Goal: Find specific page/section: Find specific page/section

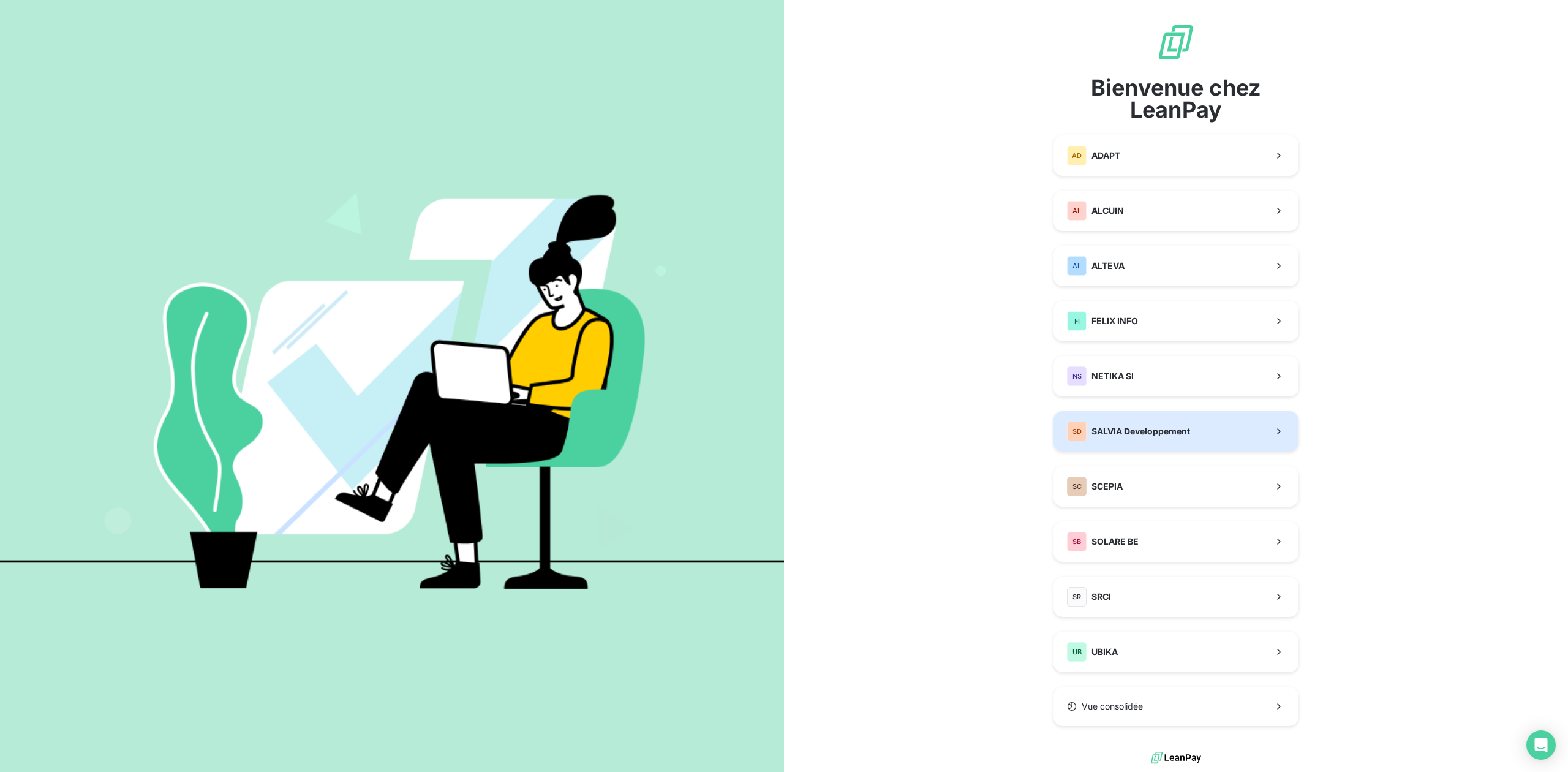
click at [1147, 429] on span "SALVIA Developpement" at bounding box center [1141, 431] width 99 height 12
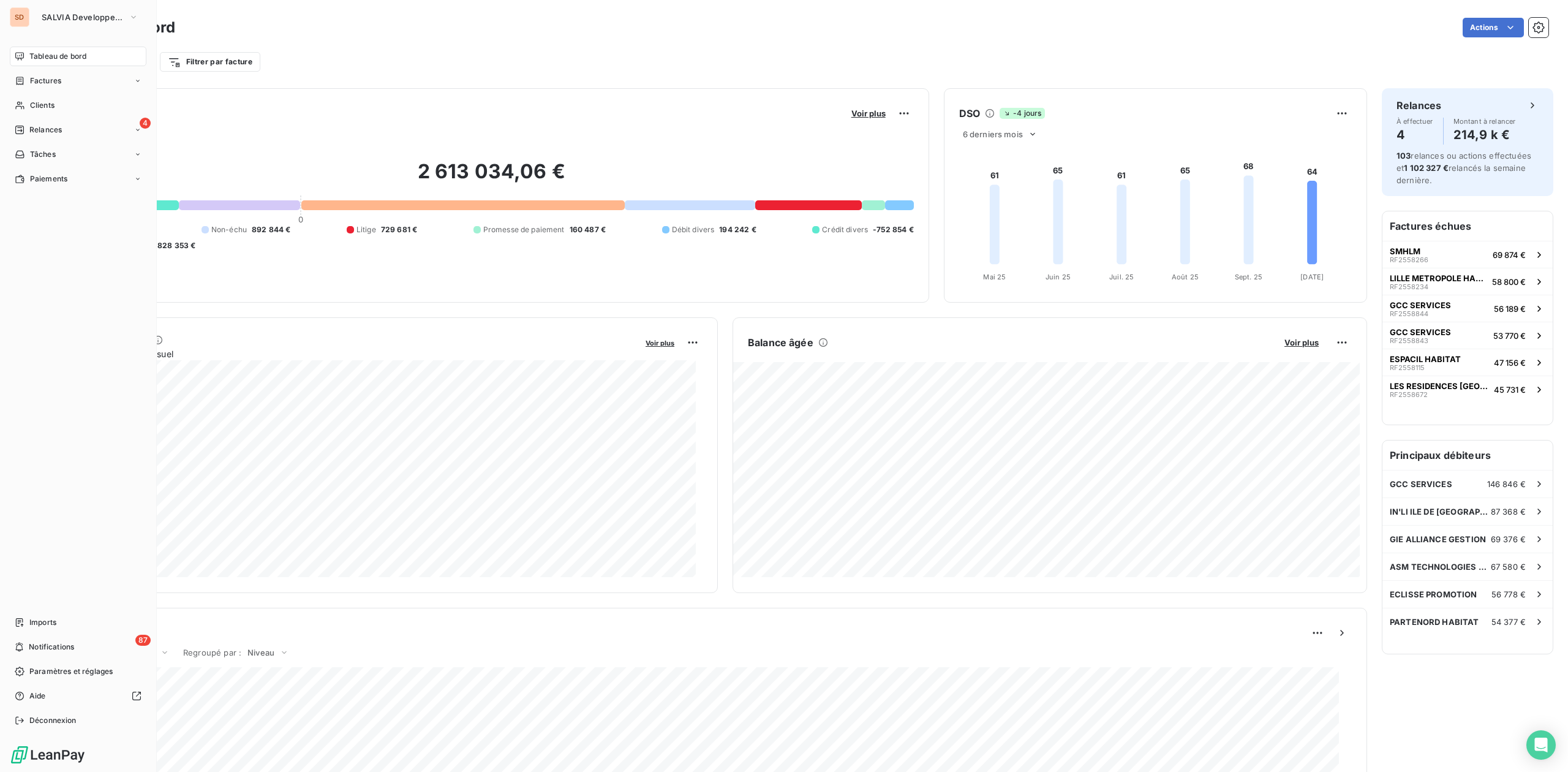
click at [31, 102] on span "Clients" at bounding box center [42, 105] width 25 height 11
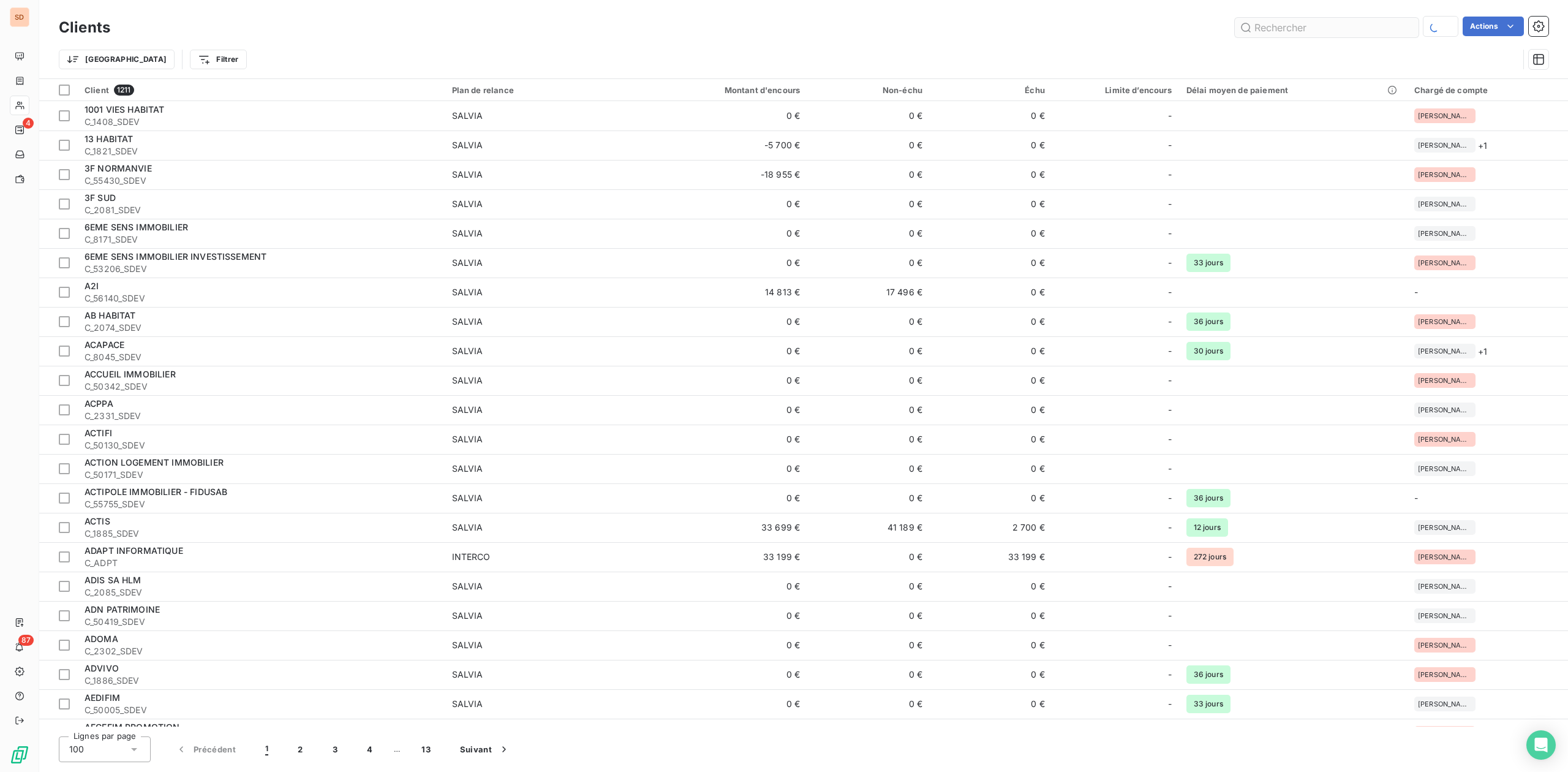
click at [1286, 23] on input "text" at bounding box center [1326, 27] width 183 height 20
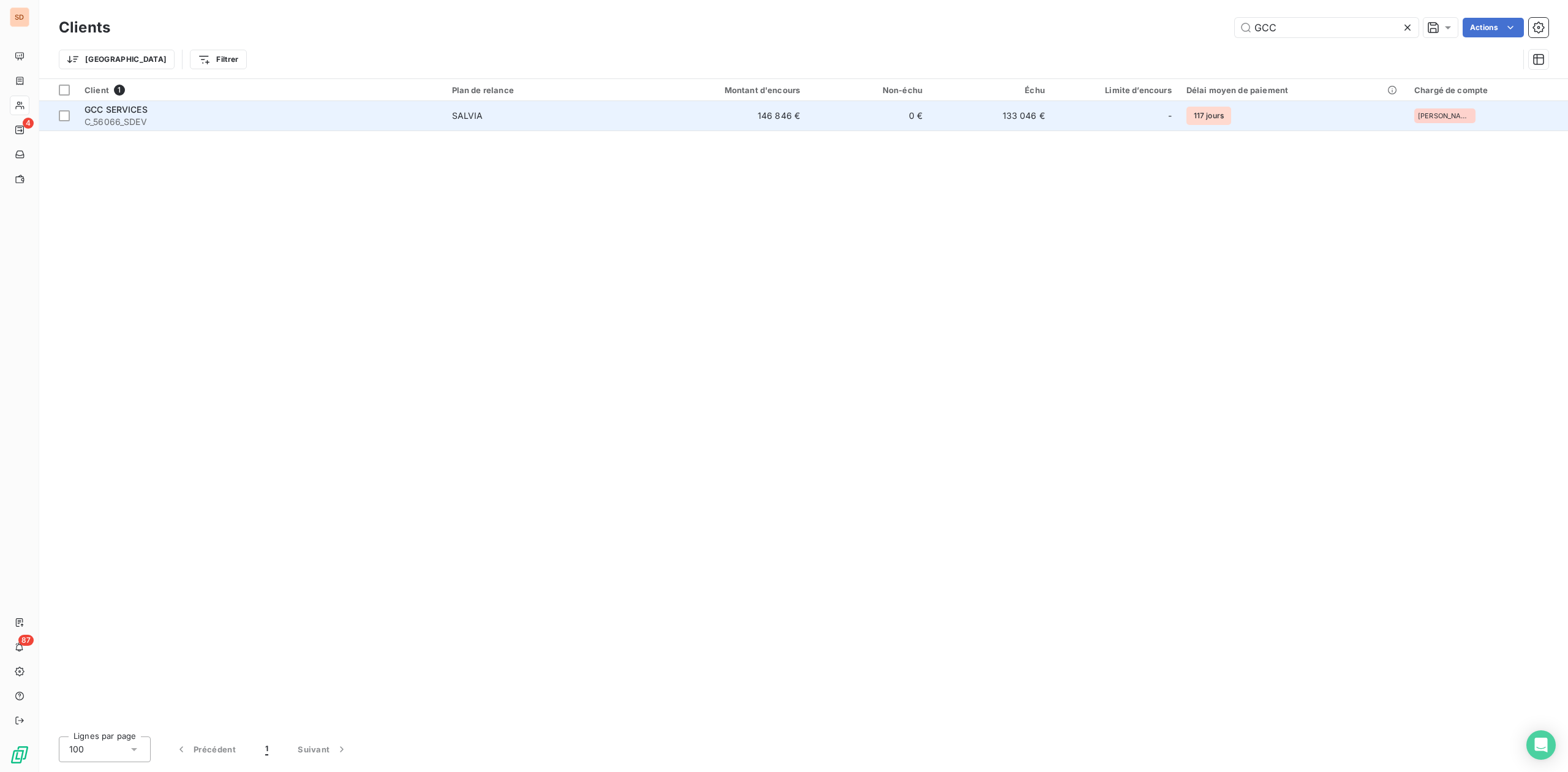
type input "GCC"
click at [233, 105] on div "GCC SERVICES" at bounding box center [261, 110] width 353 height 12
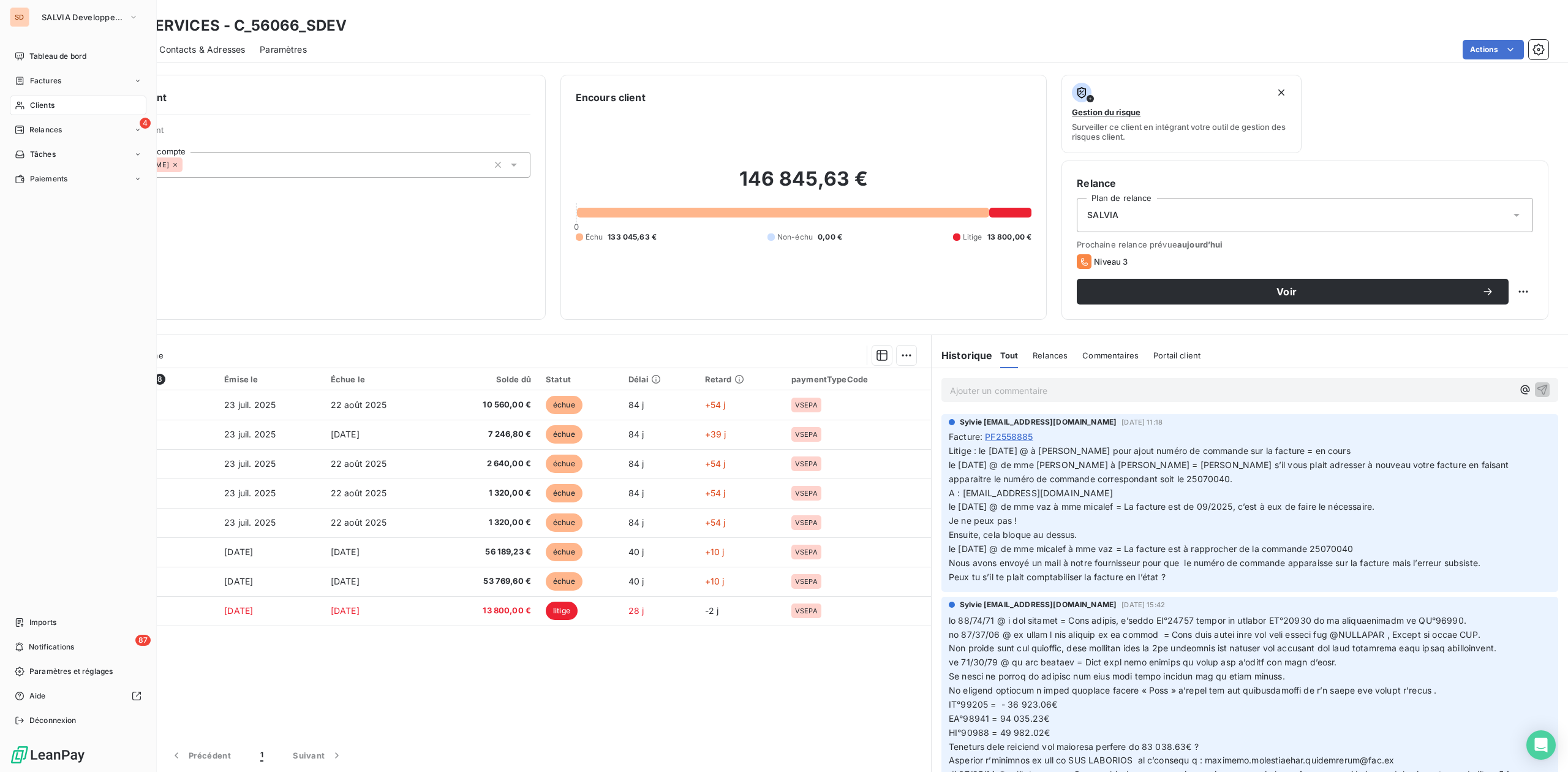
drag, startPoint x: 42, startPoint y: 96, endPoint x: 62, endPoint y: 96, distance: 20.0
click at [42, 96] on div "Clients" at bounding box center [77, 105] width 137 height 20
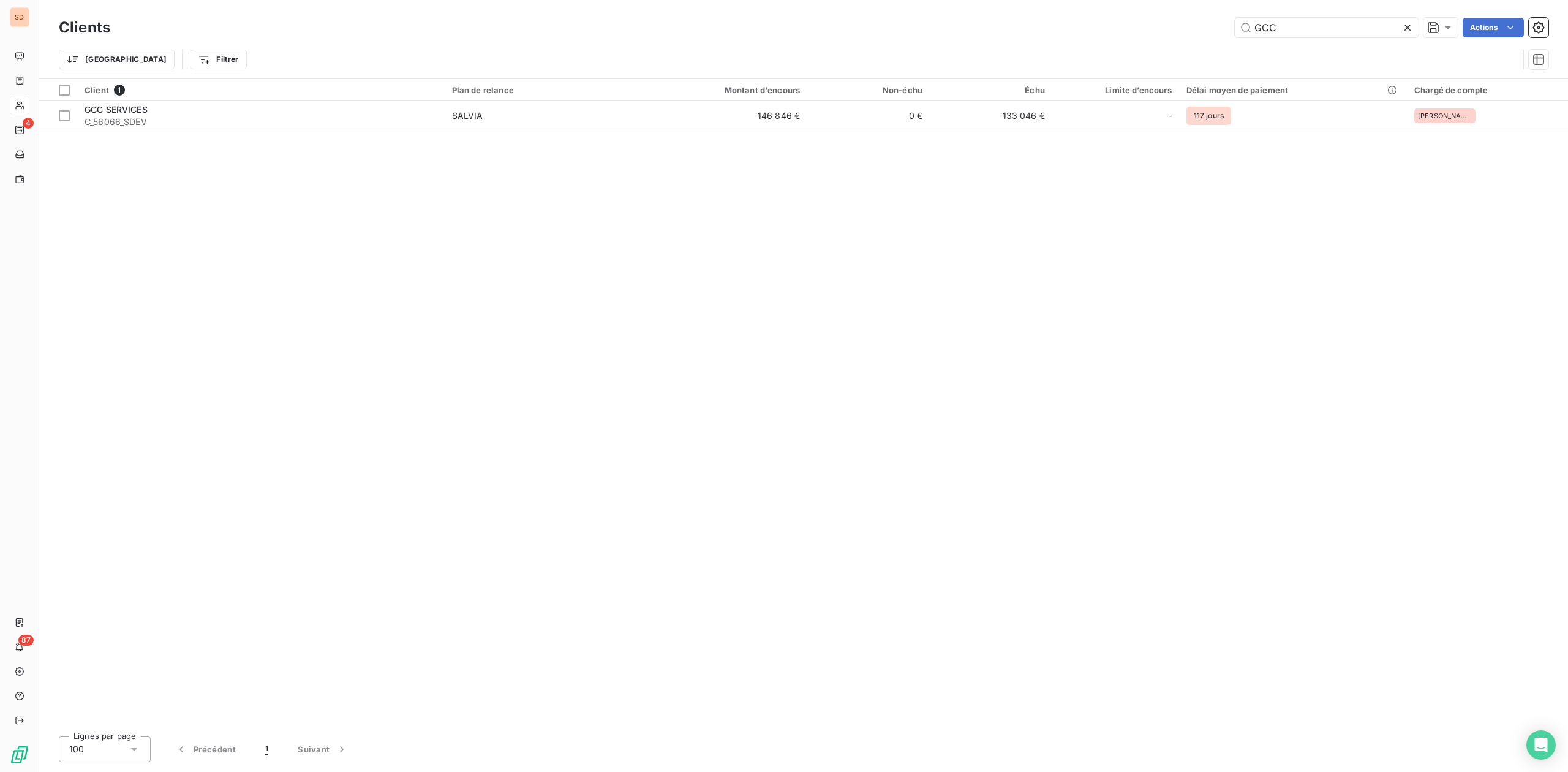
drag, startPoint x: 1290, startPoint y: 28, endPoint x: 1125, endPoint y: 33, distance: 165.1
click at [1125, 33] on div "GCC Actions" at bounding box center [837, 27] width 1423 height 20
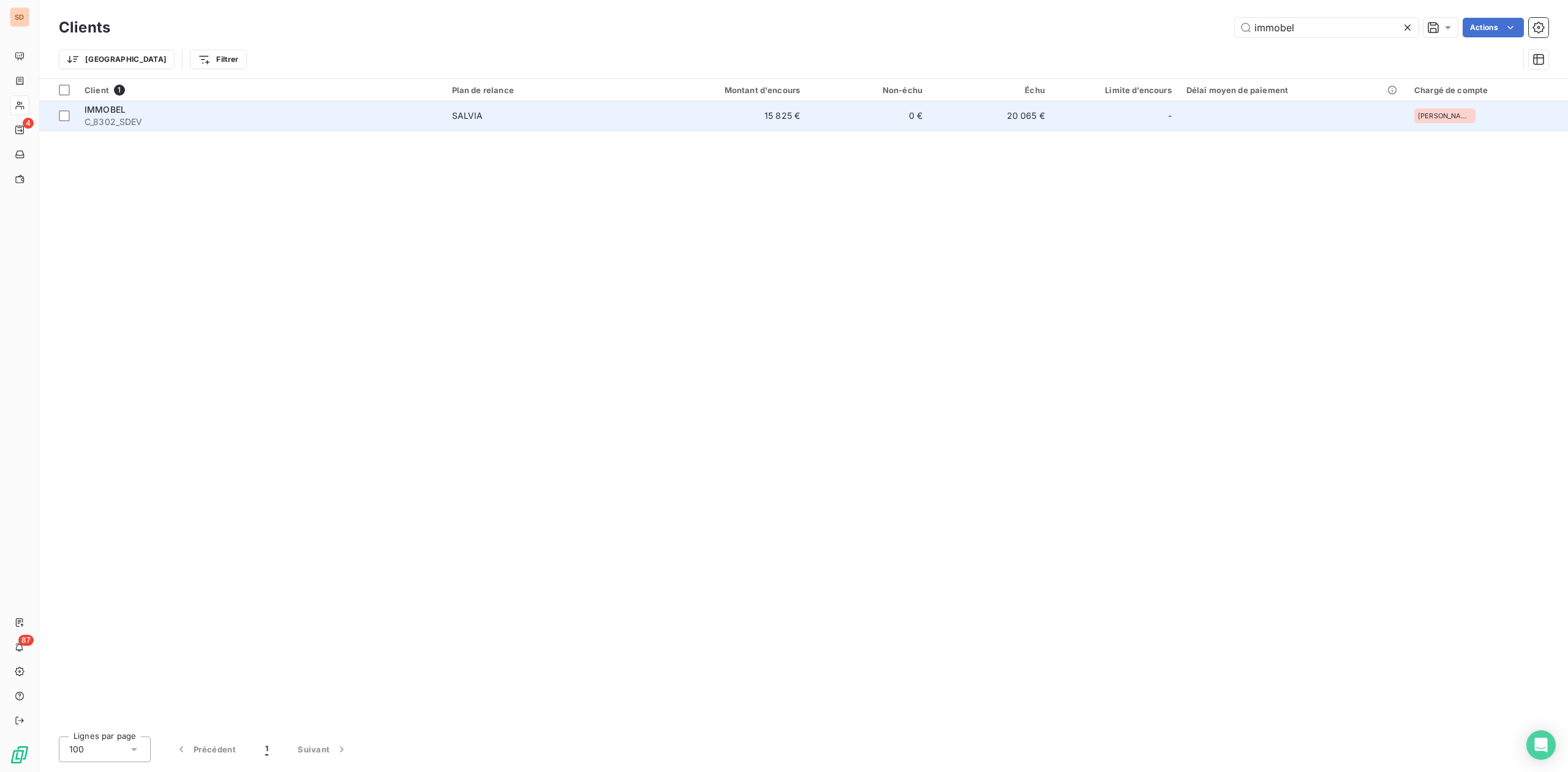
type input "immobel"
click at [240, 114] on div "IMMOBEL" at bounding box center [261, 110] width 353 height 12
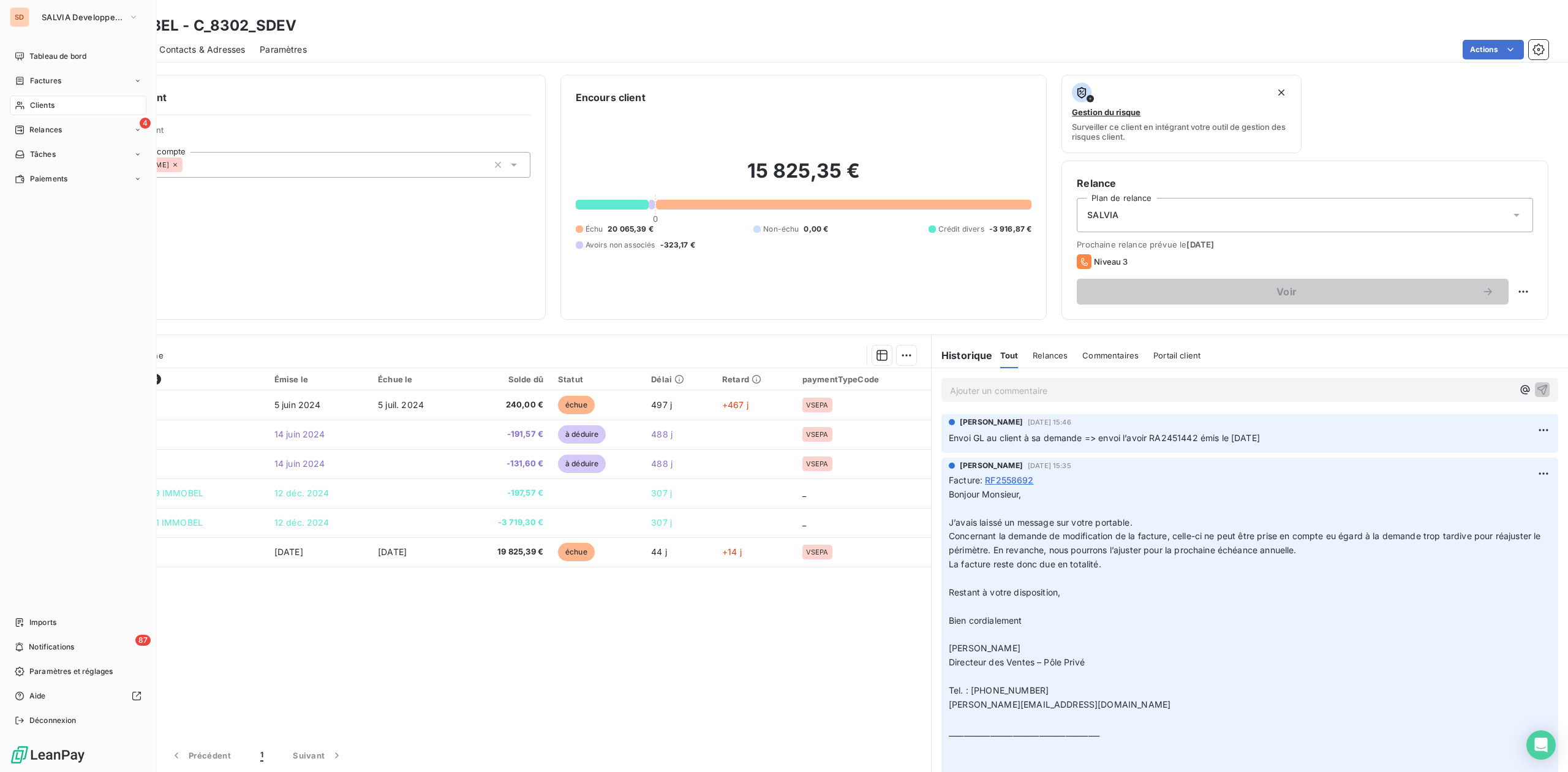
drag, startPoint x: 42, startPoint y: 110, endPoint x: 105, endPoint y: 101, distance: 63.6
click at [42, 110] on span "Clients" at bounding box center [42, 105] width 25 height 11
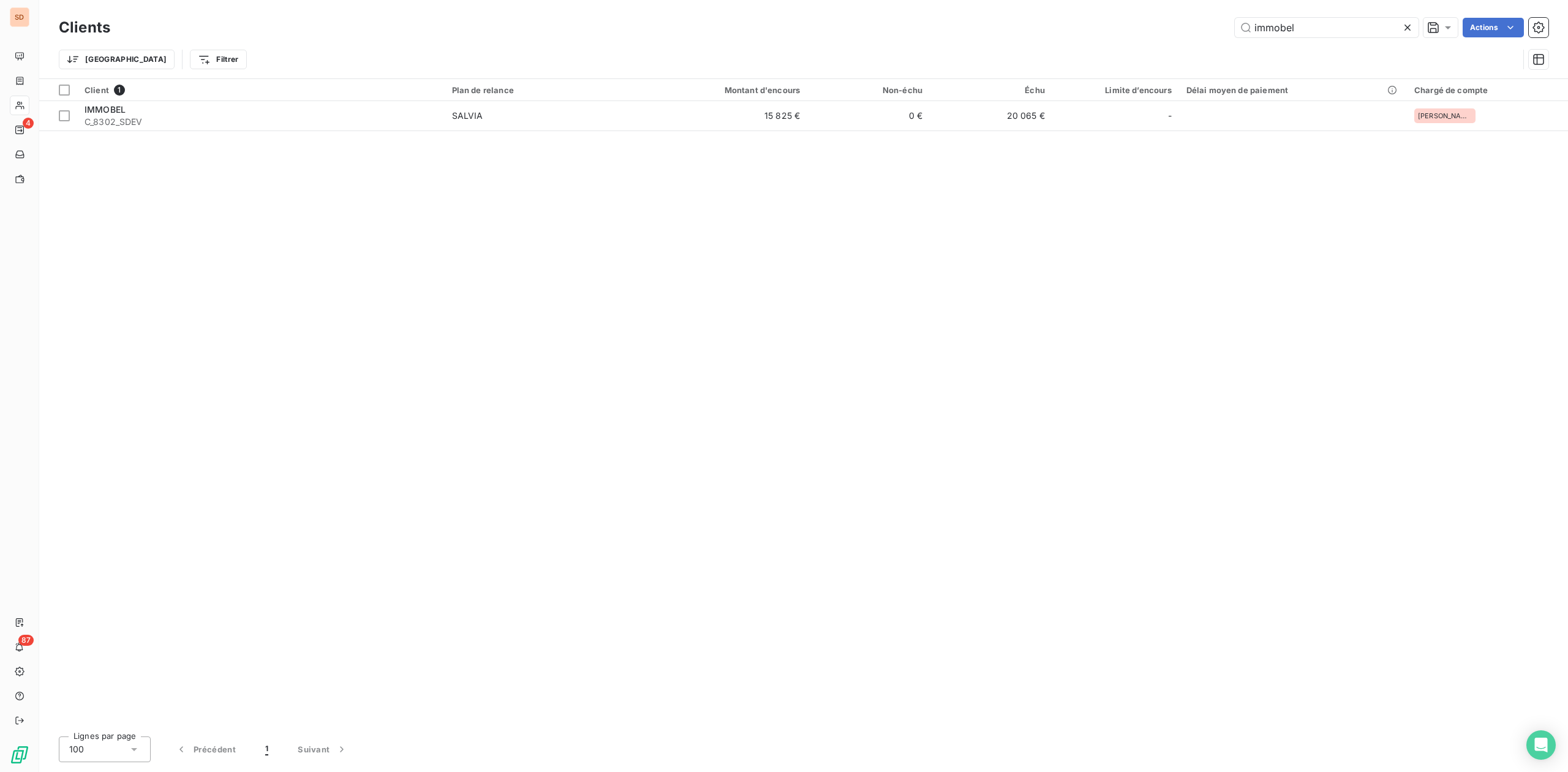
drag, startPoint x: 1296, startPoint y: 25, endPoint x: 576, endPoint y: 65, distance: 721.1
click at [1161, 33] on div "immobel Actions" at bounding box center [837, 27] width 1423 height 20
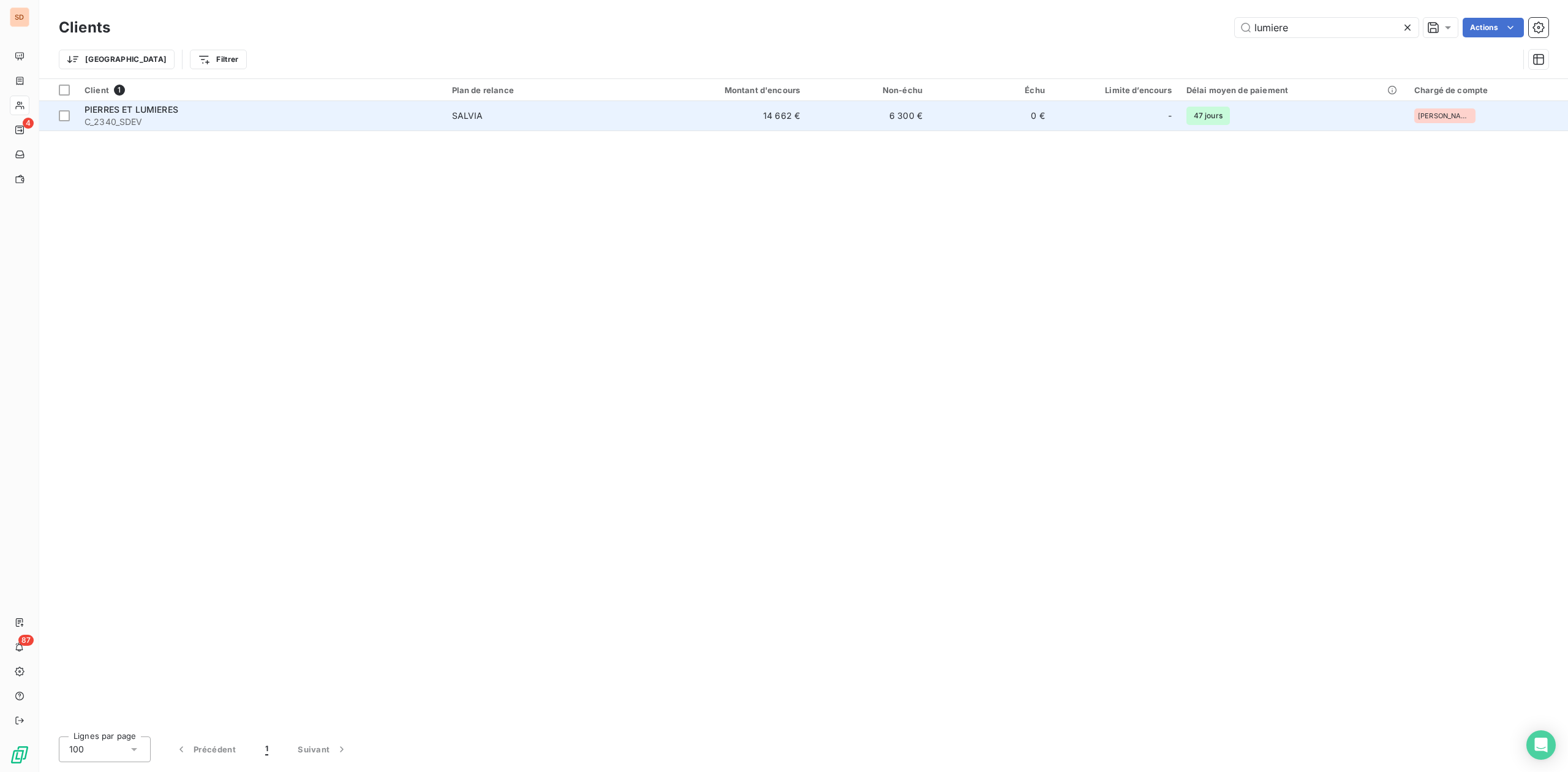
type input "lumiere"
click at [164, 121] on span "C_2340_SDEV" at bounding box center [261, 121] width 353 height 12
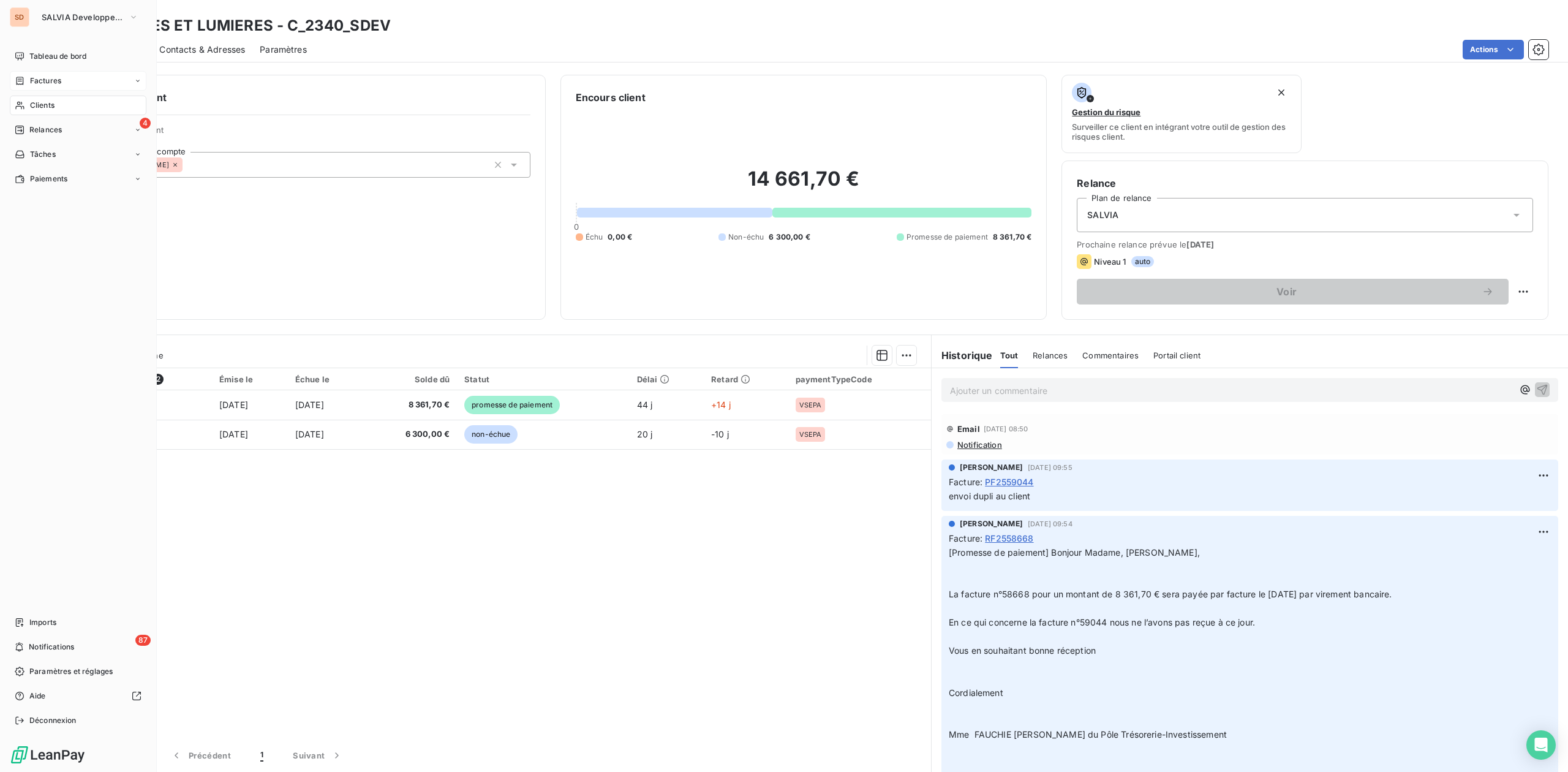
click at [50, 79] on span "Factures" at bounding box center [45, 80] width 31 height 11
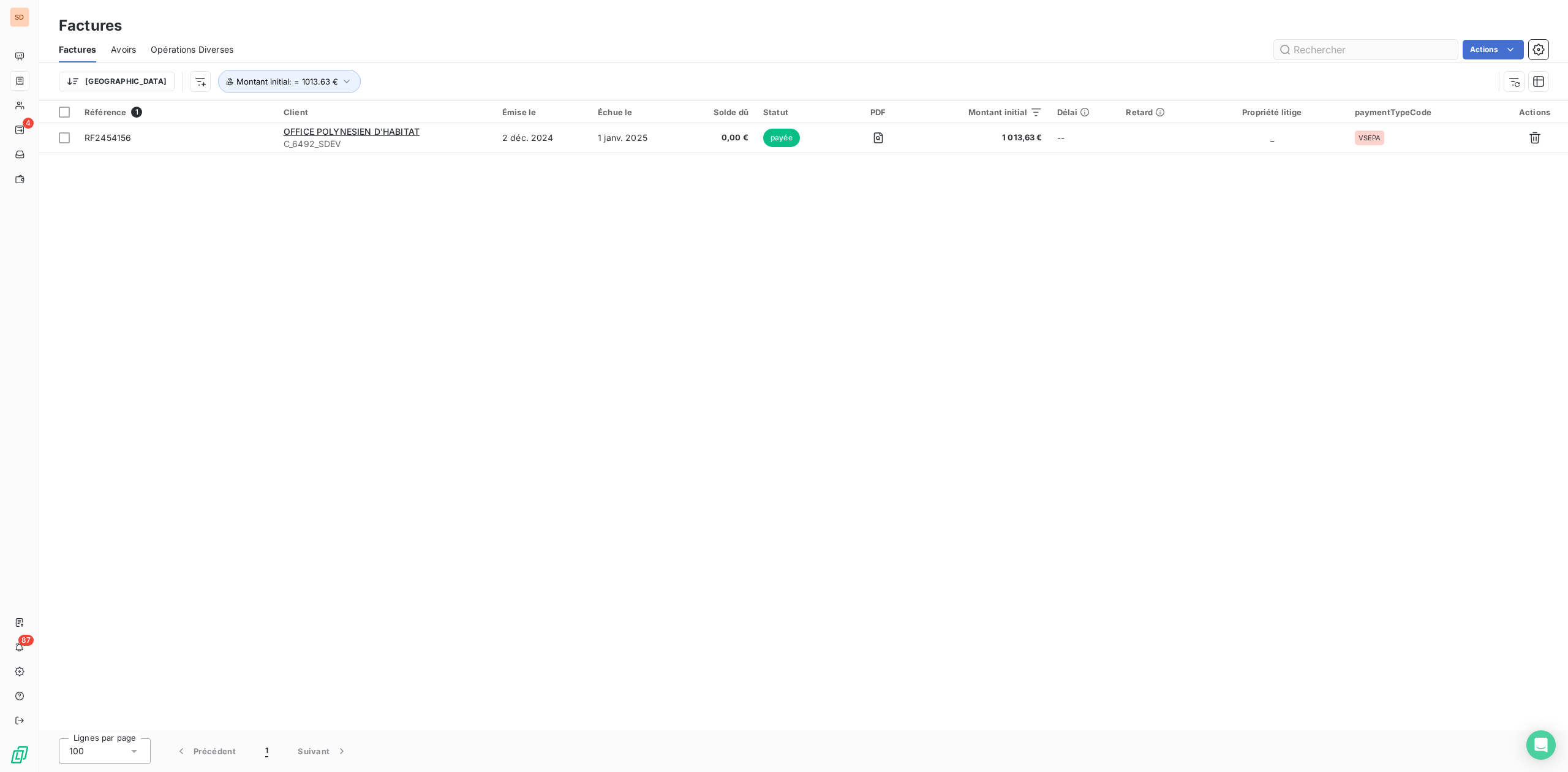
click at [1349, 51] on input "text" at bounding box center [1365, 49] width 183 height 20
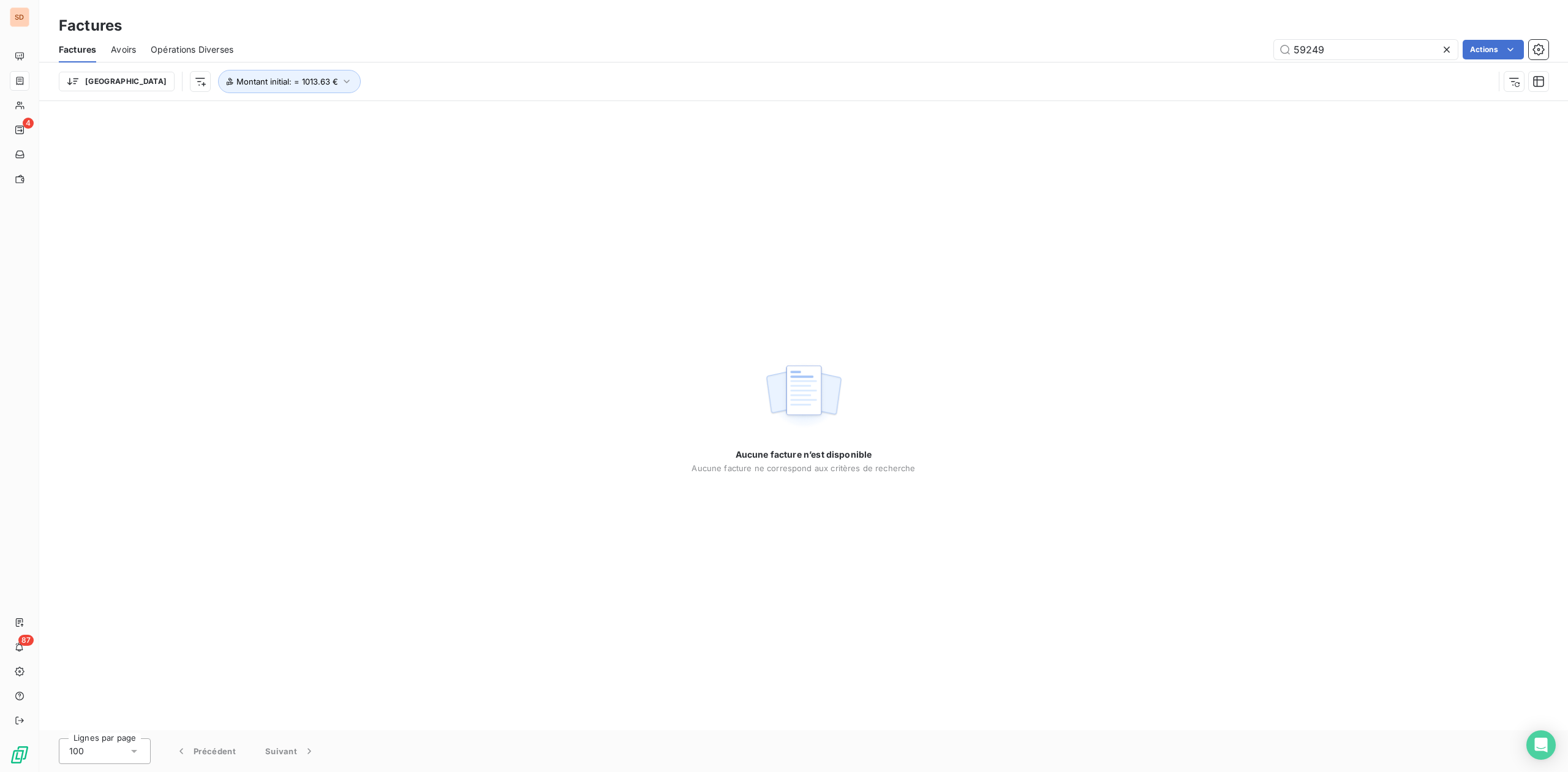
type input "59249"
drag, startPoint x: 285, startPoint y: 81, endPoint x: 280, endPoint y: 87, distance: 7.8
click at [343, 81] on icon "button" at bounding box center [346, 81] width 6 height 4
click at [210, 150] on span "Supprimer le filtre" at bounding box center [217, 148] width 71 height 12
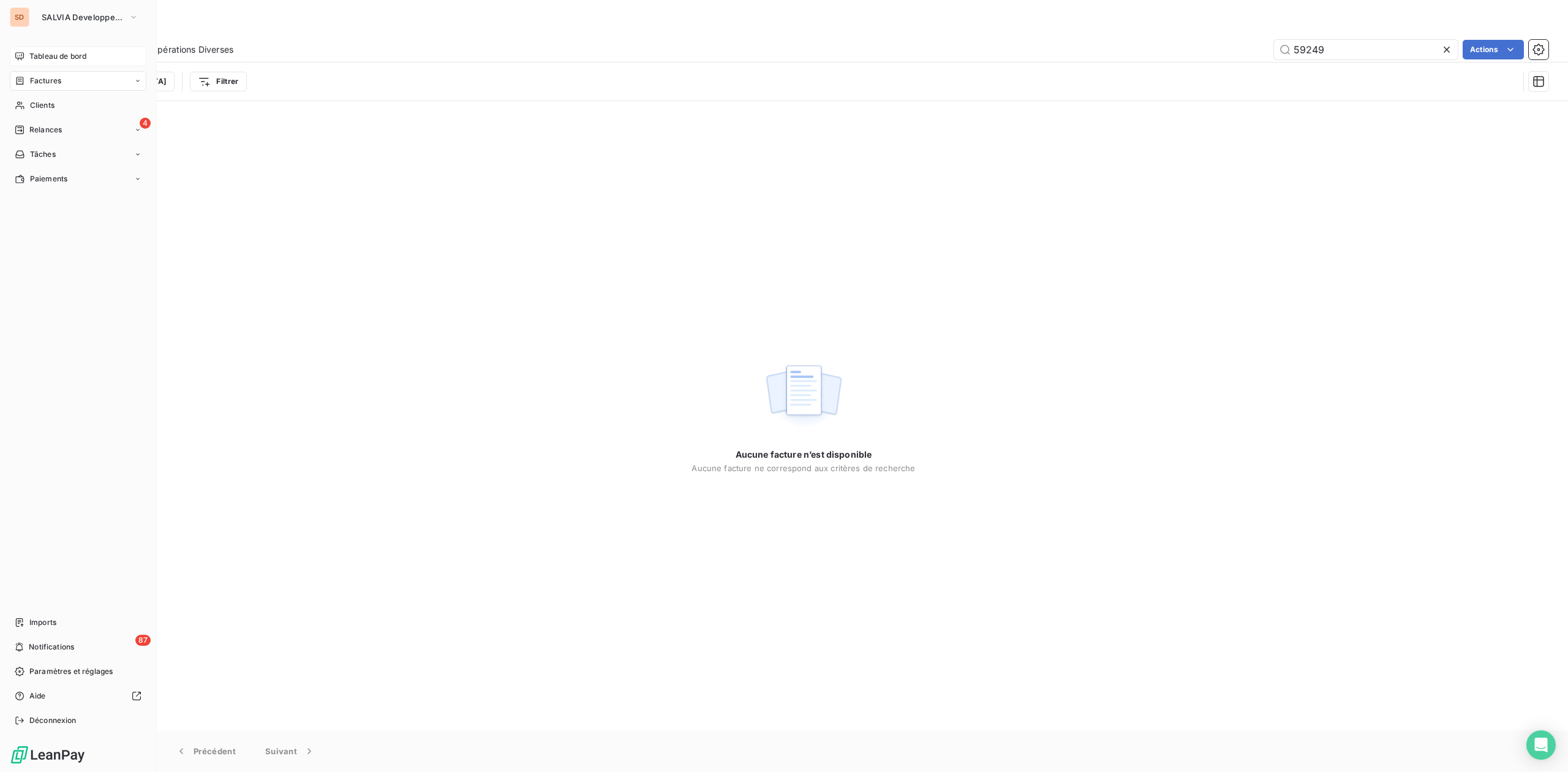
click at [58, 51] on span "Tableau de bord" at bounding box center [58, 56] width 57 height 11
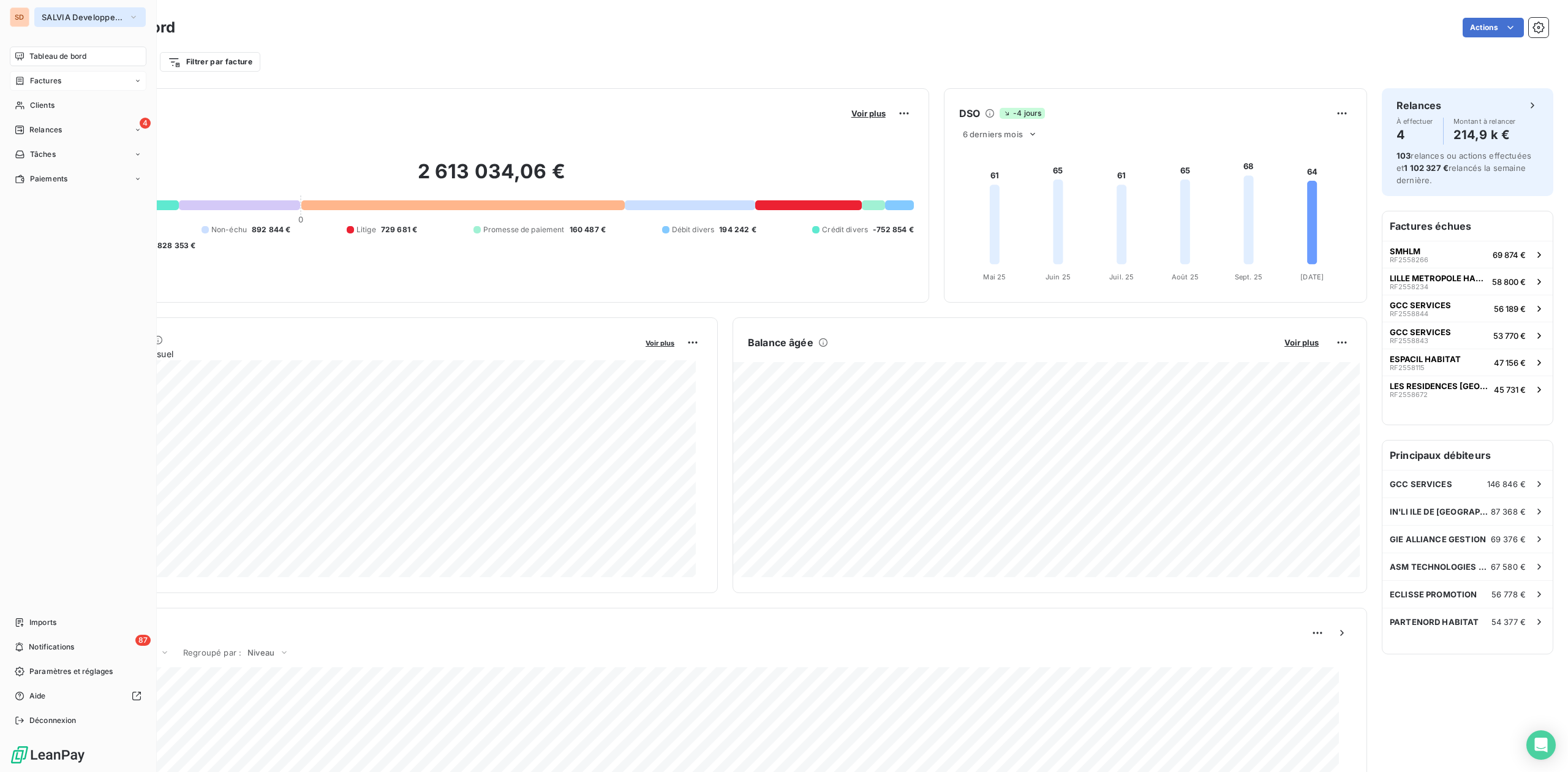
click at [86, 17] on span "SALVIA Developpement" at bounding box center [83, 17] width 82 height 10
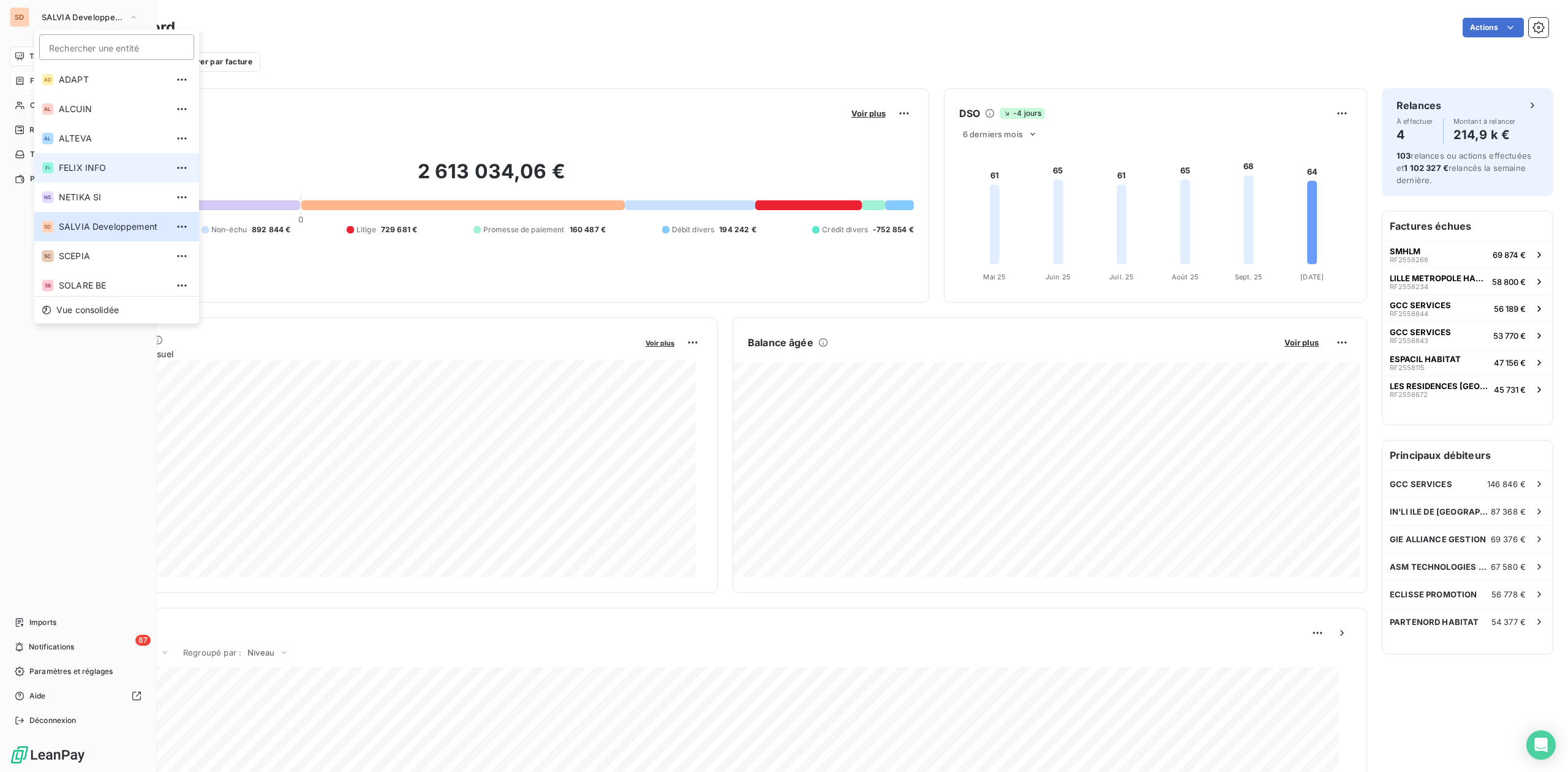
click at [81, 169] on span "FELIX INFO" at bounding box center [113, 167] width 108 height 12
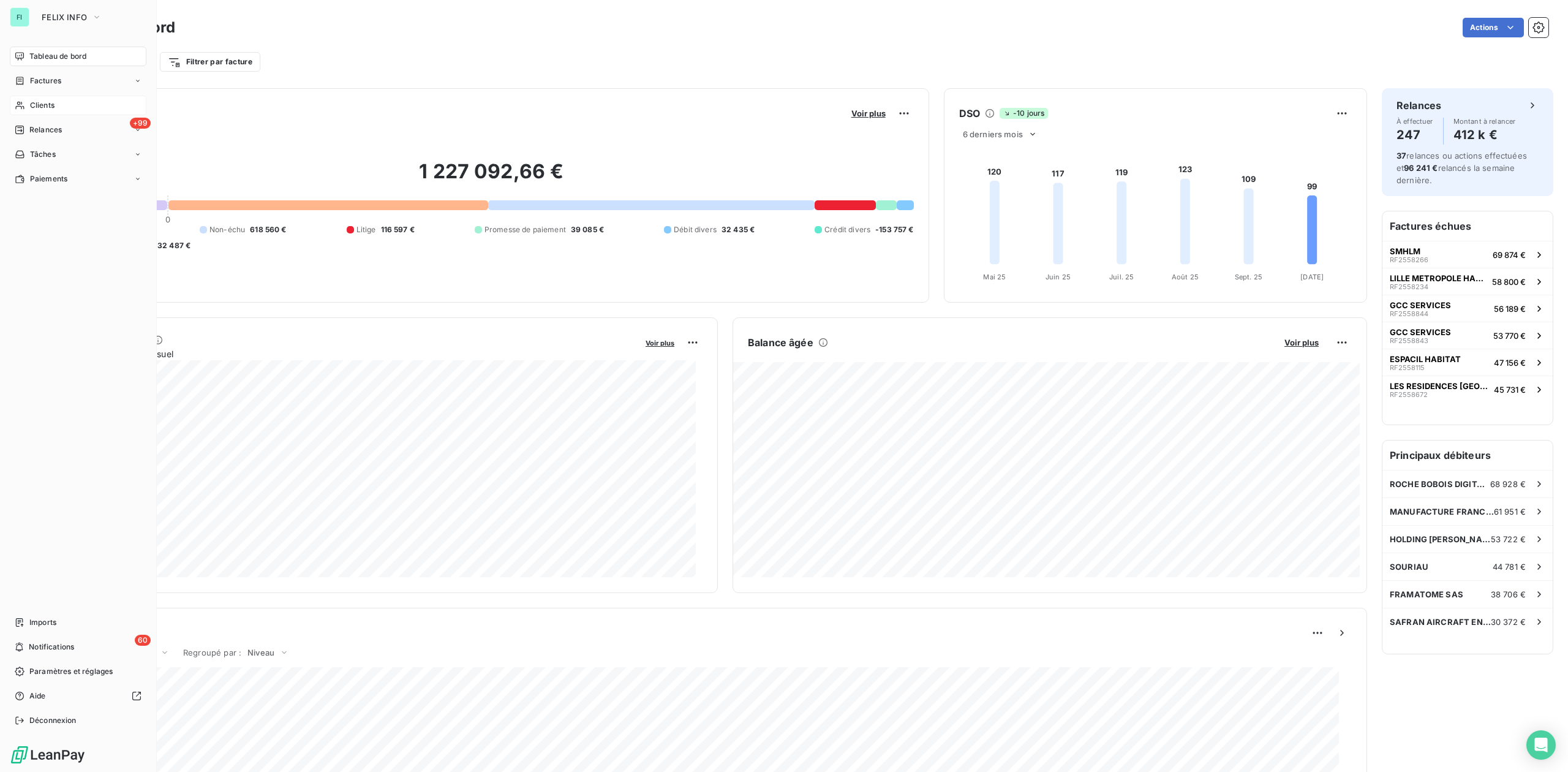
drag, startPoint x: 42, startPoint y: 101, endPoint x: 105, endPoint y: 101, distance: 63.0
click at [42, 101] on span "Clients" at bounding box center [42, 105] width 25 height 11
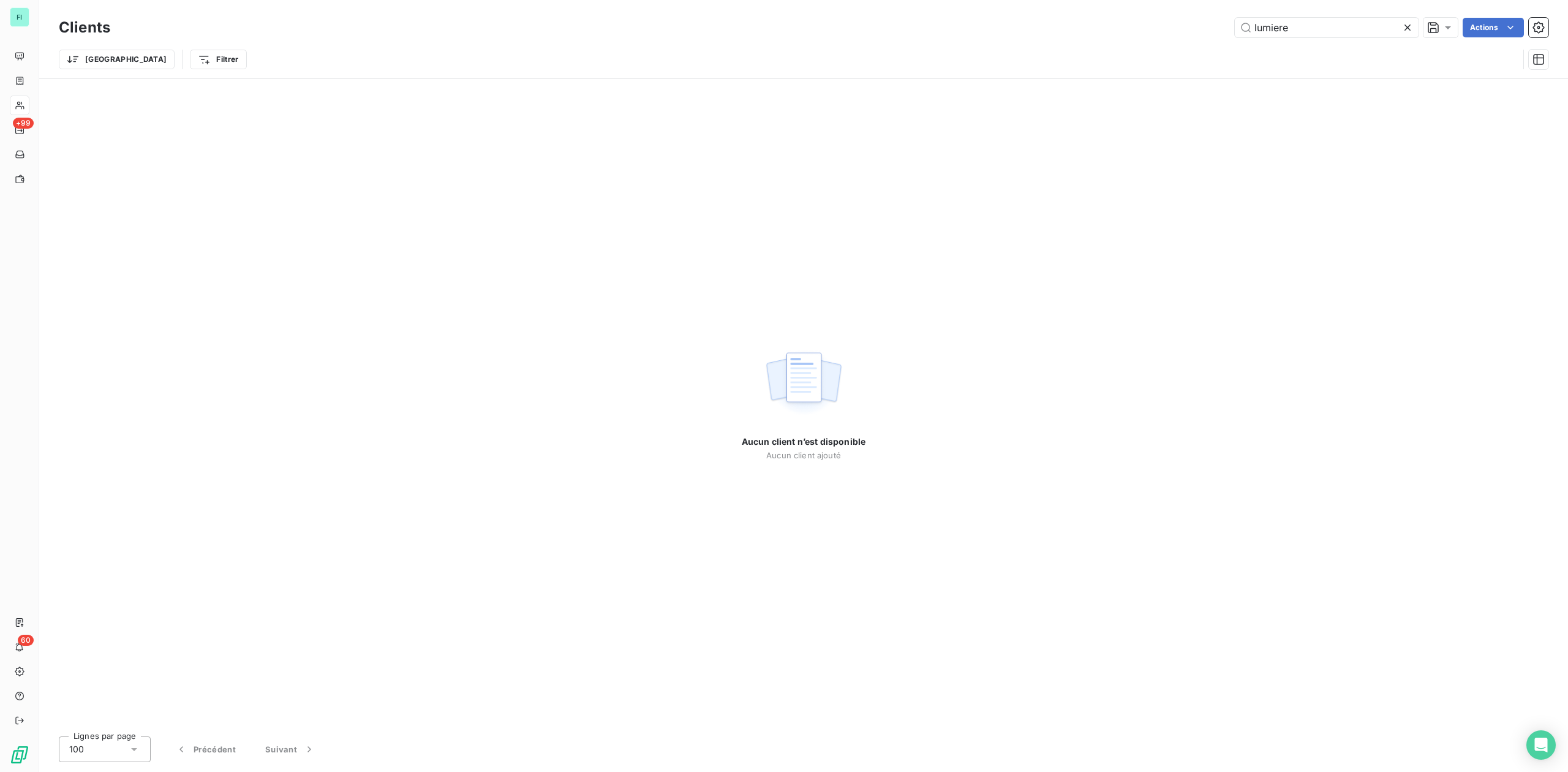
drag, startPoint x: 1311, startPoint y: 23, endPoint x: 1050, endPoint y: 38, distance: 261.4
click at [1111, 34] on div "lumiere Actions" at bounding box center [837, 27] width 1423 height 20
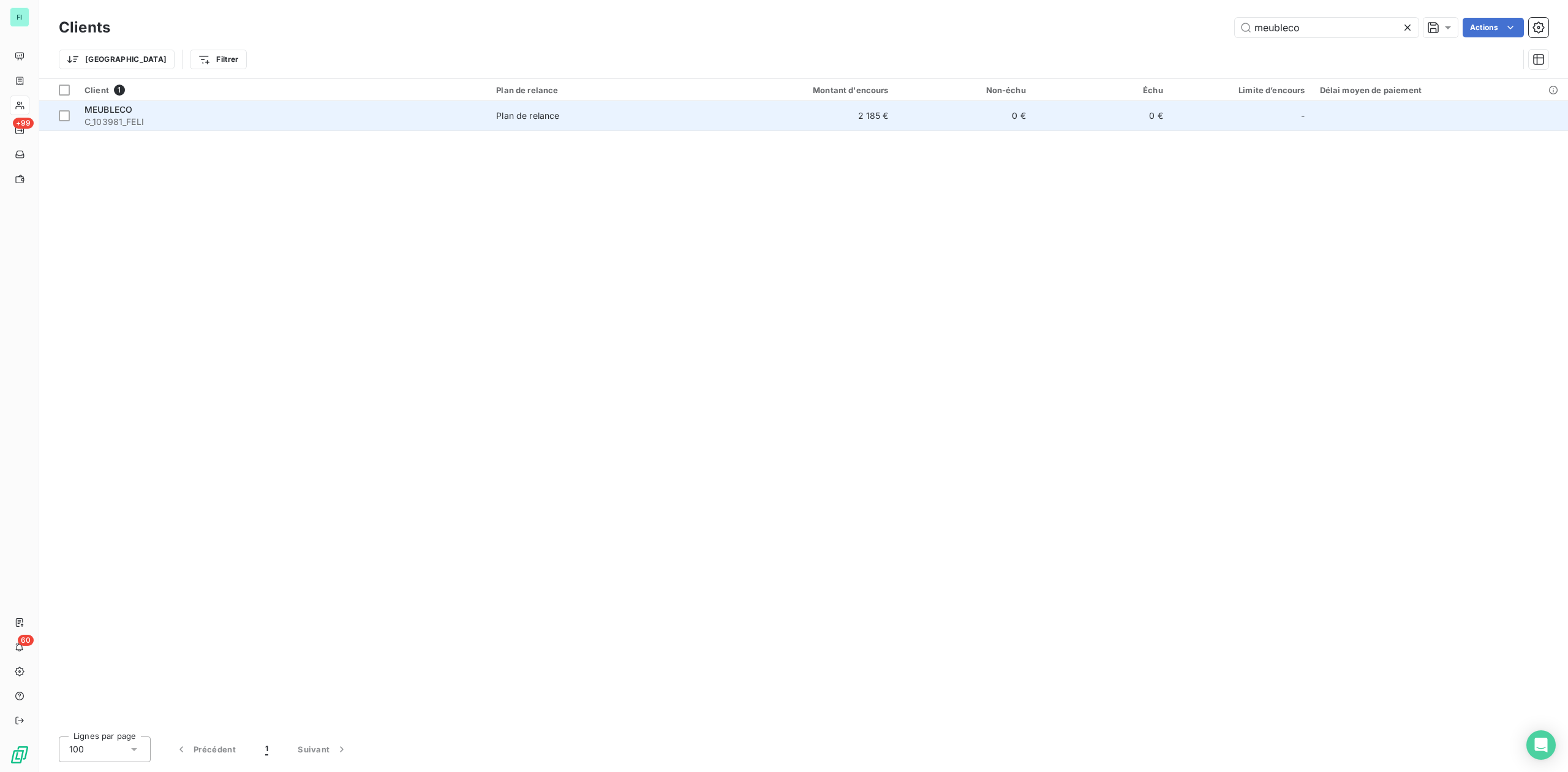
type input "meubleco"
click at [207, 119] on span "C_103981_FELI" at bounding box center [283, 121] width 397 height 12
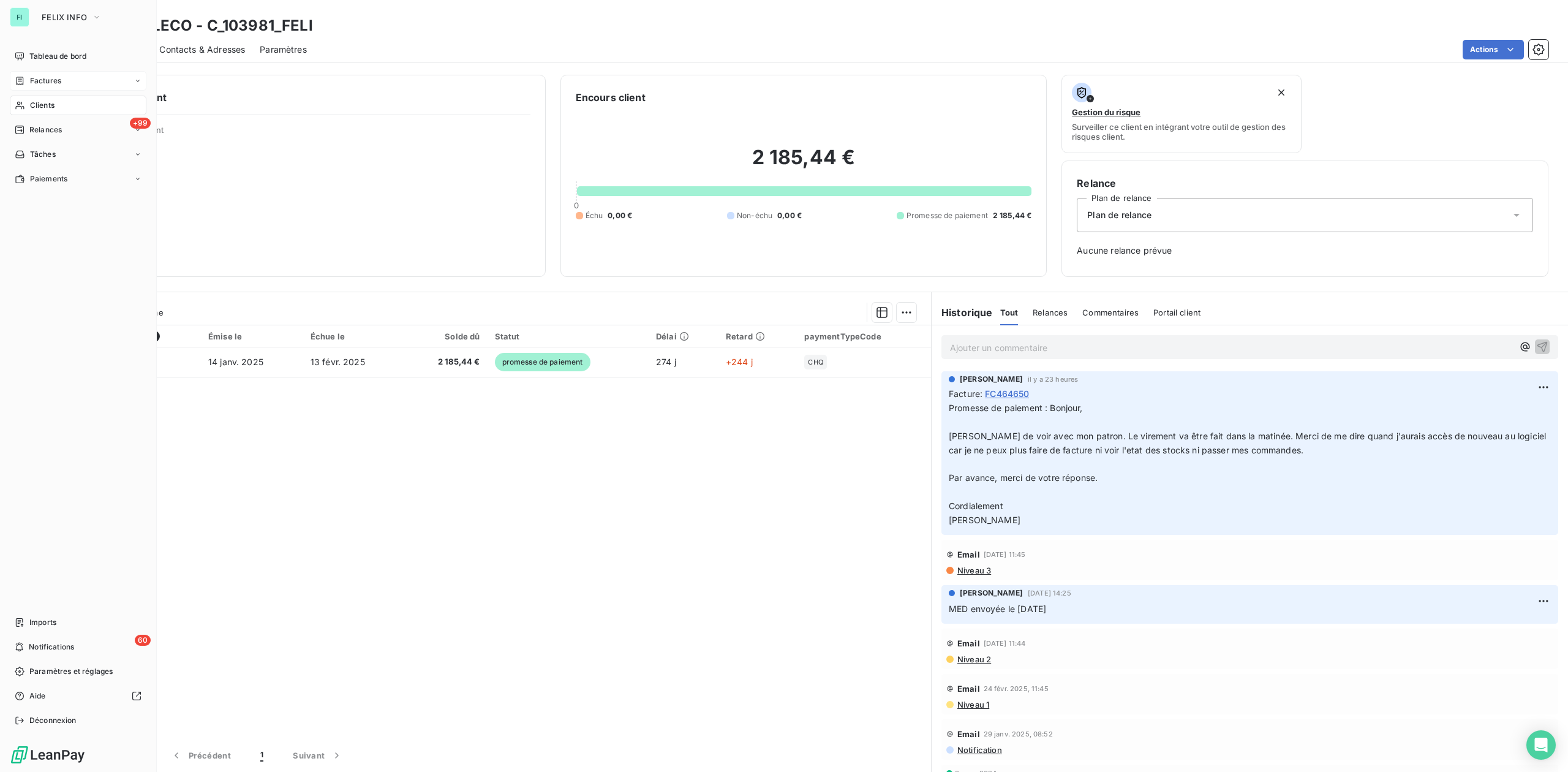
drag, startPoint x: 32, startPoint y: 77, endPoint x: 57, endPoint y: 76, distance: 25.0
click at [32, 77] on span "Factures" at bounding box center [45, 80] width 31 height 11
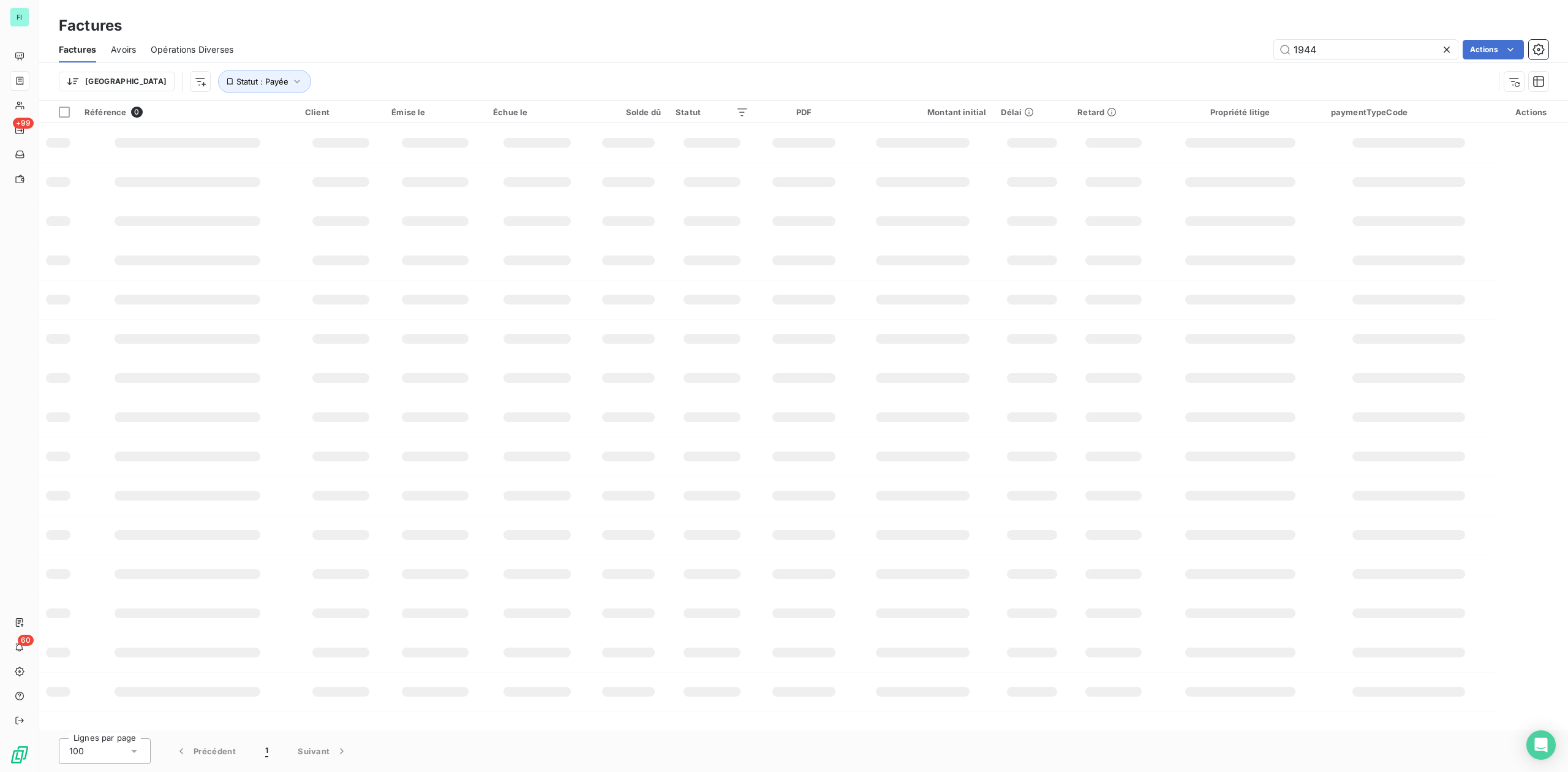
drag, startPoint x: 1324, startPoint y: 42, endPoint x: 1170, endPoint y: 49, distance: 154.2
click at [1193, 49] on div "1944 Actions" at bounding box center [897, 49] width 1300 height 20
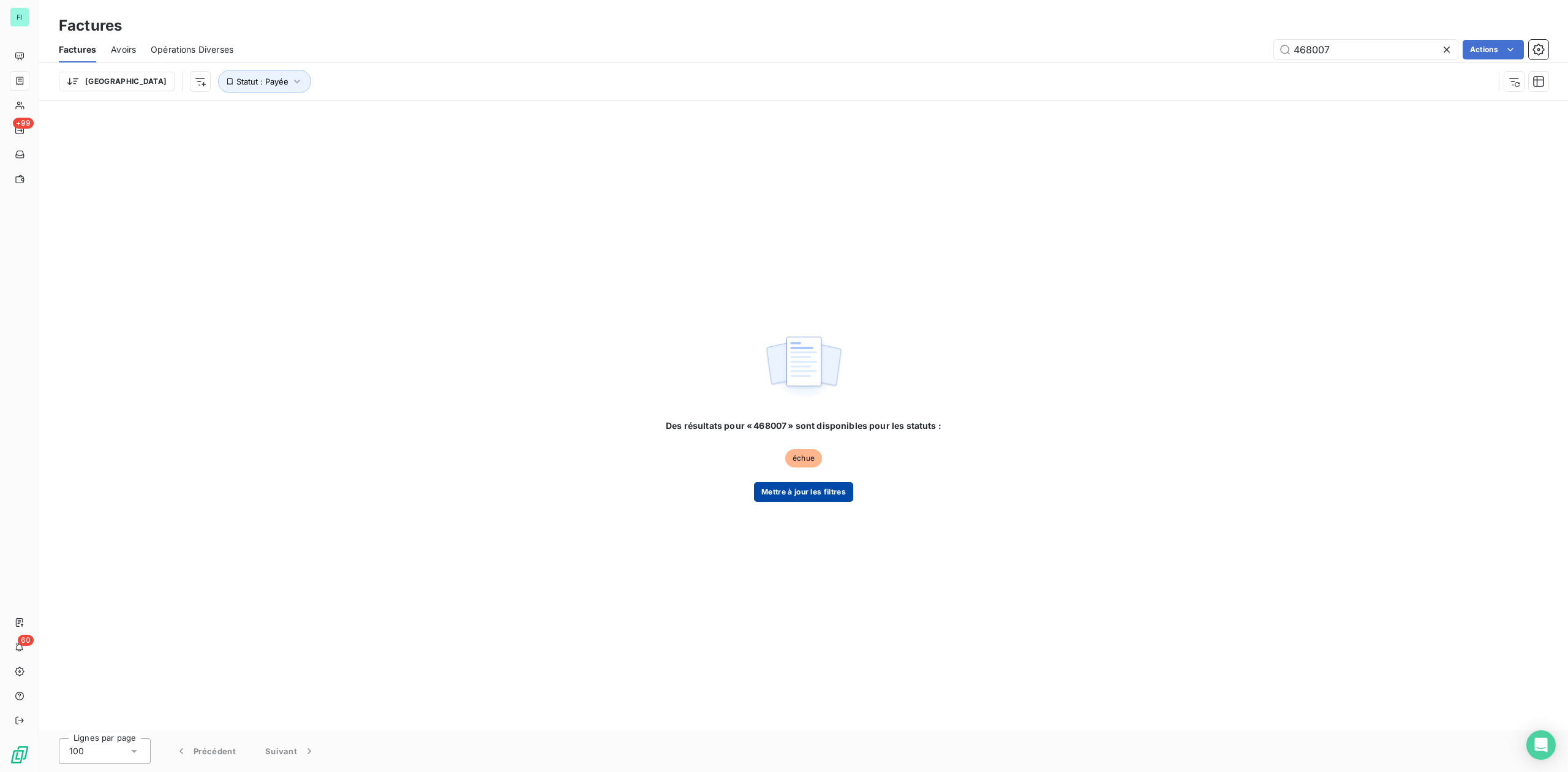
type input "468007"
click at [792, 487] on button "Mettre à jour les filtres" at bounding box center [804, 492] width 99 height 20
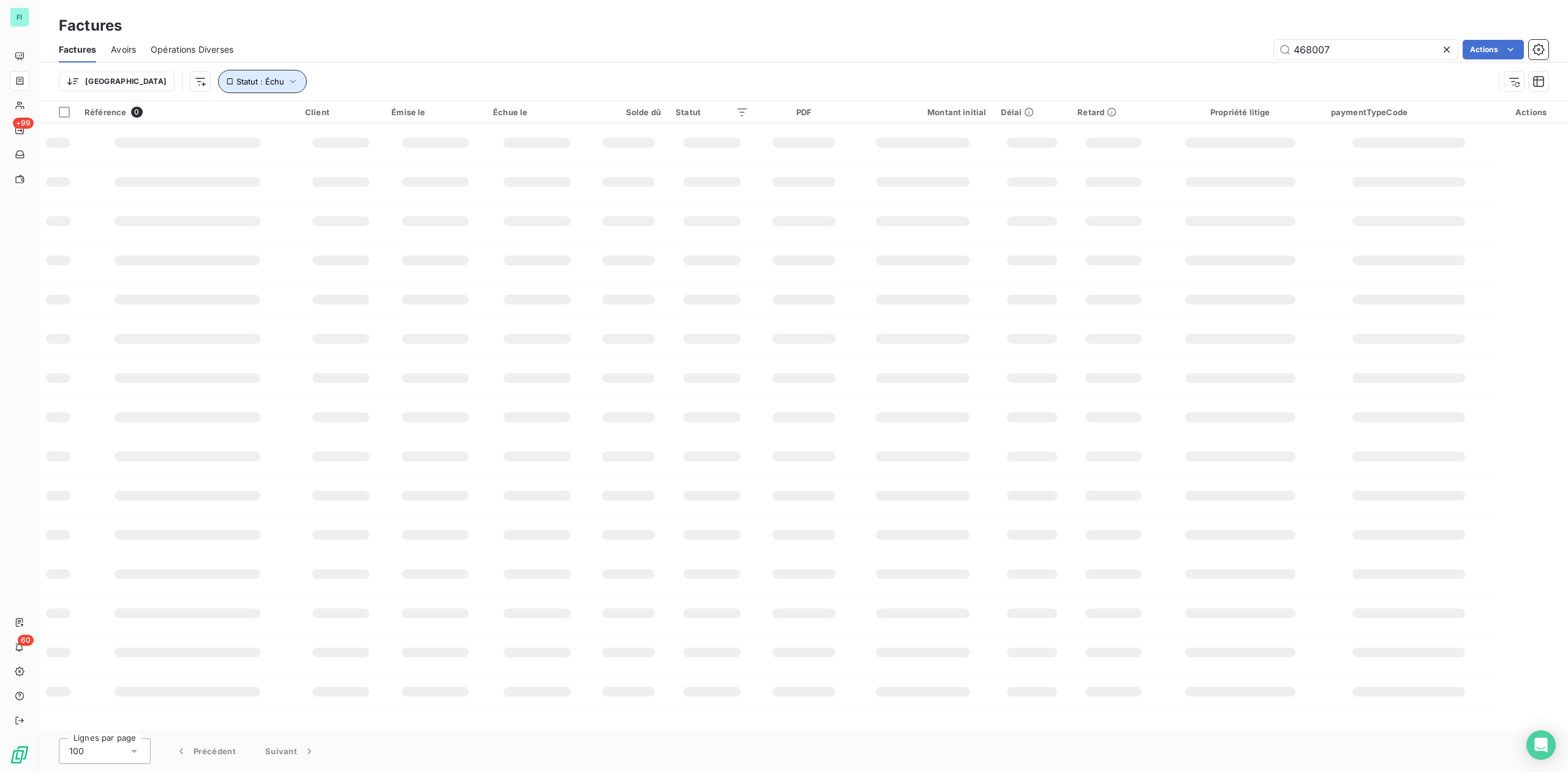
click at [289, 81] on icon "button" at bounding box center [292, 81] width 6 height 4
click at [228, 148] on span "Supprimer le filtre" at bounding box center [217, 148] width 71 height 12
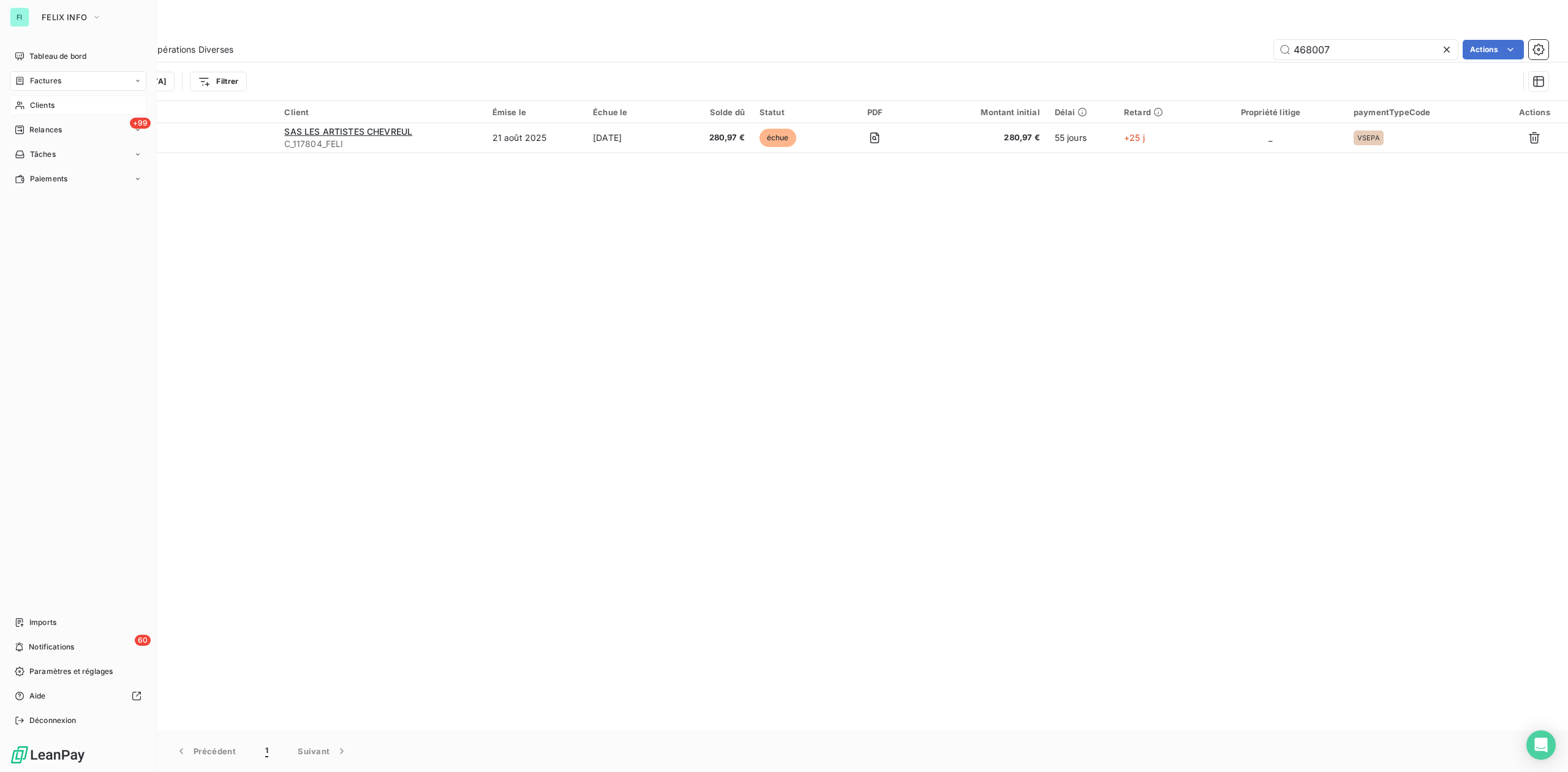
drag, startPoint x: 40, startPoint y: 104, endPoint x: 47, endPoint y: 98, distance: 9.2
click at [40, 104] on span "Clients" at bounding box center [42, 105] width 25 height 11
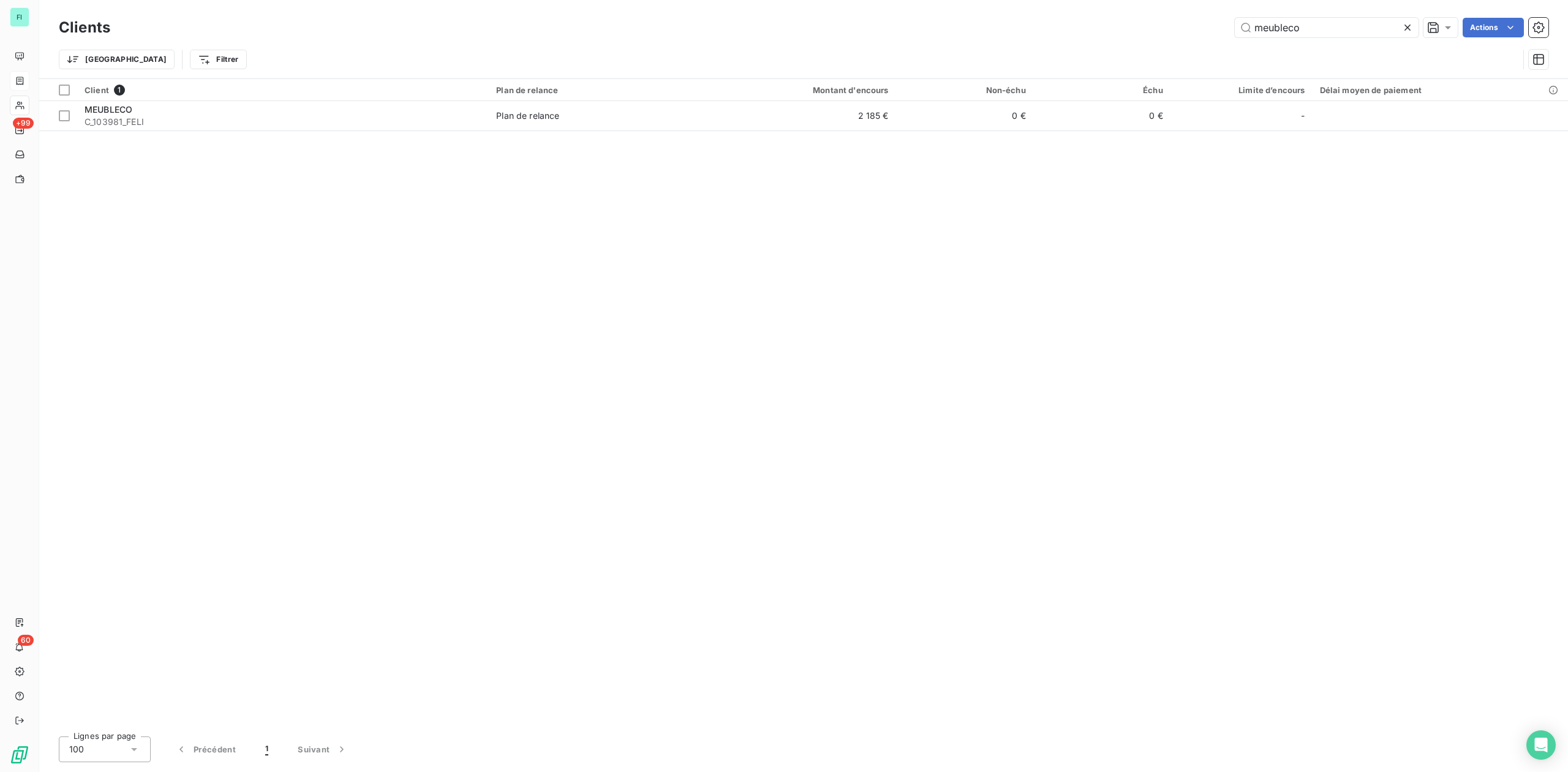
drag, startPoint x: 1116, startPoint y: 38, endPoint x: 940, endPoint y: 44, distance: 176.1
click at [954, 42] on div "Clients meubleco Actions Trier Filtrer" at bounding box center [803, 46] width 1489 height 64
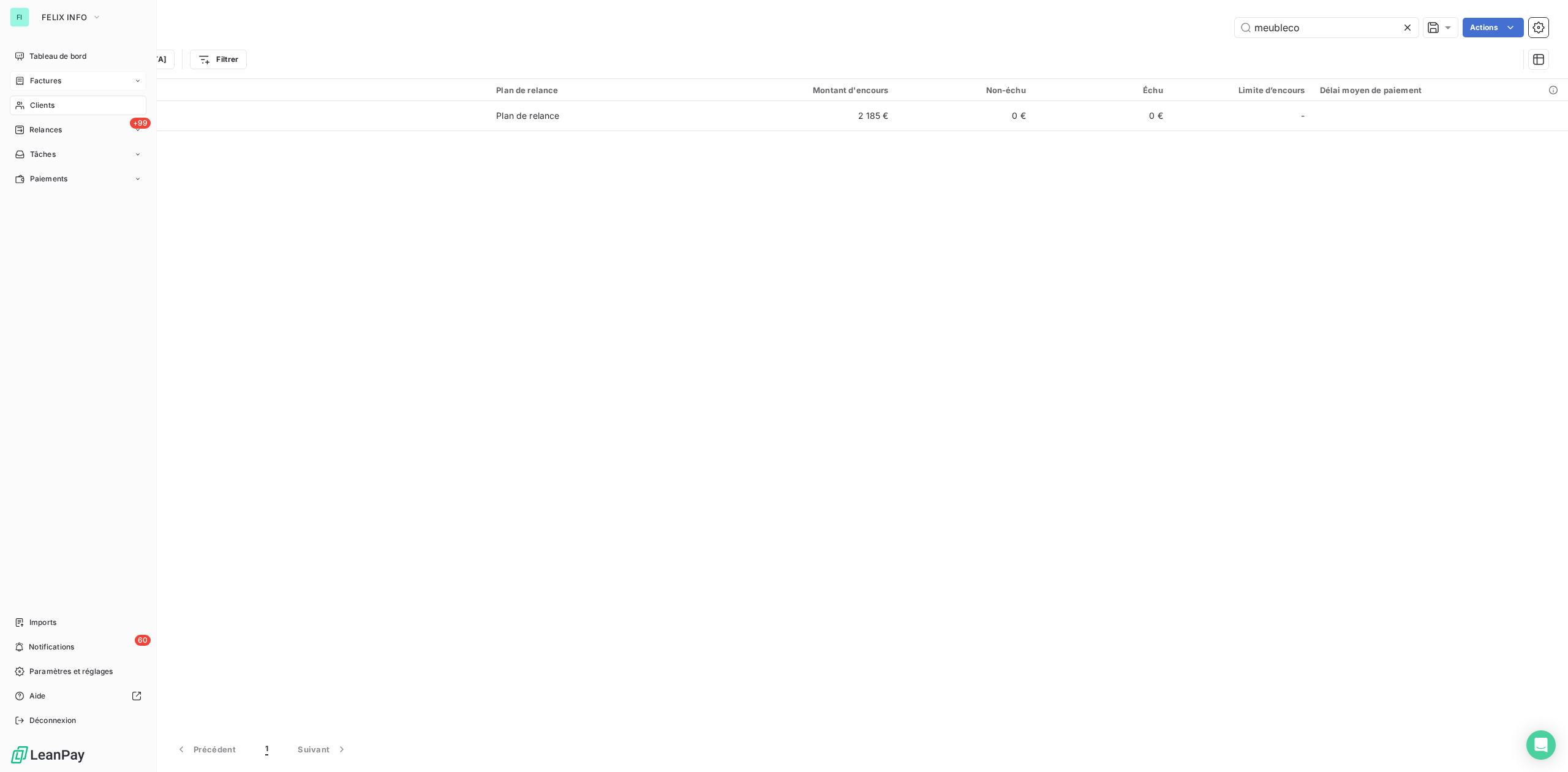
drag, startPoint x: 37, startPoint y: 76, endPoint x: 54, endPoint y: 77, distance: 17.0
click at [37, 76] on span "Factures" at bounding box center [45, 80] width 31 height 11
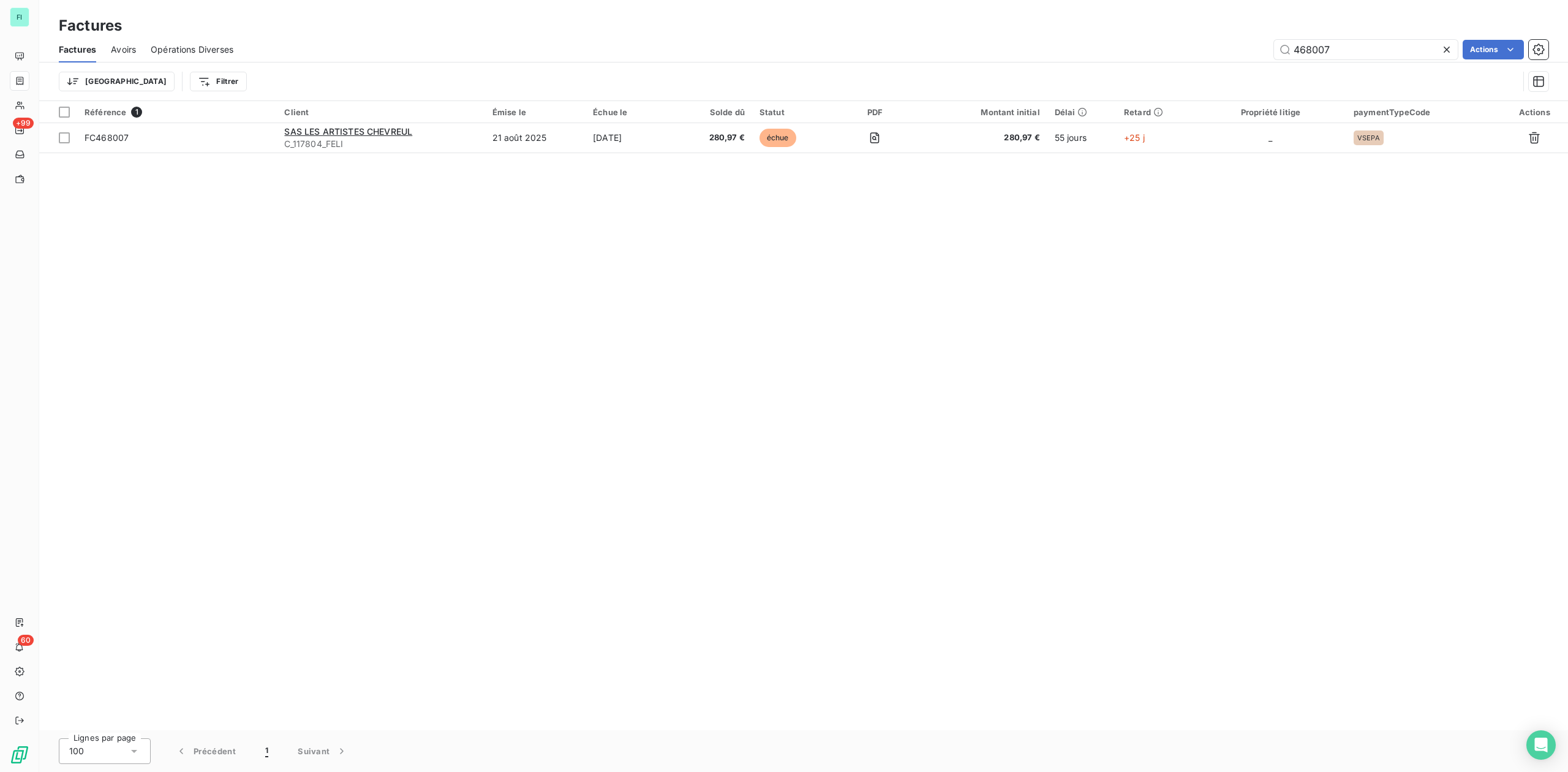
drag, startPoint x: 1343, startPoint y: 50, endPoint x: 1210, endPoint y: 55, distance: 133.1
click at [1225, 55] on div "468007 Actions" at bounding box center [897, 49] width 1300 height 20
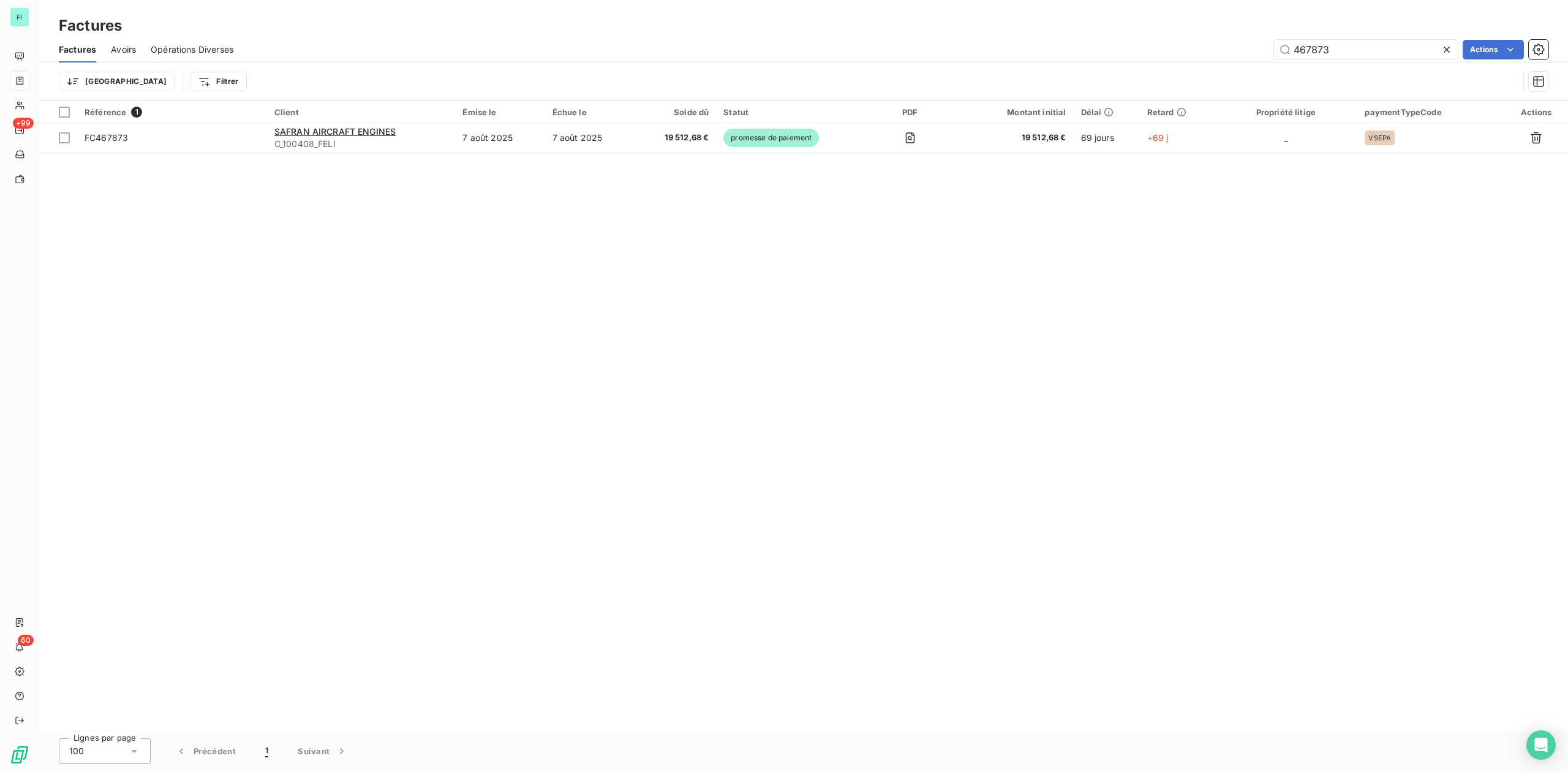
type input "467873"
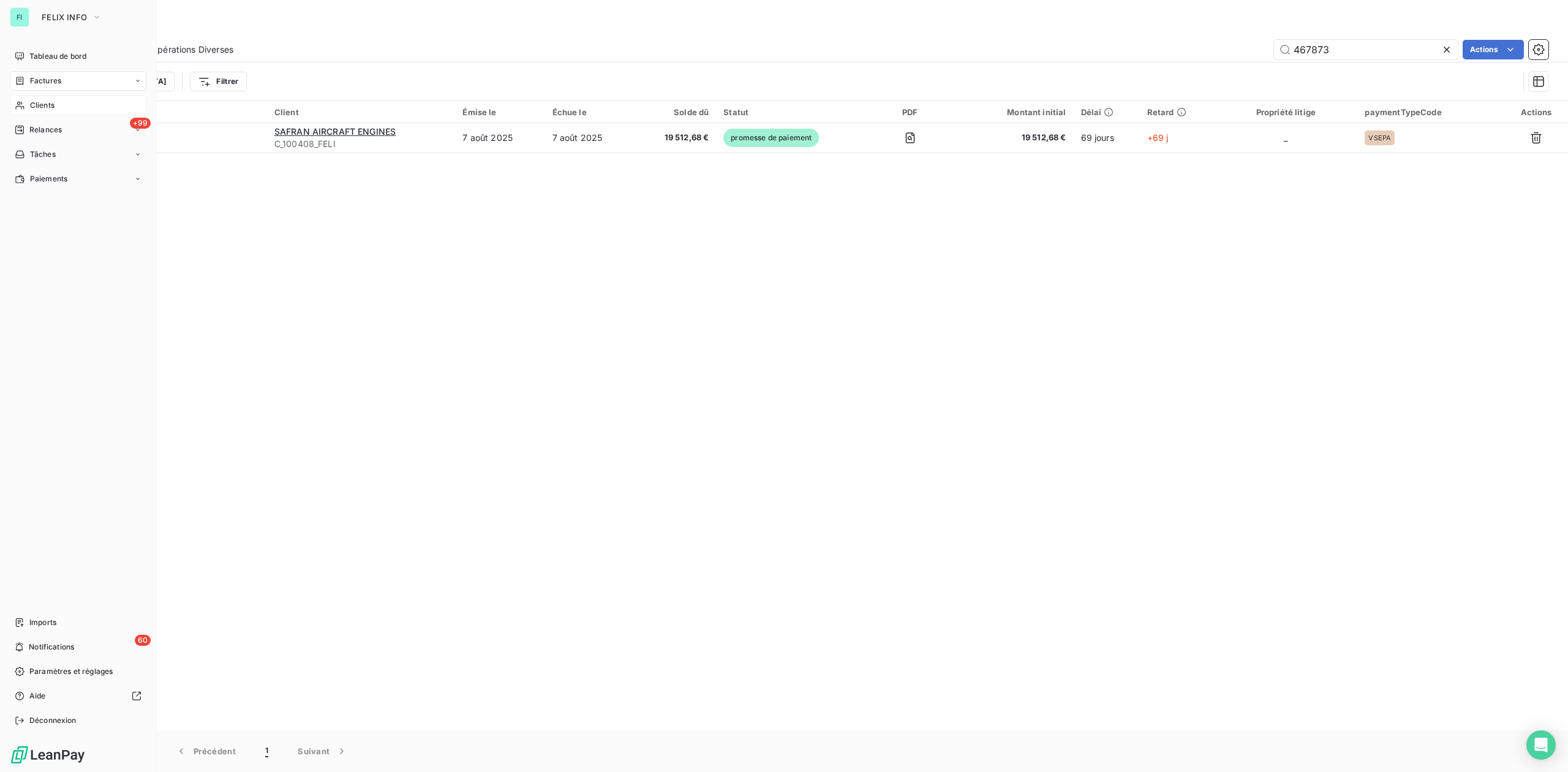
click at [47, 98] on div "Clients" at bounding box center [77, 105] width 137 height 20
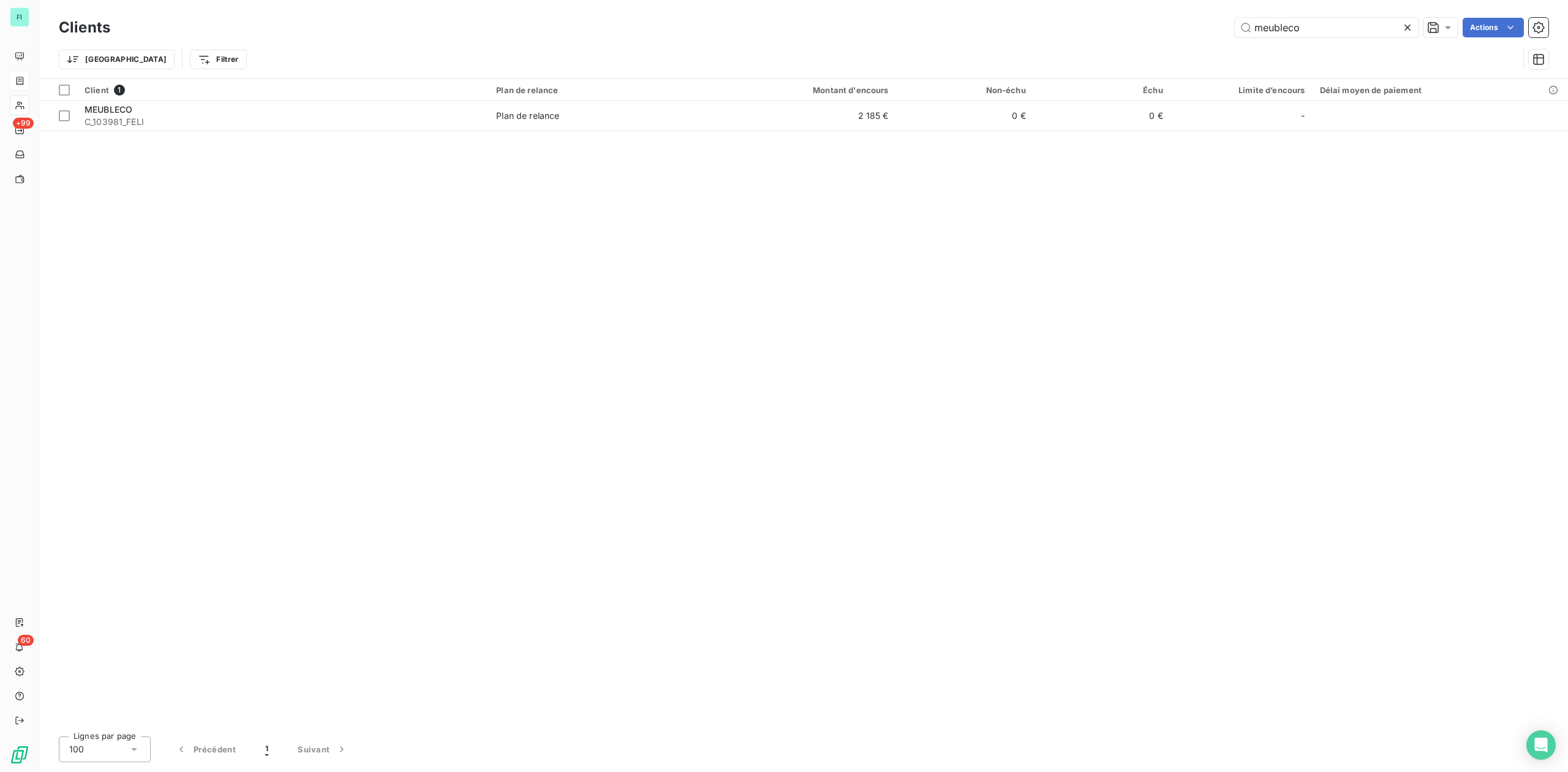
drag, startPoint x: 1341, startPoint y: 27, endPoint x: 1037, endPoint y: 29, distance: 304.0
click at [1067, 29] on div "meubleco Actions" at bounding box center [837, 27] width 1423 height 20
type input "antea"
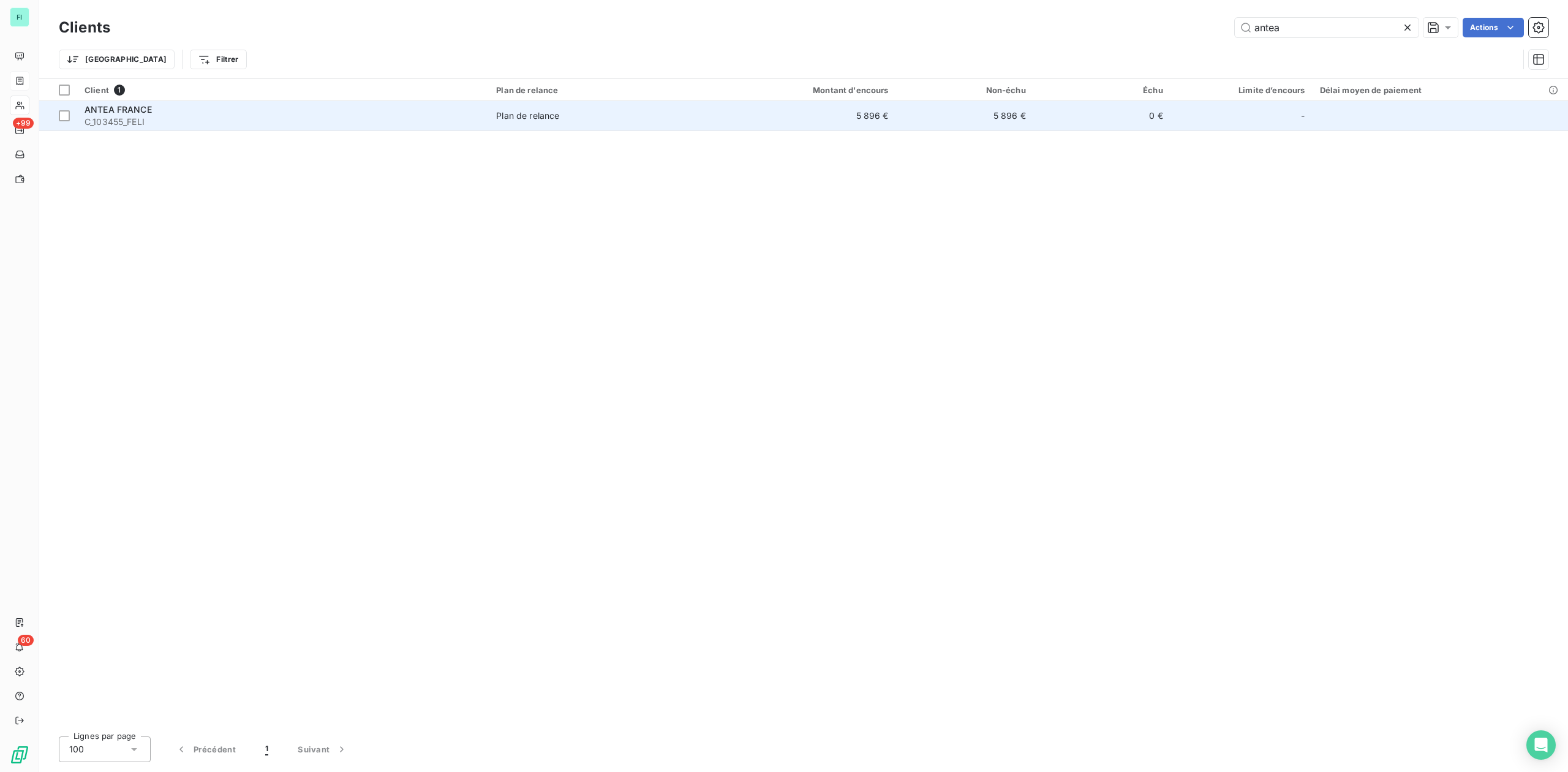
click at [562, 116] on span "Plan de relance" at bounding box center [600, 116] width 208 height 12
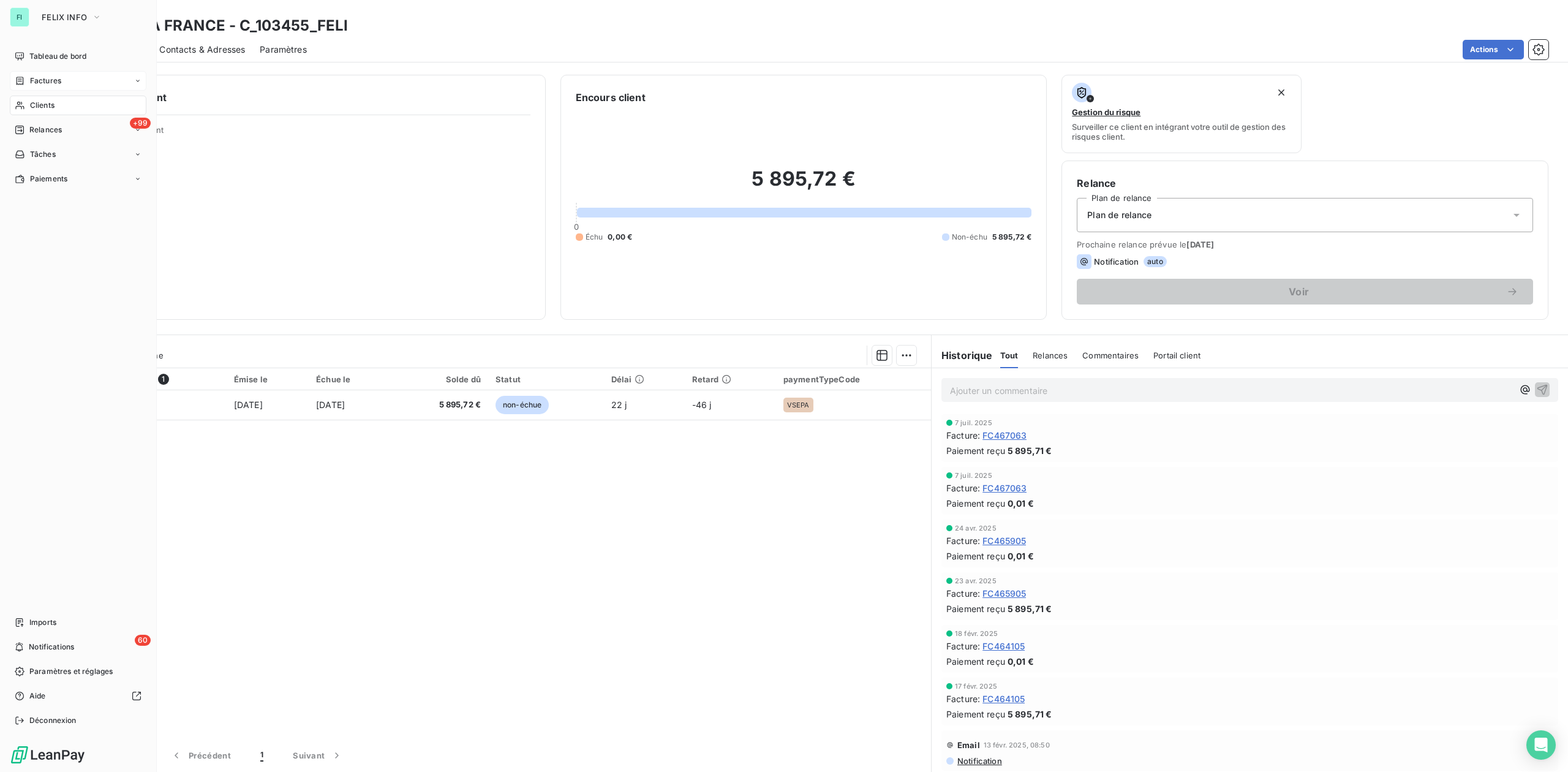
drag, startPoint x: 42, startPoint y: 104, endPoint x: 96, endPoint y: 104, distance: 54.0
click at [42, 104] on span "Clients" at bounding box center [42, 105] width 25 height 11
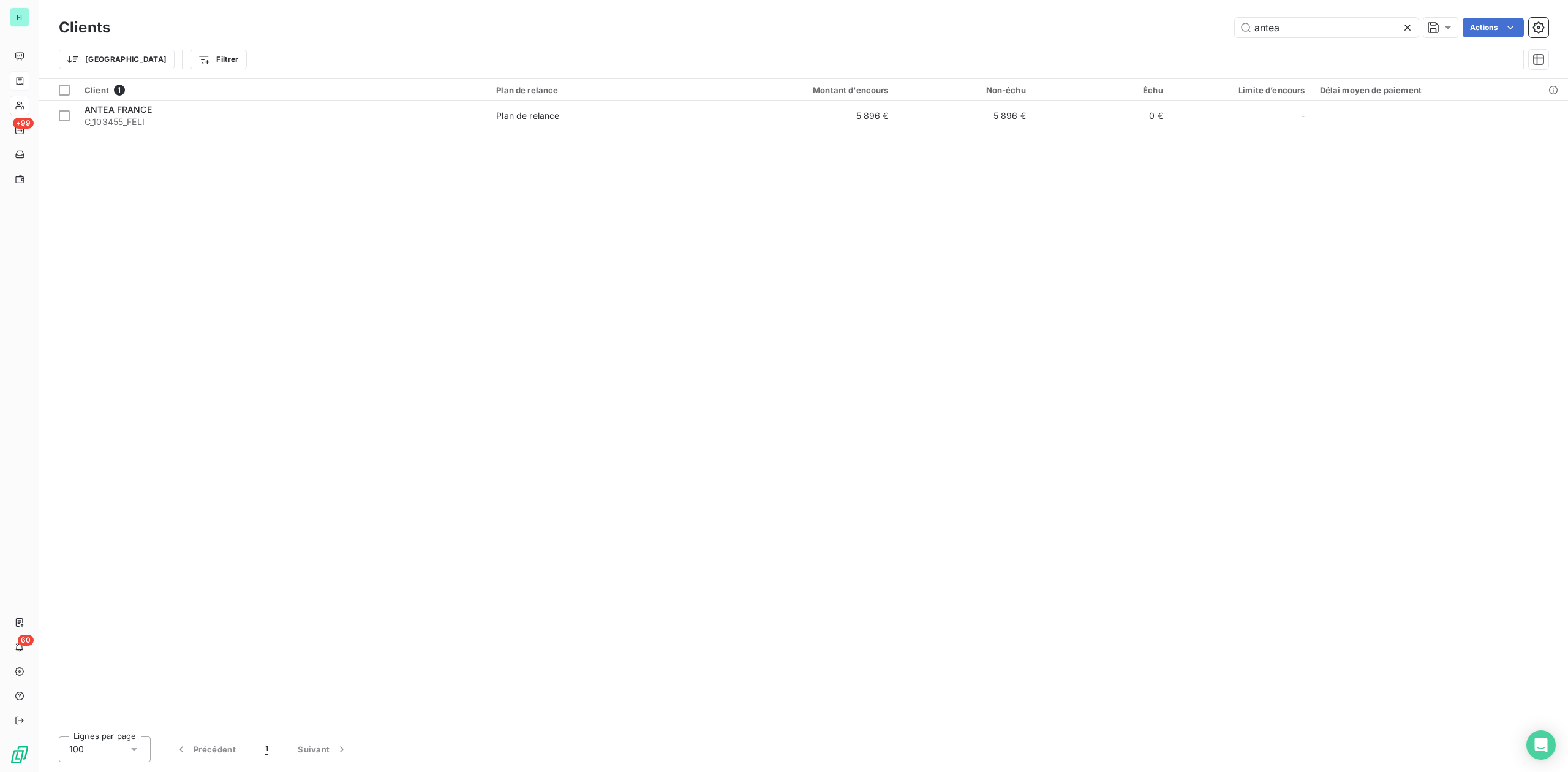
drag, startPoint x: 1168, startPoint y: 29, endPoint x: 990, endPoint y: 37, distance: 178.2
click at [1088, 30] on div "antea Actions" at bounding box center [837, 27] width 1423 height 20
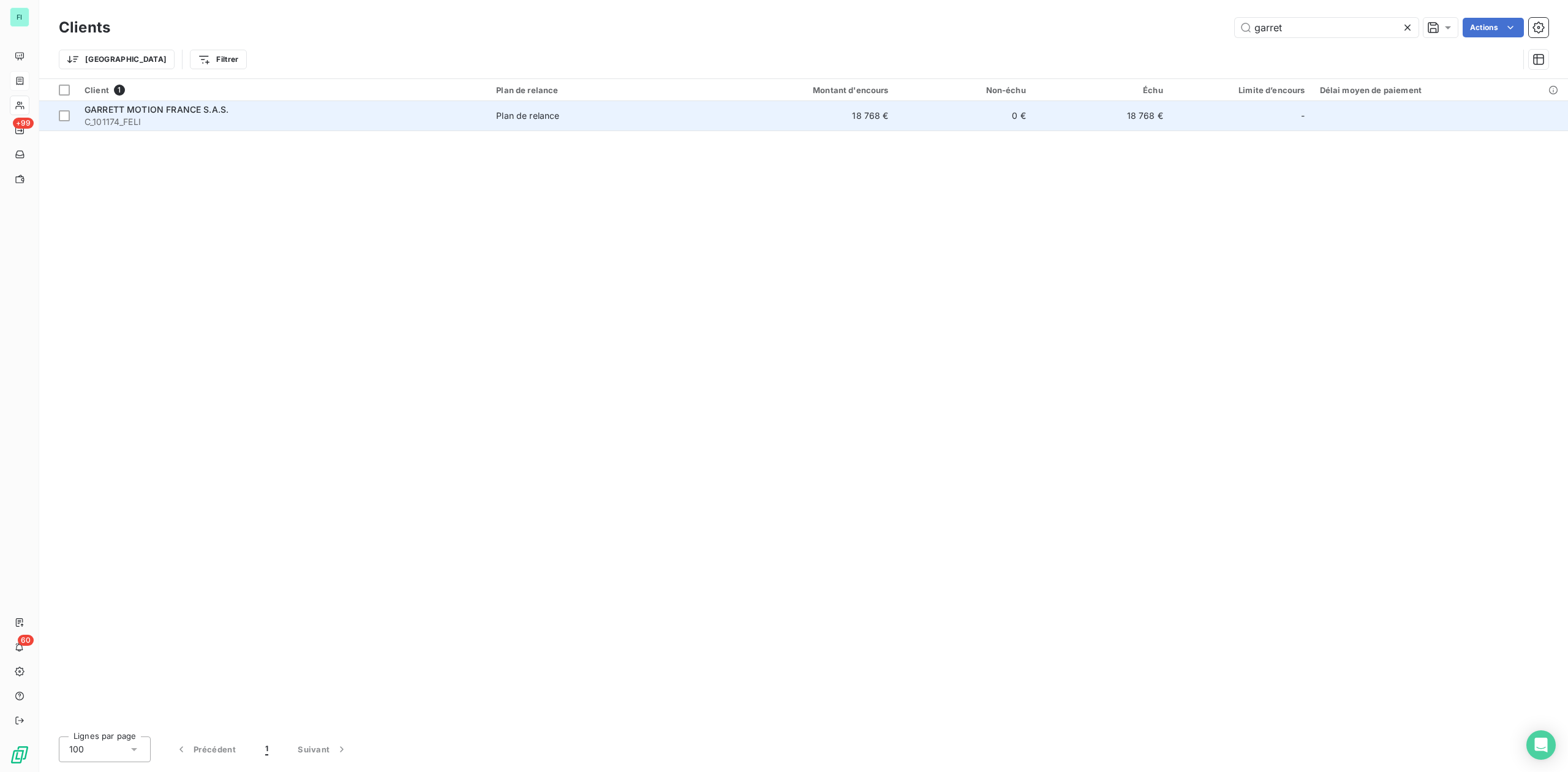
type input "garret"
click at [199, 109] on span "GARRETT MOTION FRANCE S.A.S." at bounding box center [156, 109] width 144 height 10
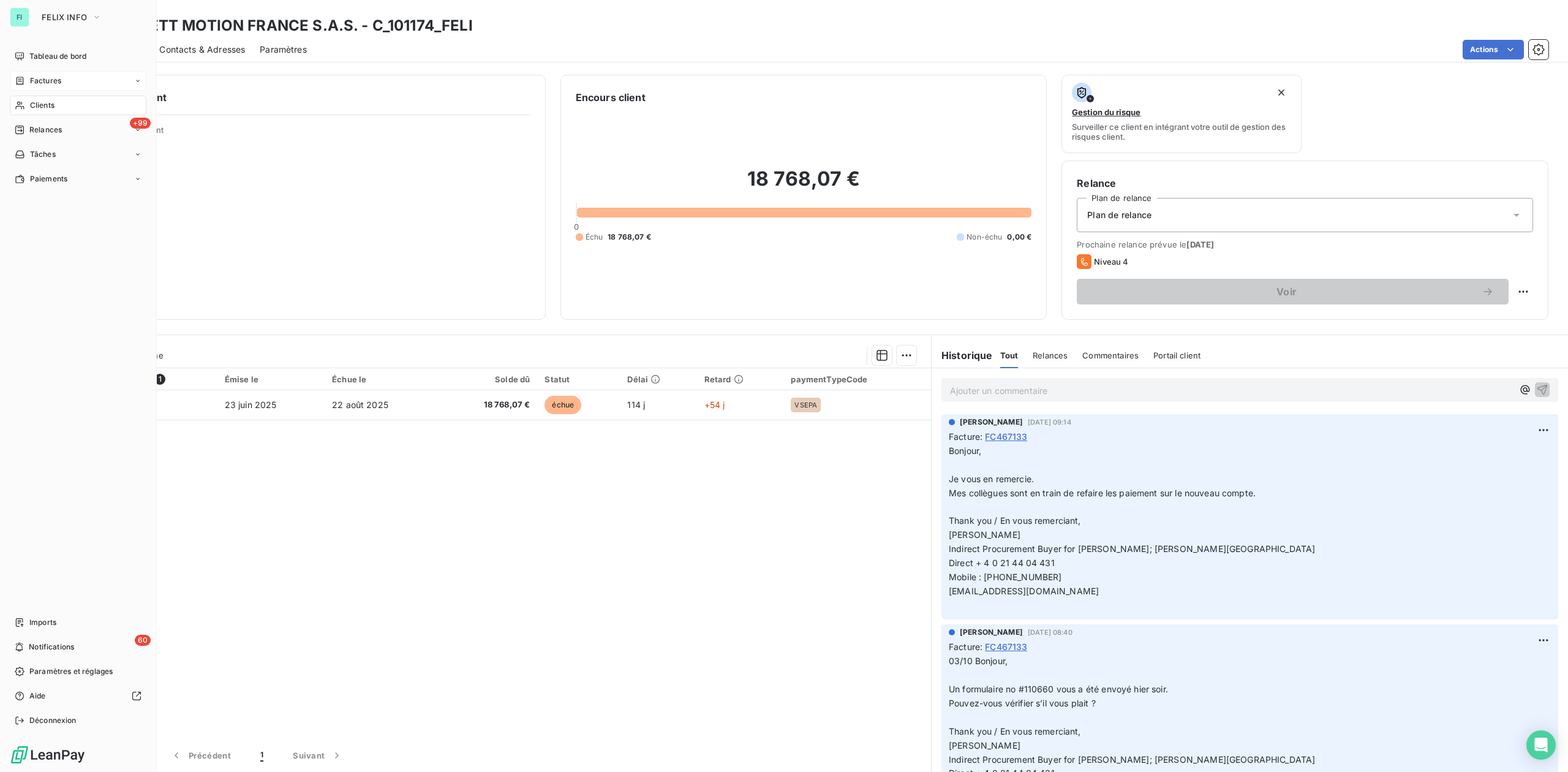
click at [47, 101] on span "Clients" at bounding box center [42, 105] width 25 height 11
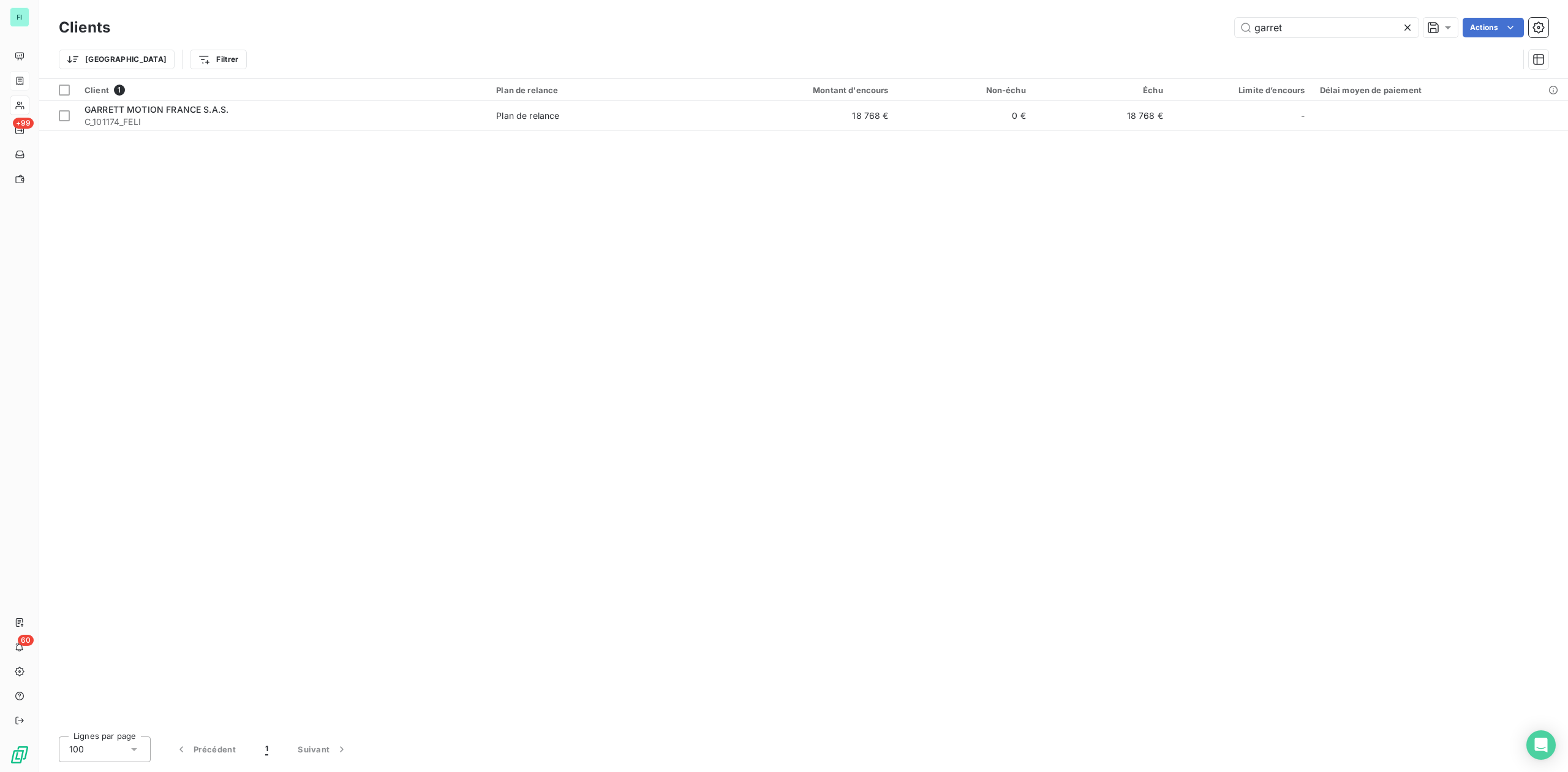
drag, startPoint x: 1301, startPoint y: 23, endPoint x: 775, endPoint y: 25, distance: 526.0
click at [949, 15] on div "Clients garret Actions" at bounding box center [803, 27] width 1489 height 26
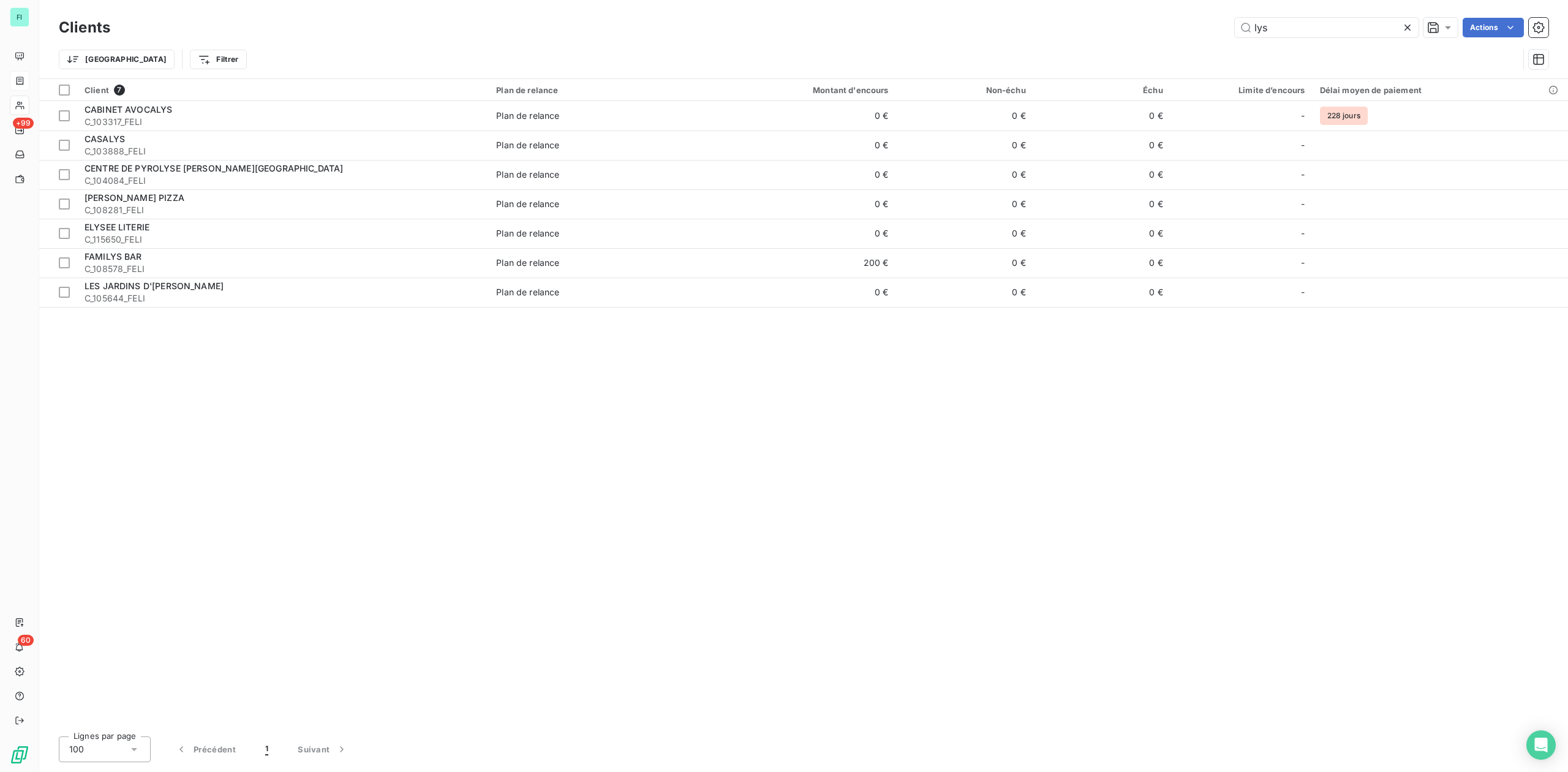
type input "lys"
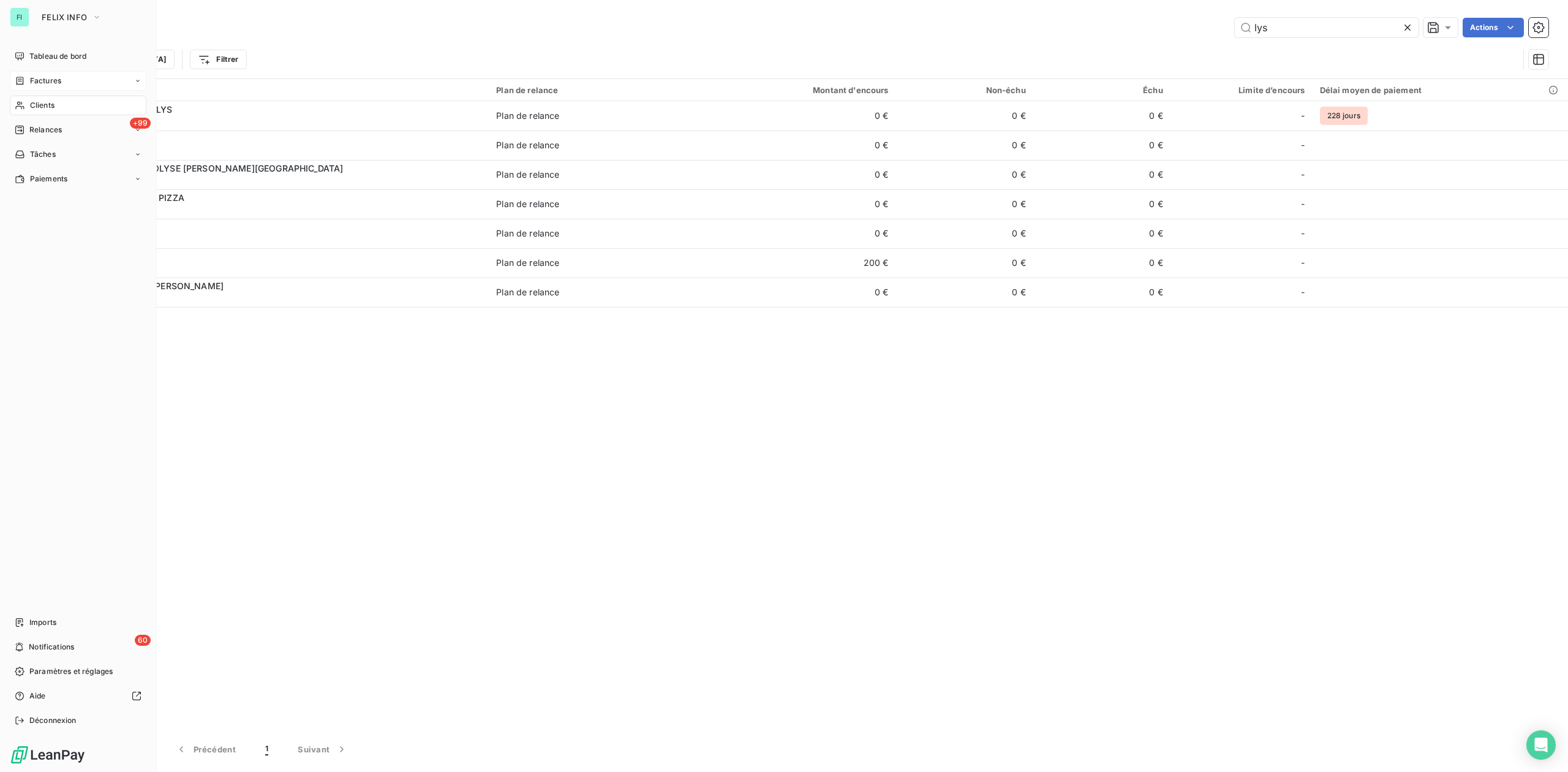
drag, startPoint x: 36, startPoint y: 80, endPoint x: 50, endPoint y: 77, distance: 14.3
click at [36, 80] on span "Factures" at bounding box center [45, 80] width 31 height 11
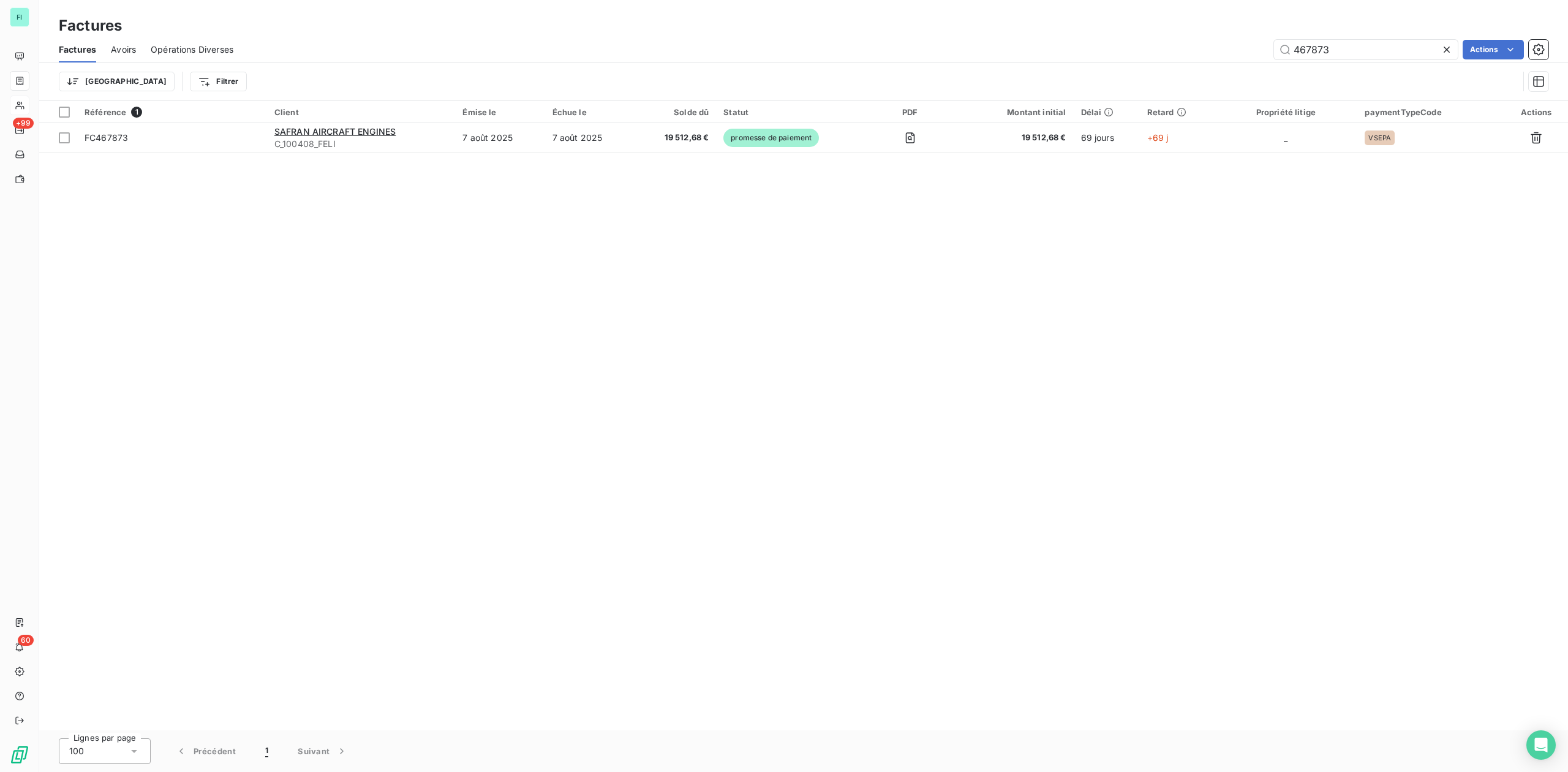
click at [1449, 50] on icon at bounding box center [1446, 50] width 12 height 12
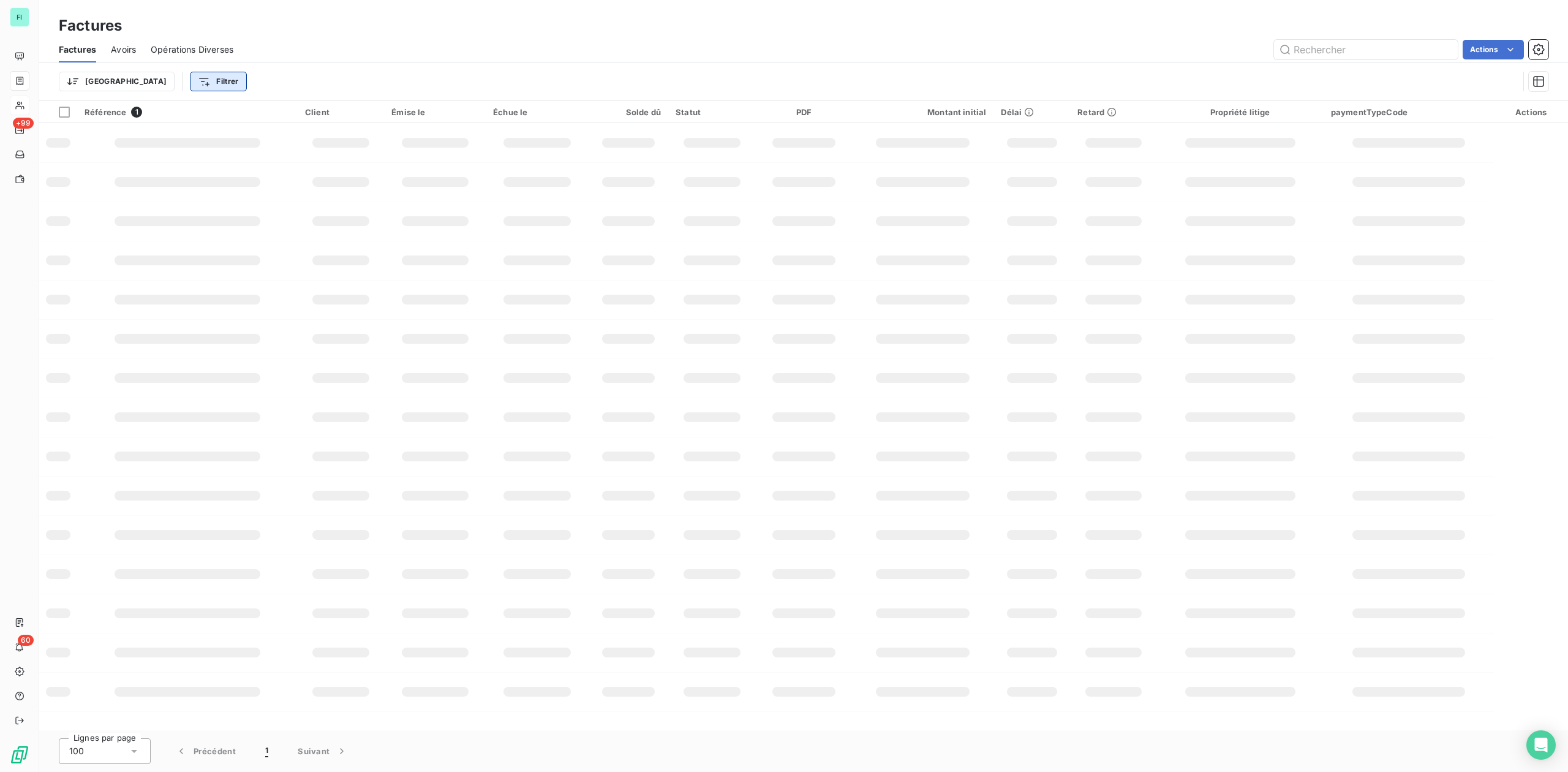
click at [175, 81] on html "FI +99 60 Factures Factures Avoirs Opérations Diverses Actions Trier Filtrer Ré…" at bounding box center [784, 386] width 1568 height 772
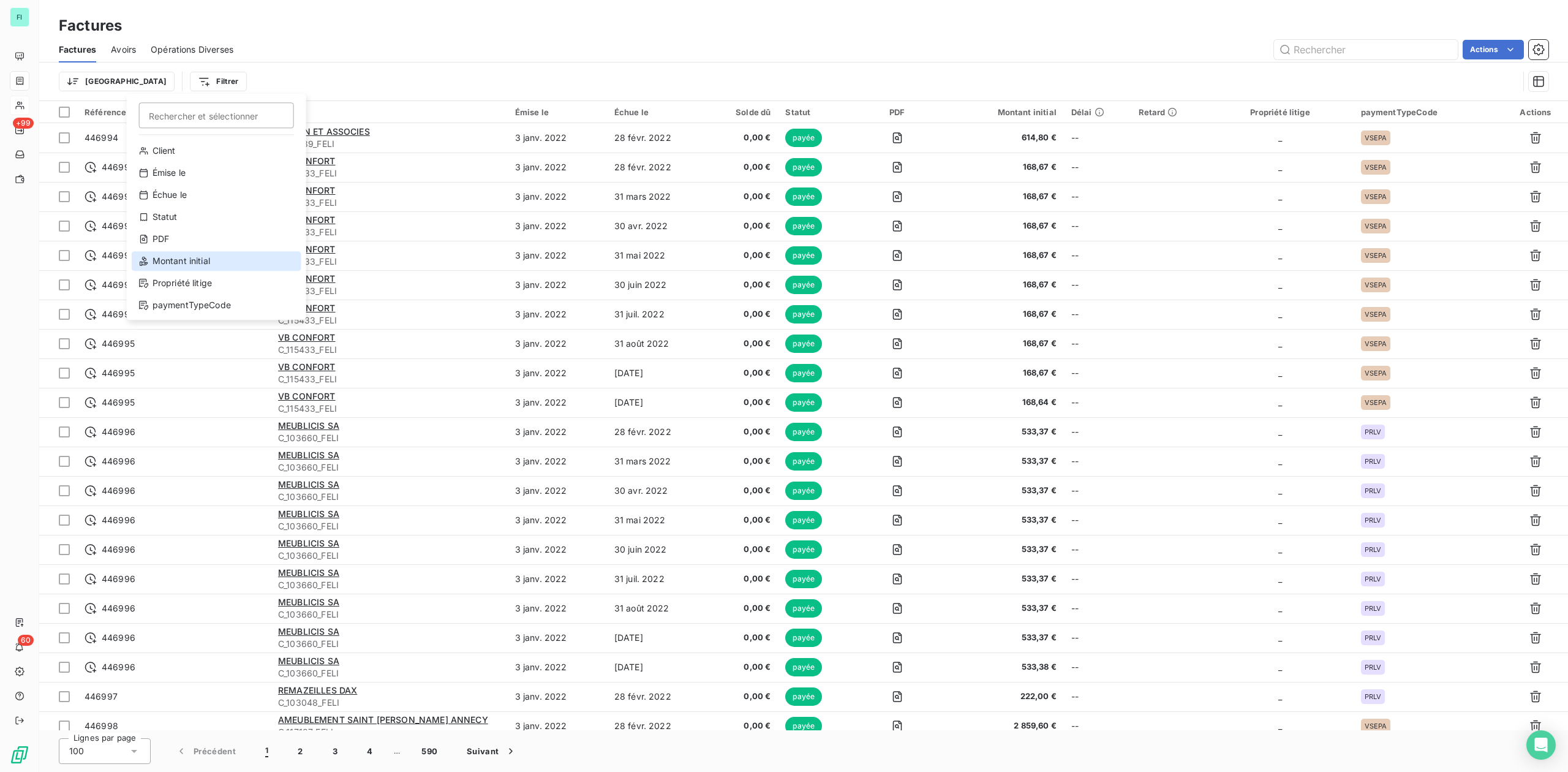
click at [170, 257] on div "Montant initial" at bounding box center [216, 261] width 170 height 20
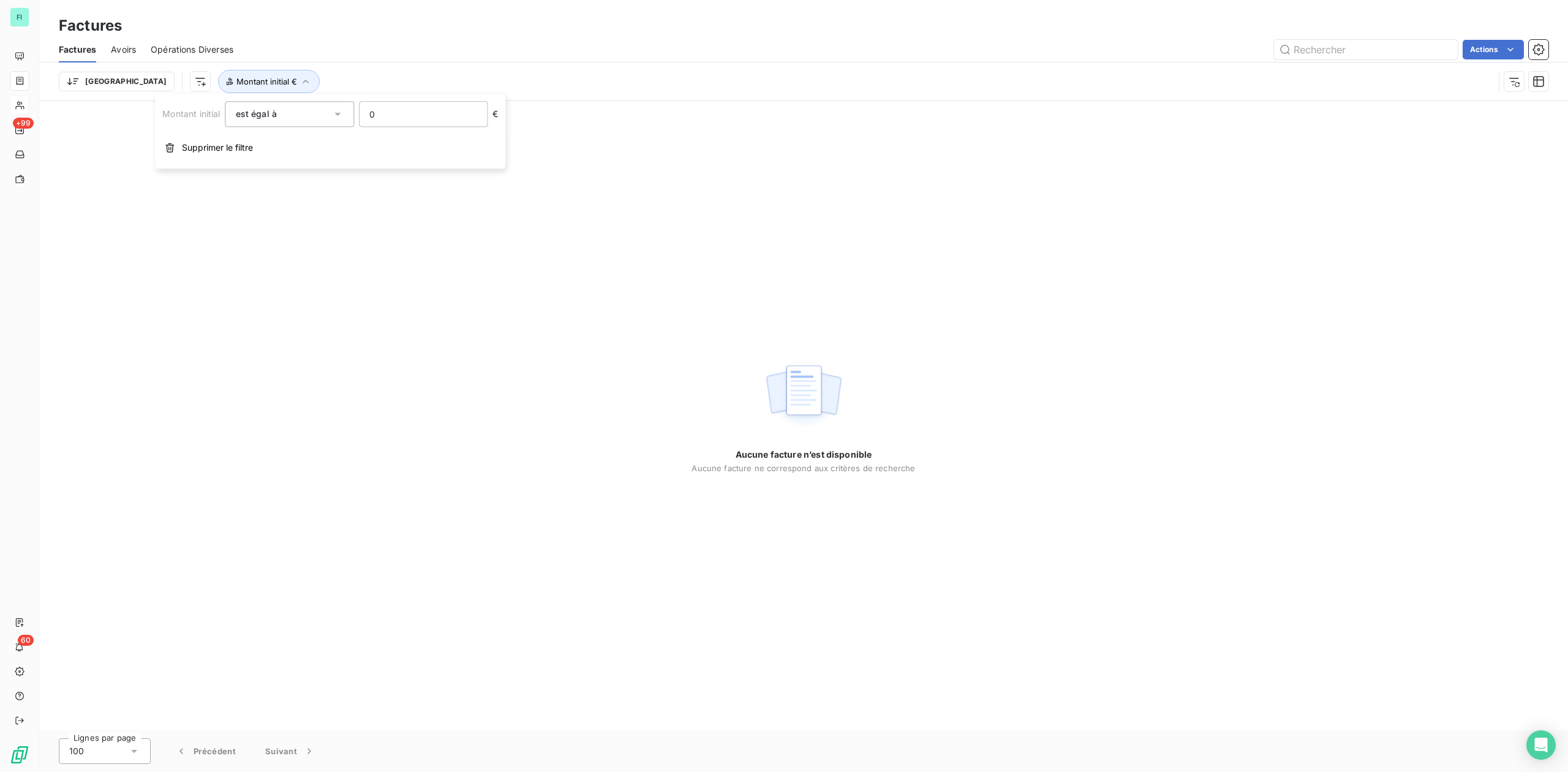
drag, startPoint x: 403, startPoint y: 113, endPoint x: 295, endPoint y: 112, distance: 108.0
click at [305, 112] on div "Montant initial est égal à 0 €" at bounding box center [330, 113] width 335 height 26
type input "5473.50"
click at [214, 152] on span "Supprimer le filtre" at bounding box center [217, 148] width 71 height 12
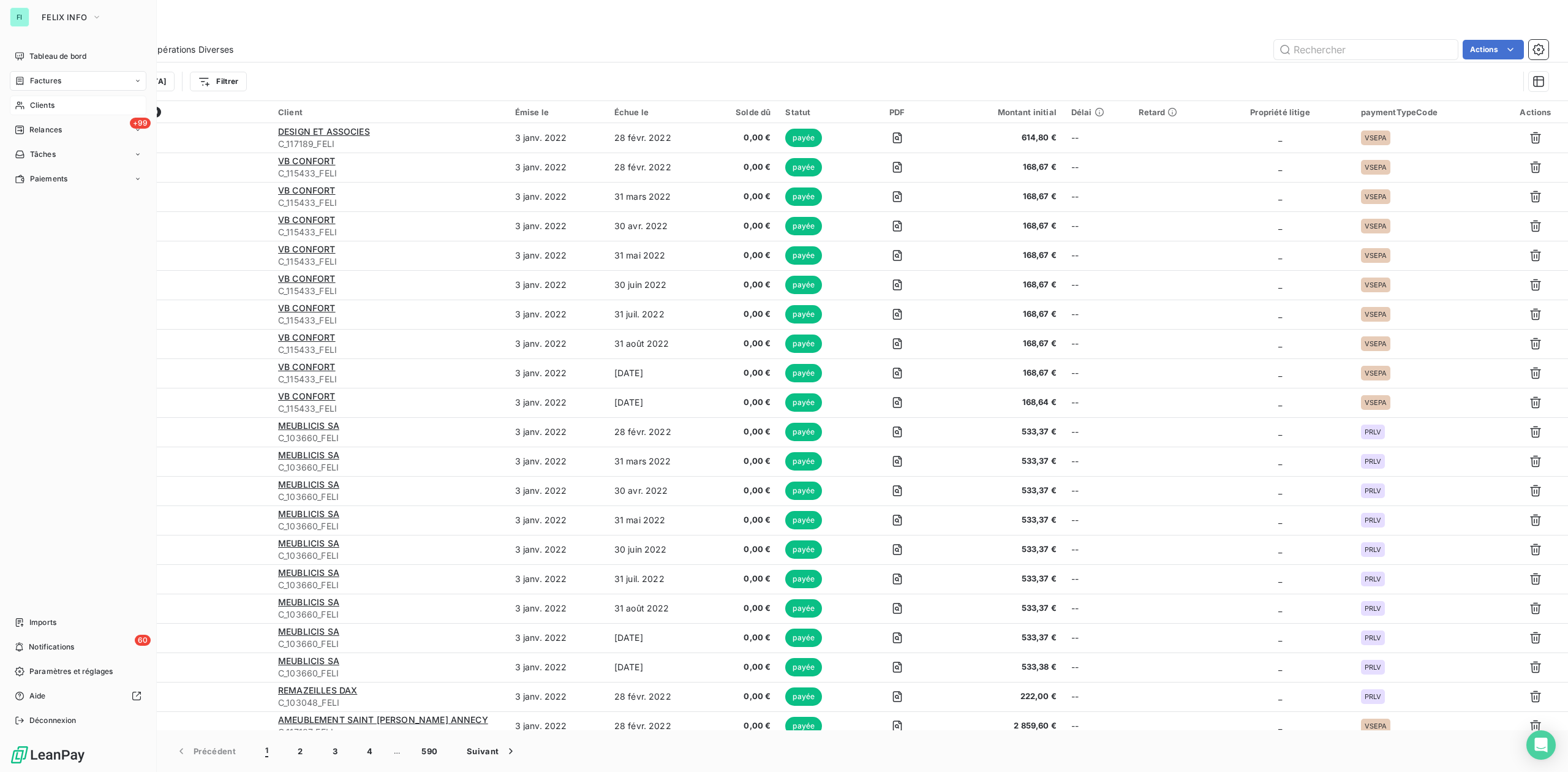
drag, startPoint x: 40, startPoint y: 80, endPoint x: 60, endPoint y: 77, distance: 20.2
click at [40, 80] on span "Factures" at bounding box center [45, 80] width 31 height 11
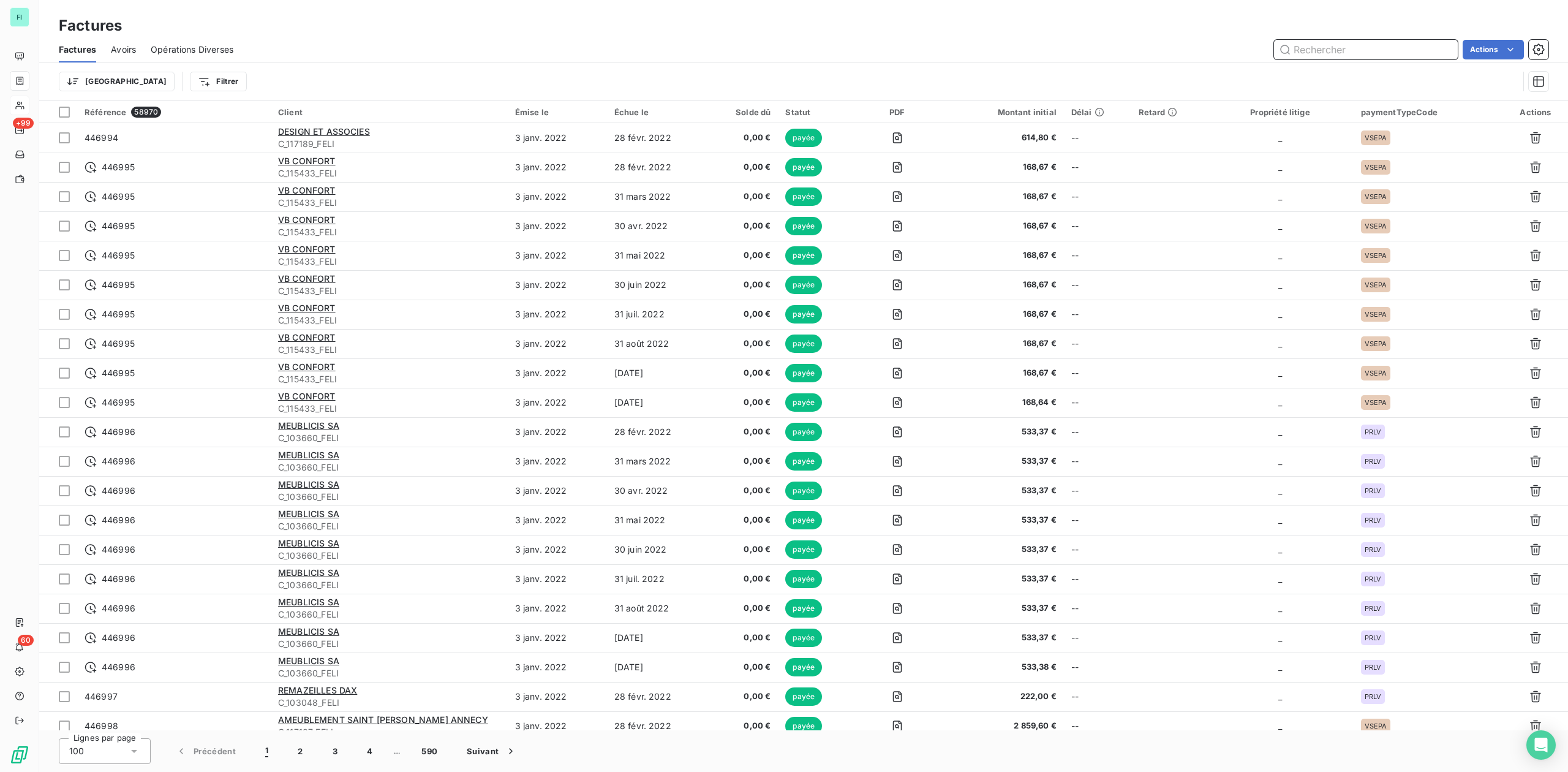
click at [1350, 48] on input "text" at bounding box center [1365, 49] width 183 height 20
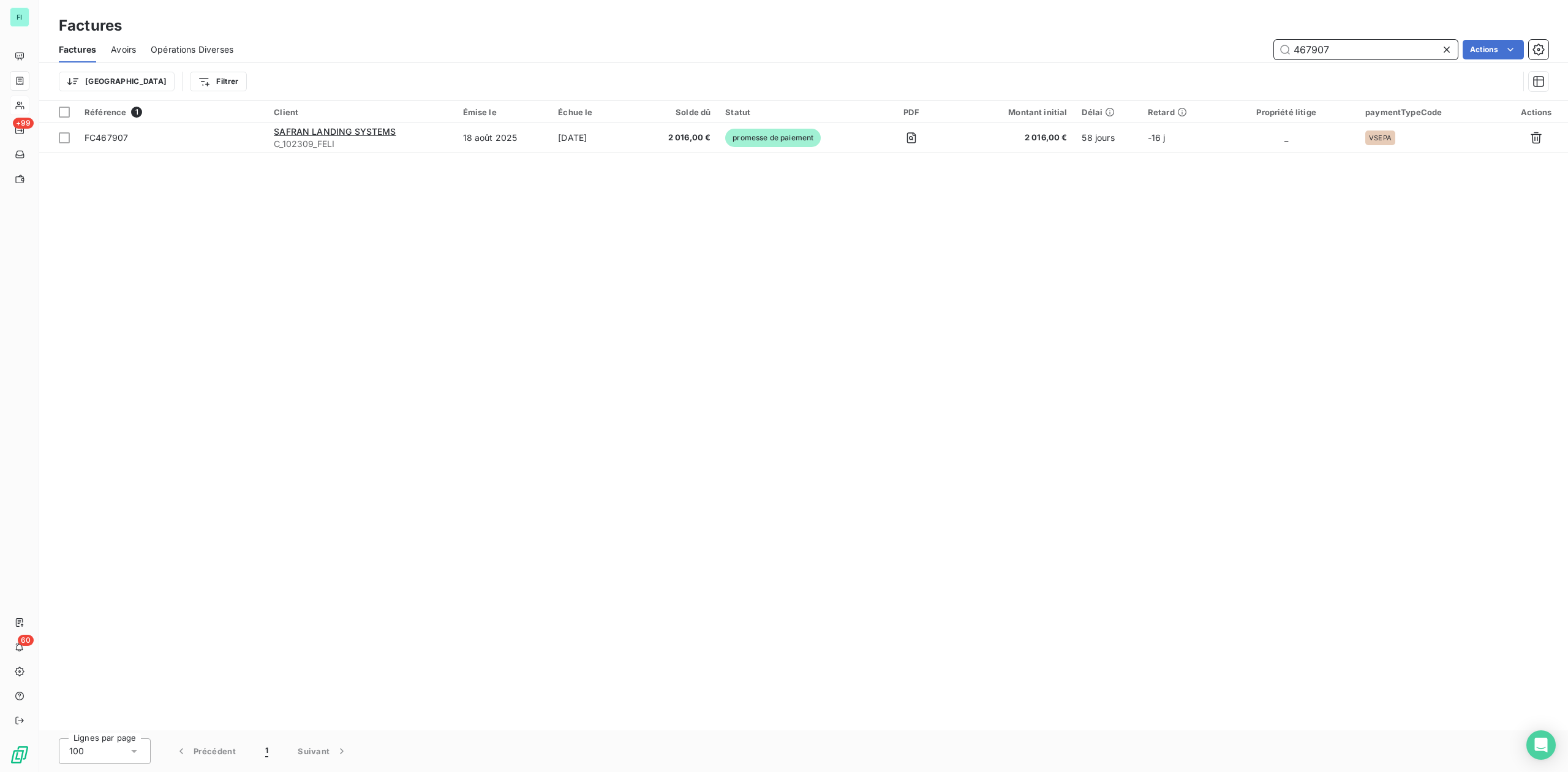
drag, startPoint x: 1351, startPoint y: 42, endPoint x: 1228, endPoint y: 45, distance: 123.0
click at [1228, 45] on div "467907 Actions" at bounding box center [897, 49] width 1300 height 20
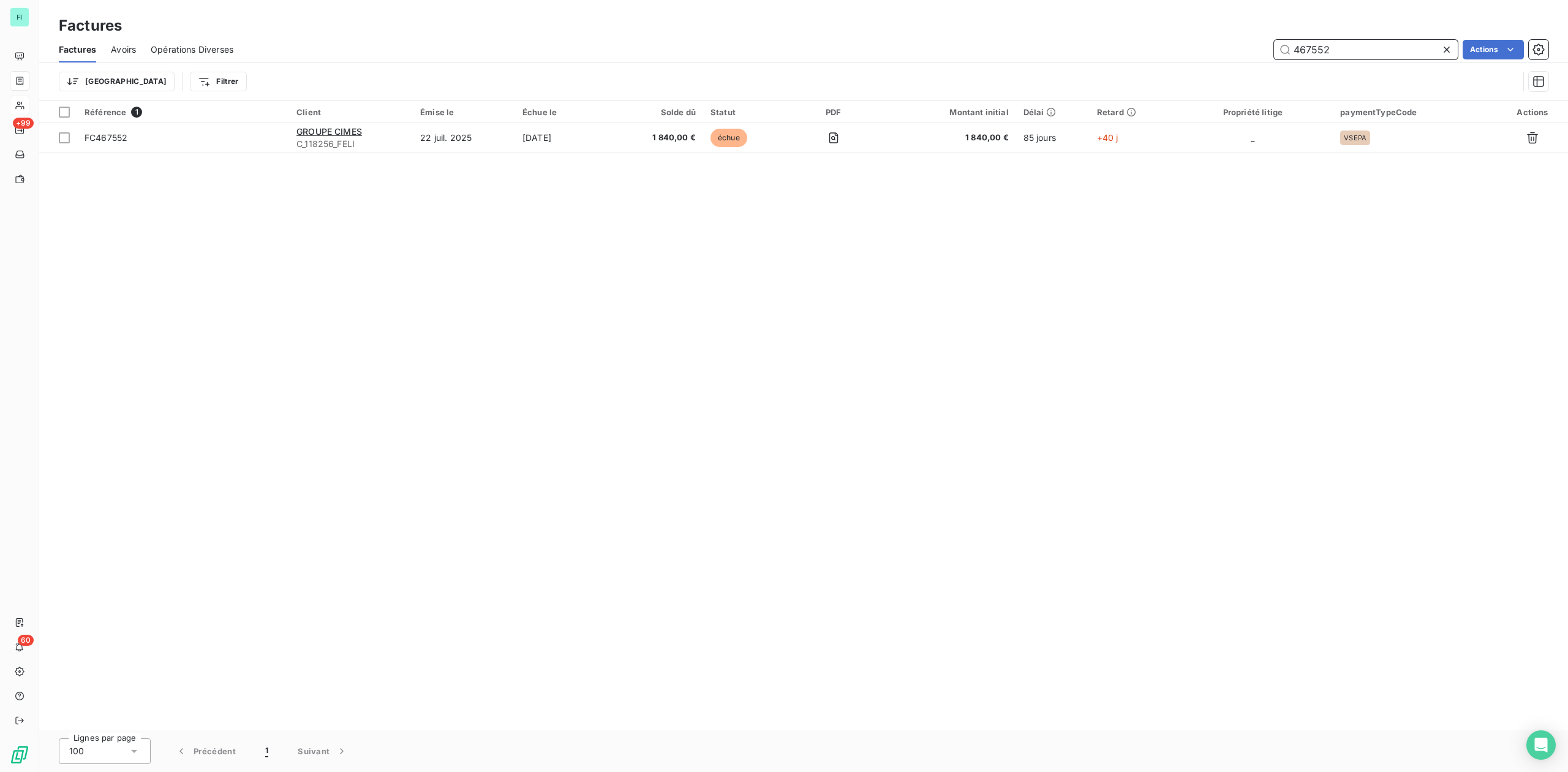
click at [1344, 44] on input "467552" at bounding box center [1365, 49] width 183 height 20
type input "467554"
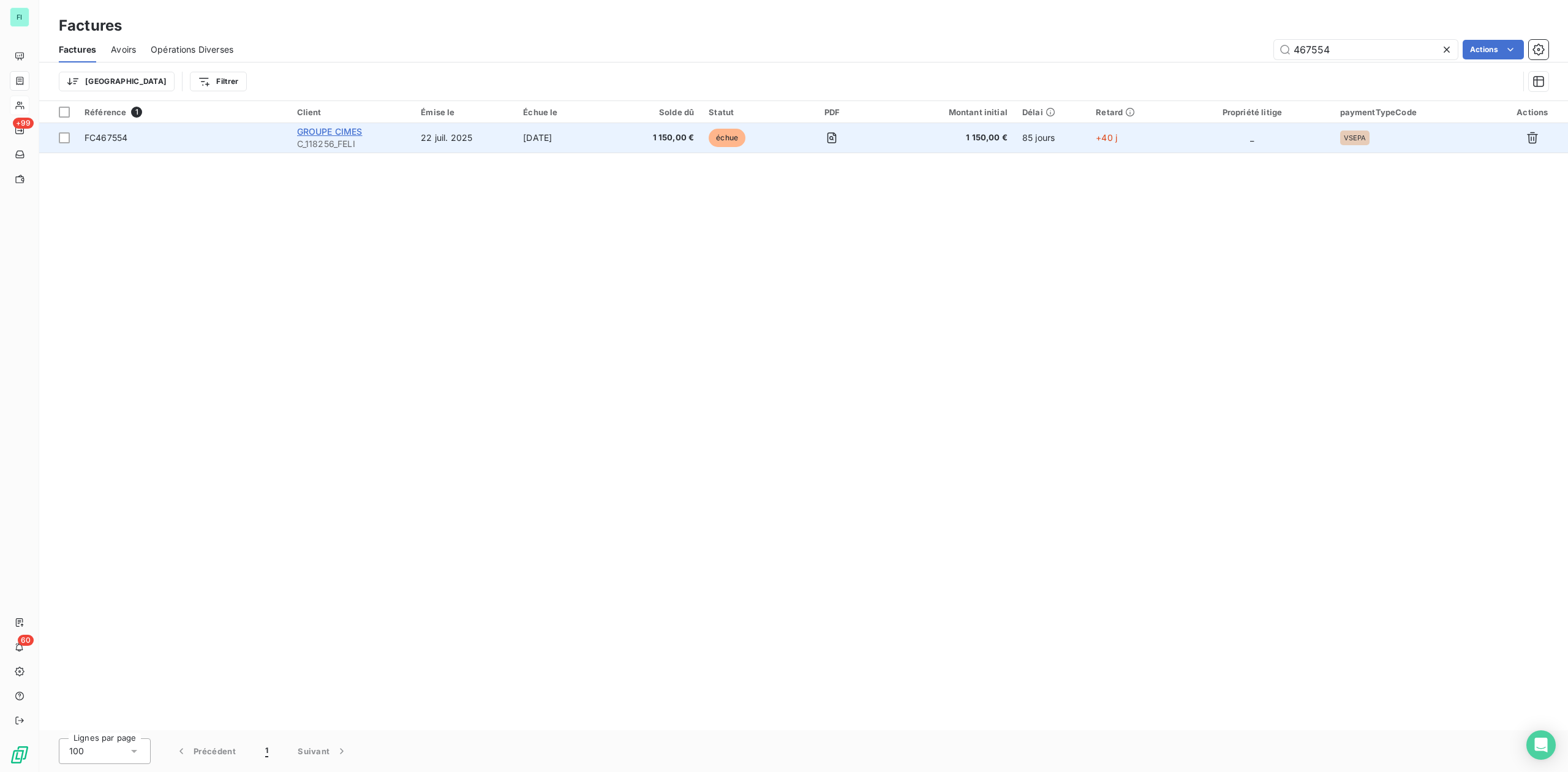
click at [335, 133] on span "GROUPE CIMES" at bounding box center [330, 132] width 66 height 10
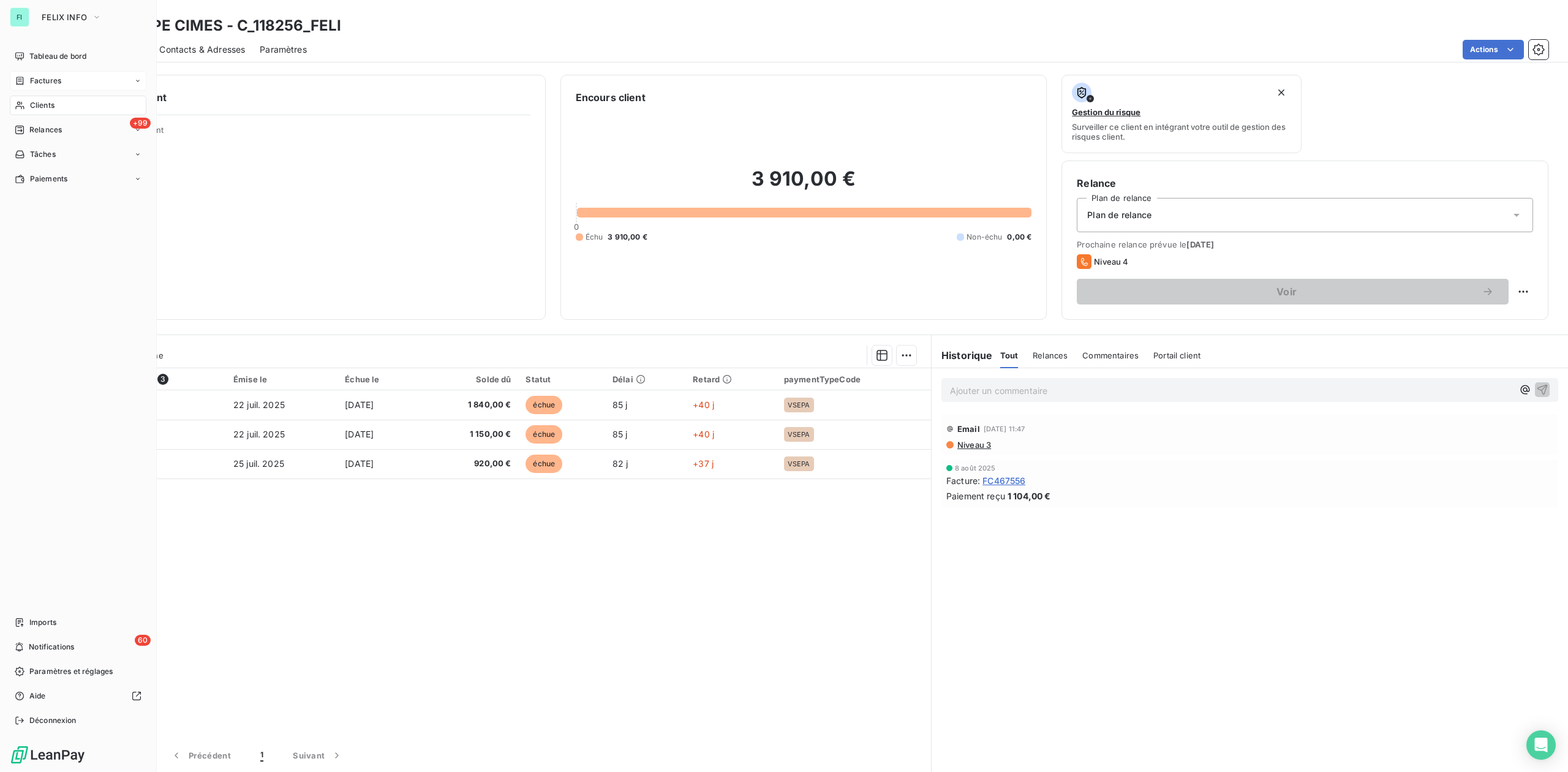
drag, startPoint x: 58, startPoint y: 81, endPoint x: 94, endPoint y: 81, distance: 36.0
click at [58, 81] on span "Factures" at bounding box center [45, 80] width 31 height 11
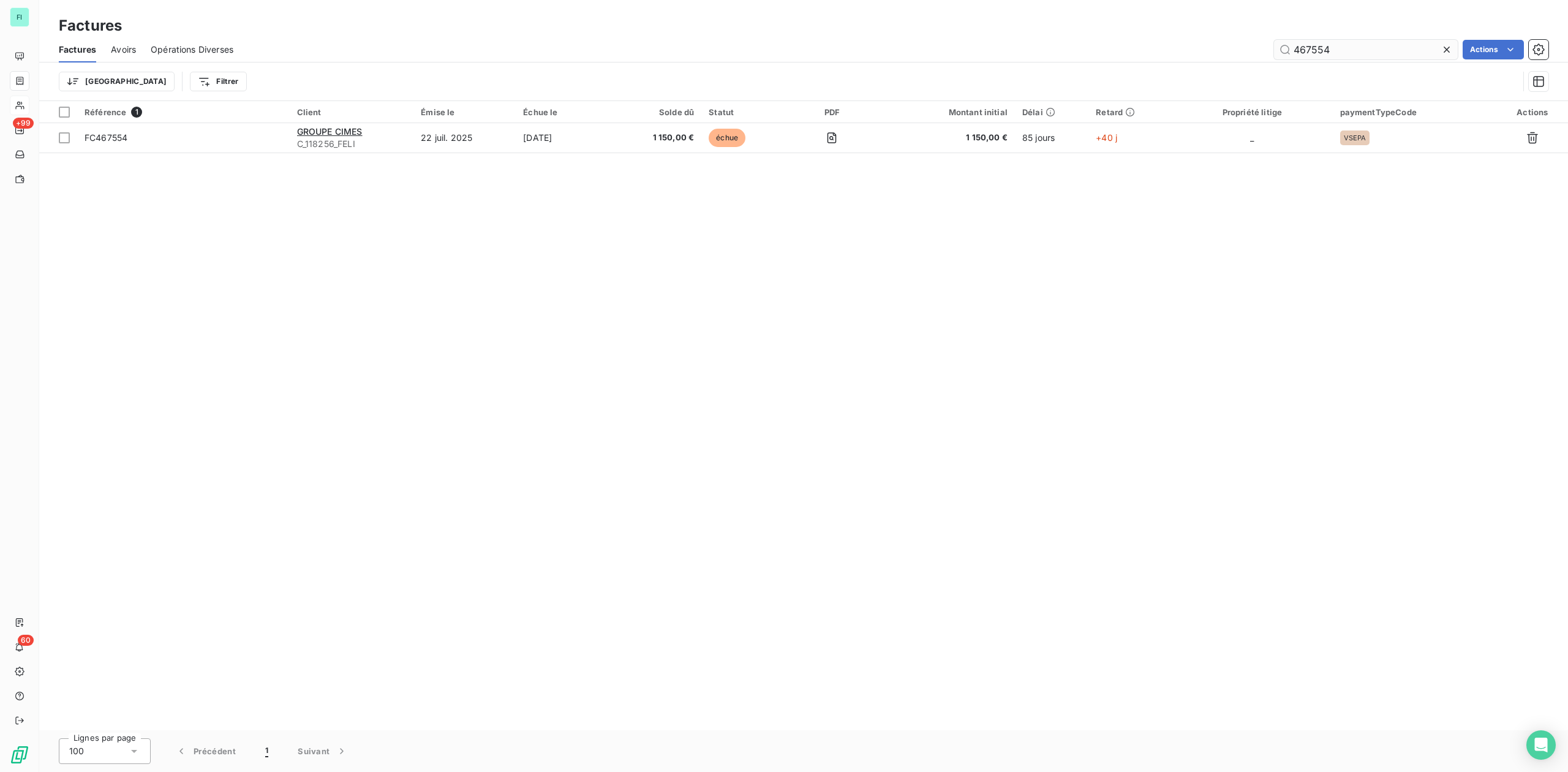
click at [1395, 51] on input "467554" at bounding box center [1365, 49] width 183 height 20
type input "467553"
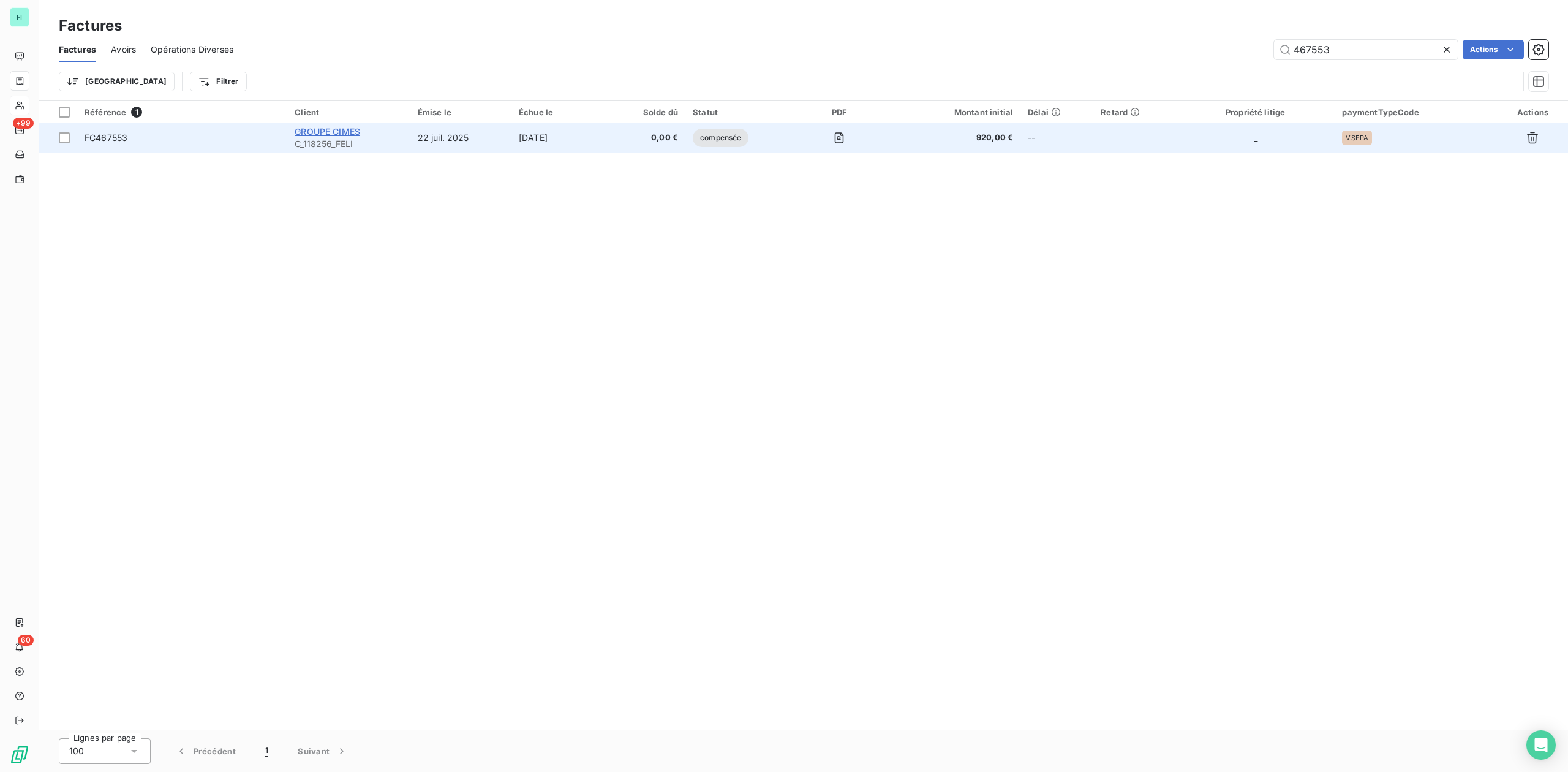
click at [341, 131] on span "GROUPE CIMES" at bounding box center [327, 132] width 66 height 10
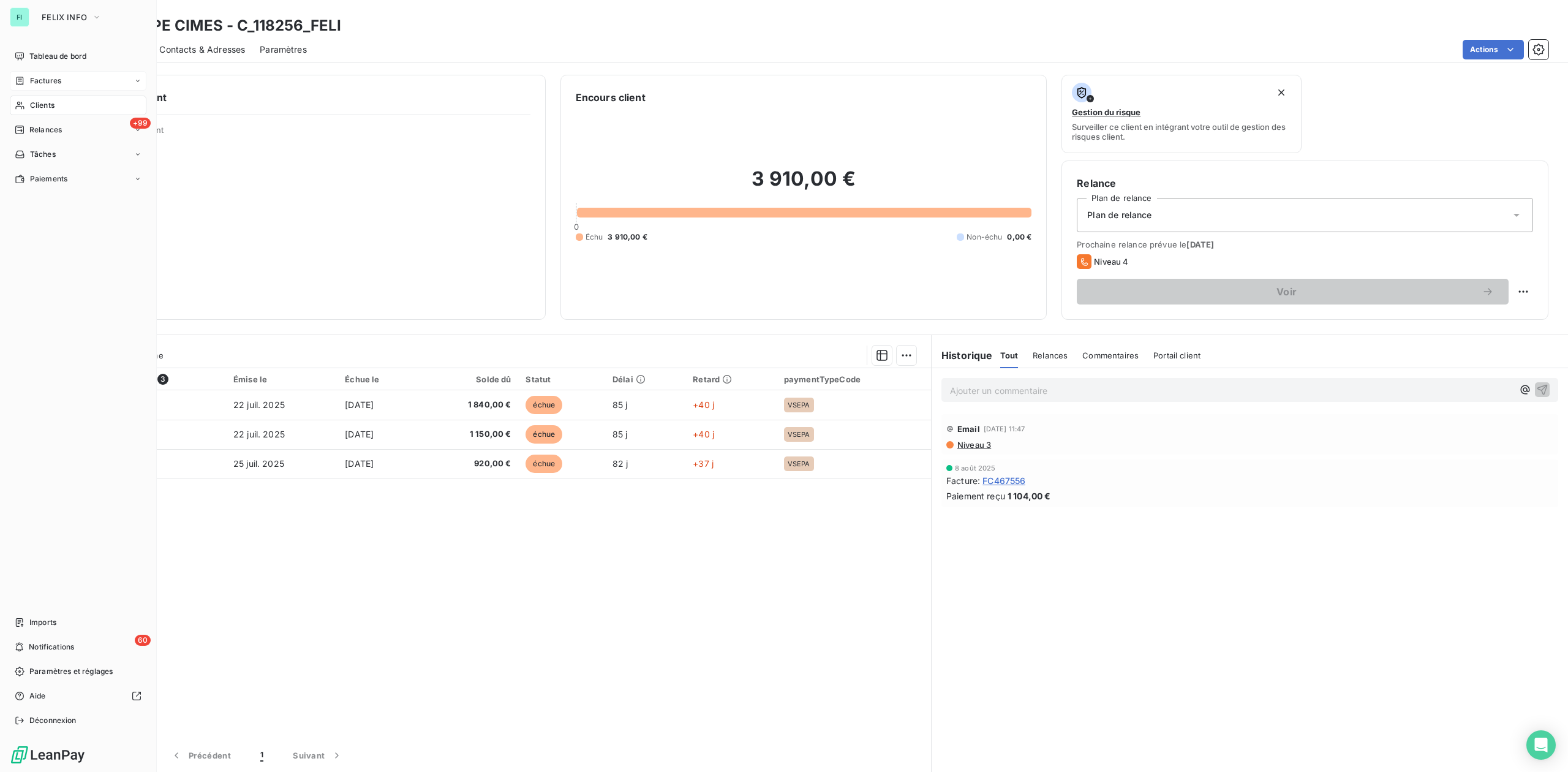
drag, startPoint x: 37, startPoint y: 80, endPoint x: 47, endPoint y: 77, distance: 10.4
click at [37, 79] on span "Factures" at bounding box center [45, 80] width 31 height 11
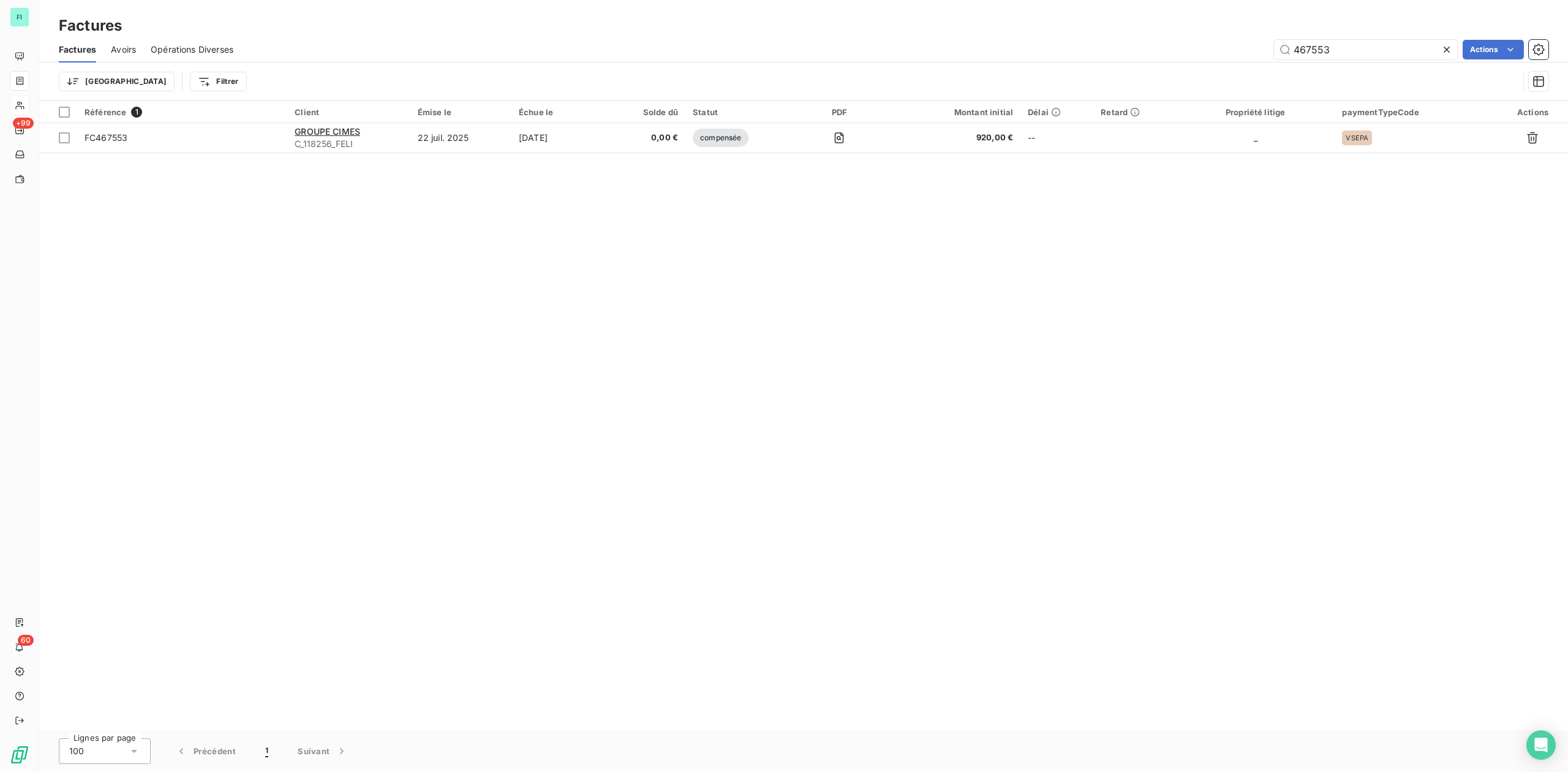
drag, startPoint x: 1350, startPoint y: 44, endPoint x: 1138, endPoint y: 37, distance: 212.1
click at [1143, 37] on div "Factures Avoirs Opérations Diverses 467553 Actions" at bounding box center [804, 49] width 1529 height 26
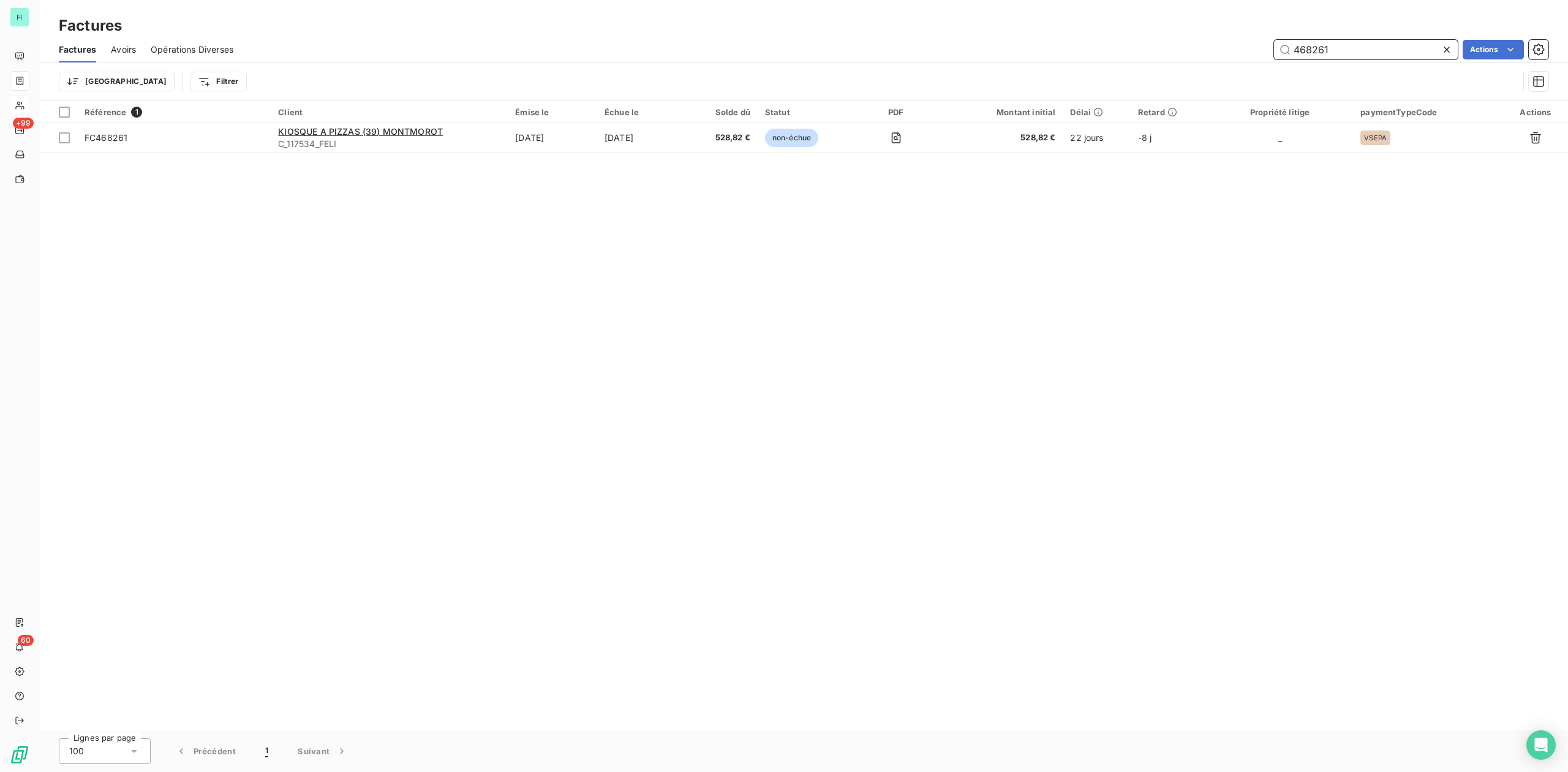
click at [1340, 55] on input "468261" at bounding box center [1365, 49] width 183 height 20
drag, startPoint x: 1340, startPoint y: 45, endPoint x: 1273, endPoint y: 45, distance: 67.0
click at [1277, 45] on input "468261" at bounding box center [1365, 49] width 183 height 20
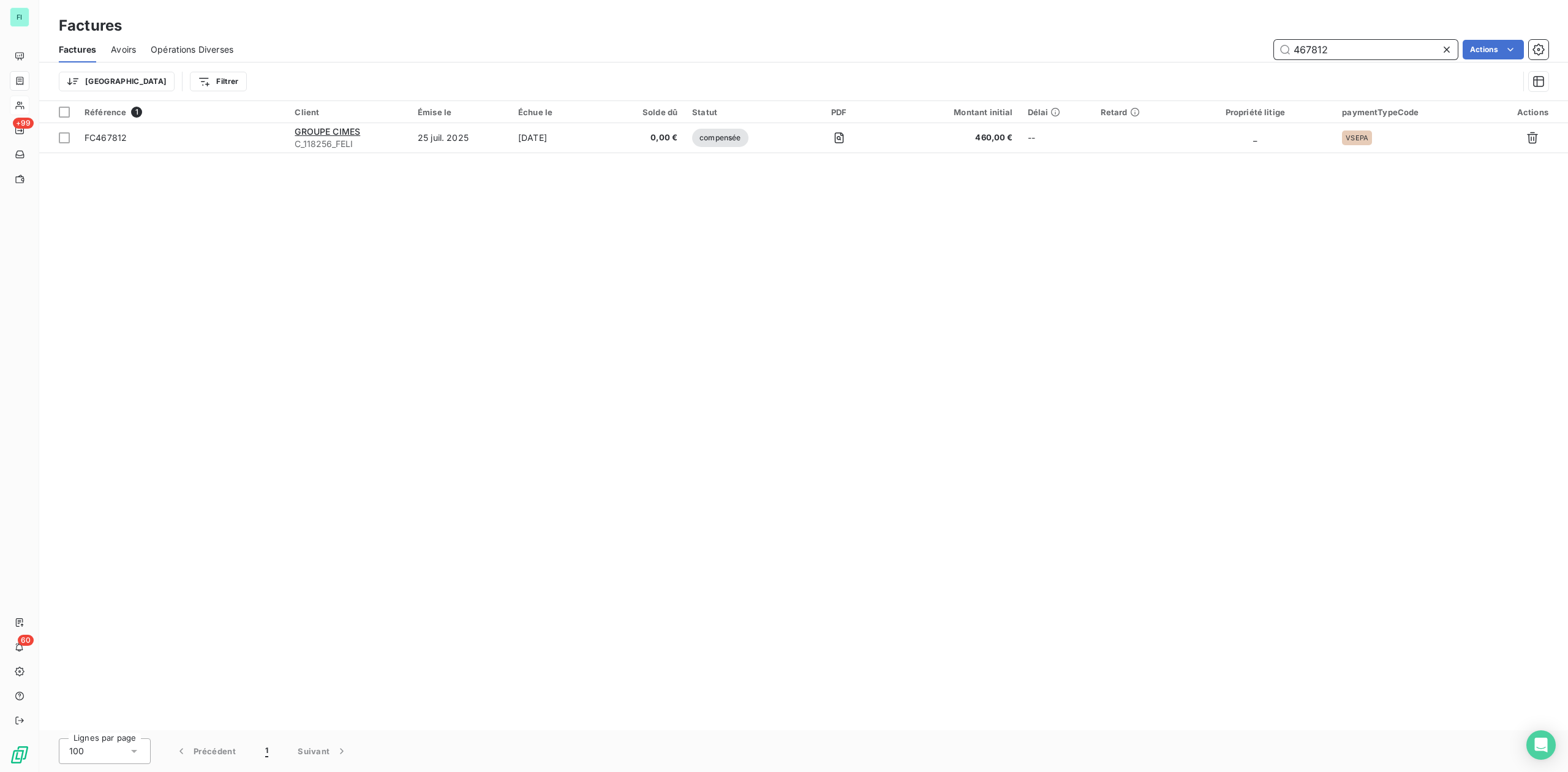
type input "467812"
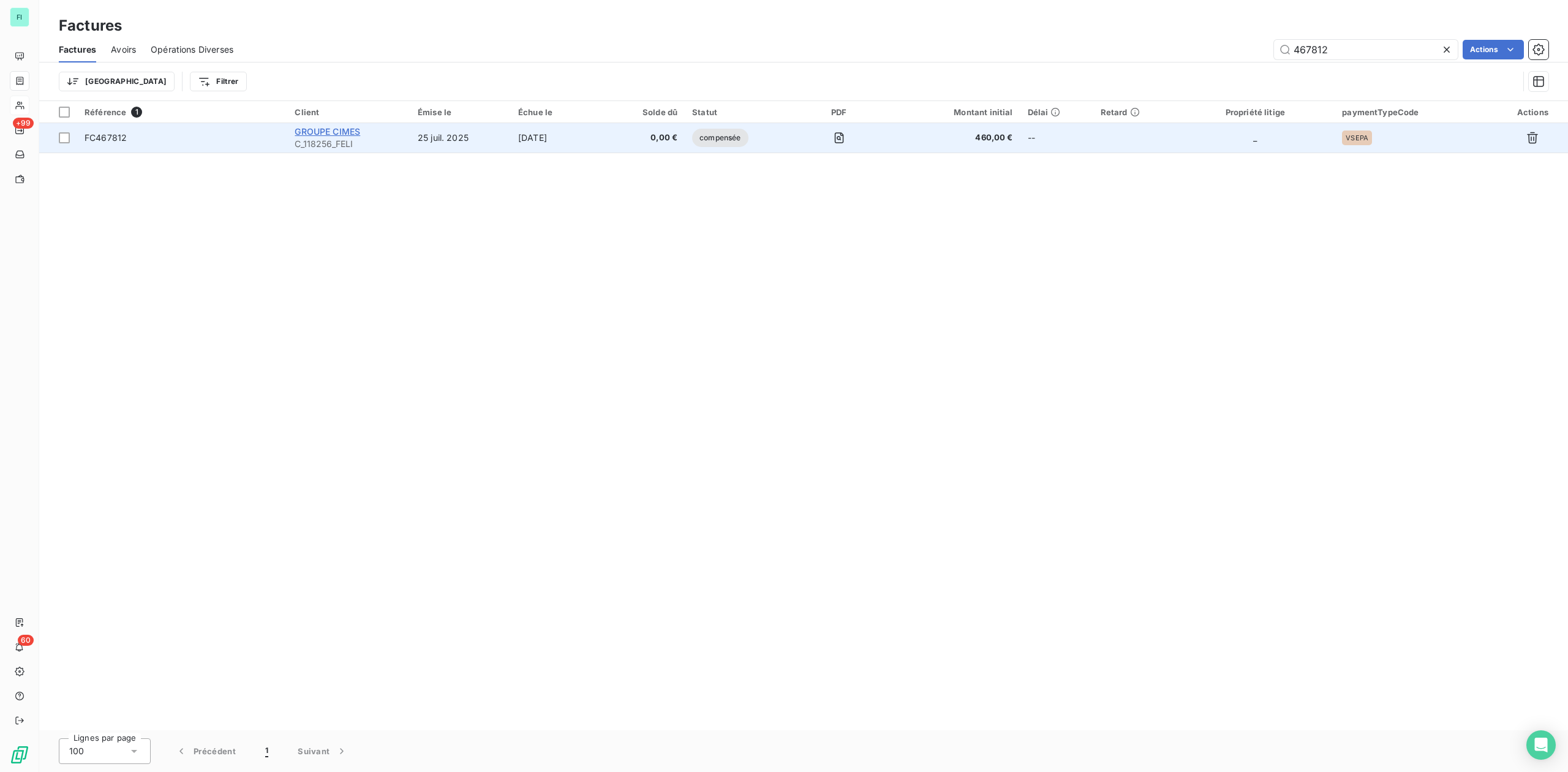
click at [340, 131] on span "GROUPE CIMES" at bounding box center [327, 132] width 66 height 10
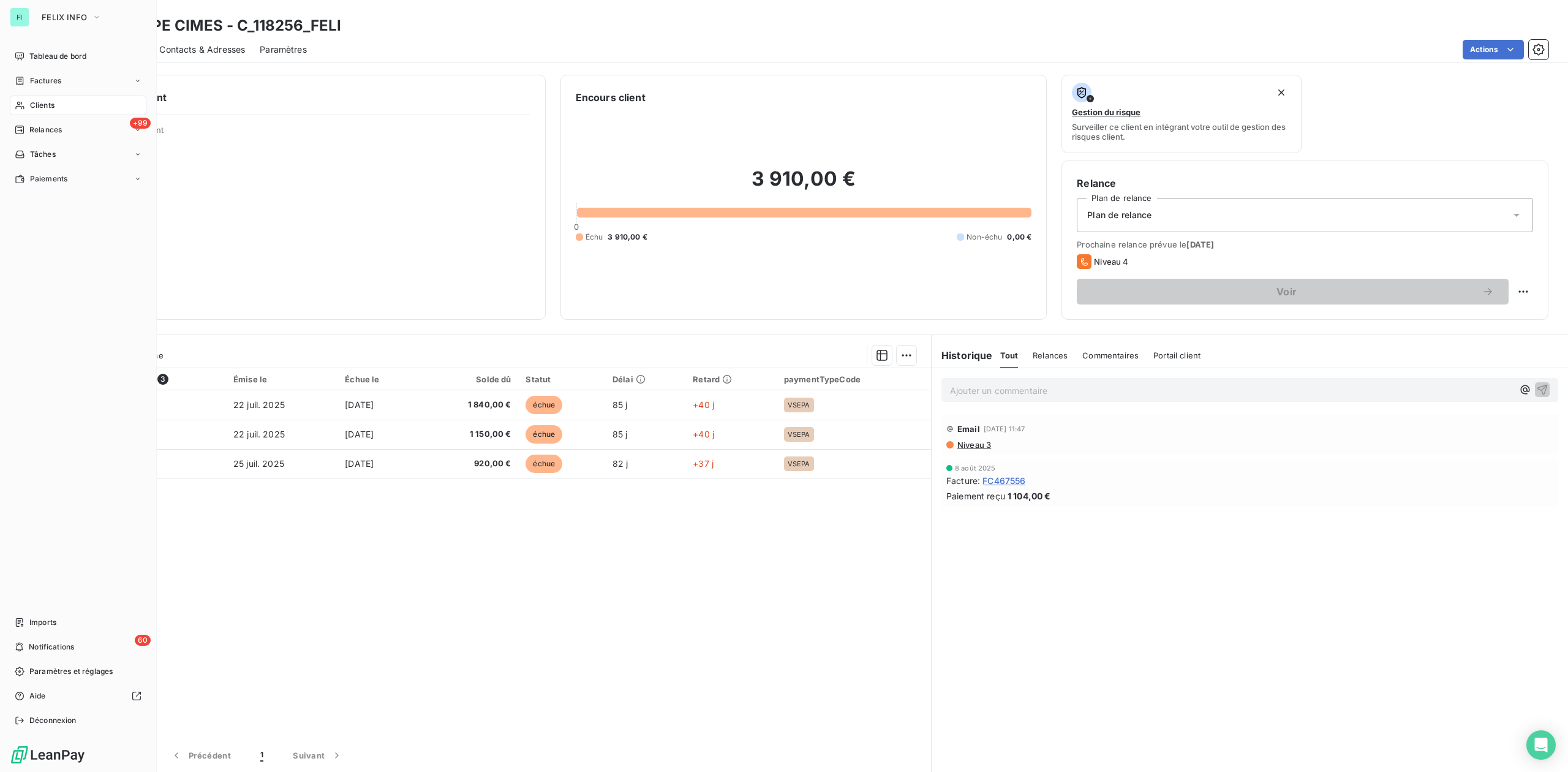
click at [43, 101] on span "Clients" at bounding box center [42, 105] width 25 height 11
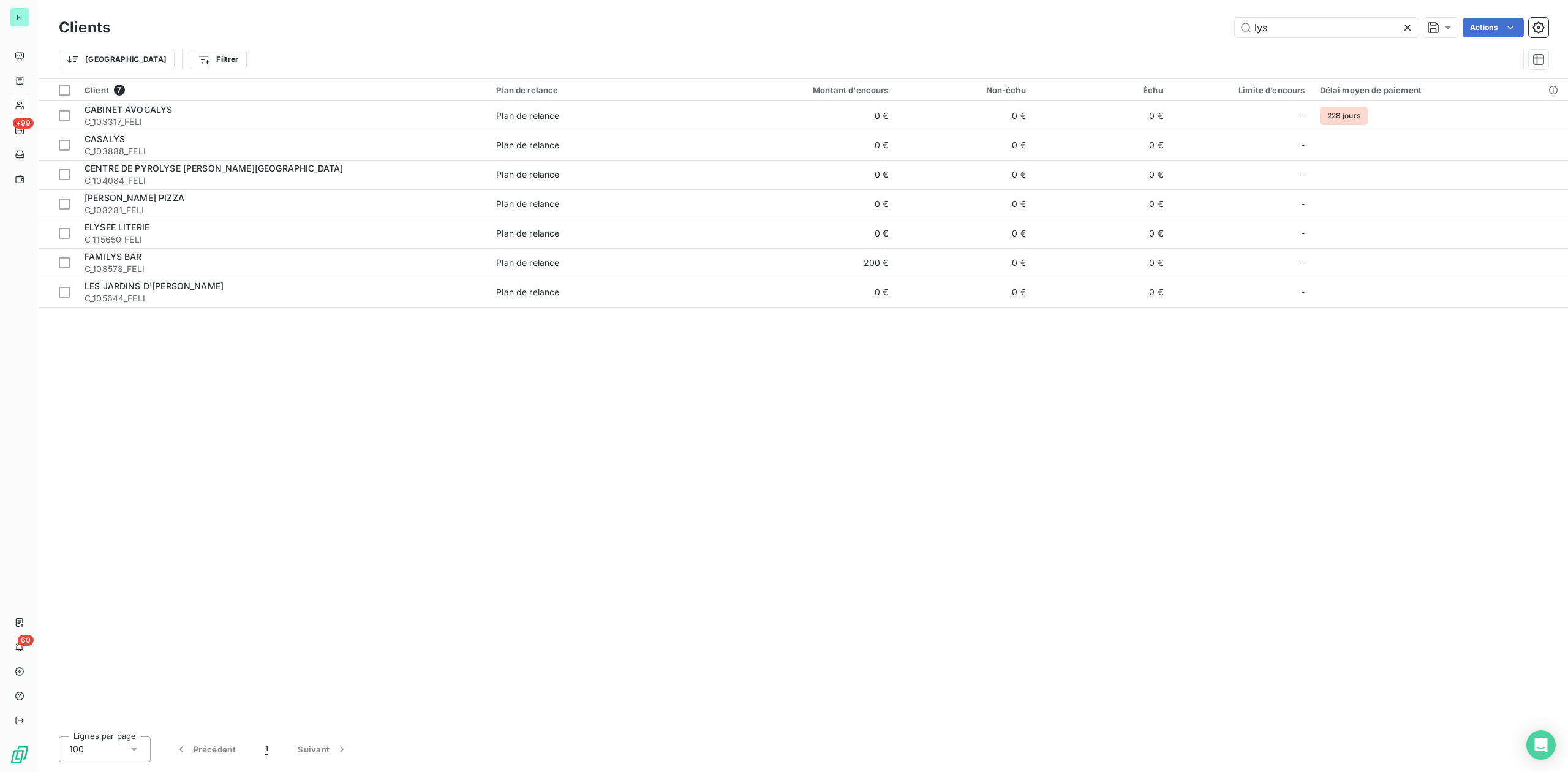
drag, startPoint x: 1287, startPoint y: 27, endPoint x: 1008, endPoint y: 27, distance: 279.0
click at [1035, 27] on div "lys Actions" at bounding box center [837, 27] width 1423 height 20
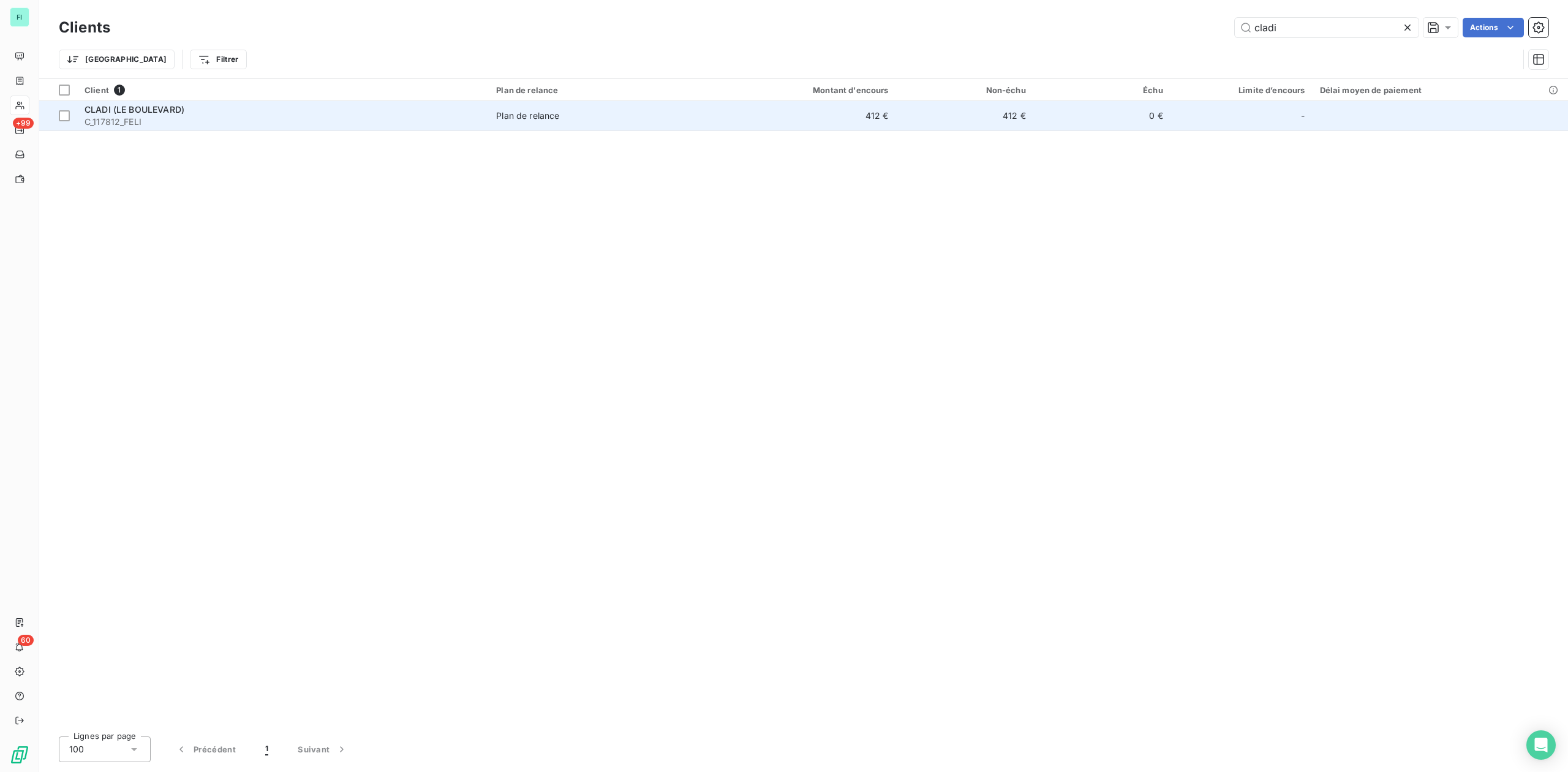
type input "cladi"
click at [137, 121] on span "C_117812_FELI" at bounding box center [283, 121] width 397 height 12
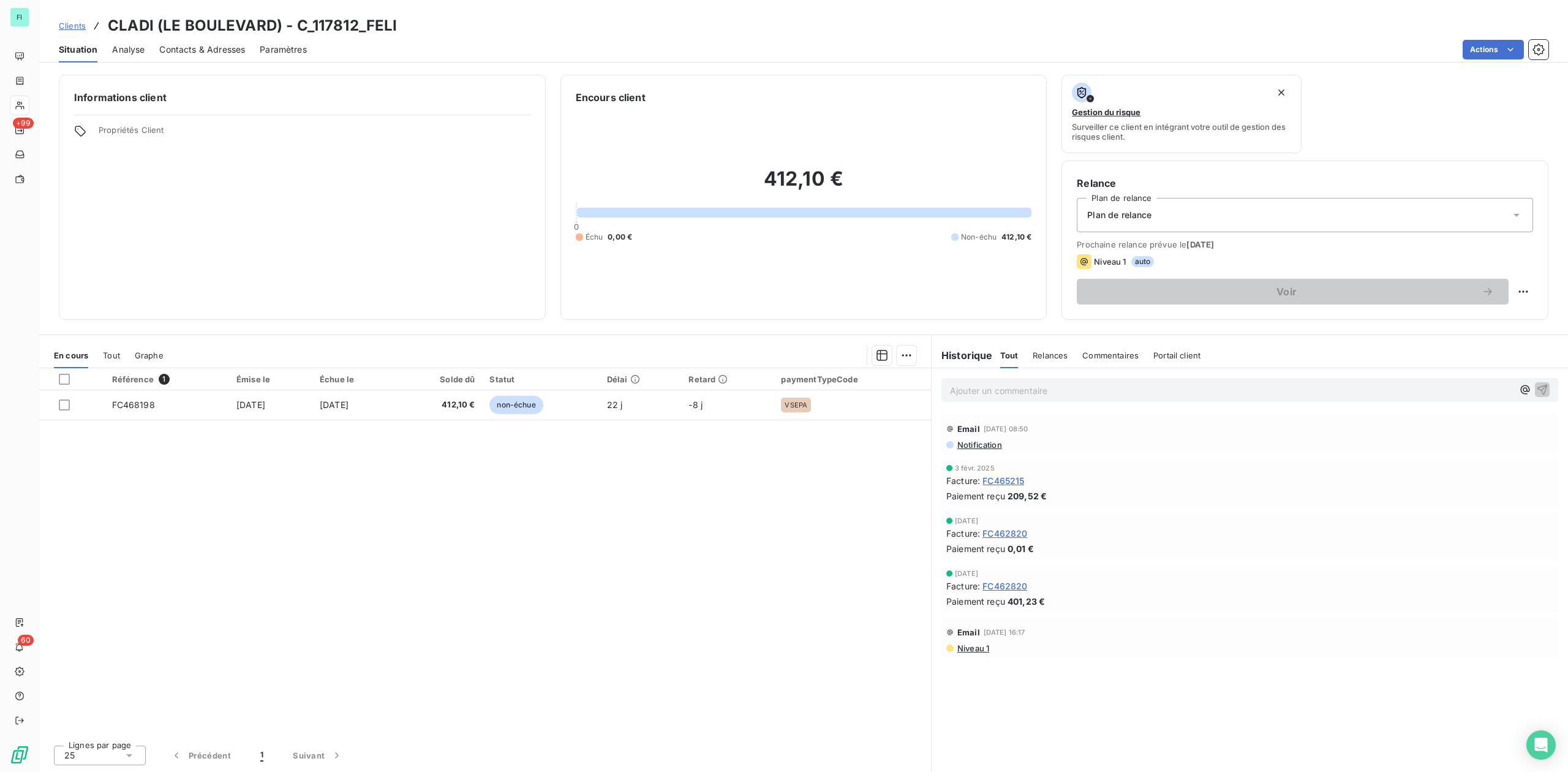
click at [39, 102] on div "Informations client Propriétés Client Encours client 412,10 € 0 Échu 0,00 € Non…" at bounding box center [804, 197] width 1529 height 245
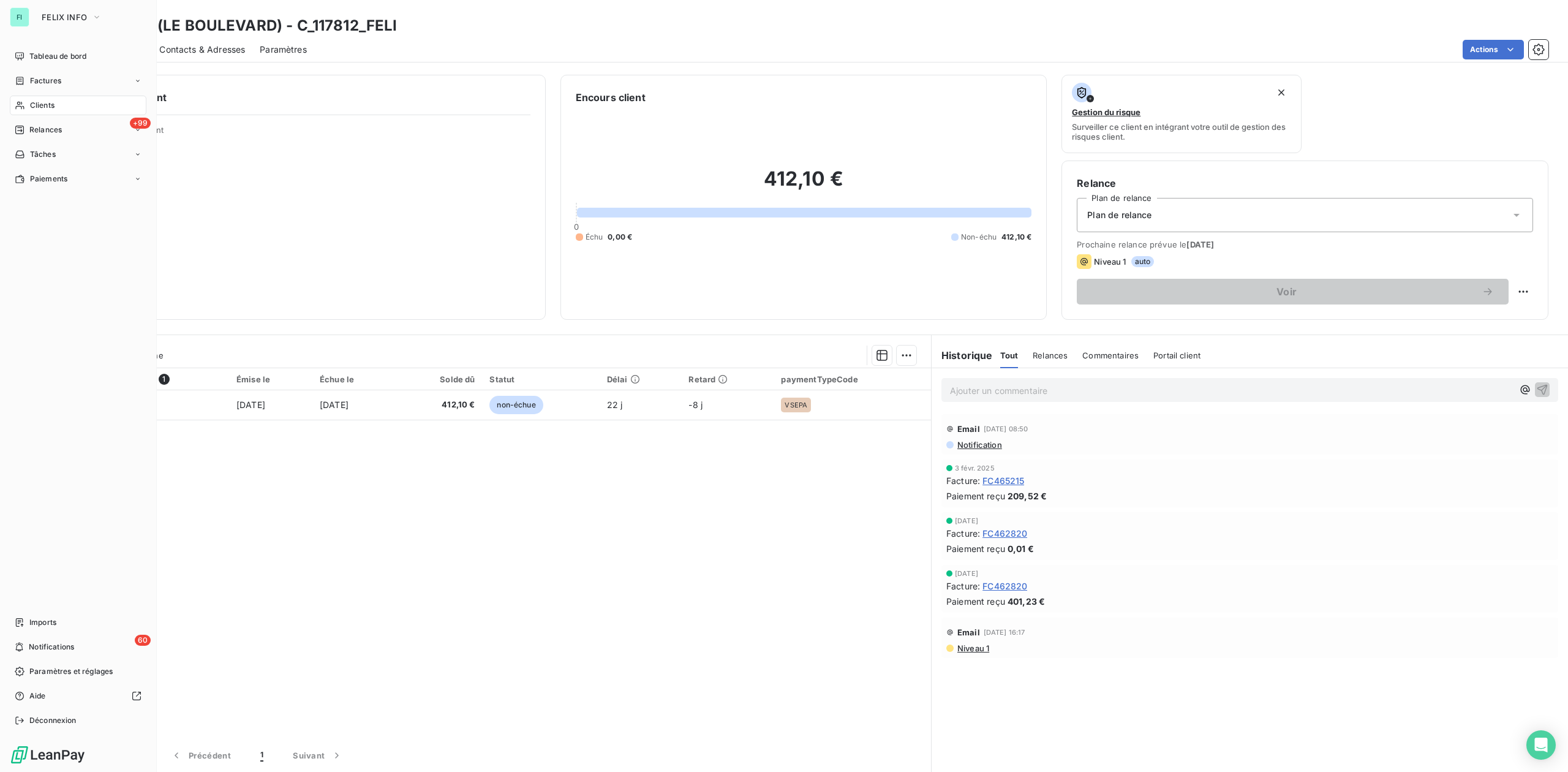
click at [30, 101] on span "Clients" at bounding box center [42, 105] width 25 height 11
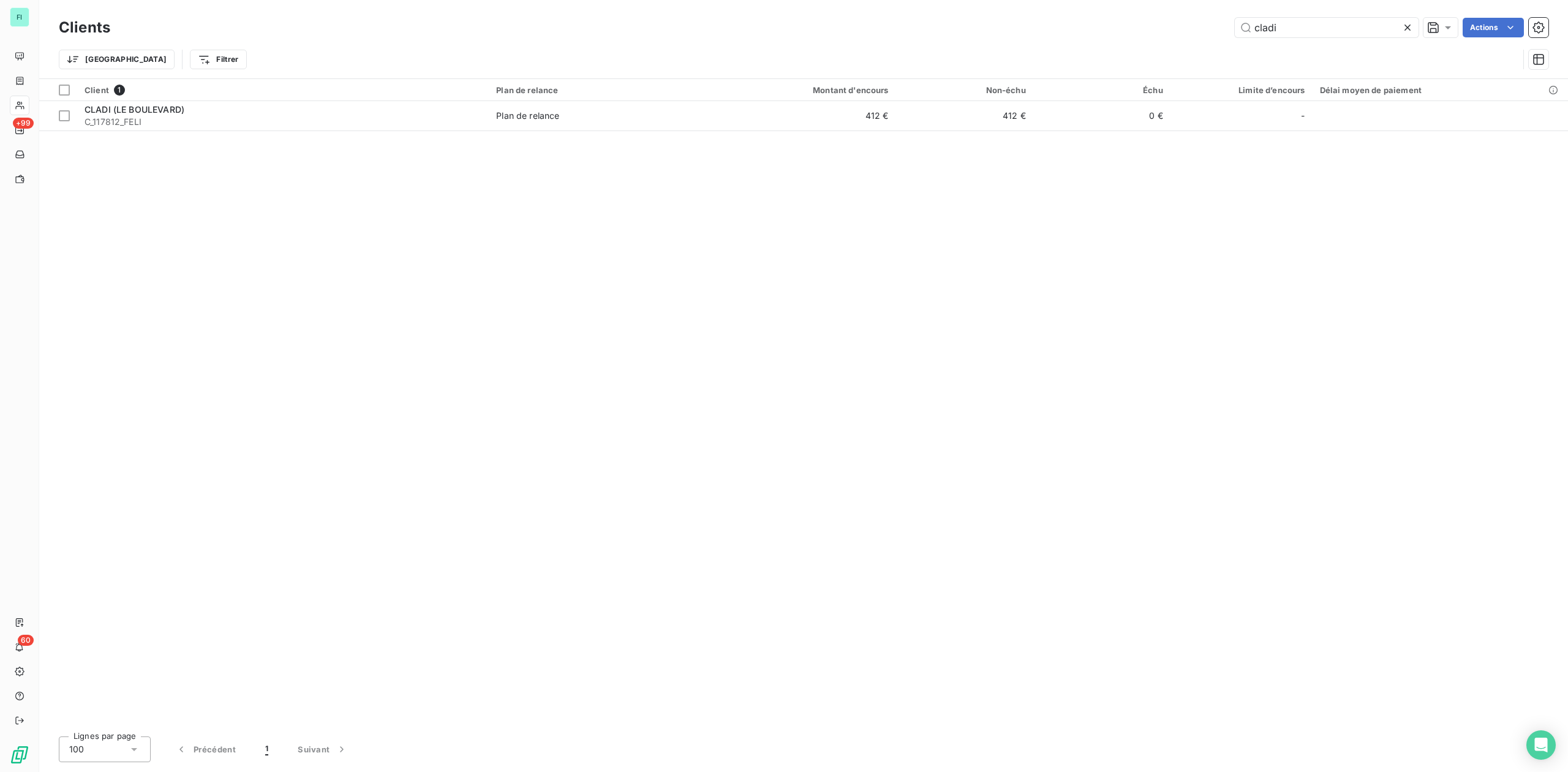
drag, startPoint x: 1300, startPoint y: 28, endPoint x: 1101, endPoint y: 30, distance: 199.0
click at [1186, 28] on div "cladi Actions" at bounding box center [837, 27] width 1423 height 20
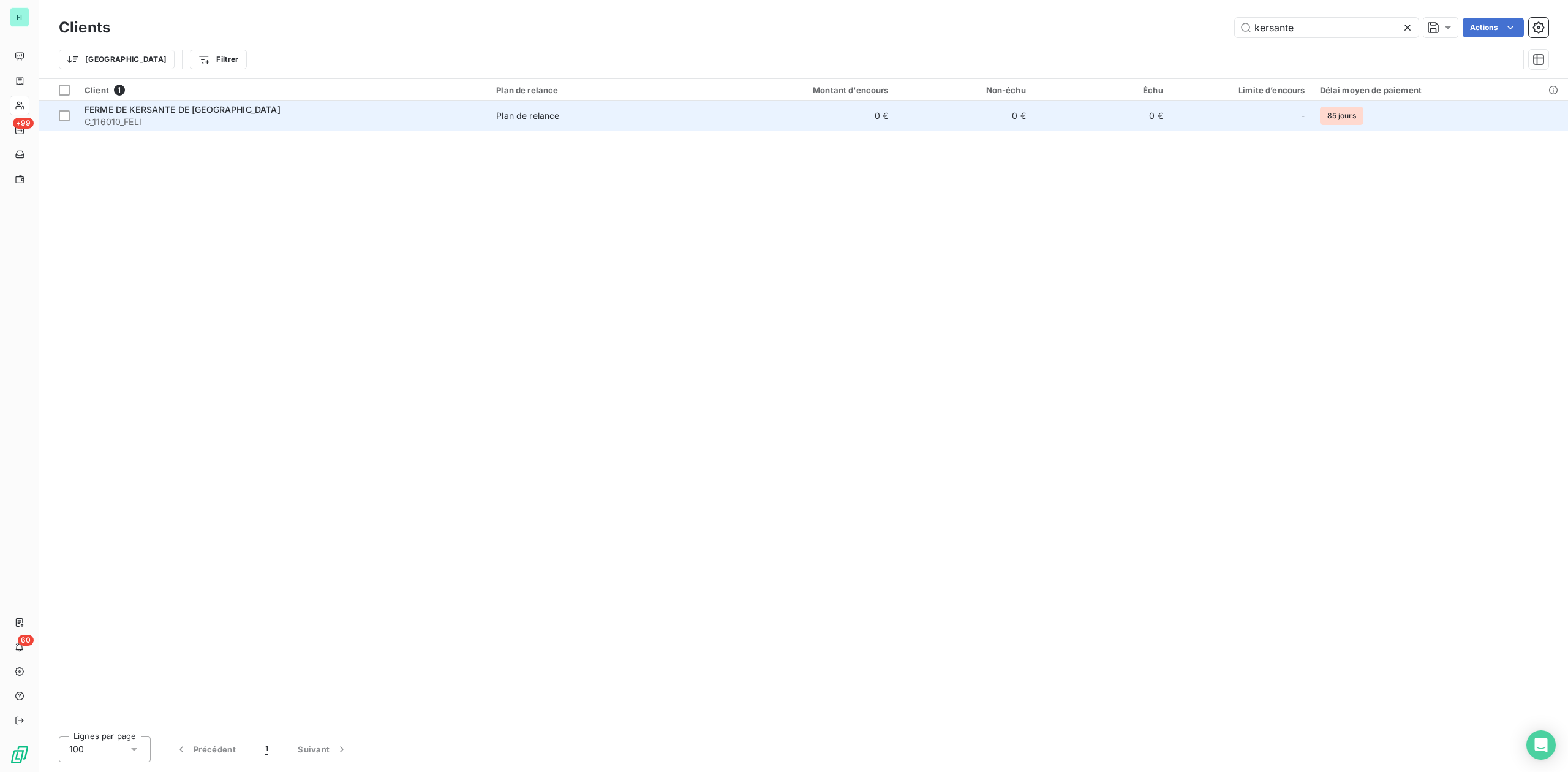
type input "kersante"
click at [186, 111] on span "FERME DE KERSANTE DE [GEOGRAPHIC_DATA]" at bounding box center [183, 109] width 196 height 10
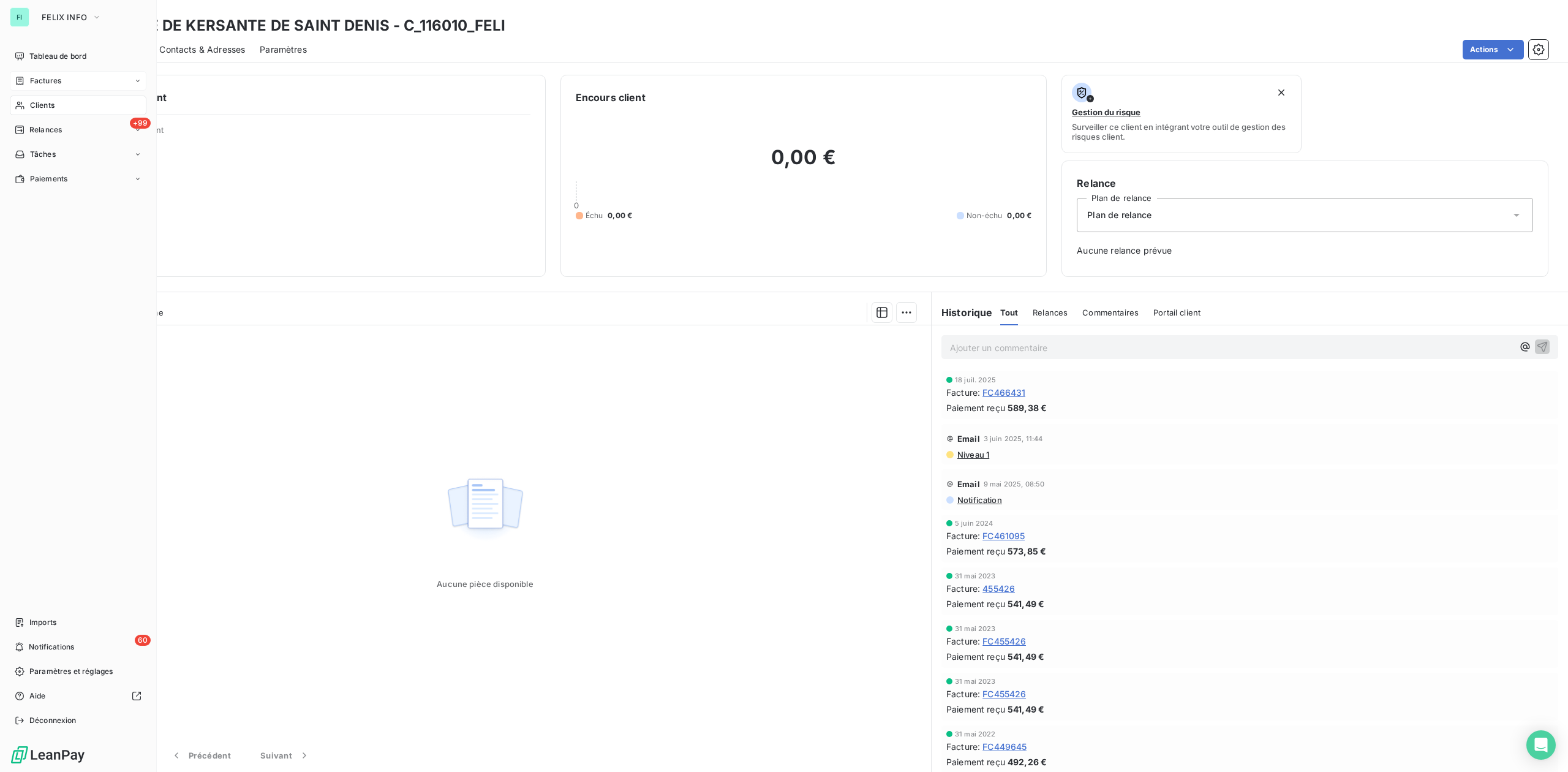
click at [54, 78] on span "Factures" at bounding box center [45, 80] width 31 height 11
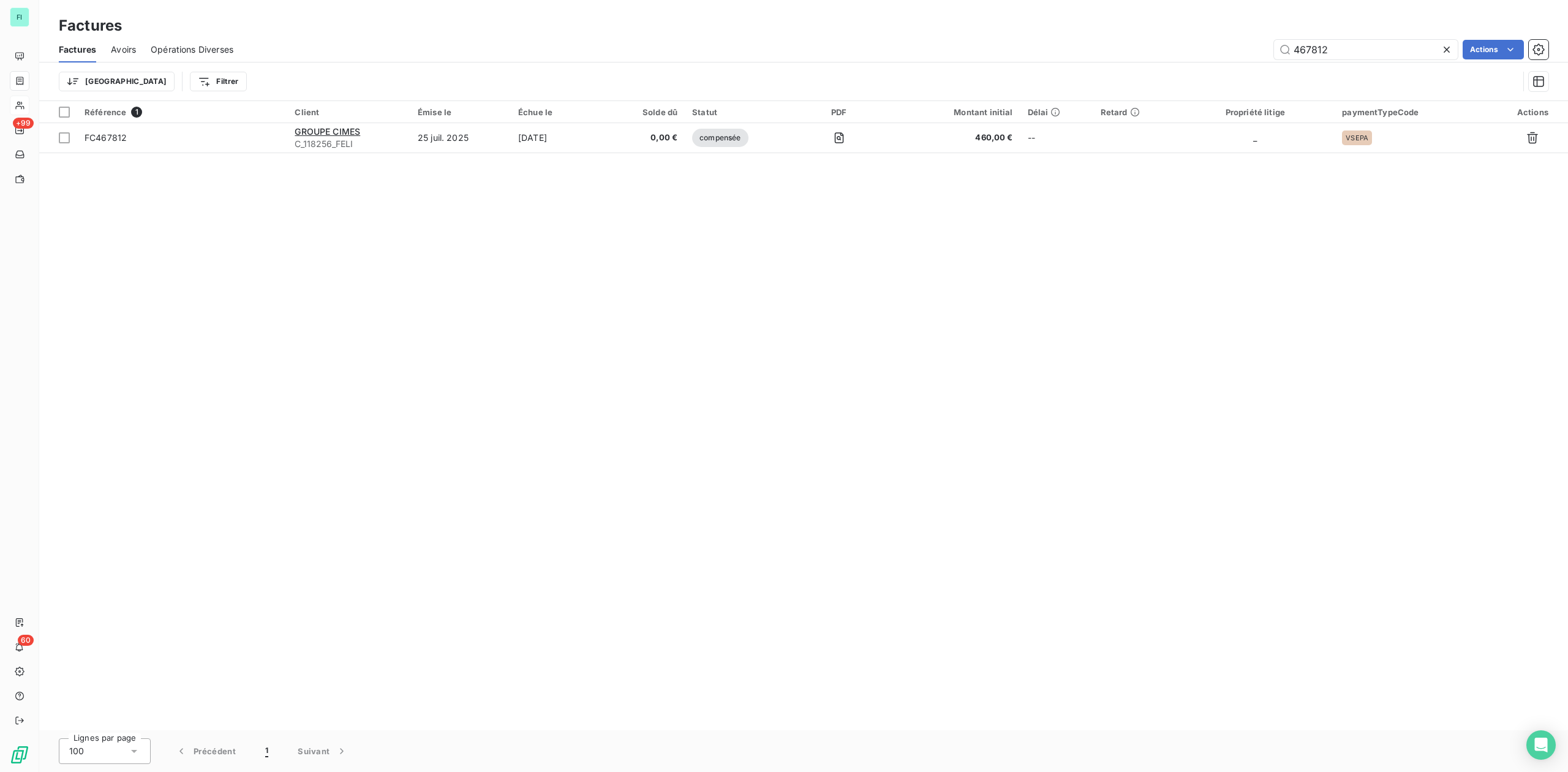
drag, startPoint x: 1318, startPoint y: 50, endPoint x: 1167, endPoint y: 50, distance: 151.0
click at [1191, 50] on div "467812 Actions" at bounding box center [897, 49] width 1300 height 20
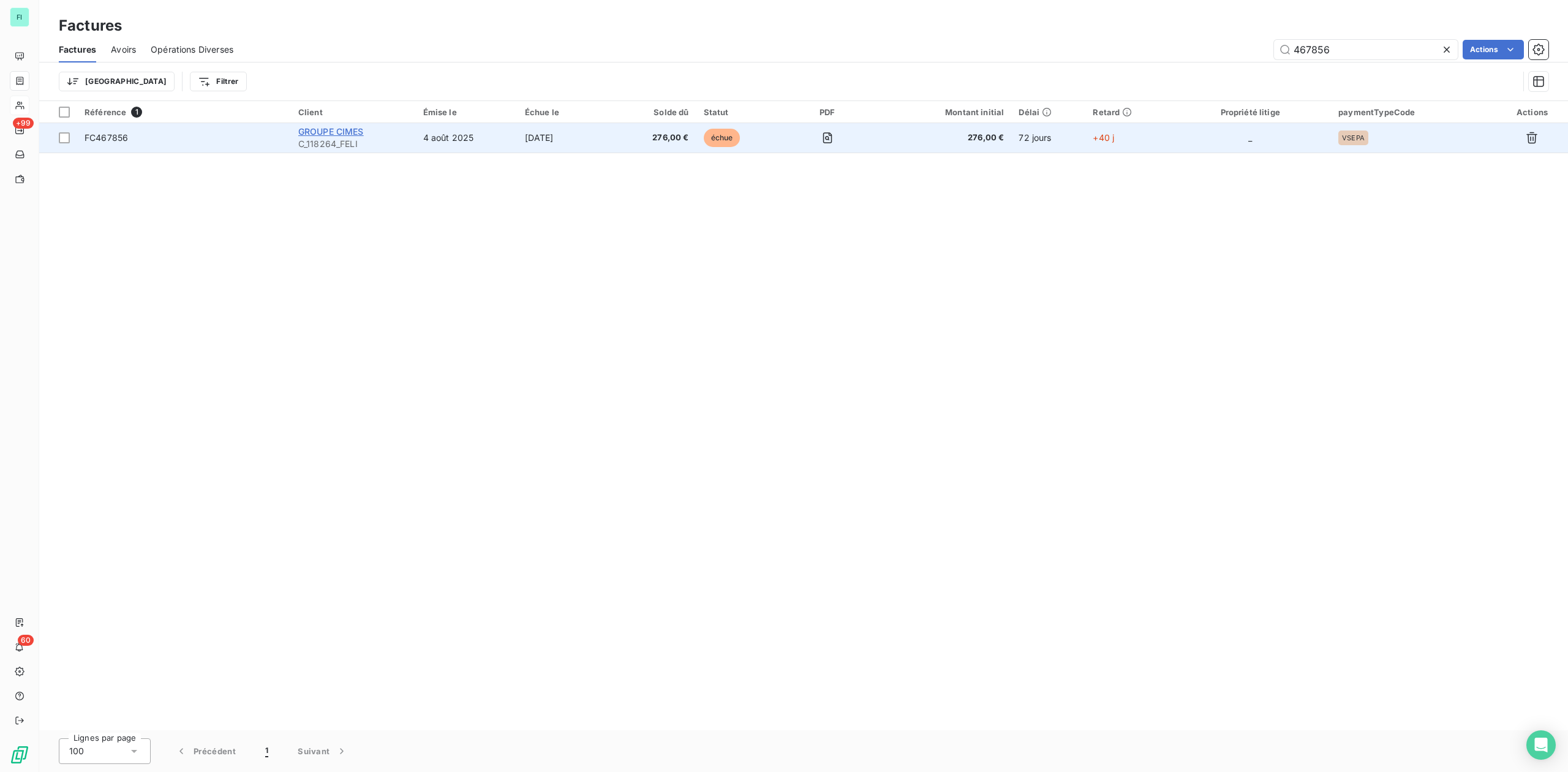
type input "467856"
click at [354, 133] on span "GROUPE CIMES" at bounding box center [331, 132] width 66 height 10
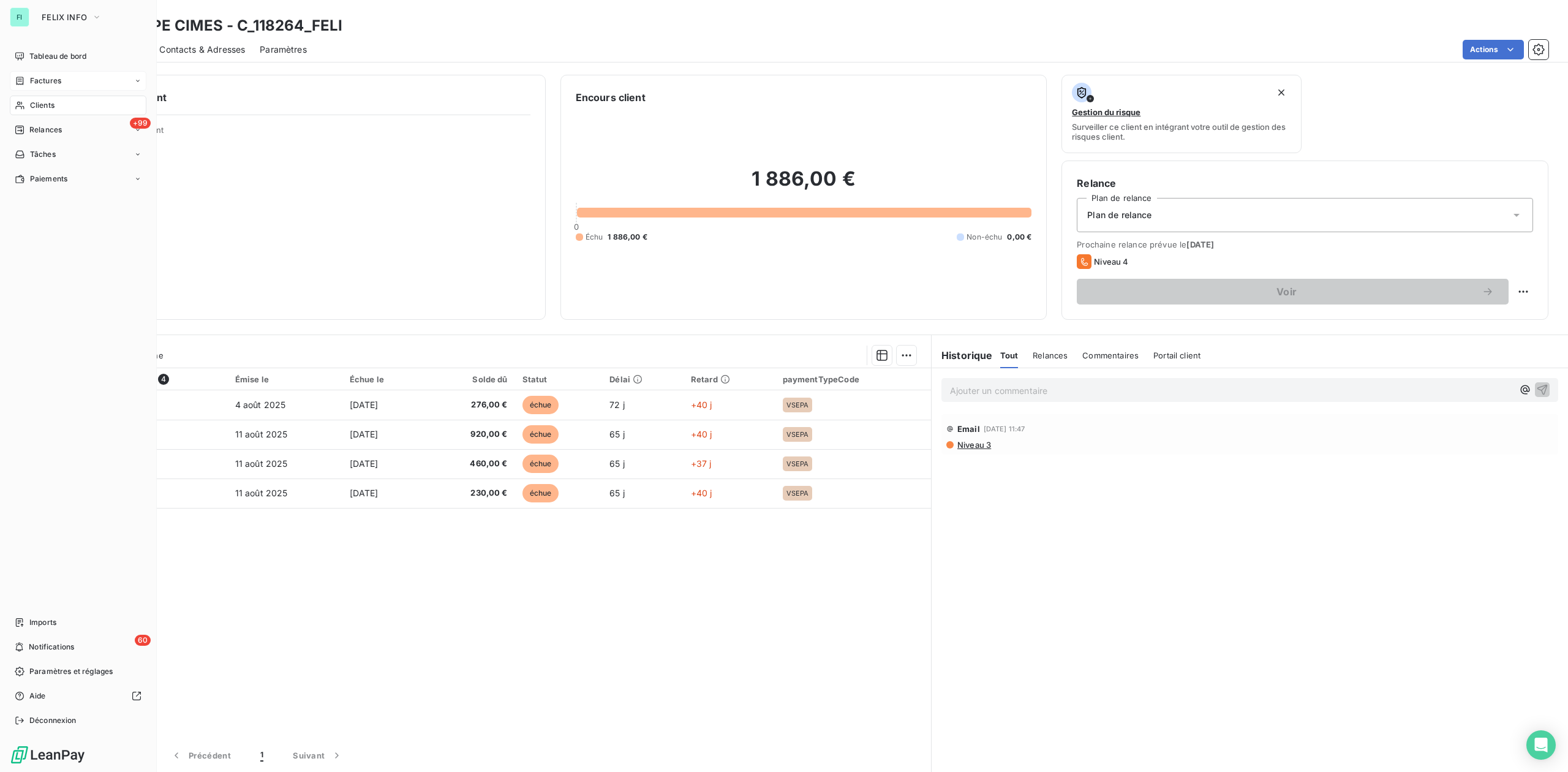
drag, startPoint x: 36, startPoint y: 77, endPoint x: 134, endPoint y: 77, distance: 98.0
click at [36, 77] on span "Factures" at bounding box center [45, 80] width 31 height 11
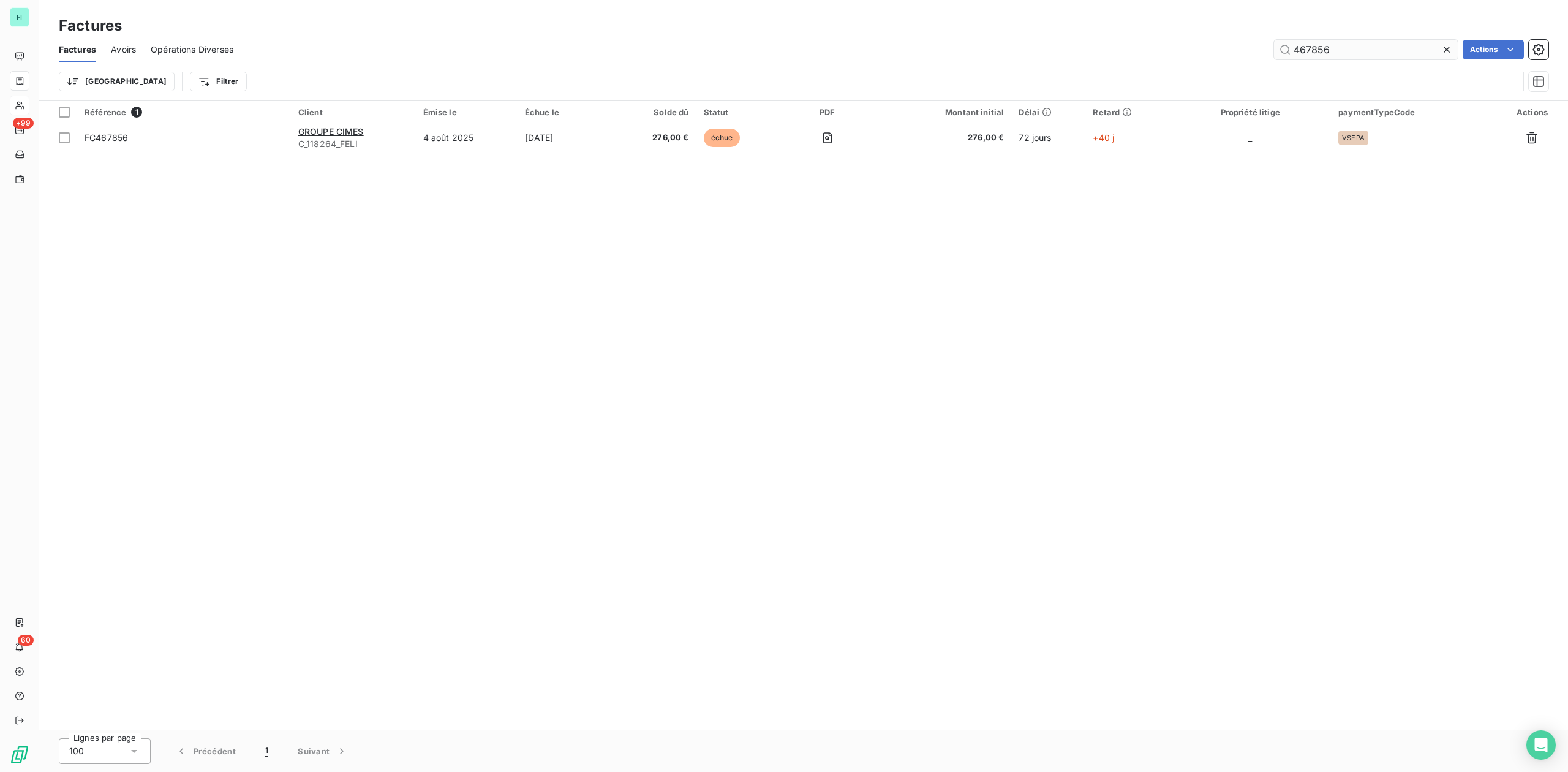
click at [1358, 53] on input "467856" at bounding box center [1365, 49] width 183 height 20
click at [1358, 52] on input "467856" at bounding box center [1365, 49] width 183 height 20
drag, startPoint x: 1353, startPoint y: 50, endPoint x: 1301, endPoint y: 50, distance: 52.0
click at [1301, 50] on input "467856" at bounding box center [1365, 49] width 183 height 20
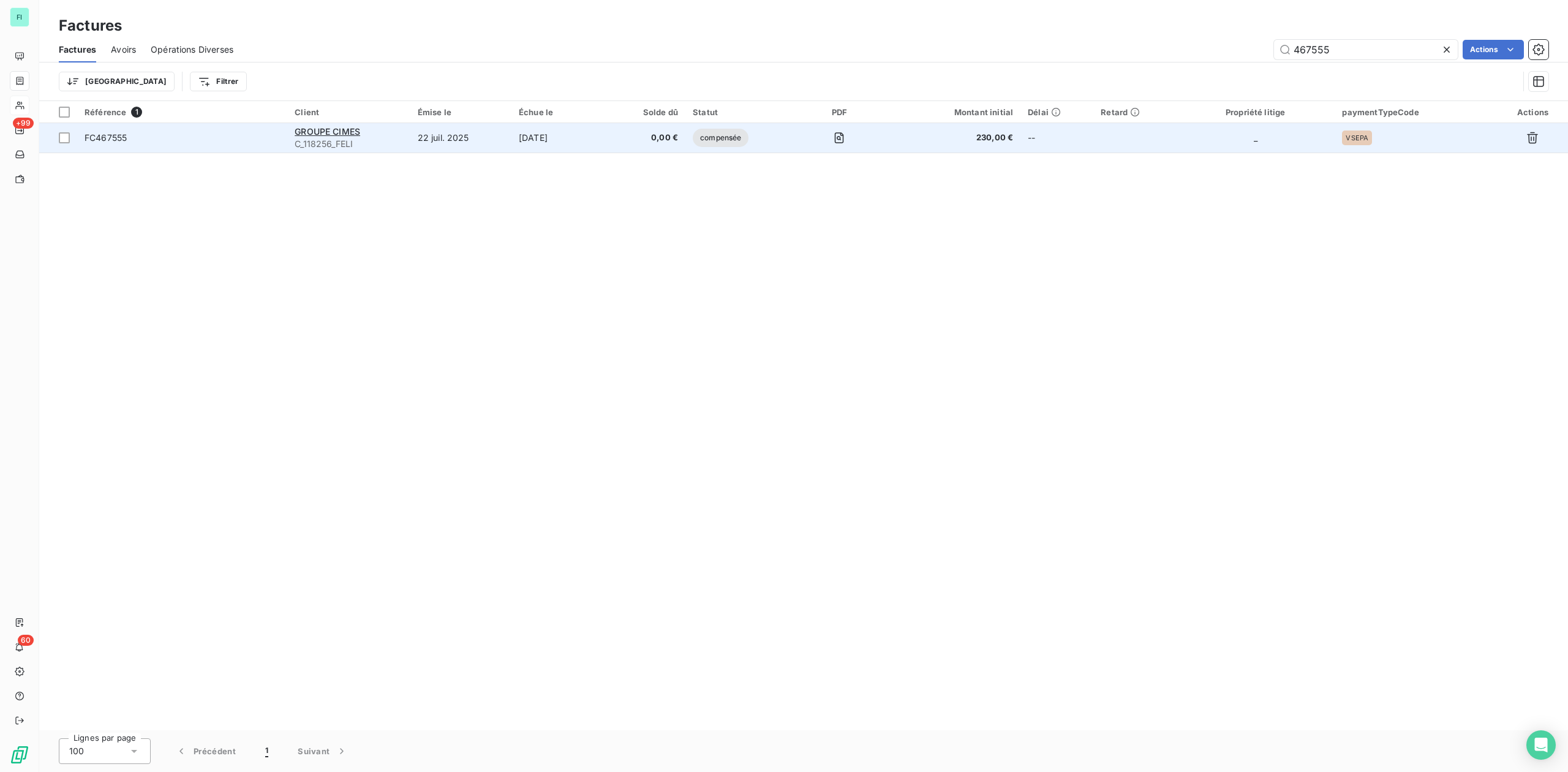
type input "467555"
click at [342, 138] on span "C_118256_FELI" at bounding box center [349, 144] width 108 height 12
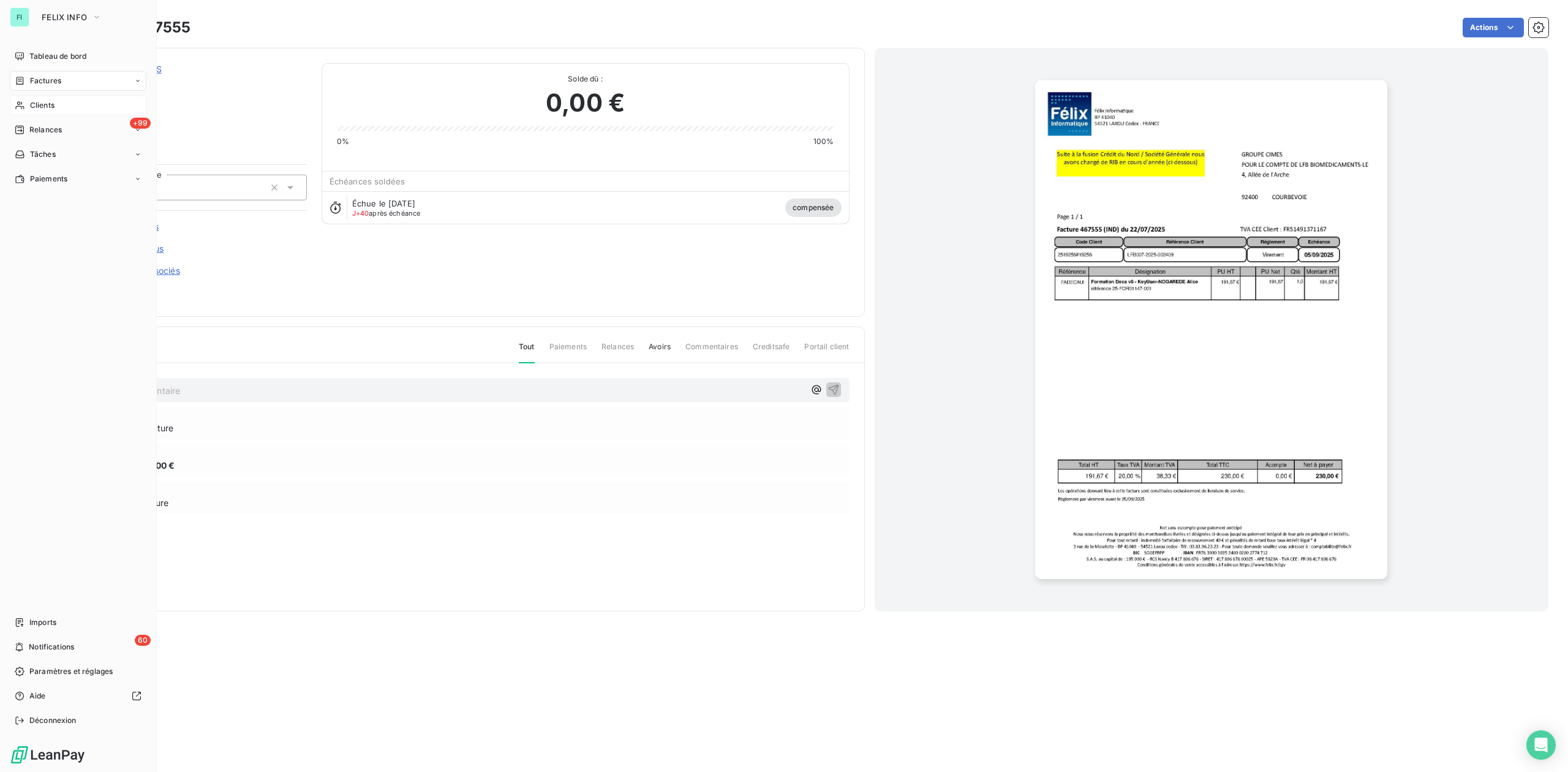
drag, startPoint x: 38, startPoint y: 76, endPoint x: 45, endPoint y: 76, distance: 7.0
click at [38, 76] on span "Factures" at bounding box center [45, 80] width 31 height 11
click at [37, 86] on span "Factures" at bounding box center [45, 80] width 31 height 11
click at [39, 78] on span "Factures" at bounding box center [45, 80] width 31 height 11
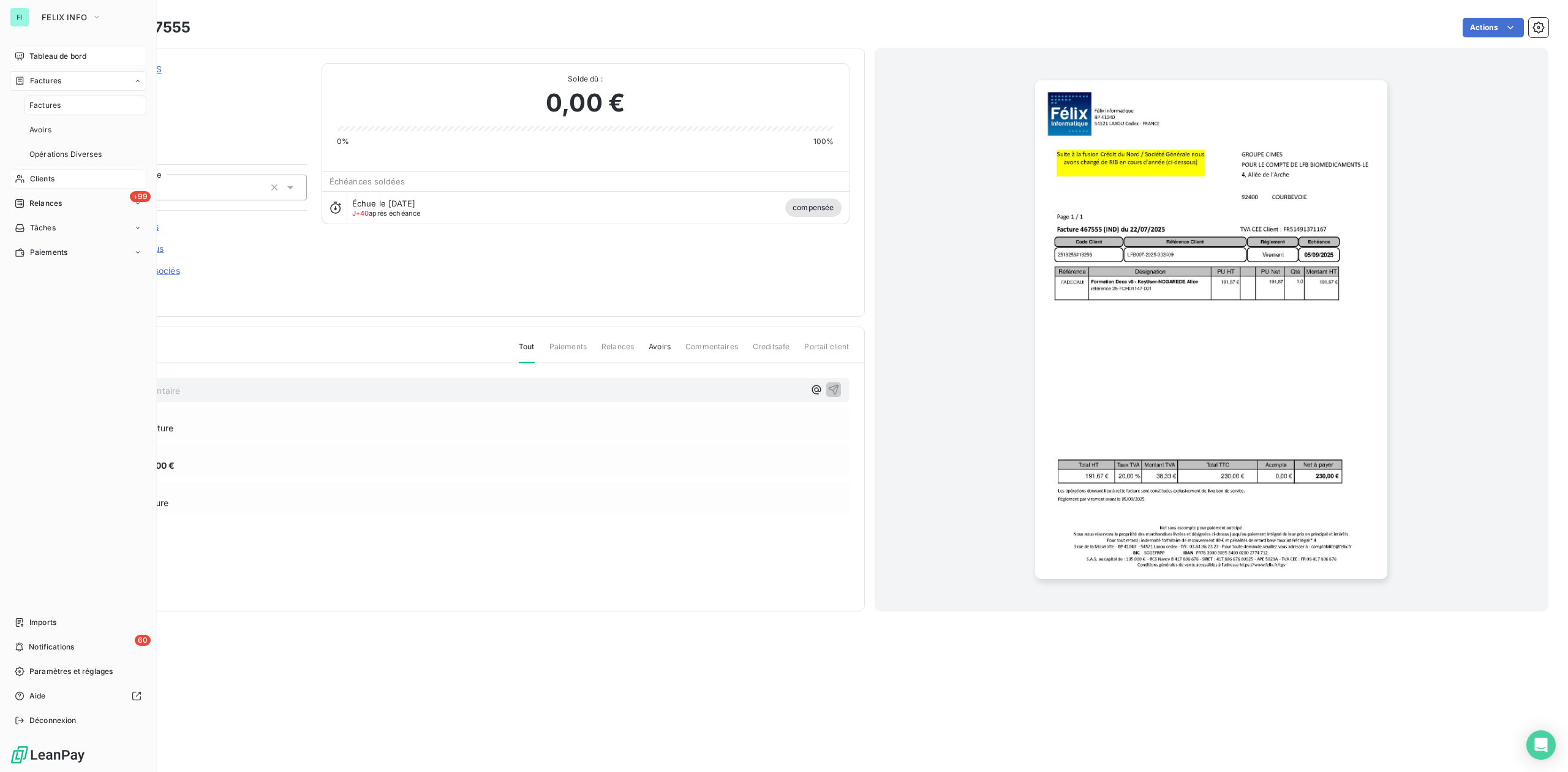
click at [57, 56] on span "Tableau de bord" at bounding box center [58, 56] width 57 height 11
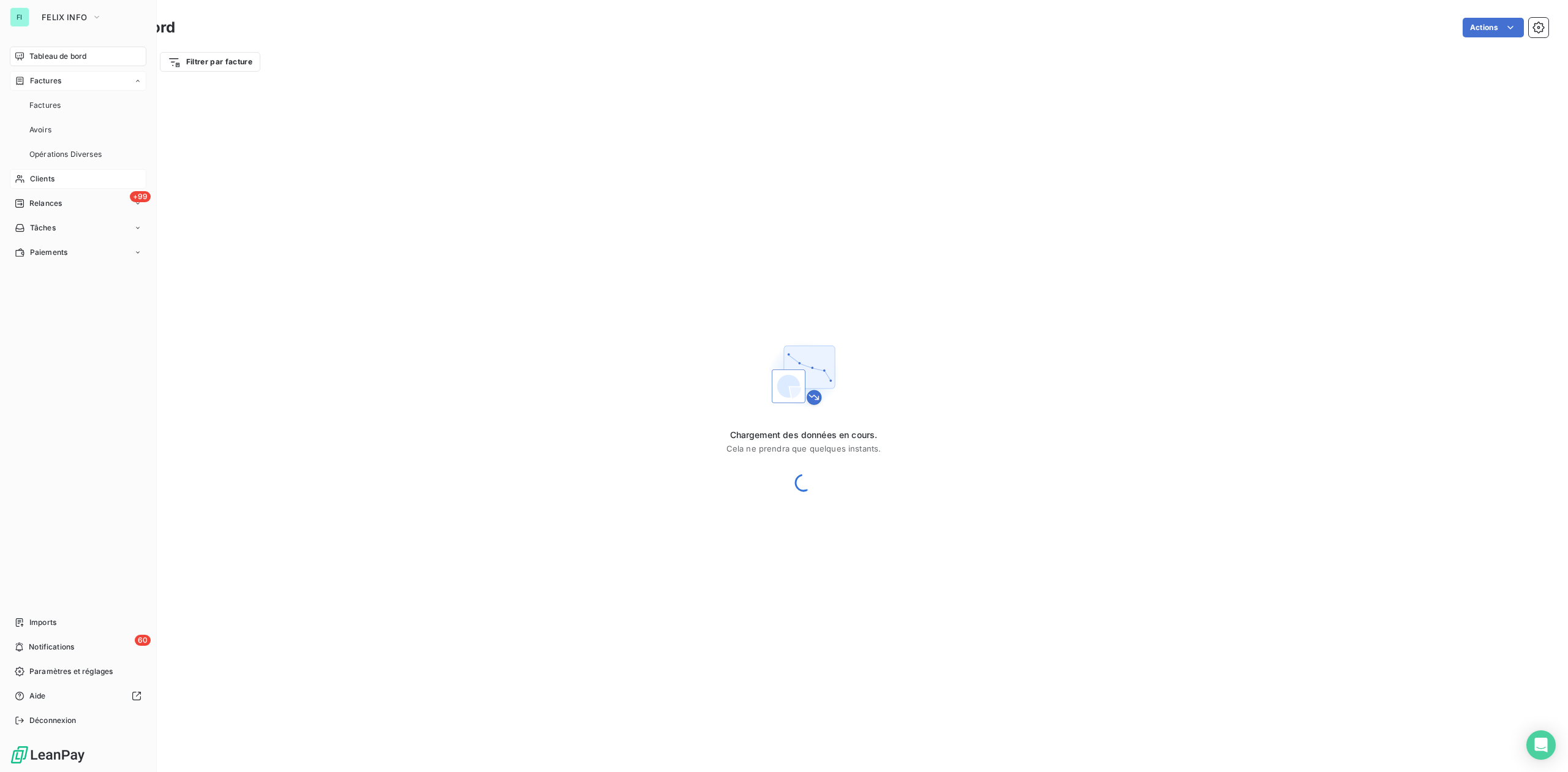
click at [43, 81] on span "Factures" at bounding box center [45, 80] width 31 height 11
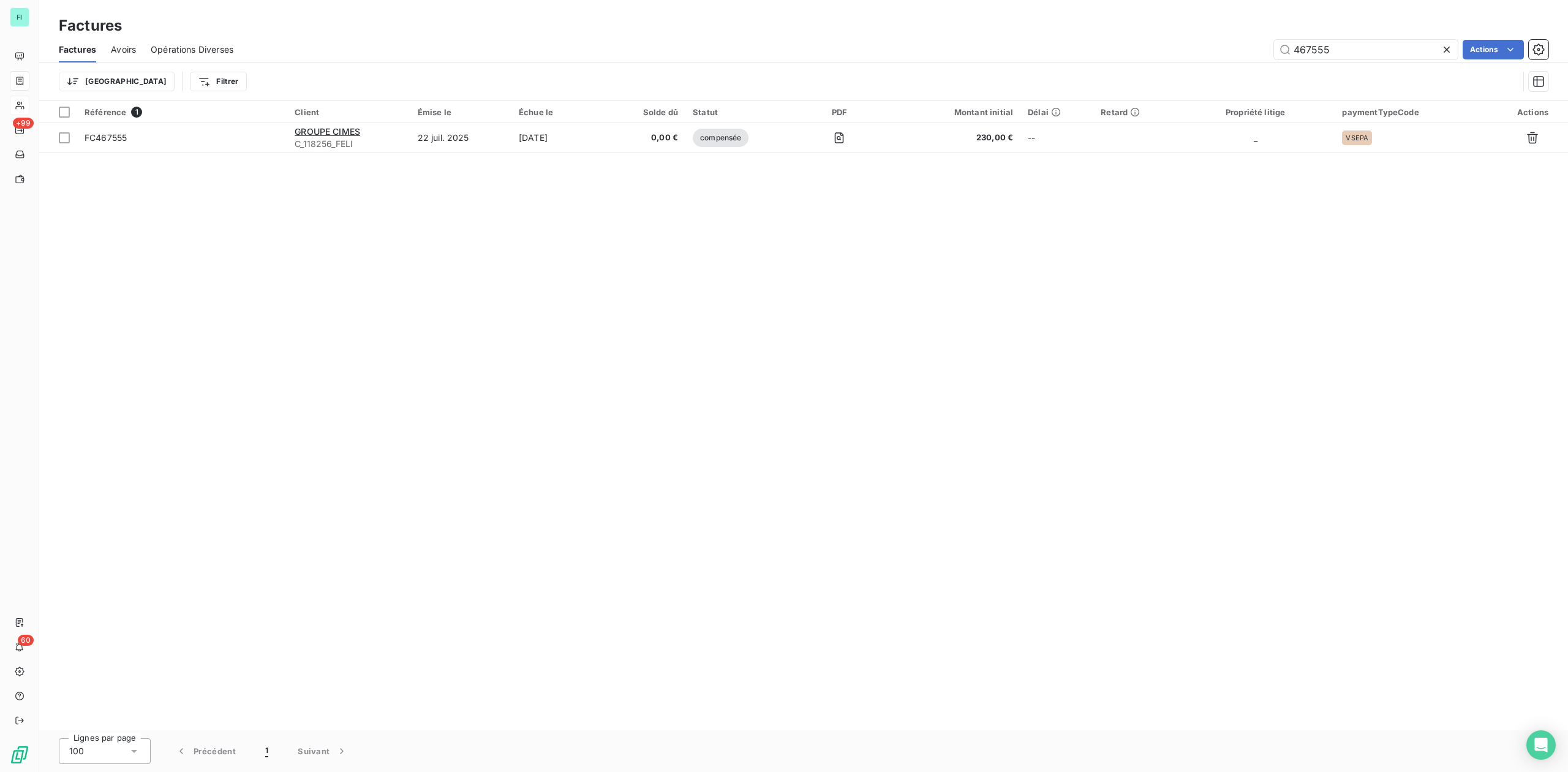
drag, startPoint x: 1362, startPoint y: 52, endPoint x: 1030, endPoint y: 59, distance: 332.1
click at [1057, 58] on div "467555 Actions" at bounding box center [897, 49] width 1300 height 20
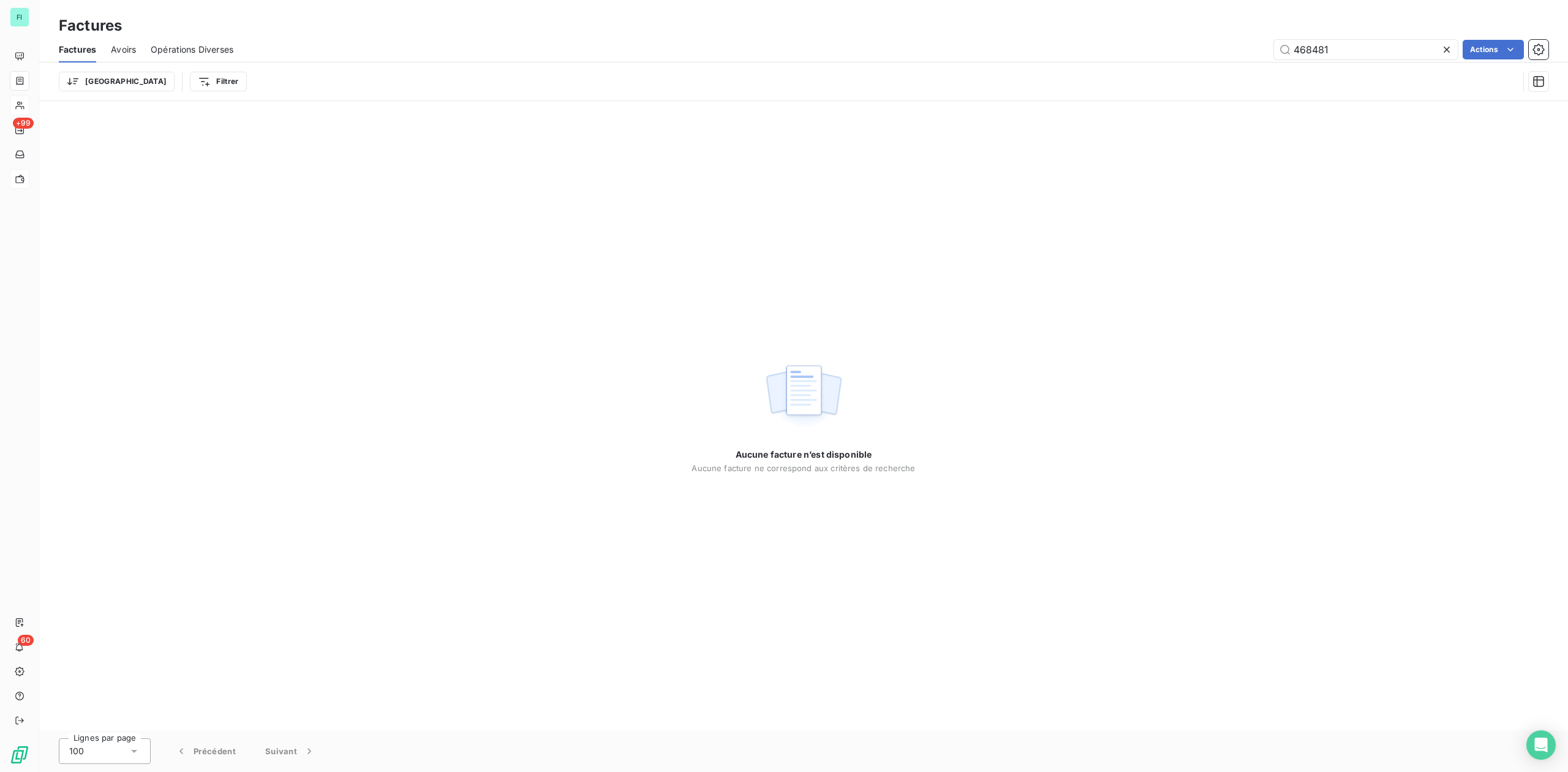
type input "468481"
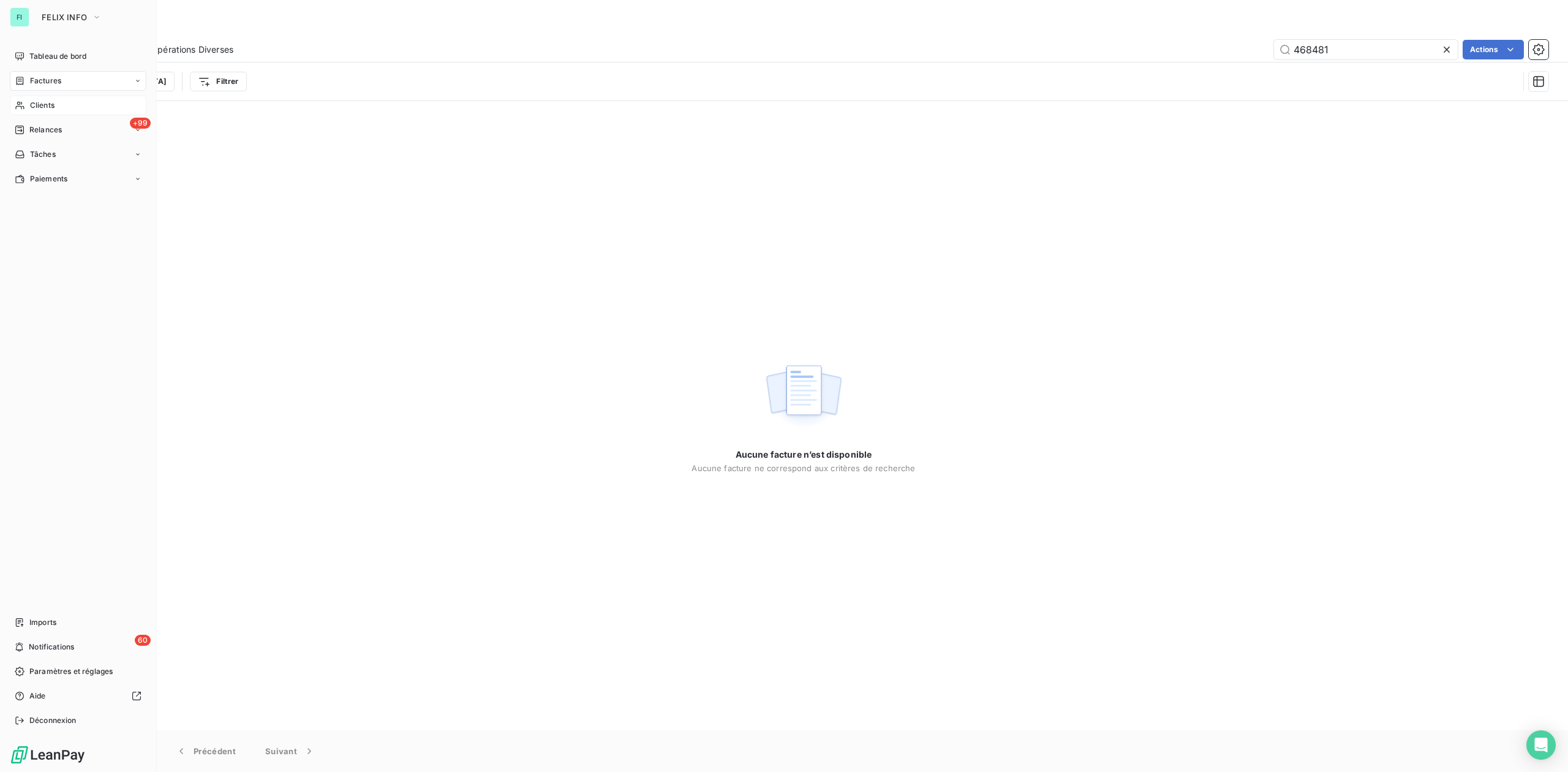
drag, startPoint x: 40, startPoint y: 103, endPoint x: 55, endPoint y: 101, distance: 15.1
click at [40, 103] on span "Clients" at bounding box center [42, 105] width 25 height 11
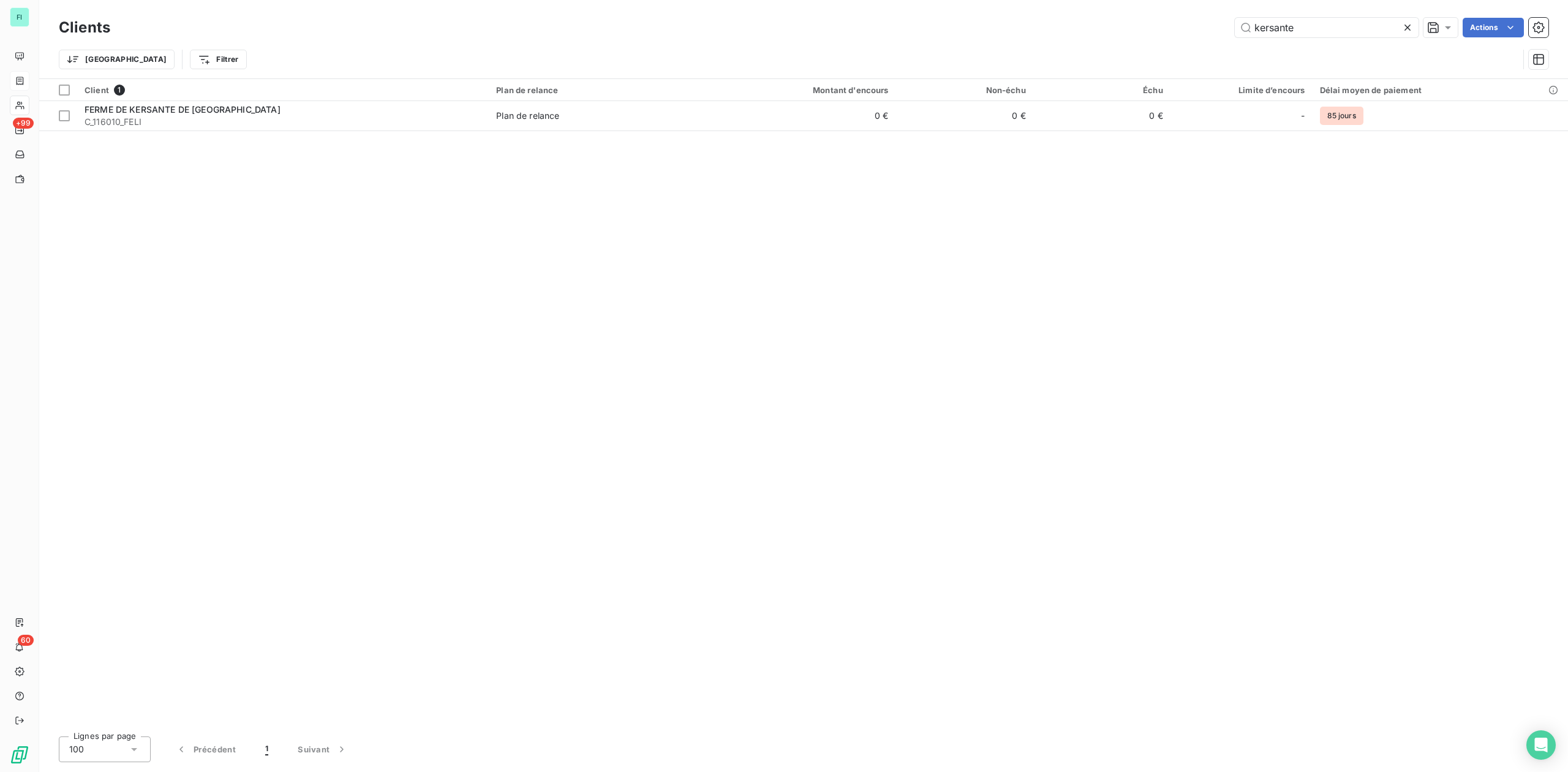
drag, startPoint x: 1296, startPoint y: 25, endPoint x: 1123, endPoint y: 25, distance: 173.0
click at [1123, 25] on div "kersante Actions" at bounding box center [837, 27] width 1423 height 20
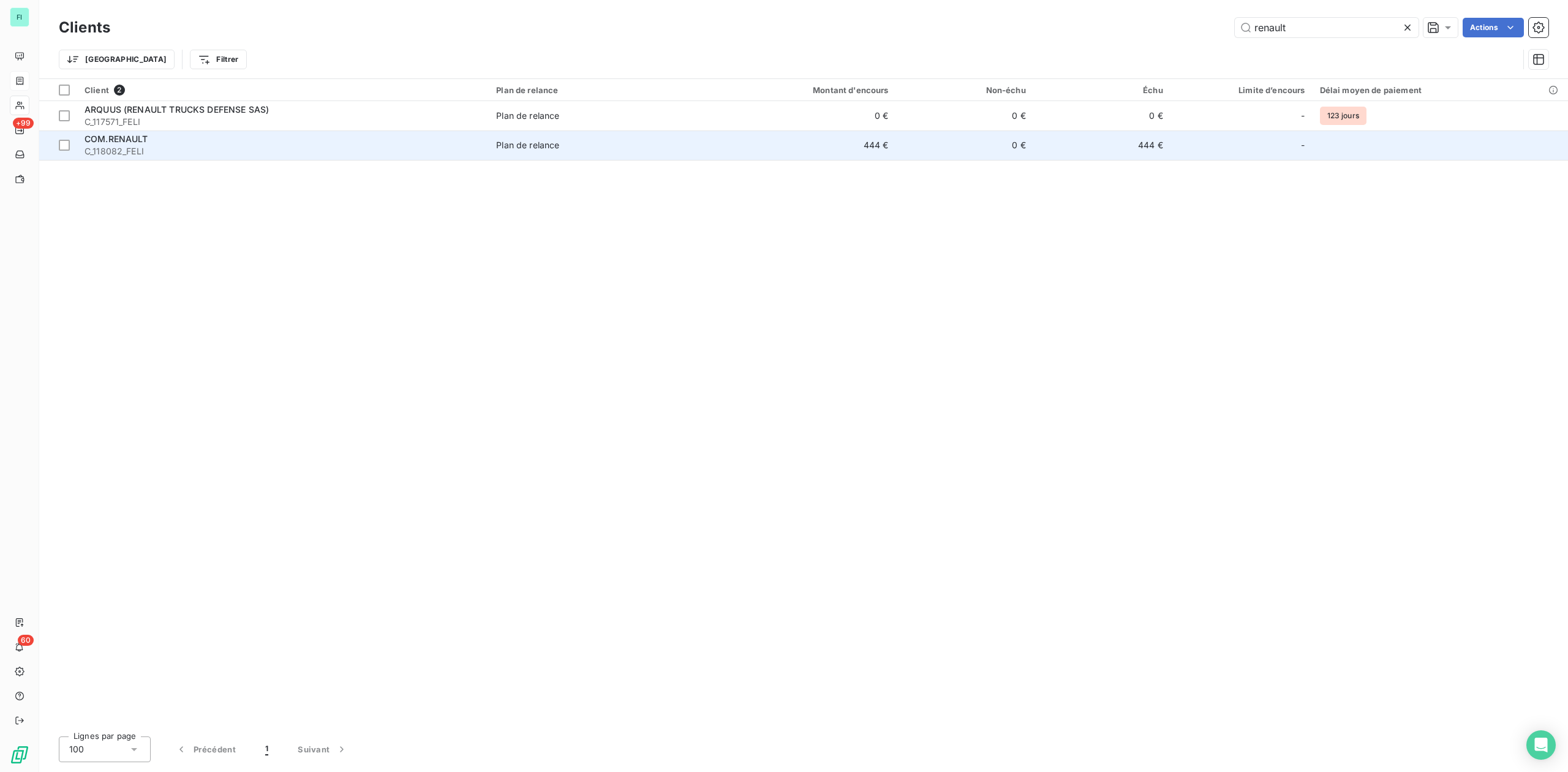
type input "renault"
click at [319, 154] on span "C_118082_FELI" at bounding box center [283, 151] width 397 height 12
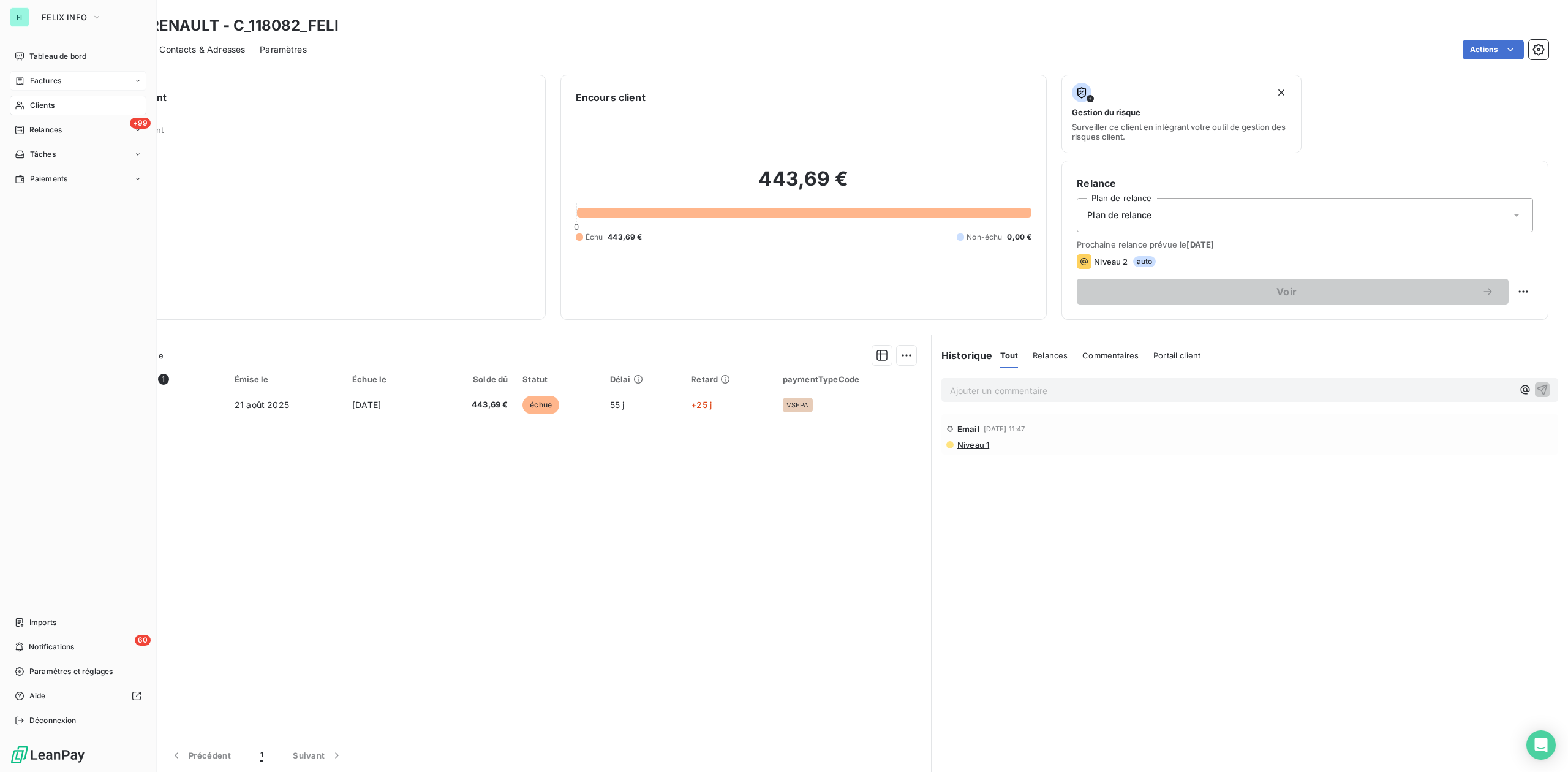
drag, startPoint x: 37, startPoint y: 104, endPoint x: 58, endPoint y: 104, distance: 21.0
click at [38, 104] on span "Clients" at bounding box center [42, 105] width 25 height 11
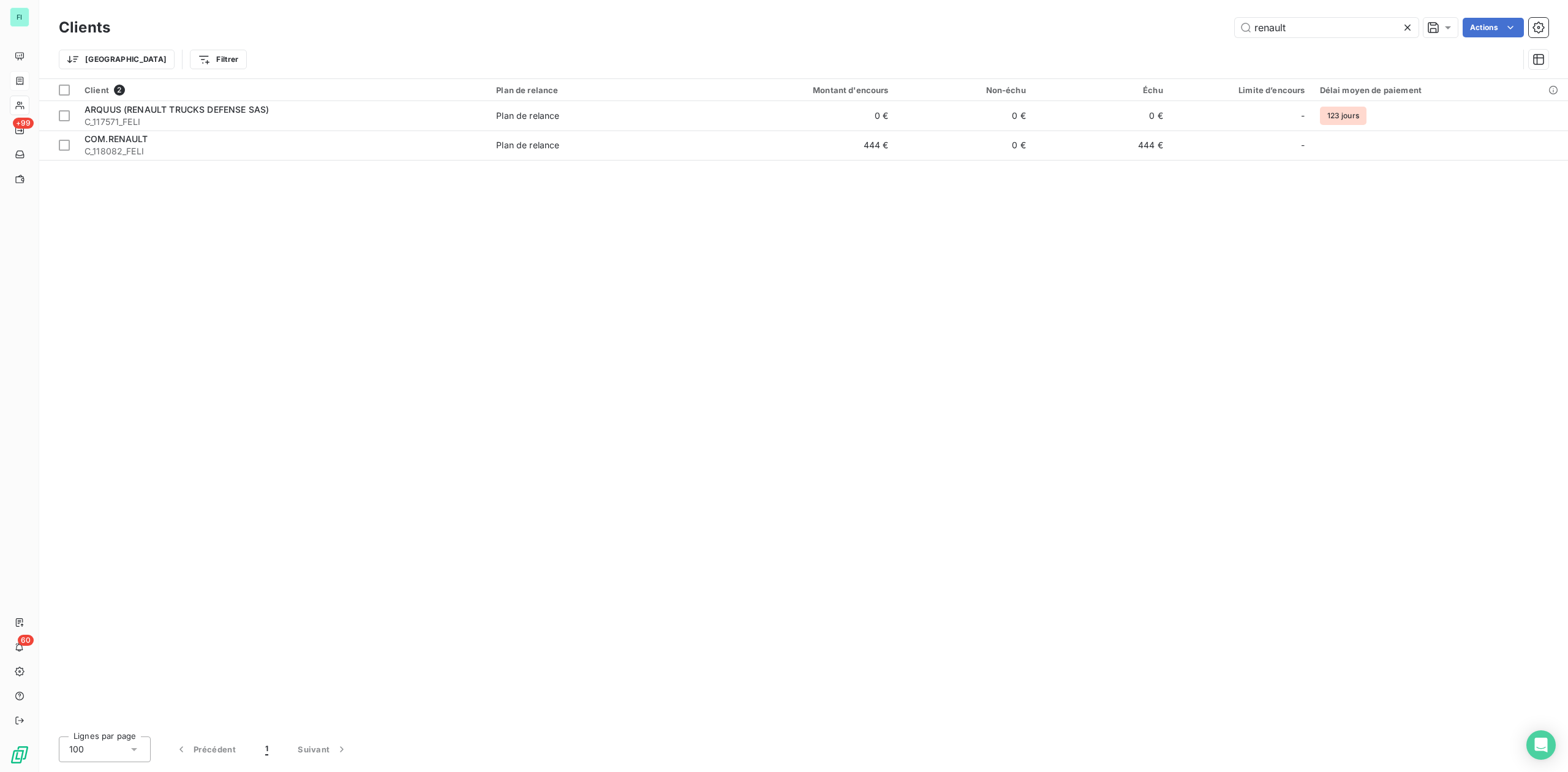
drag, startPoint x: 1307, startPoint y: 23, endPoint x: 834, endPoint y: 53, distance: 474.0
click at [944, 34] on div "renault Actions" at bounding box center [837, 27] width 1423 height 20
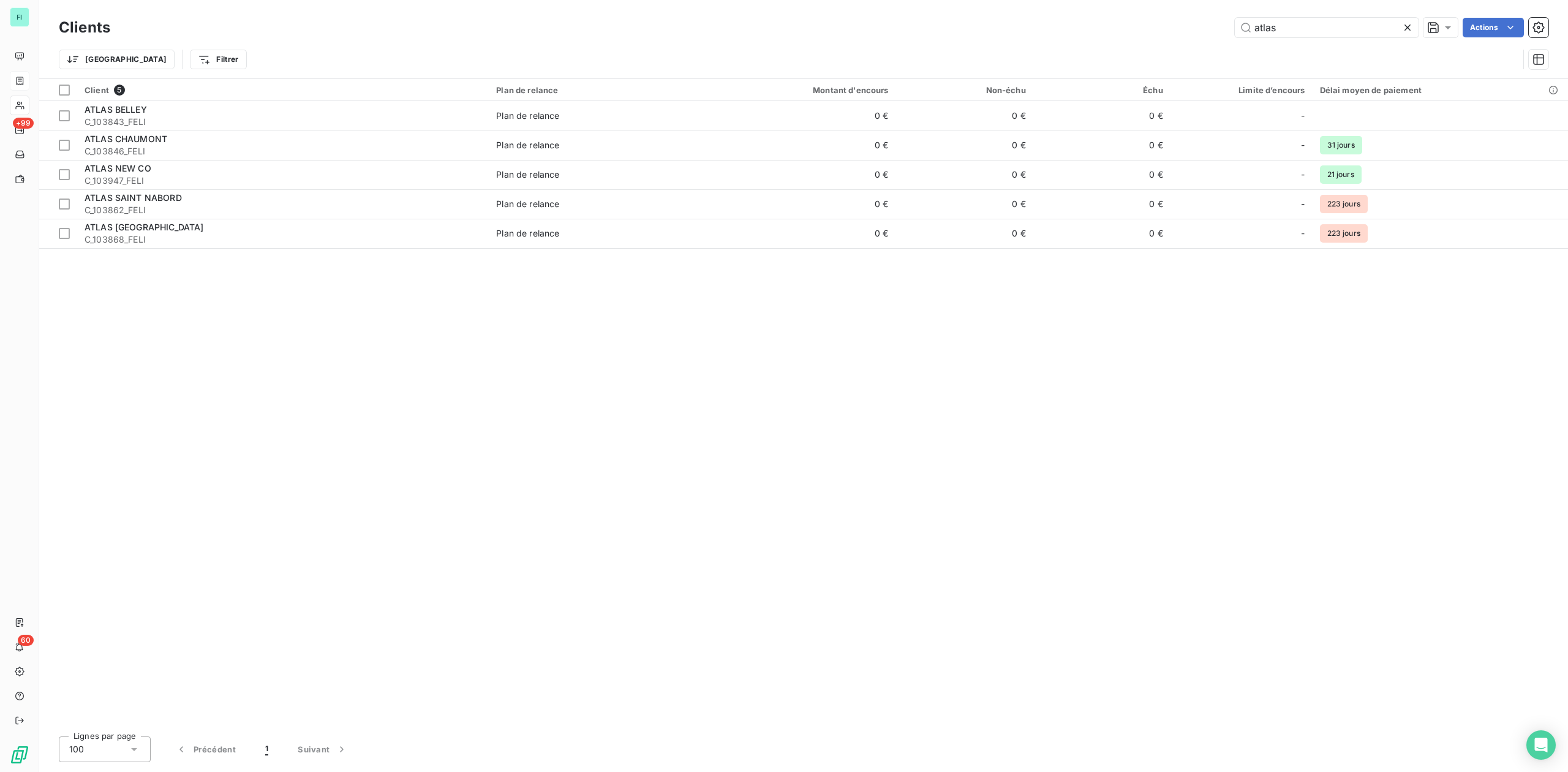
drag, startPoint x: 1335, startPoint y: 29, endPoint x: 1005, endPoint y: 30, distance: 330.0
click at [1069, 29] on div "atlas Actions" at bounding box center [837, 27] width 1423 height 20
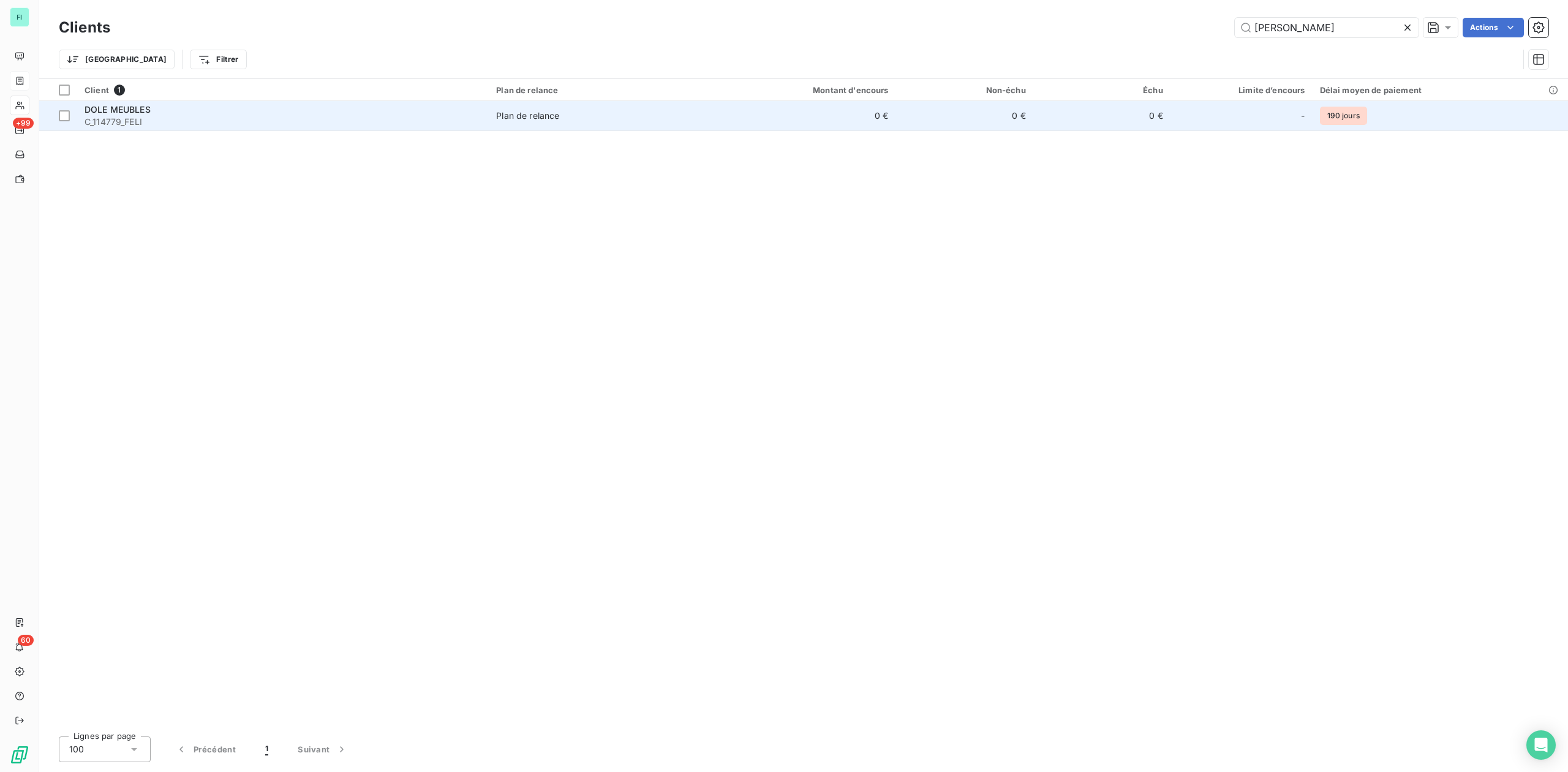
type input "[PERSON_NAME]"
click at [182, 110] on div "DOLE MEUBLES" at bounding box center [283, 110] width 397 height 12
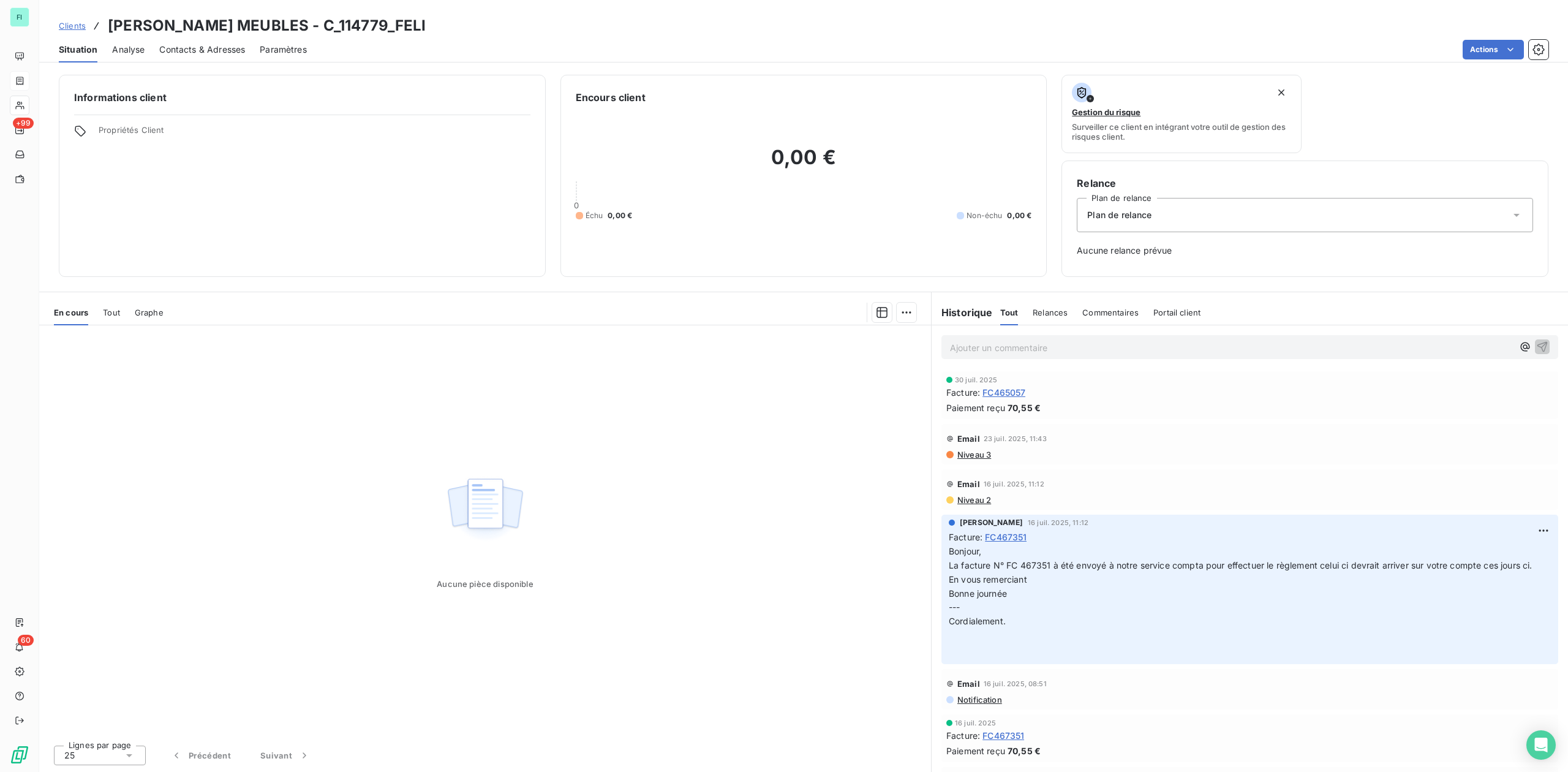
click at [204, 47] on span "Contacts & Adresses" at bounding box center [202, 50] width 85 height 12
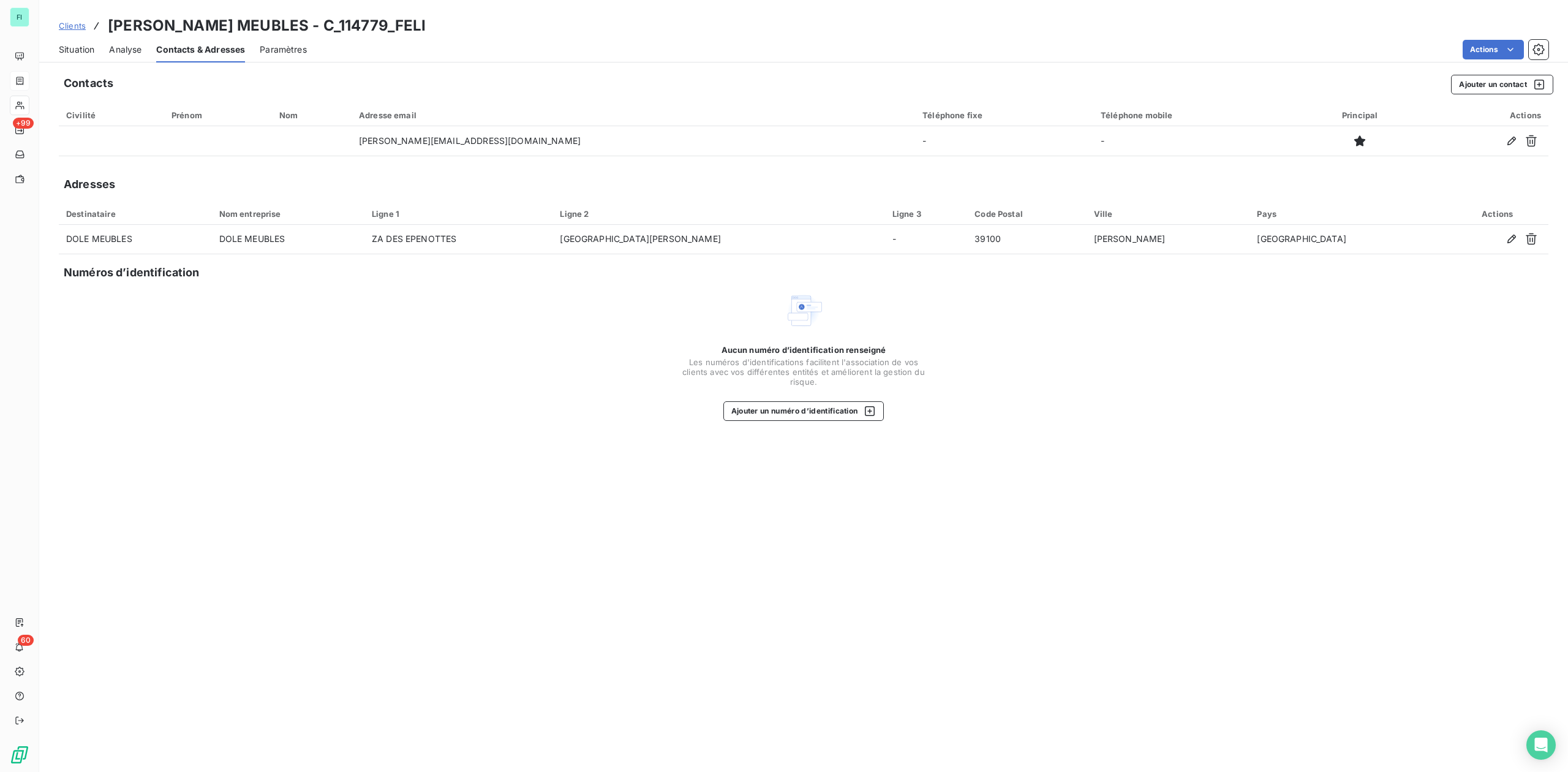
click at [78, 55] on div "Situation" at bounding box center [76, 49] width 36 height 26
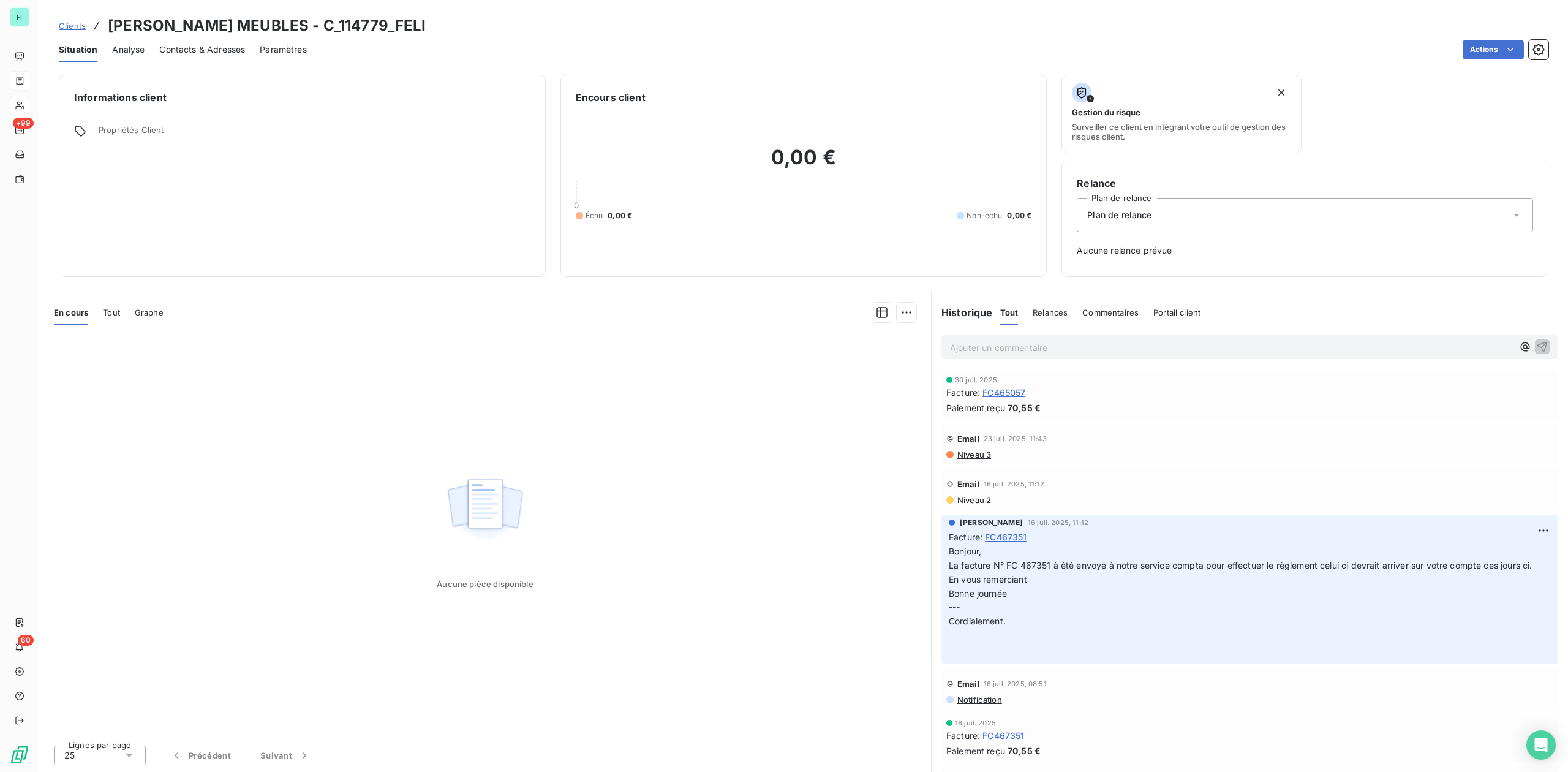
click at [1012, 391] on span "FC465057" at bounding box center [1003, 393] width 43 height 13
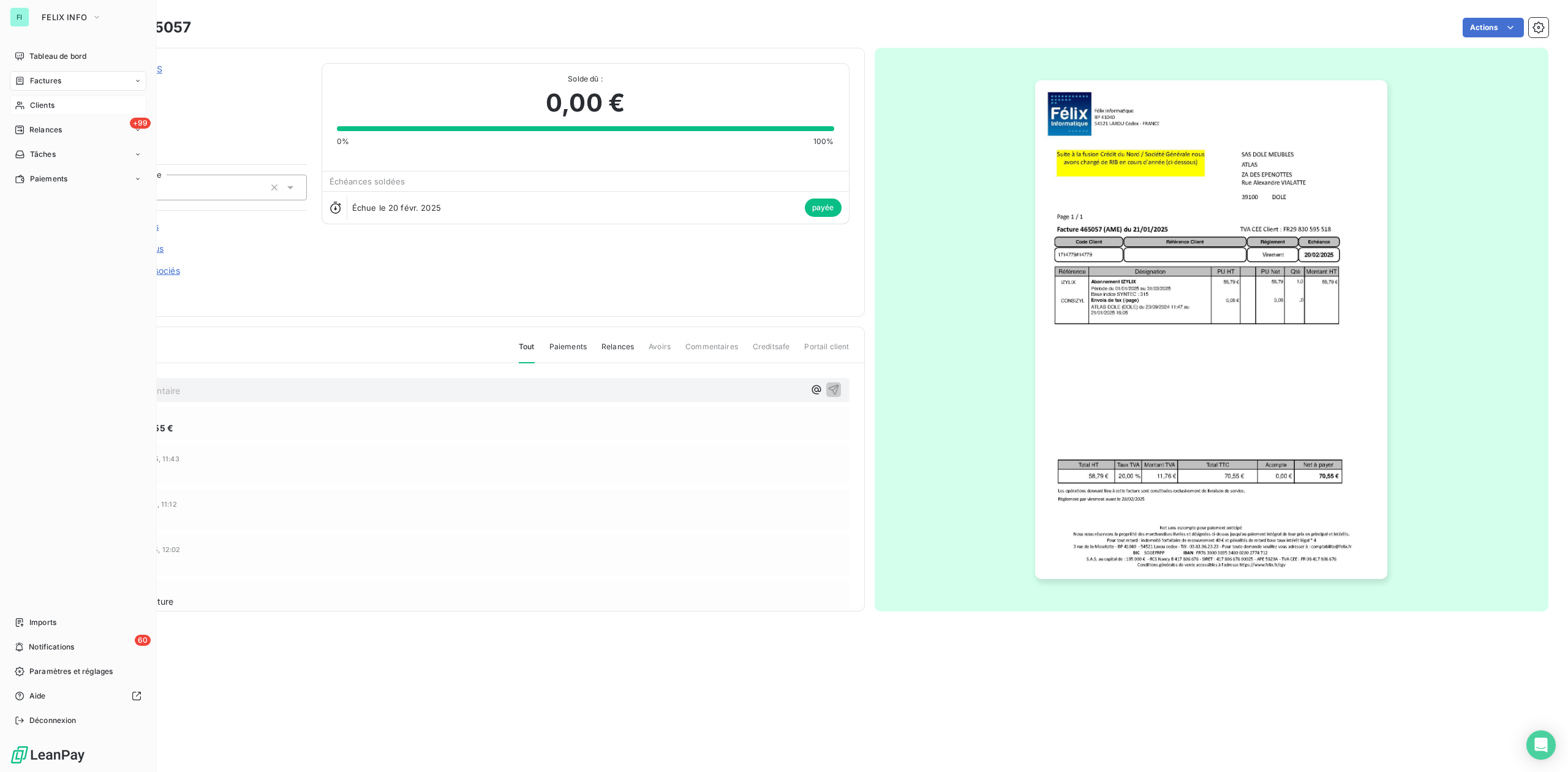
drag, startPoint x: 45, startPoint y: 104, endPoint x: 114, endPoint y: 104, distance: 69.0
click at [45, 104] on span "Clients" at bounding box center [42, 105] width 25 height 11
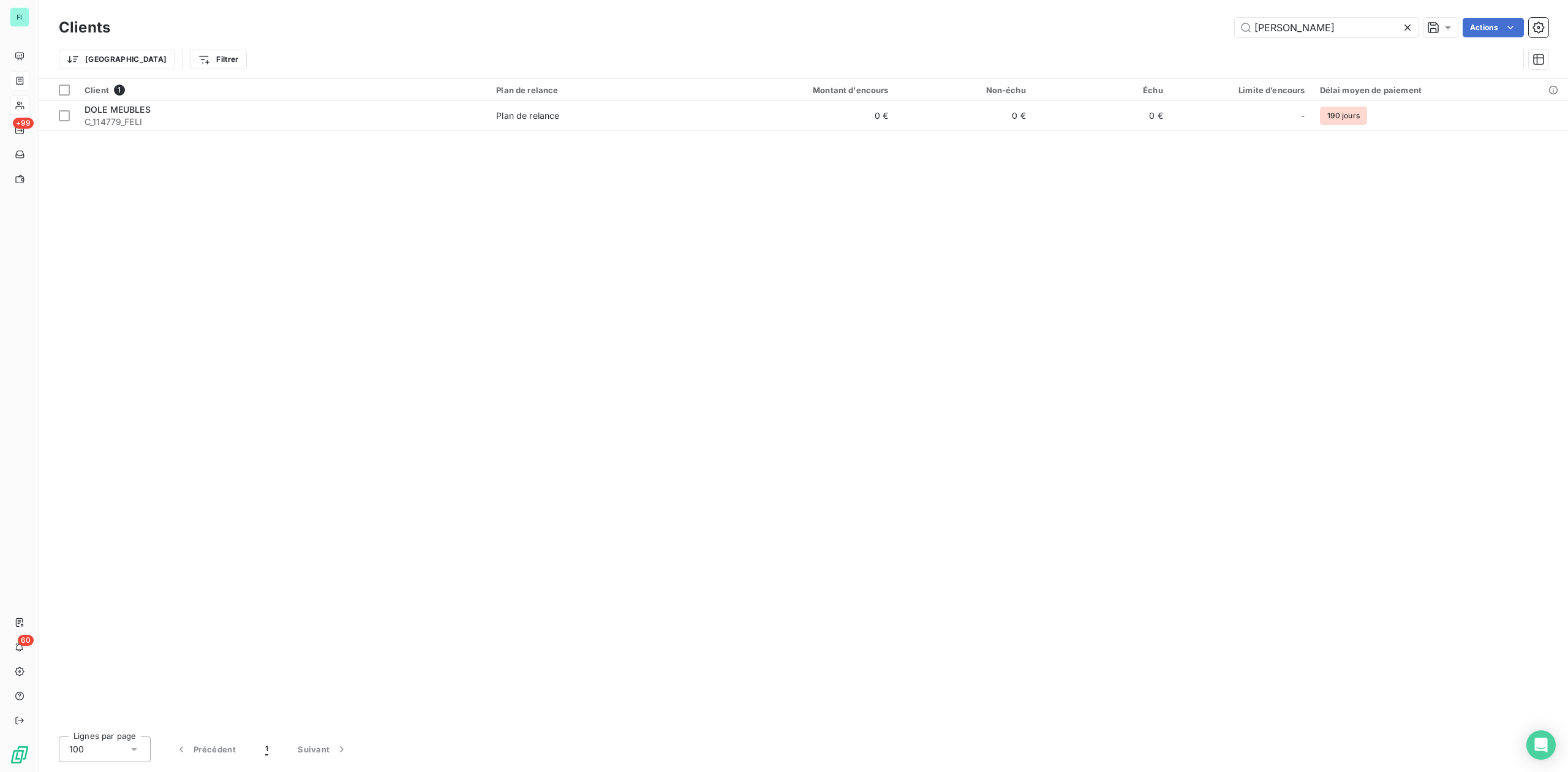
drag, startPoint x: 1291, startPoint y: 30, endPoint x: 978, endPoint y: 58, distance: 314.2
click at [1081, 55] on div "Clients [PERSON_NAME] Actions Trier Filtrer" at bounding box center [803, 46] width 1489 height 64
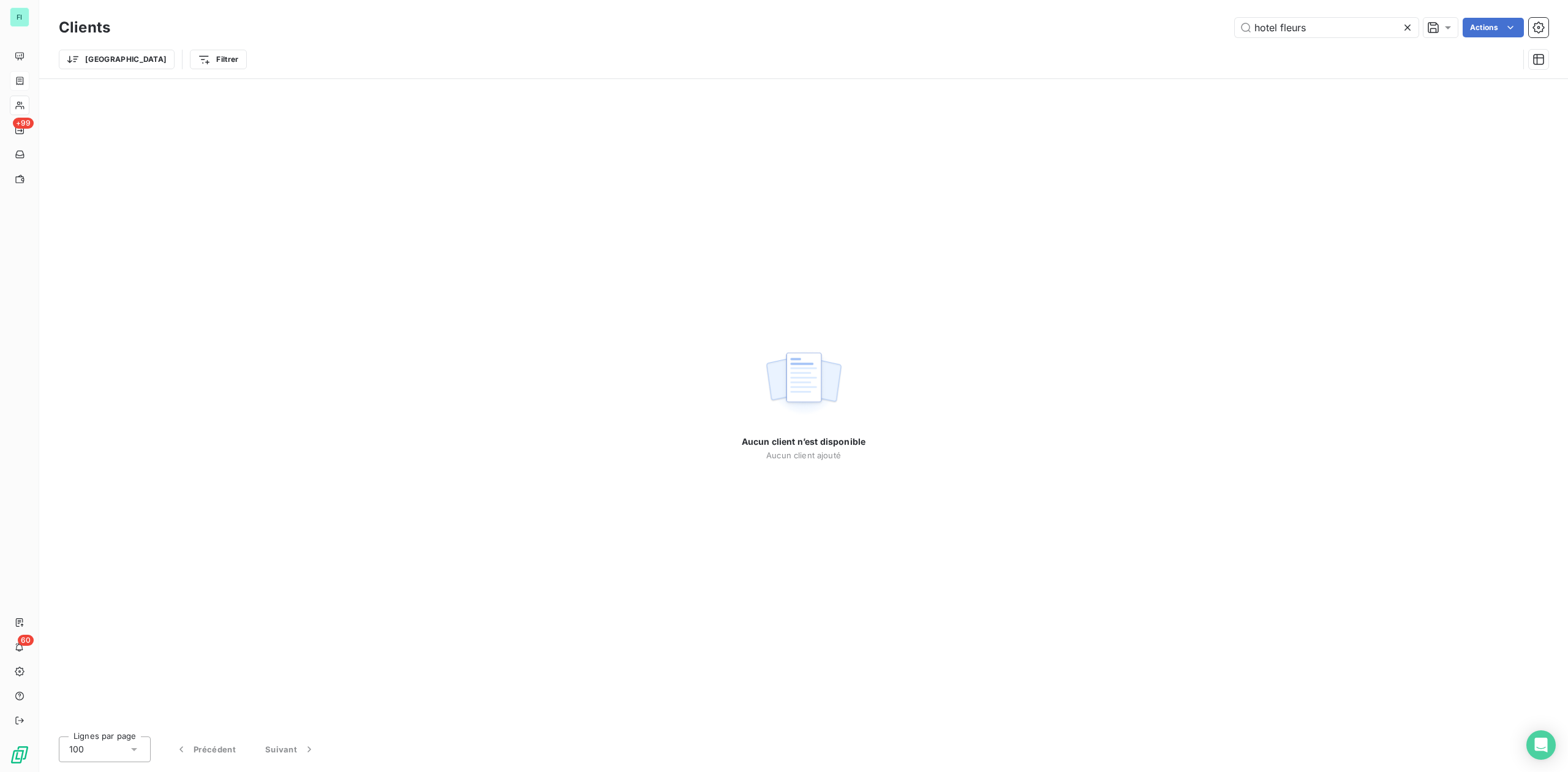
type input "hotel fleurs"
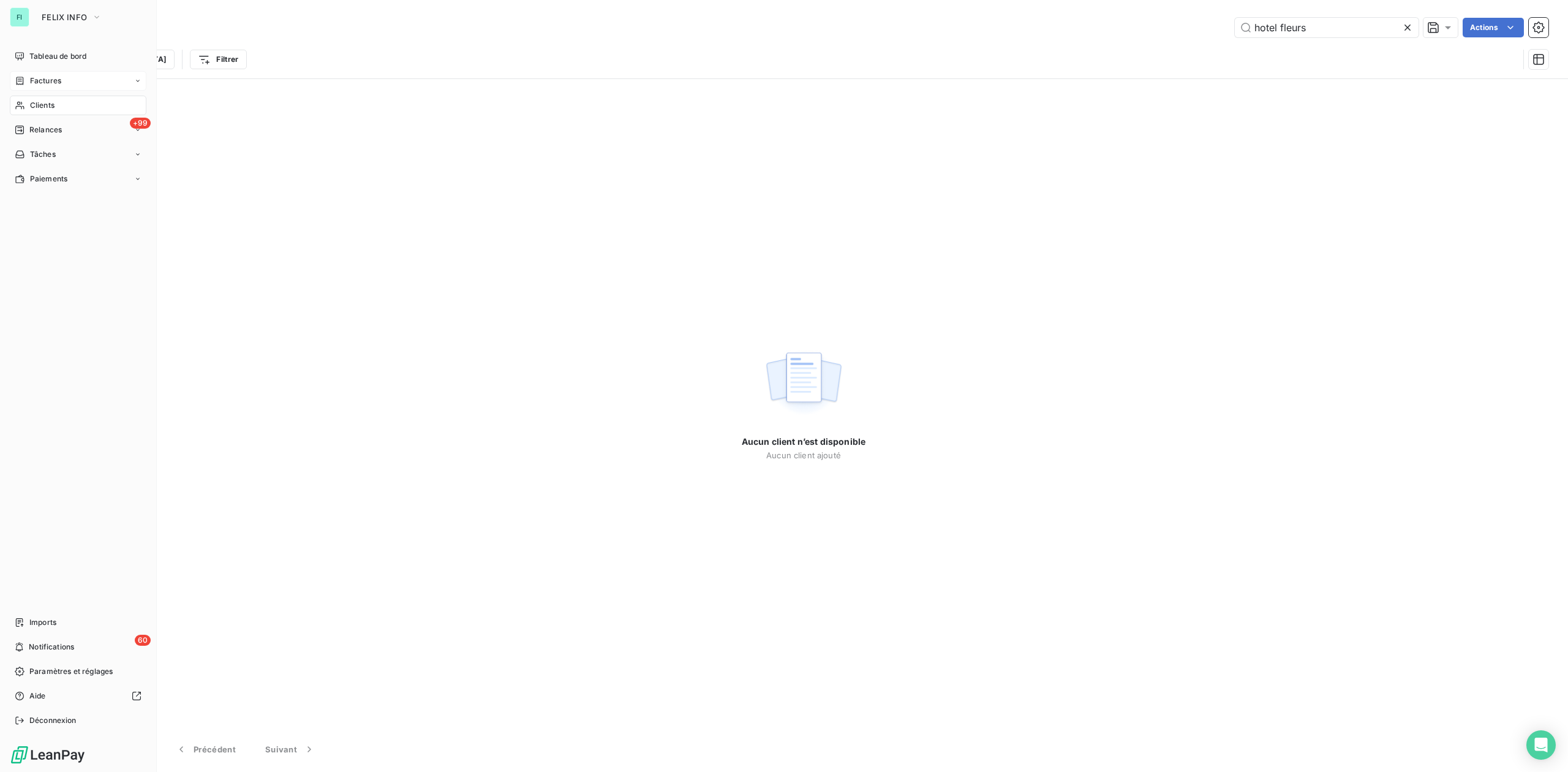
click at [47, 72] on div "Factures" at bounding box center [77, 80] width 137 height 20
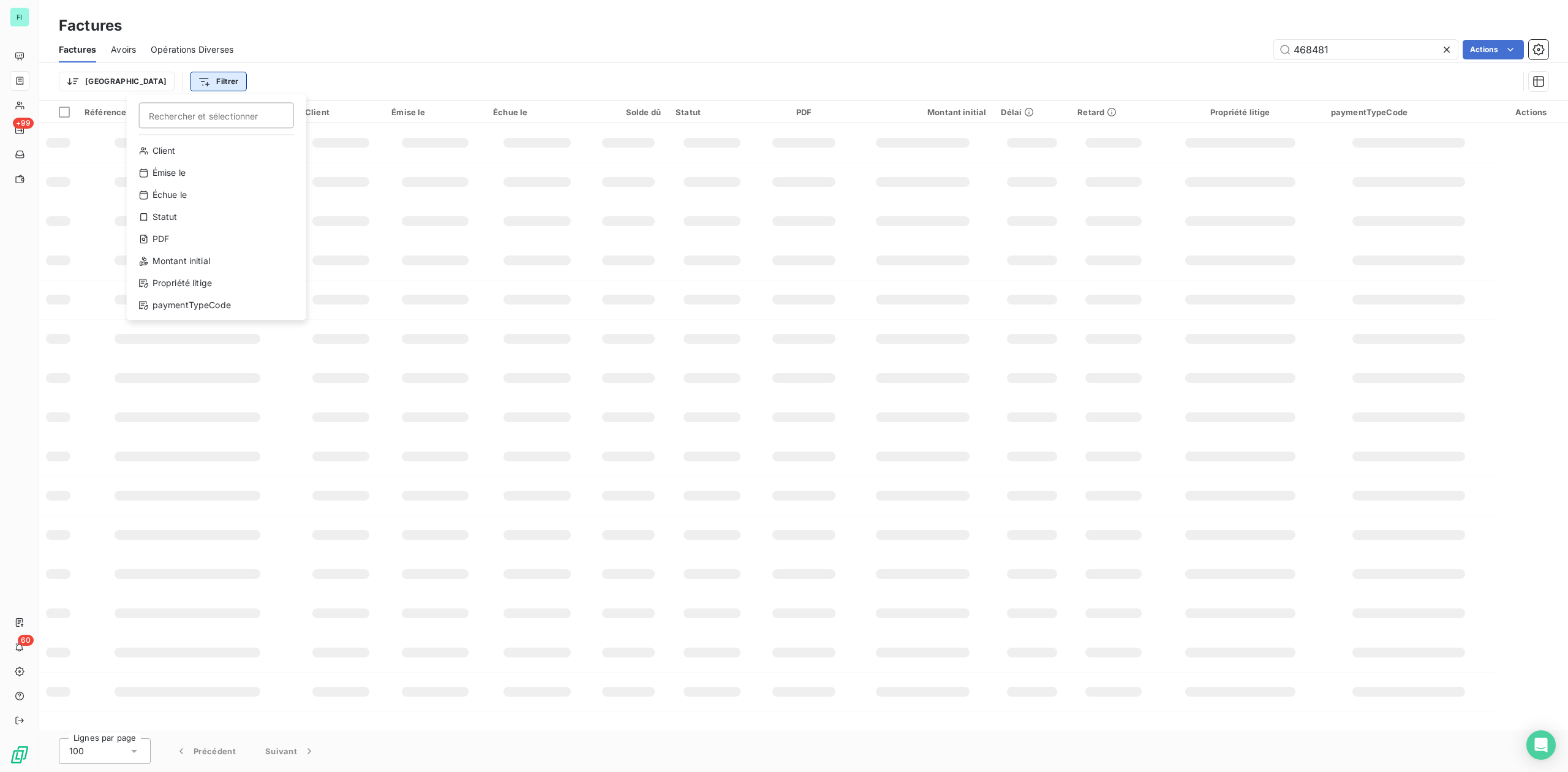
click at [161, 79] on html "FI +99 60 Factures Factures Avoirs Opérations Diverses 468481 Actions Trier Fil…" at bounding box center [784, 386] width 1568 height 772
click at [187, 261] on div "Montant initial" at bounding box center [216, 261] width 170 height 20
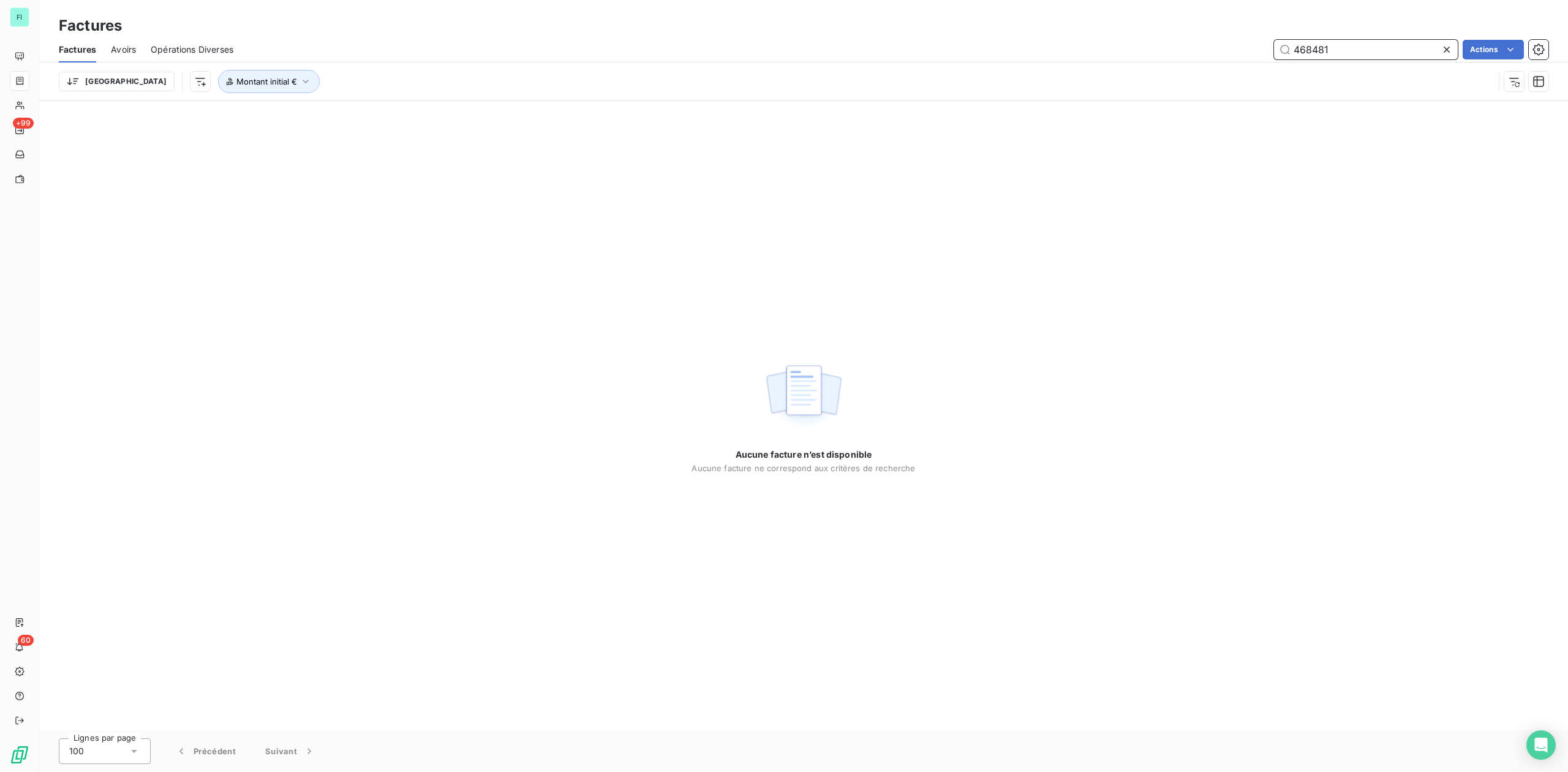
drag, startPoint x: 1327, startPoint y: 51, endPoint x: 1046, endPoint y: 82, distance: 282.7
click at [1169, 62] on div "Factures Avoirs Opérations Diverses 468481 Actions Trier Montant initial €" at bounding box center [804, 68] width 1529 height 64
click at [218, 87] on button "Montant initial €" at bounding box center [268, 82] width 102 height 23
click at [400, 114] on input "0" at bounding box center [423, 114] width 127 height 25
drag, startPoint x: 400, startPoint y: 114, endPoint x: 351, endPoint y: 114, distance: 49.0
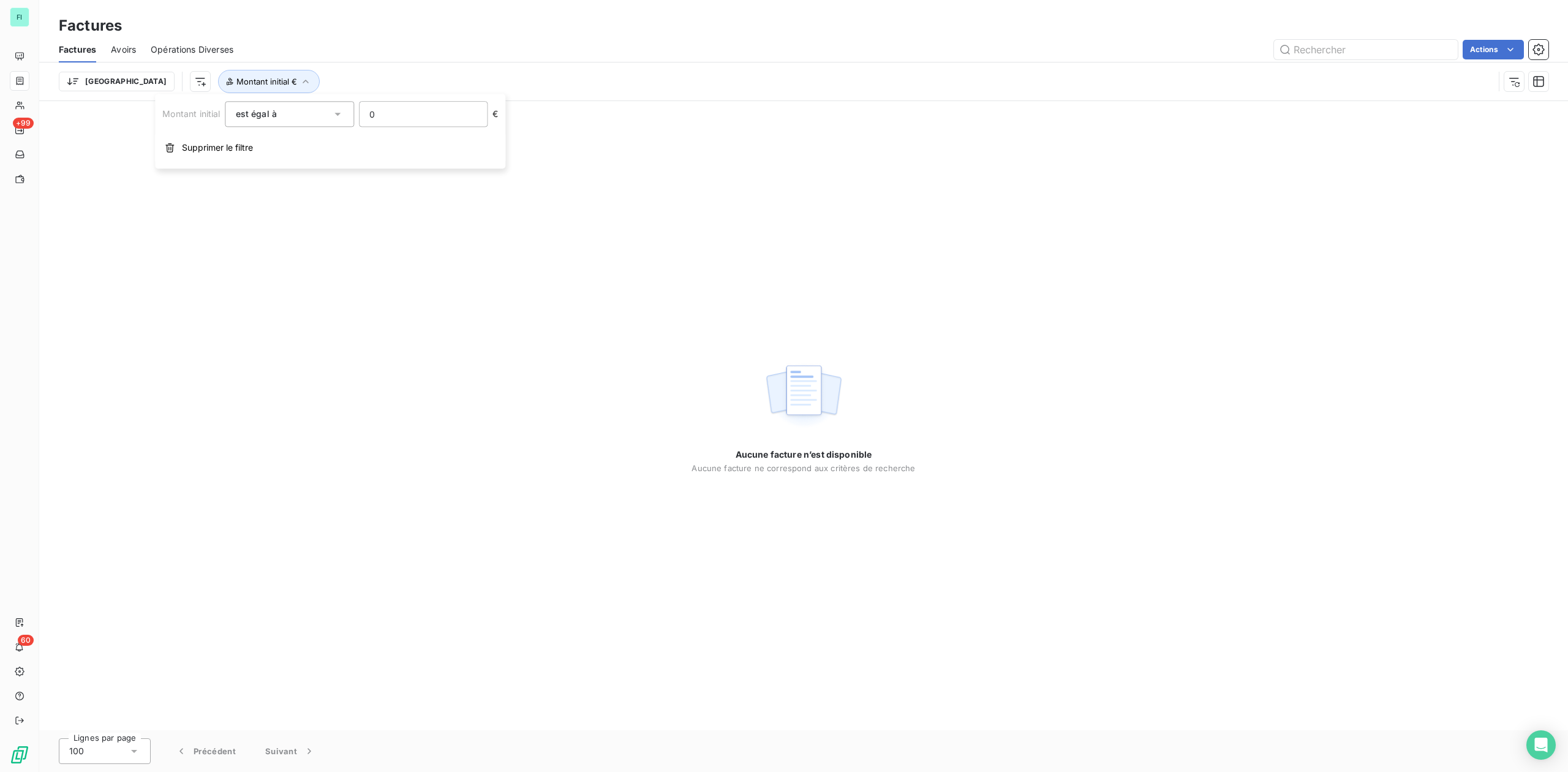
click at [351, 114] on div "Montant initial est égal à eq 0 €" at bounding box center [330, 113] width 335 height 26
type input "5515.50"
click at [569, 248] on div "Aucune facture n’est disponible Aucune facture ne correspond aux critères de re…" at bounding box center [804, 415] width 1529 height 629
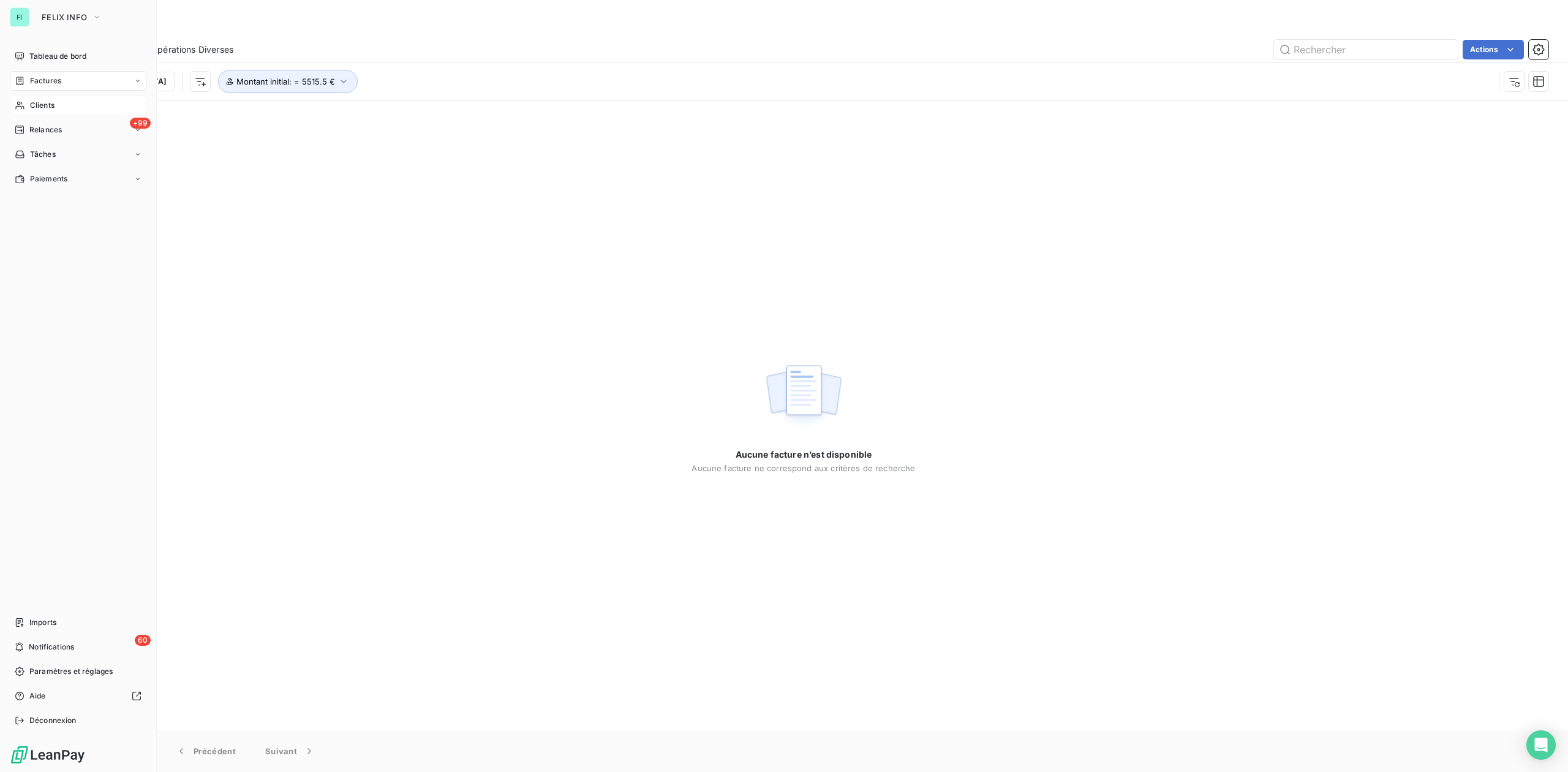
click at [37, 102] on span "Clients" at bounding box center [42, 105] width 25 height 11
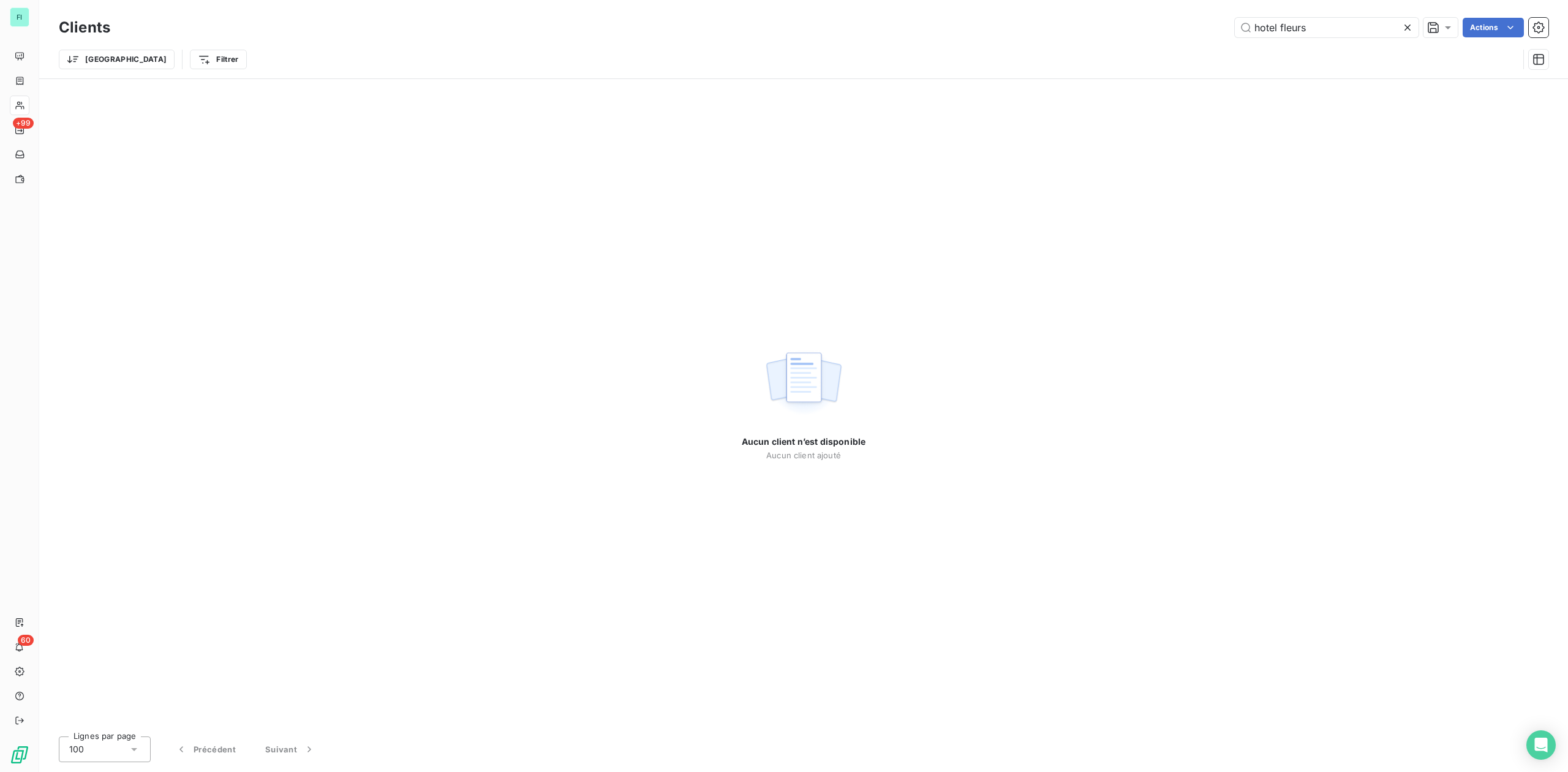
drag, startPoint x: 1323, startPoint y: 23, endPoint x: 975, endPoint y: 36, distance: 348.2
click at [990, 35] on div "hotel fleurs Actions" at bounding box center [837, 27] width 1423 height 20
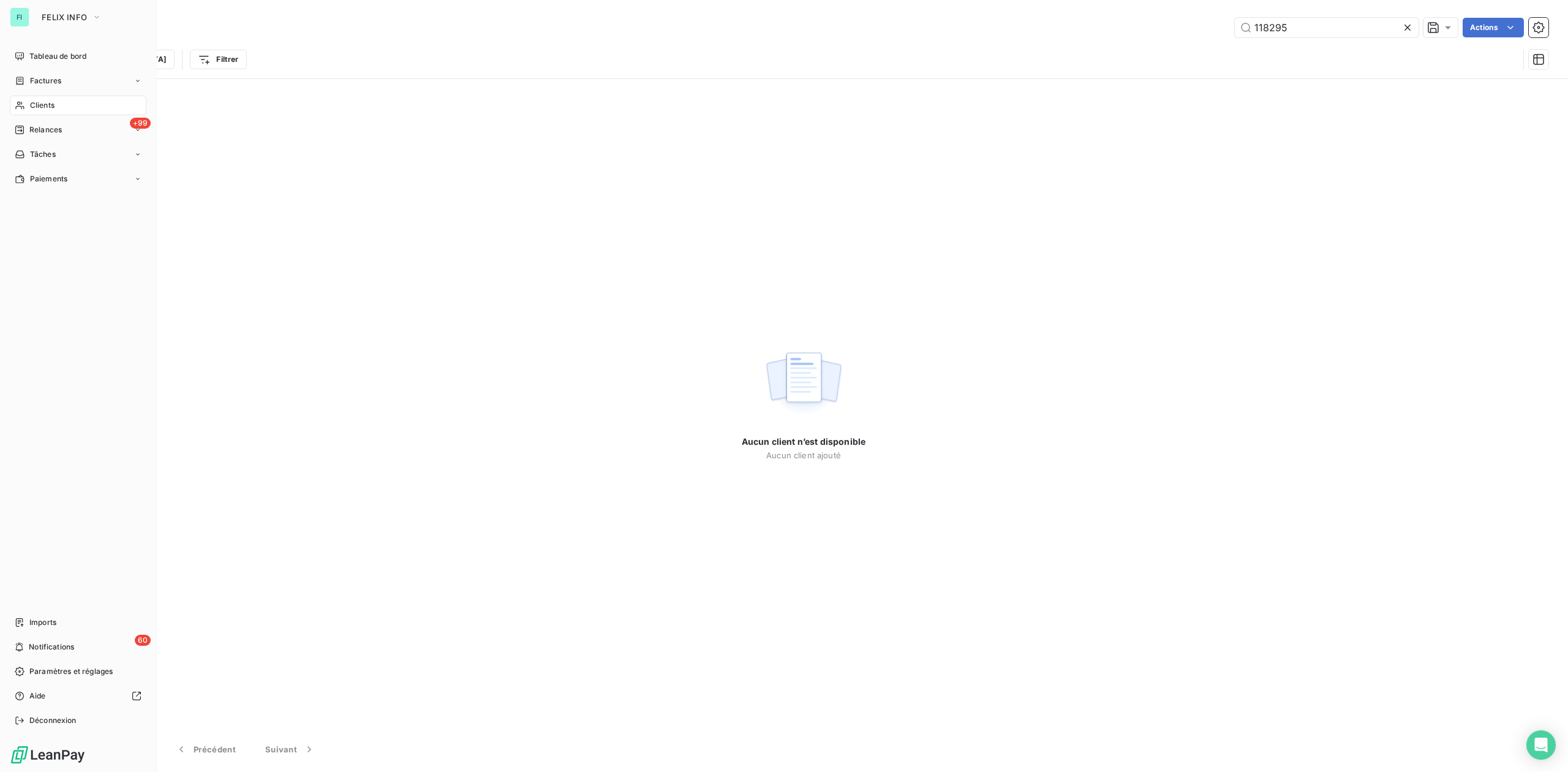
type input "118295"
click at [47, 79] on span "Factures" at bounding box center [45, 80] width 31 height 11
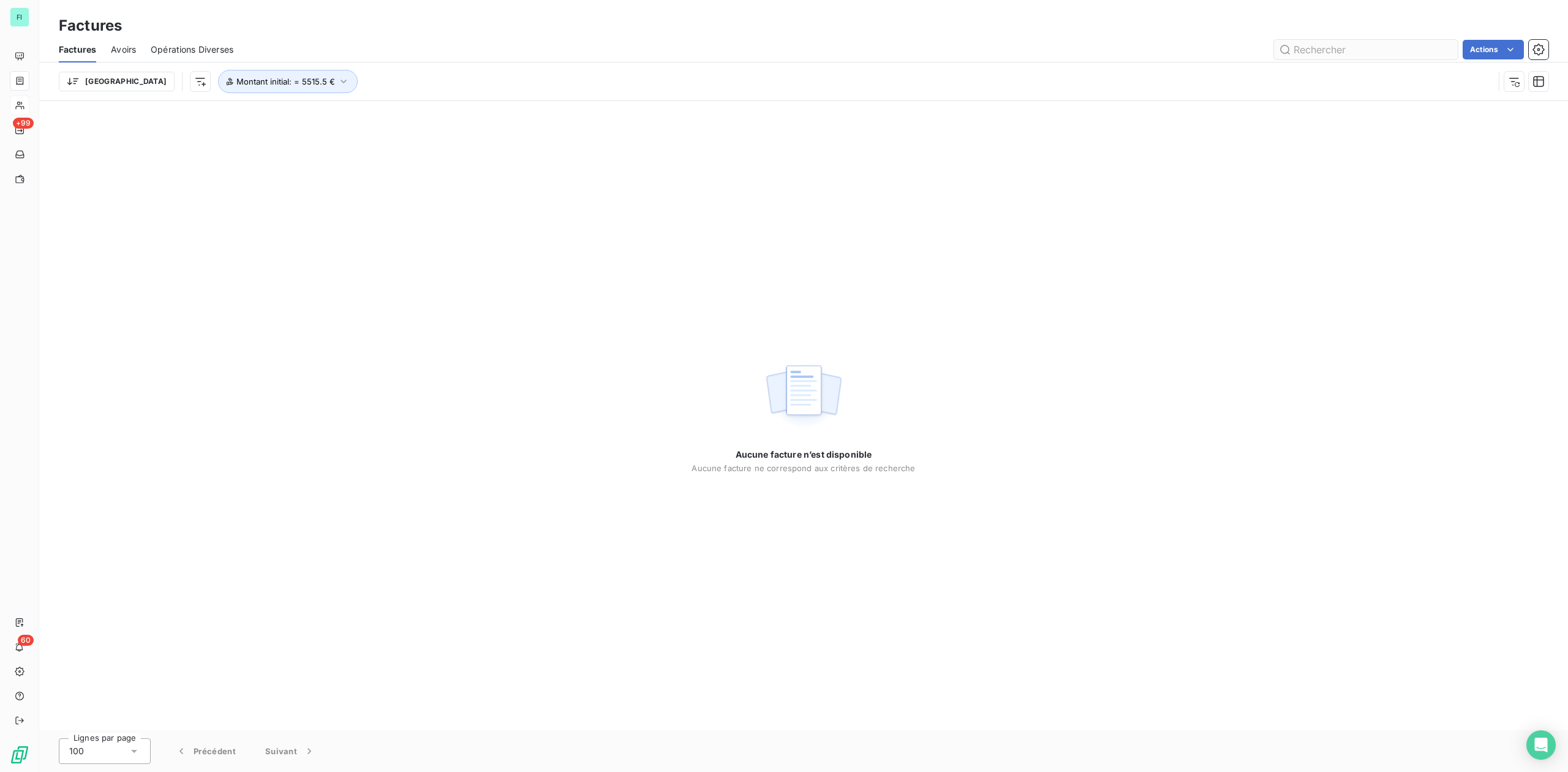
click at [1351, 43] on input "text" at bounding box center [1365, 49] width 183 height 20
type input "468438"
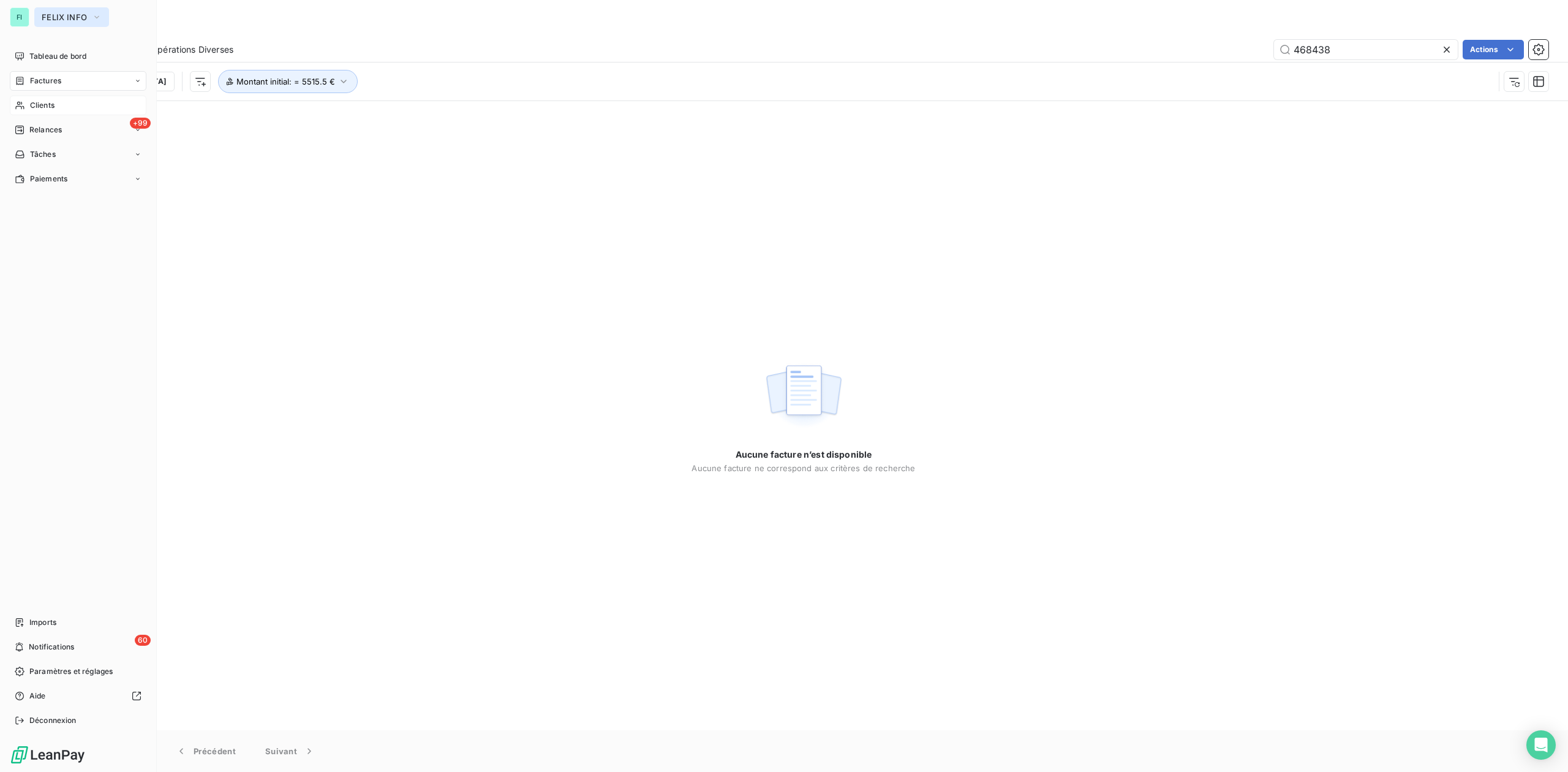
drag, startPoint x: 55, startPoint y: 13, endPoint x: 59, endPoint y: 22, distance: 9.8
click at [55, 13] on span "FELIX INFO" at bounding box center [64, 17] width 45 height 10
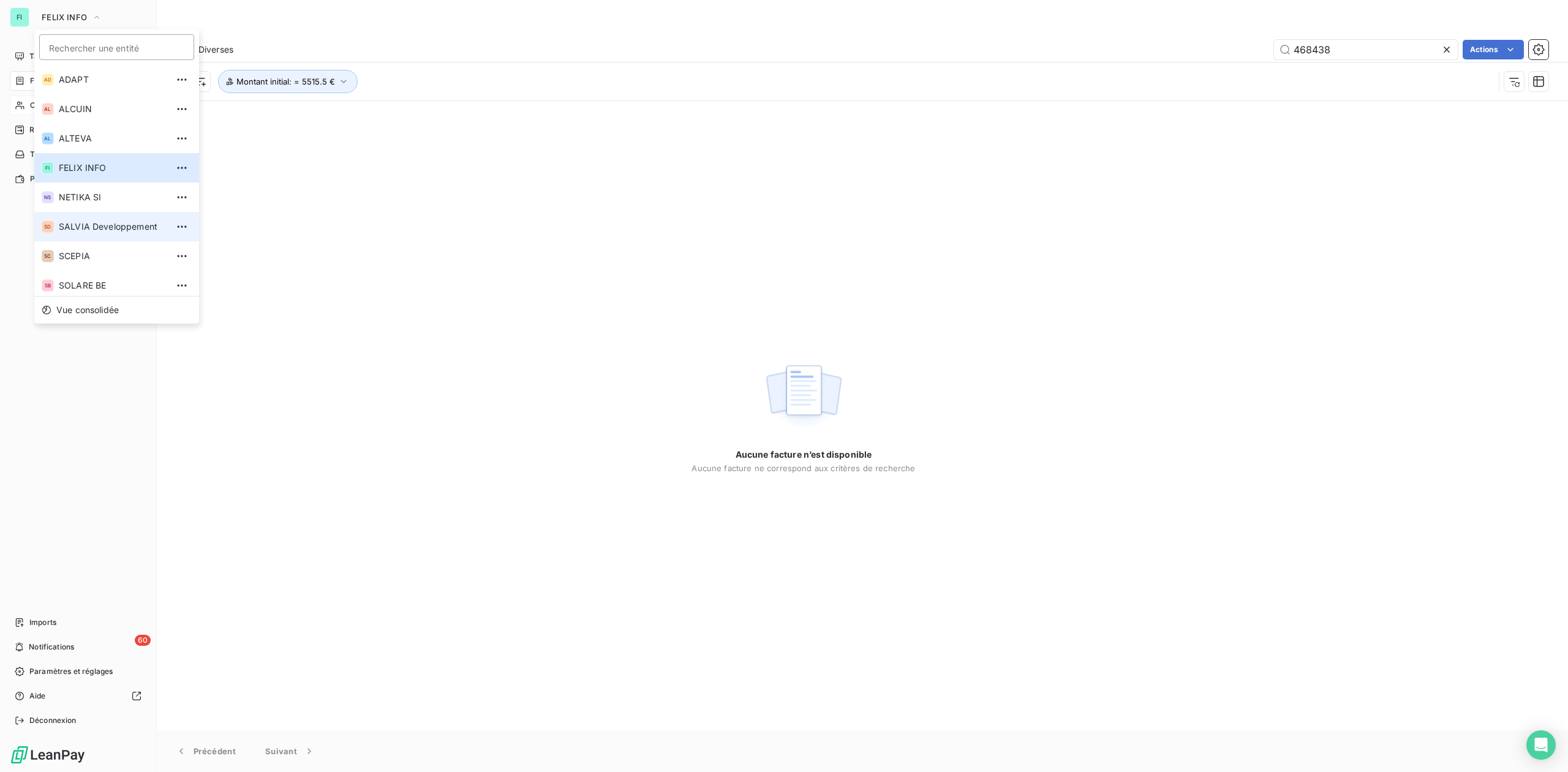
click at [88, 224] on span "SALVIA Developpement" at bounding box center [113, 227] width 108 height 12
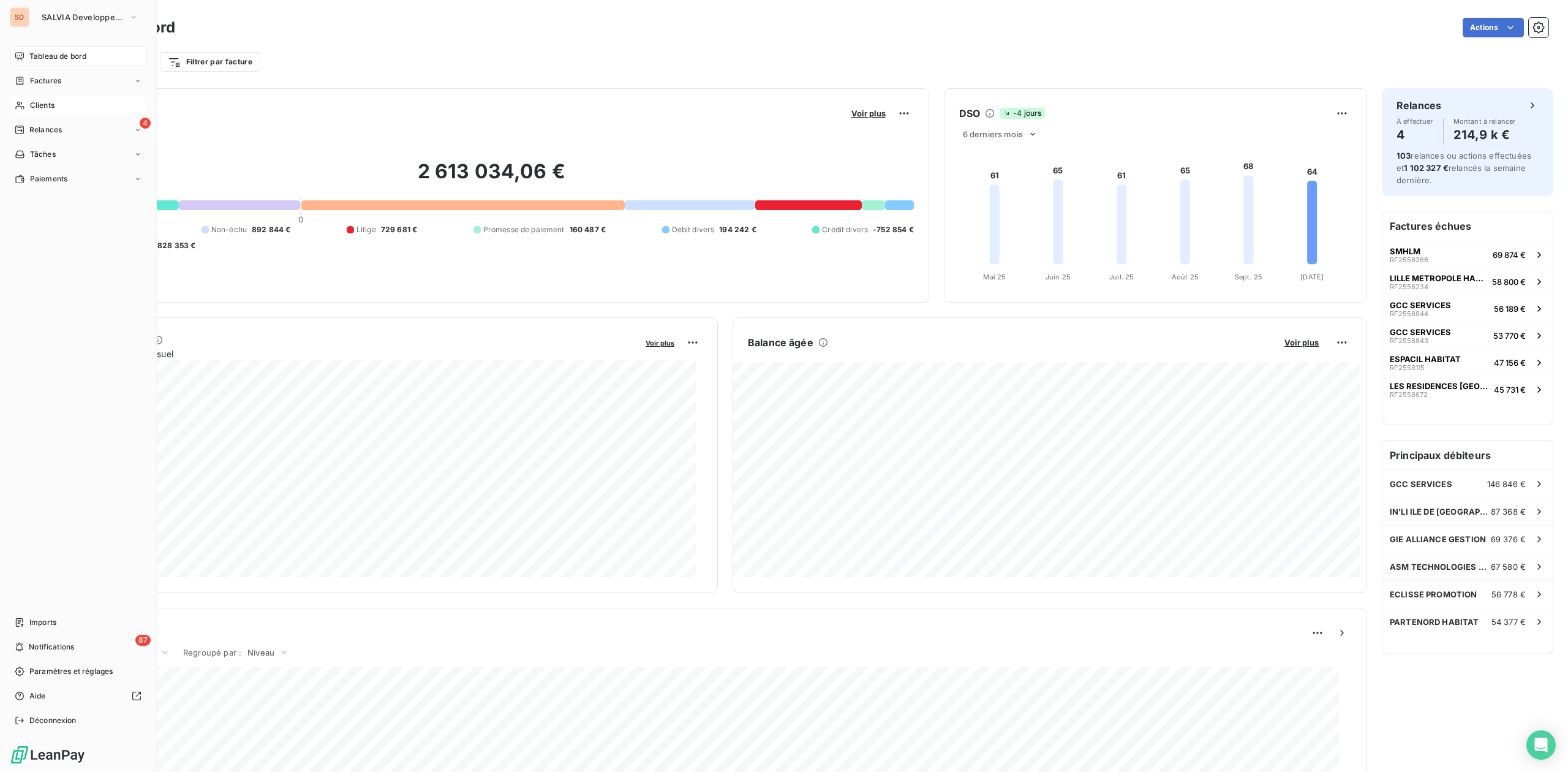
click at [32, 105] on span "Clients" at bounding box center [42, 105] width 25 height 11
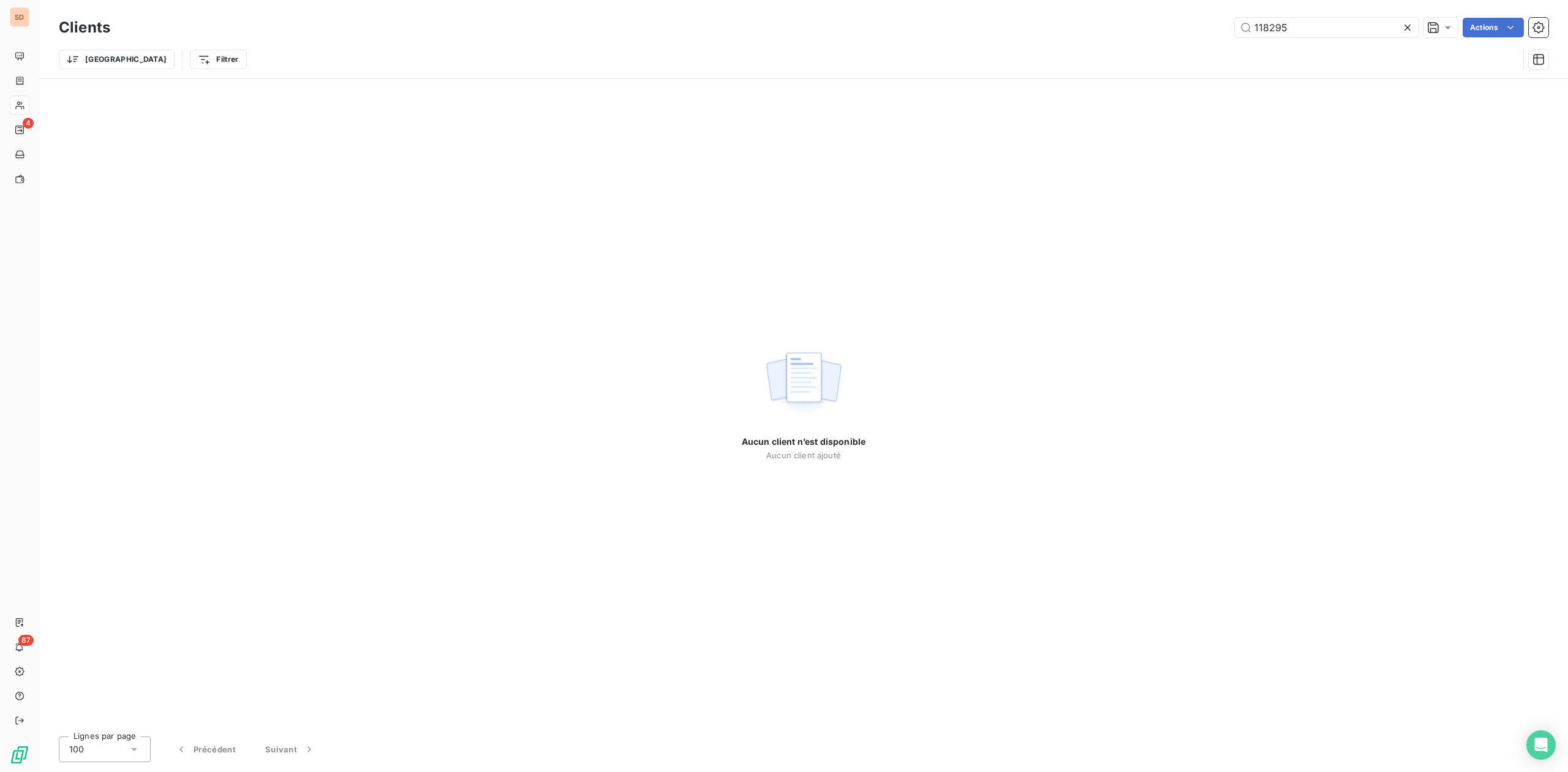
drag, startPoint x: 1322, startPoint y: 25, endPoint x: 981, endPoint y: 57, distance: 342.5
click at [1035, 51] on div "Clients 118295 Actions Trier Filtrer" at bounding box center [803, 46] width 1489 height 64
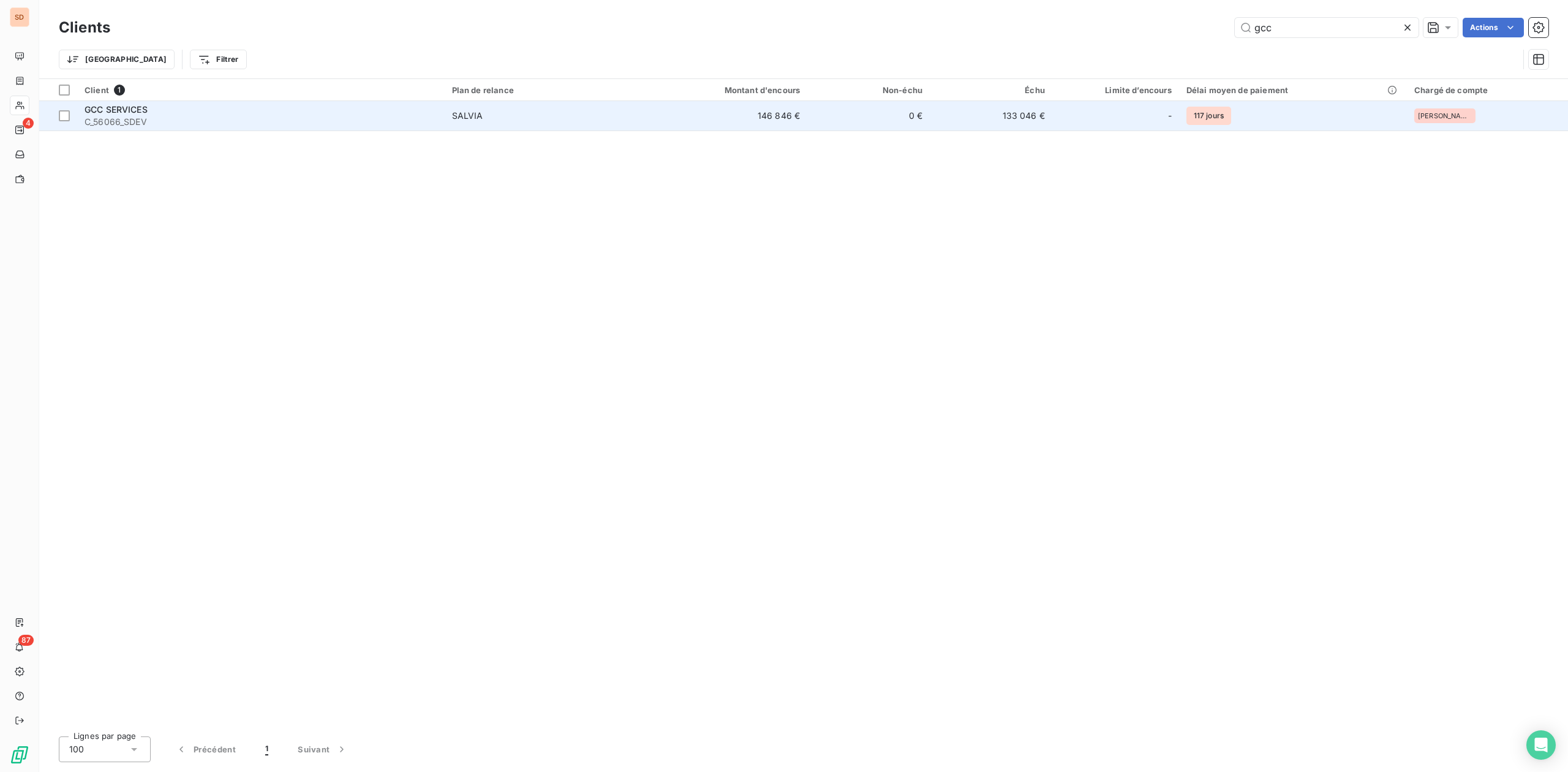
type input "gcc"
click at [186, 116] on span "C_56066_SDEV" at bounding box center [261, 121] width 353 height 12
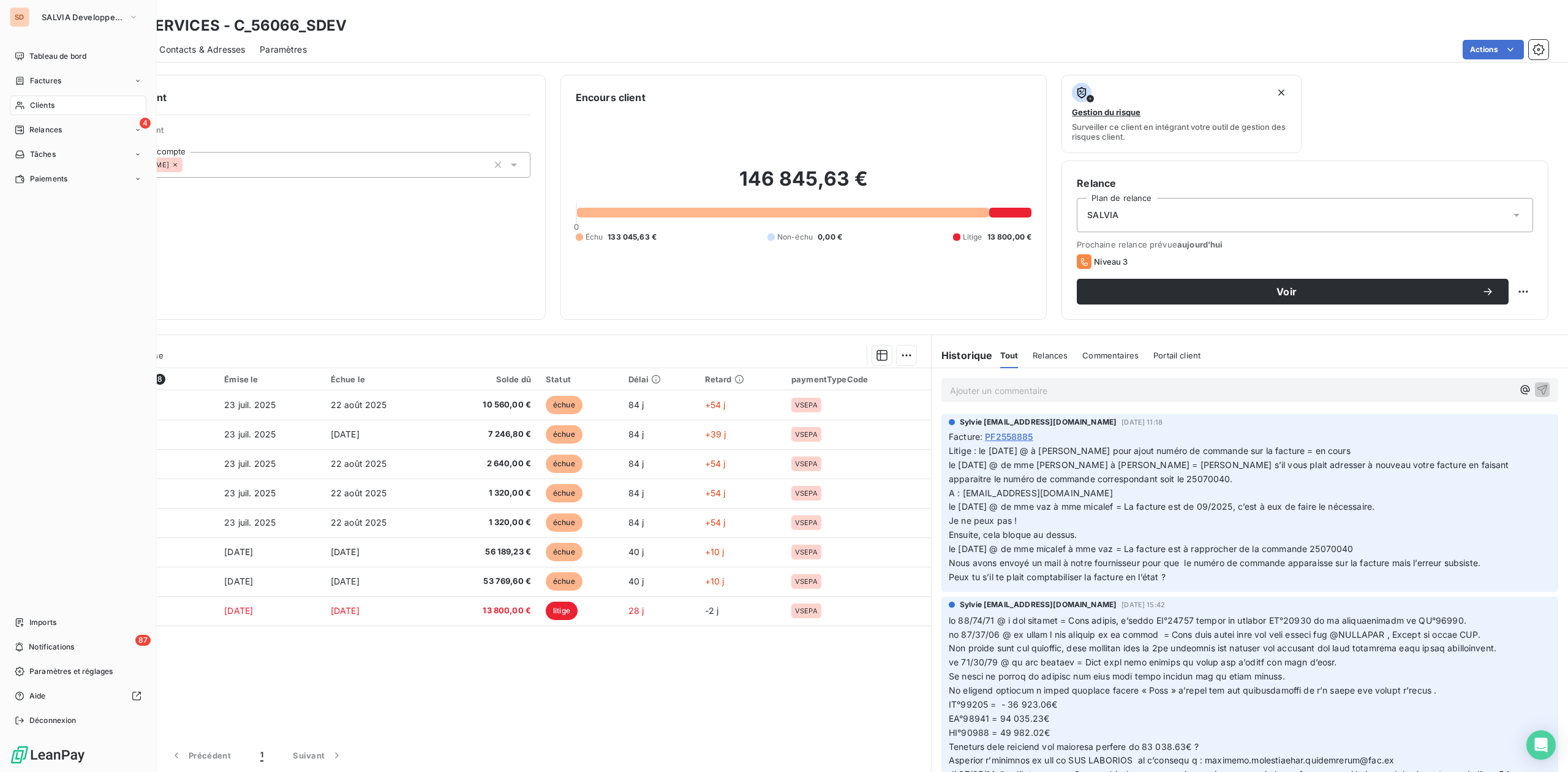
click at [39, 105] on span "Clients" at bounding box center [42, 105] width 25 height 11
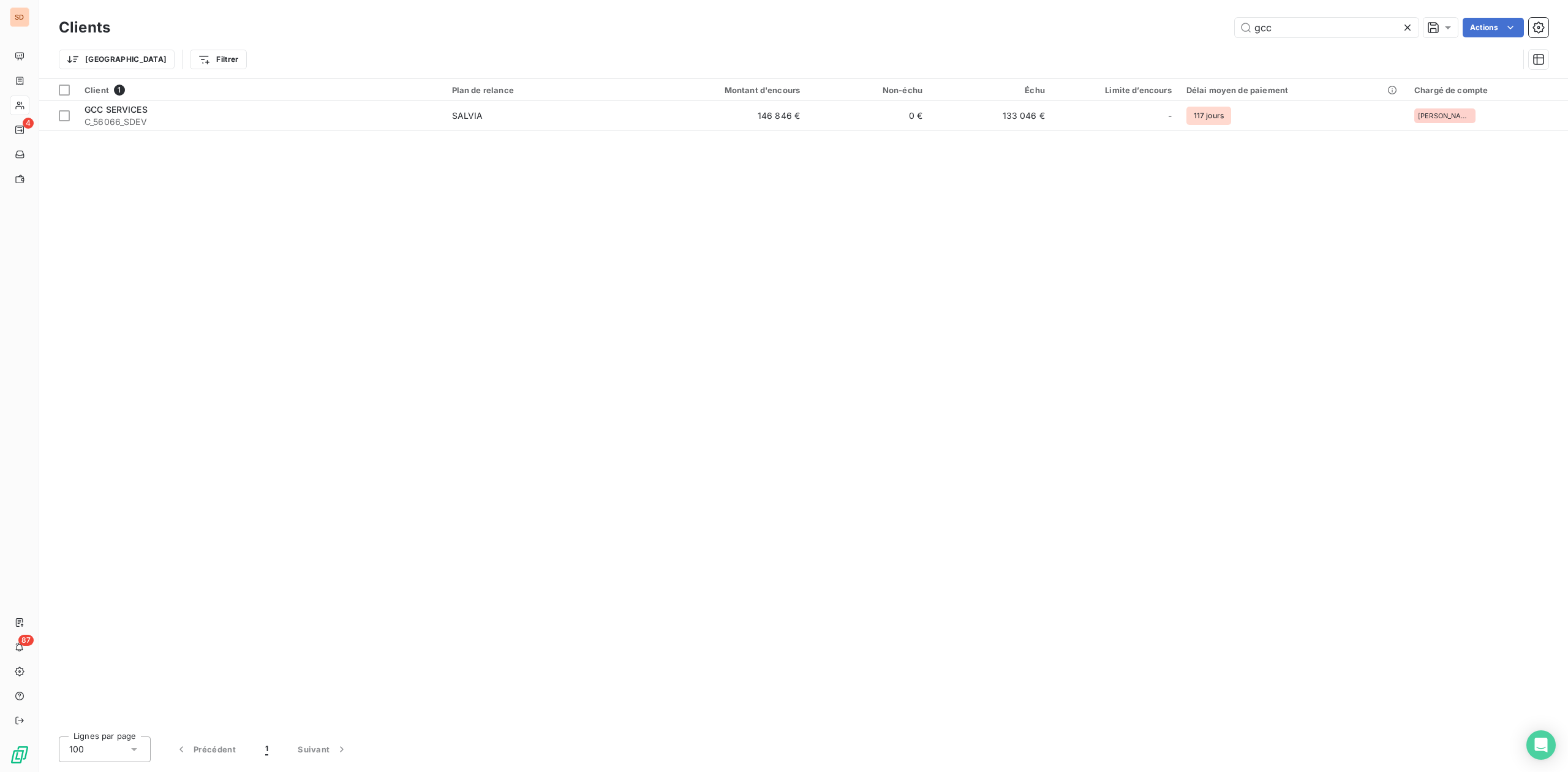
drag, startPoint x: 1255, startPoint y: 29, endPoint x: 927, endPoint y: 86, distance: 332.9
click at [1115, 37] on div "Clients gcc Actions" at bounding box center [803, 27] width 1489 height 26
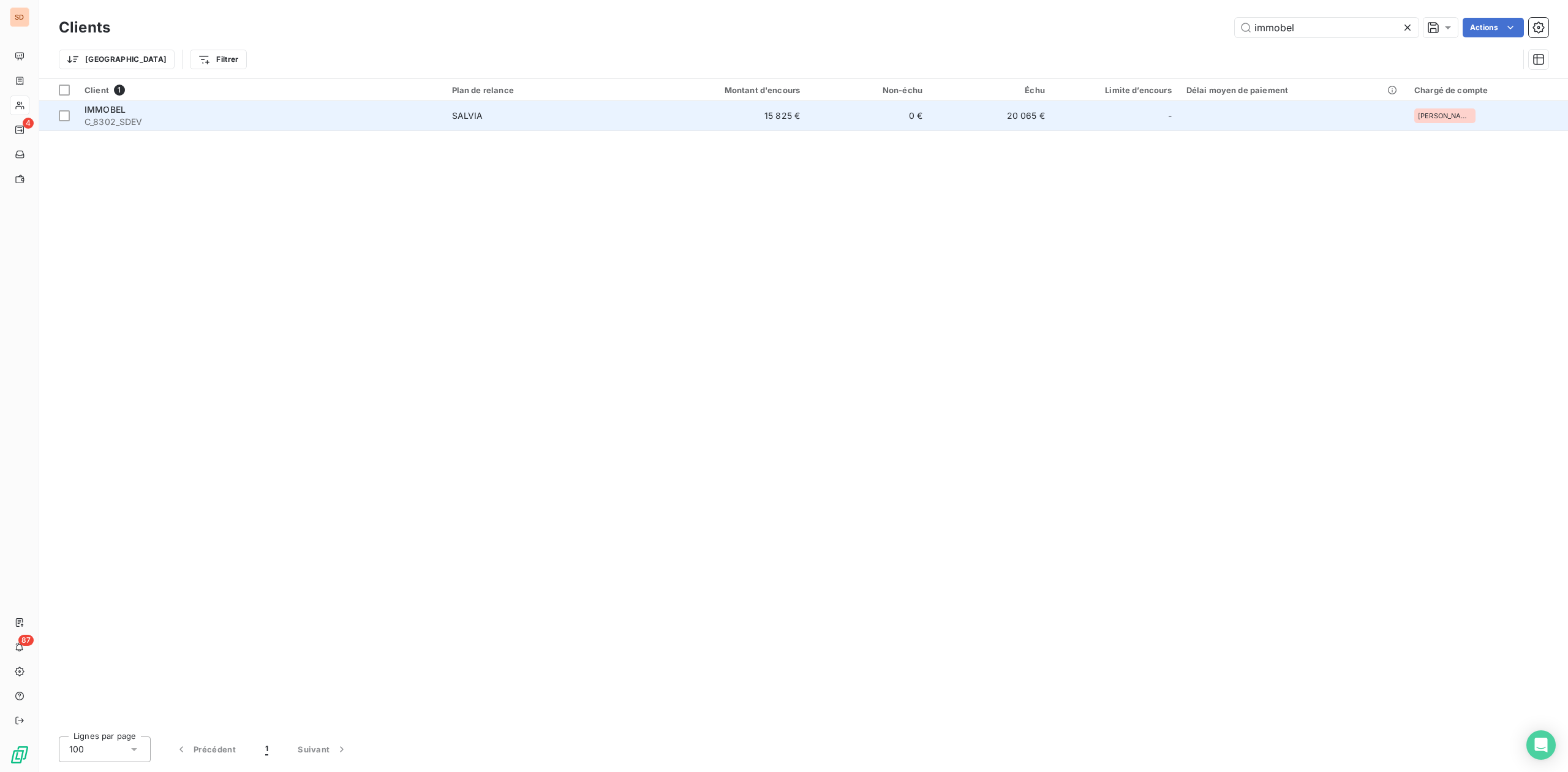
type input "immobel"
click at [182, 121] on span "C_8302_SDEV" at bounding box center [261, 121] width 353 height 12
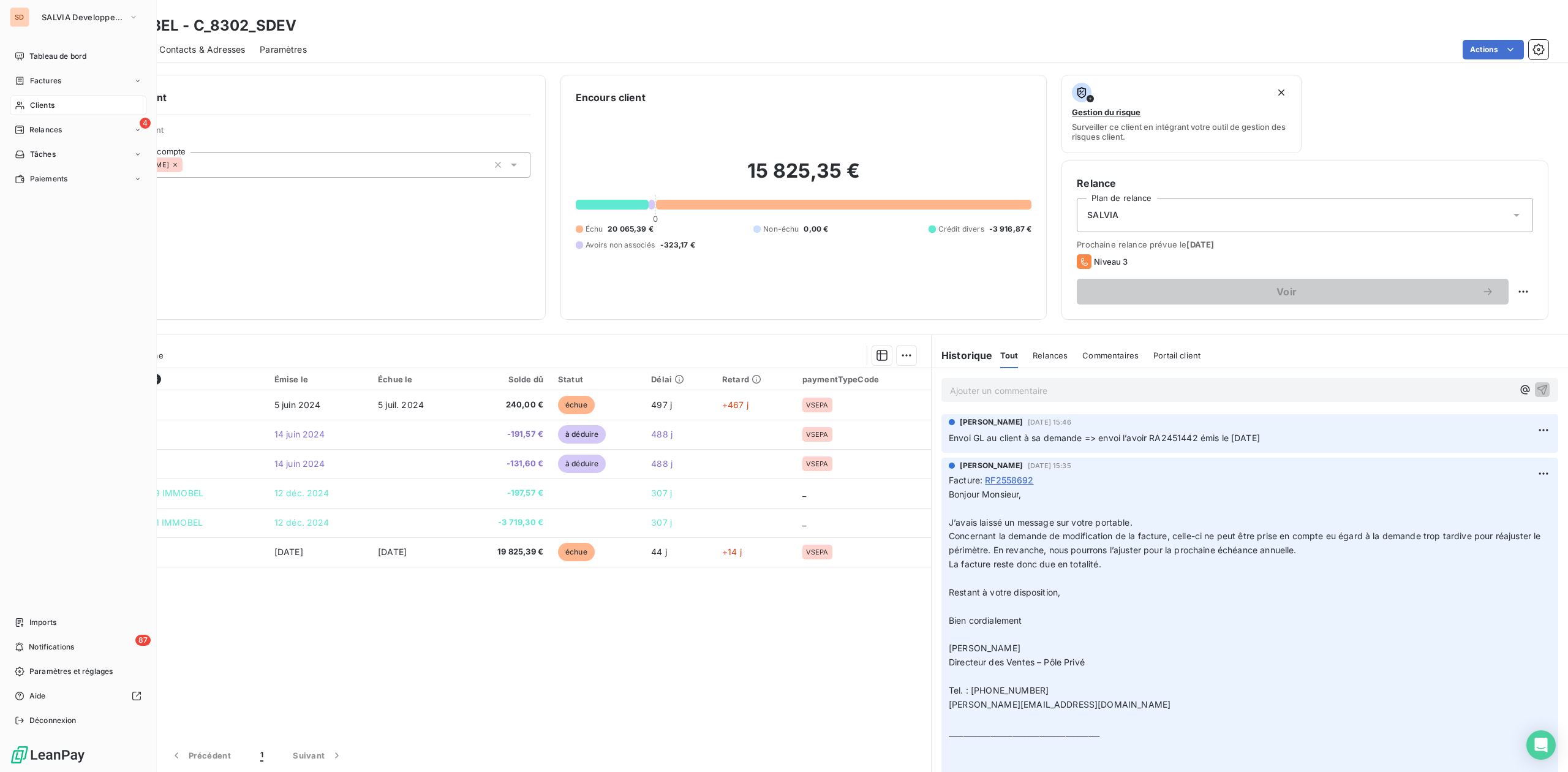
drag, startPoint x: 37, startPoint y: 103, endPoint x: 47, endPoint y: 103, distance: 10.0
click at [37, 103] on span "Clients" at bounding box center [42, 105] width 25 height 11
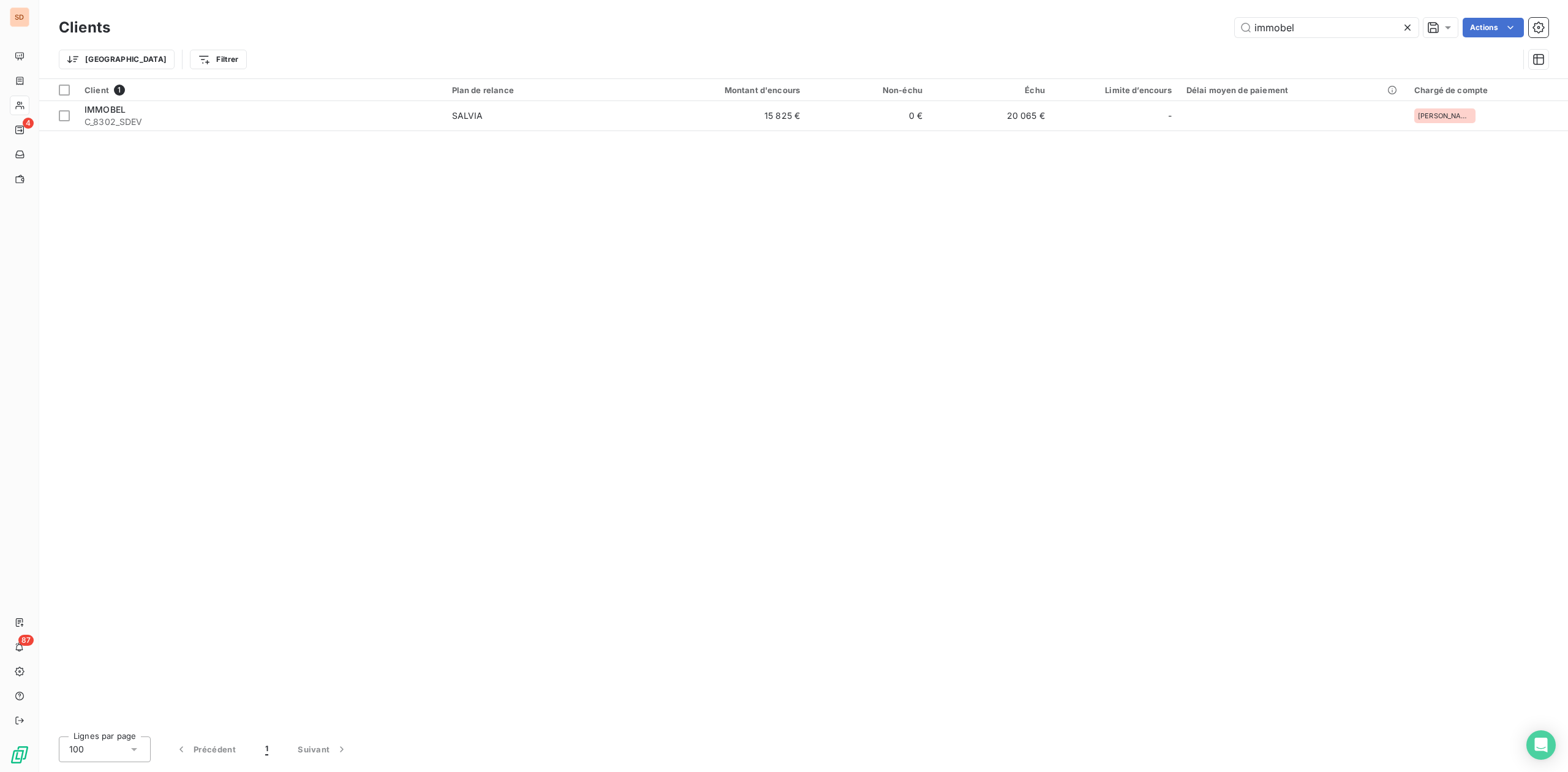
drag, startPoint x: 1309, startPoint y: 25, endPoint x: 870, endPoint y: 26, distance: 439.0
click at [1049, 25] on div "immobel Actions" at bounding box center [837, 27] width 1423 height 20
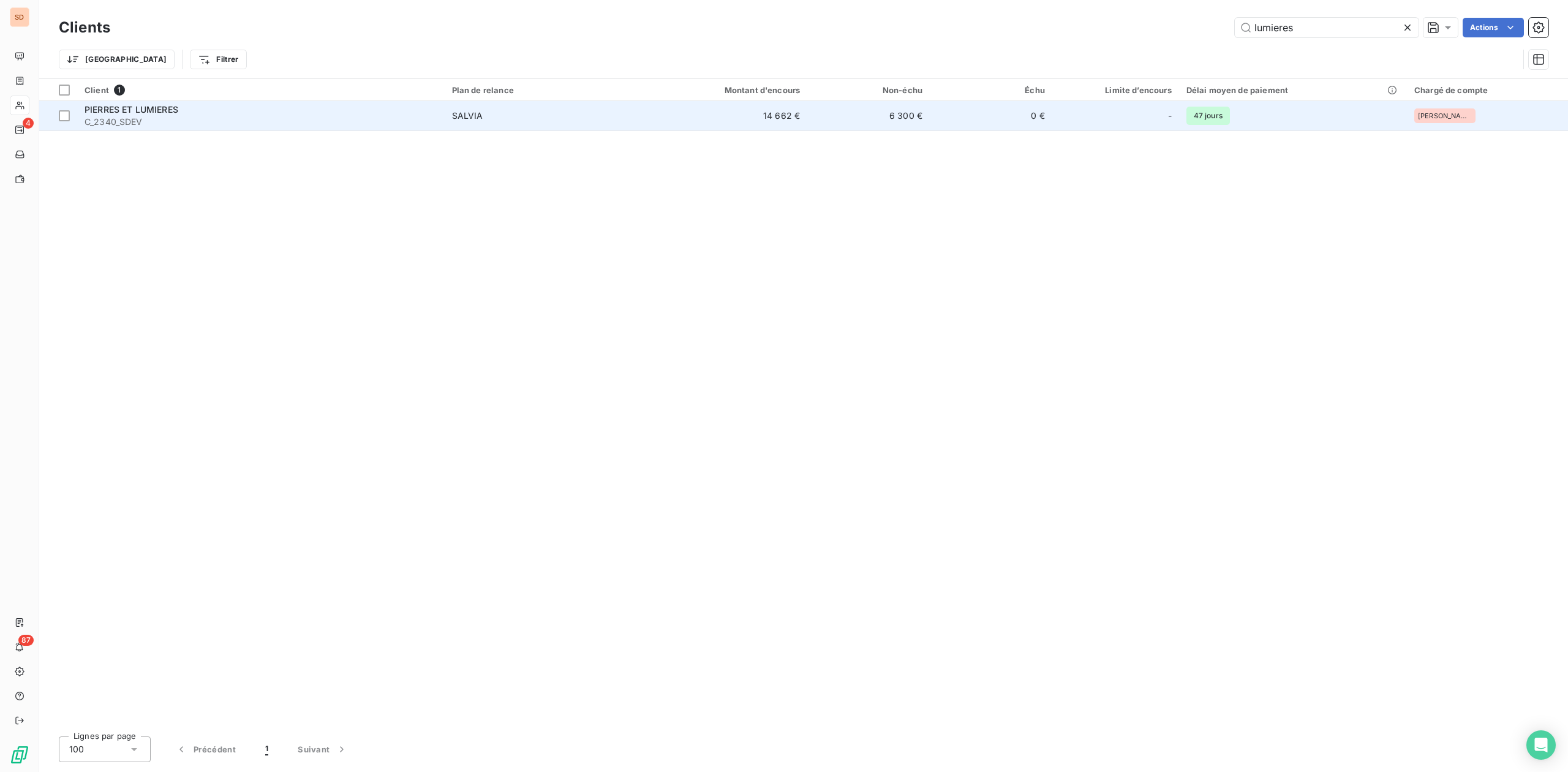
type input "lumieres"
click at [180, 121] on span "C_2340_SDEV" at bounding box center [261, 121] width 353 height 12
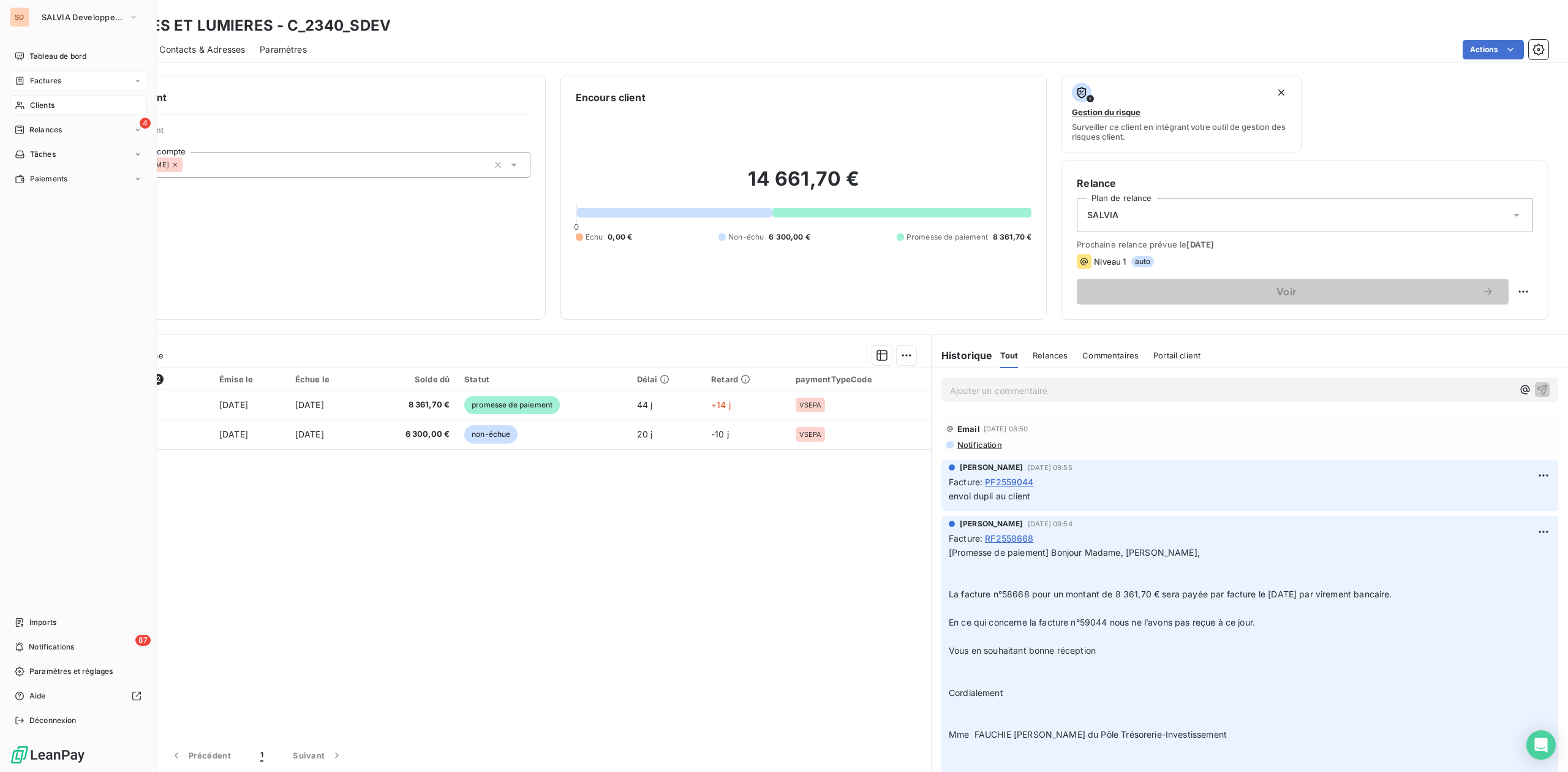
click at [47, 77] on span "Factures" at bounding box center [45, 80] width 31 height 11
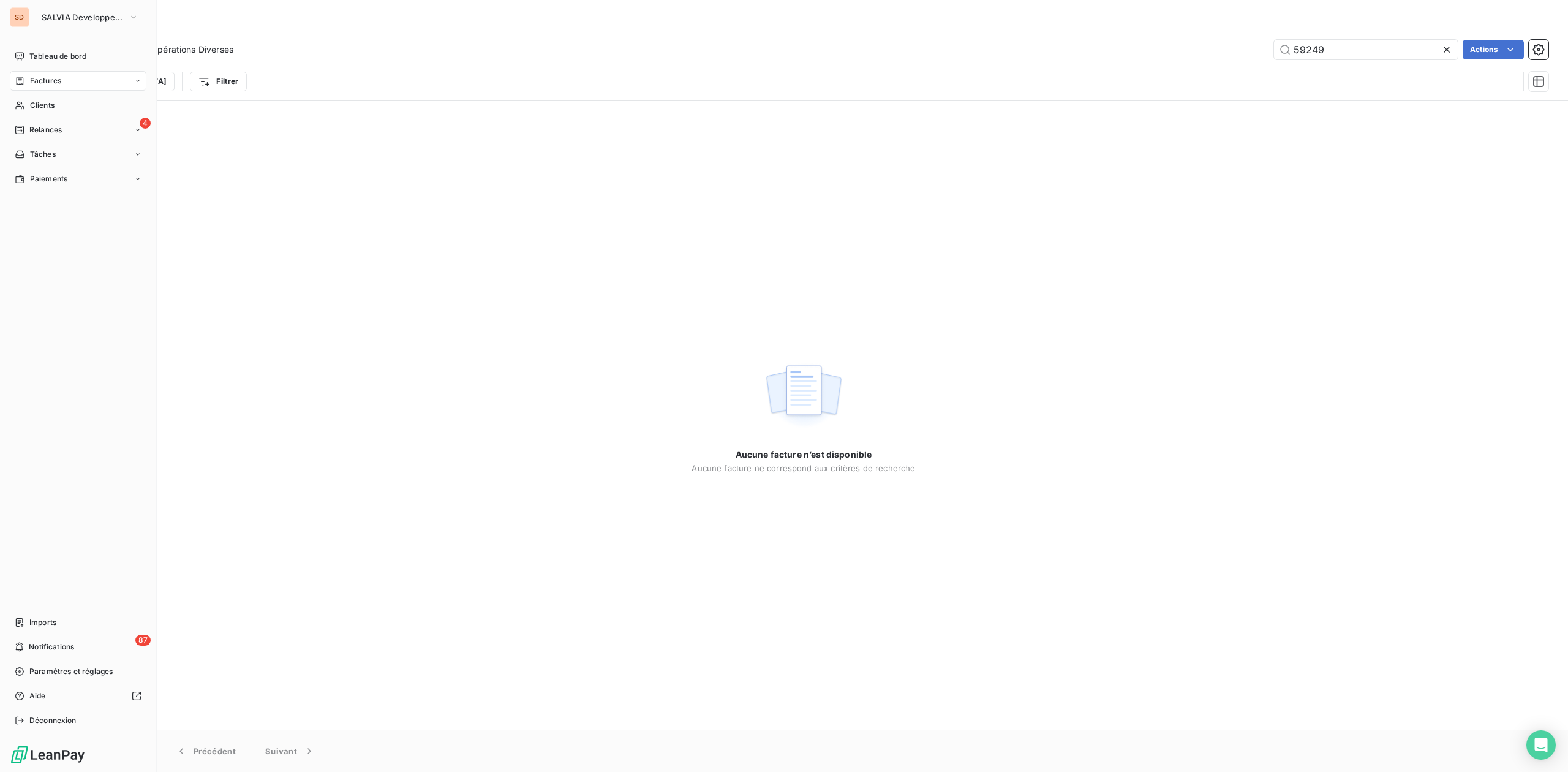
drag, startPoint x: 39, startPoint y: 103, endPoint x: 148, endPoint y: 103, distance: 109.0
click at [39, 103] on span "Clients" at bounding box center [42, 105] width 25 height 11
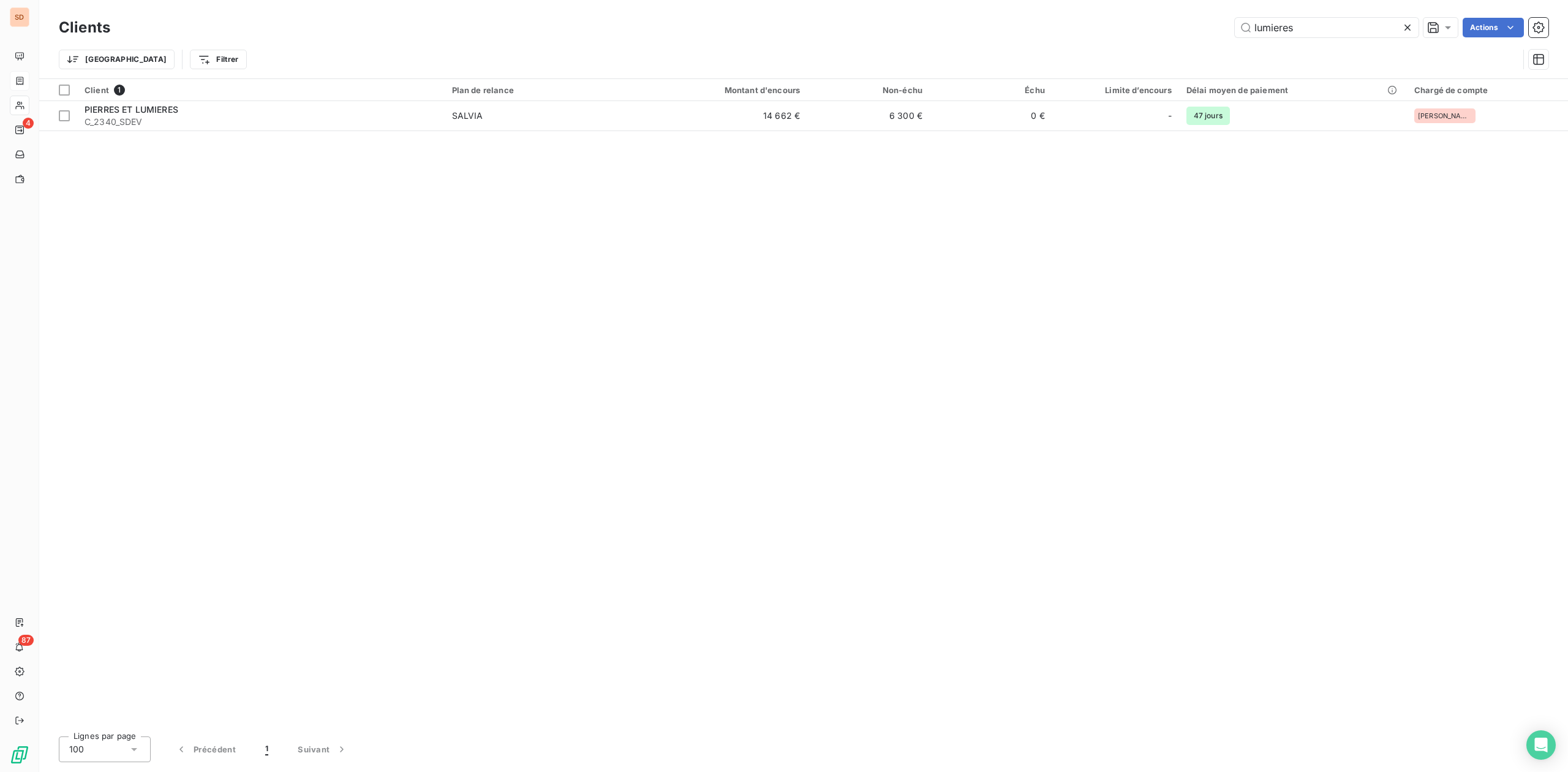
drag, startPoint x: 1331, startPoint y: 30, endPoint x: 1032, endPoint y: 44, distance: 299.3
click at [1058, 39] on div "Clients lumieres Actions Trier Filtrer" at bounding box center [803, 46] width 1489 height 64
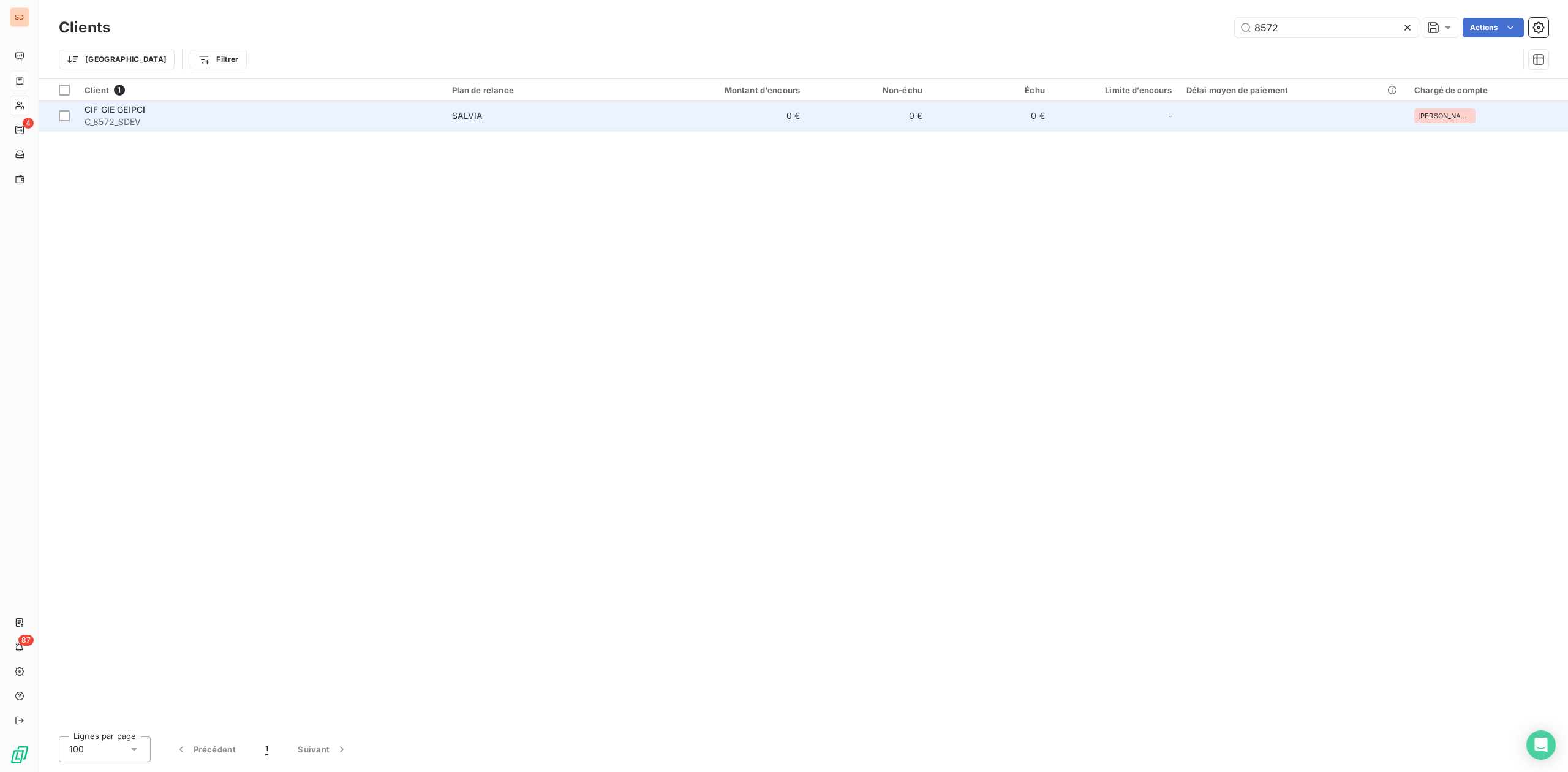
type input "8572"
click at [261, 114] on div "CIF GIE GEIPCI" at bounding box center [261, 110] width 353 height 12
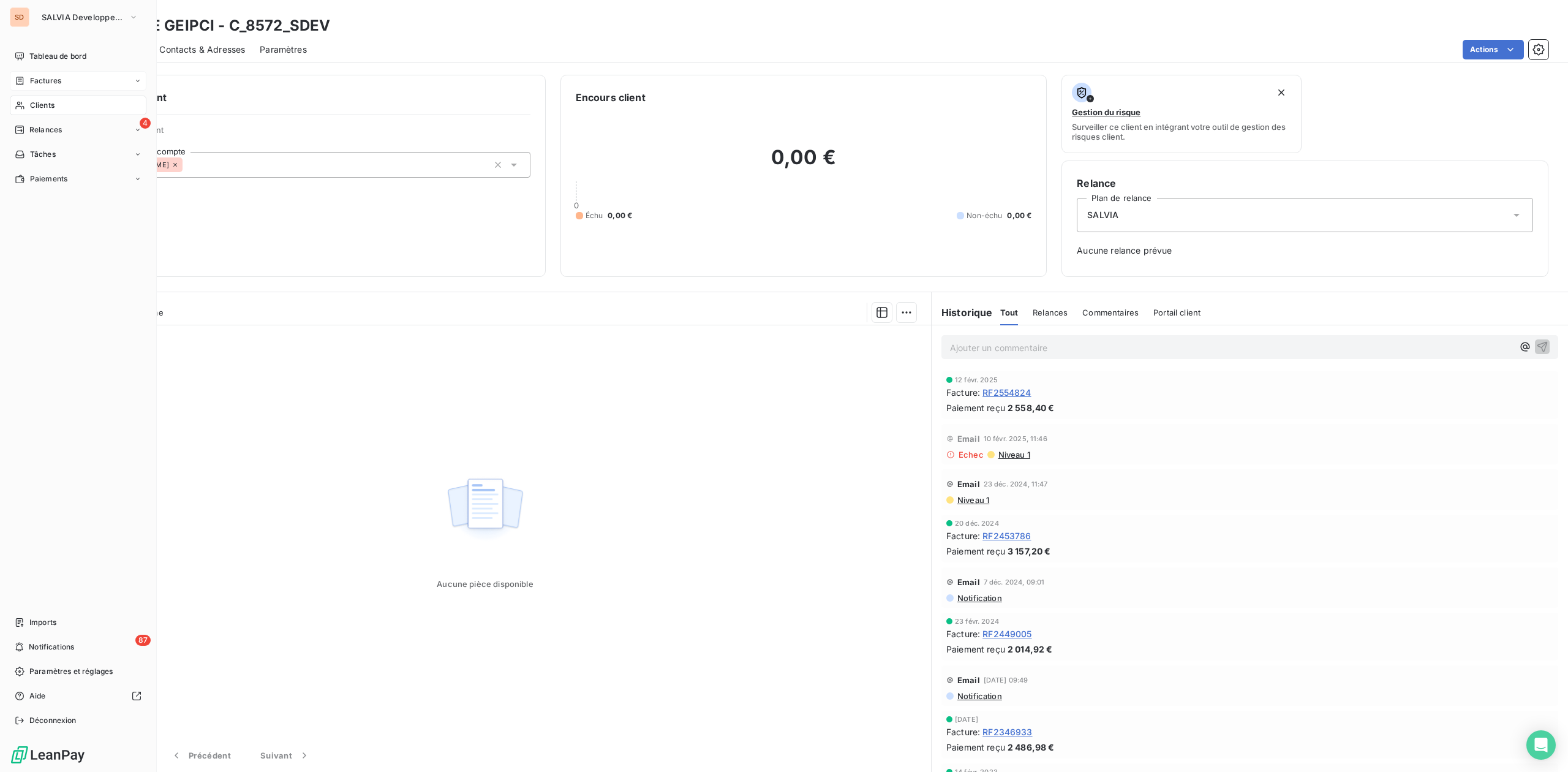
click at [47, 106] on span "Clients" at bounding box center [42, 105] width 25 height 11
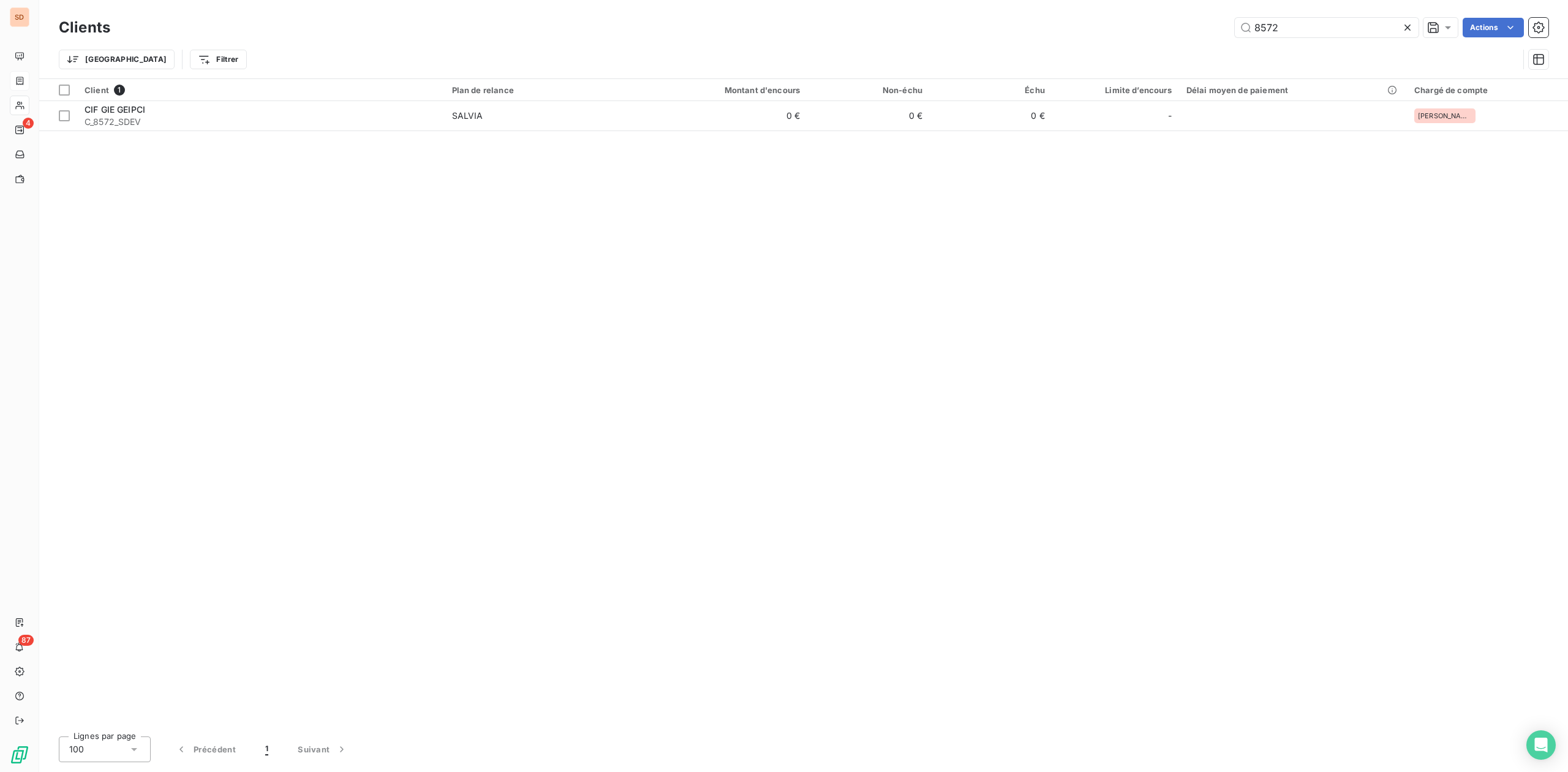
drag, startPoint x: 1308, startPoint y: 29, endPoint x: 1135, endPoint y: 31, distance: 173.0
click at [1177, 29] on div "8572 Actions" at bounding box center [837, 27] width 1423 height 20
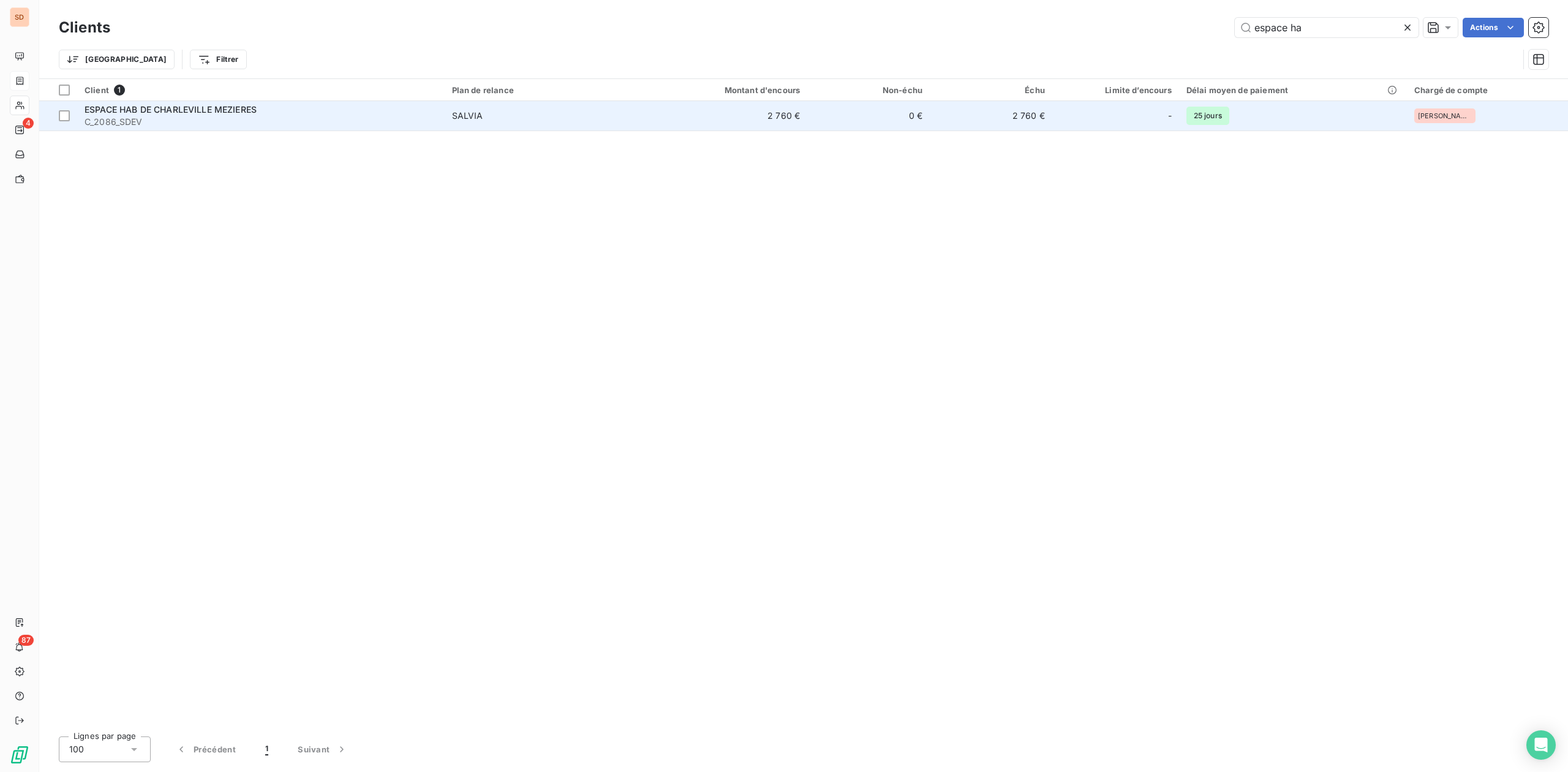
type input "espace ha"
click at [181, 116] on span "C_2086_SDEV" at bounding box center [261, 121] width 353 height 12
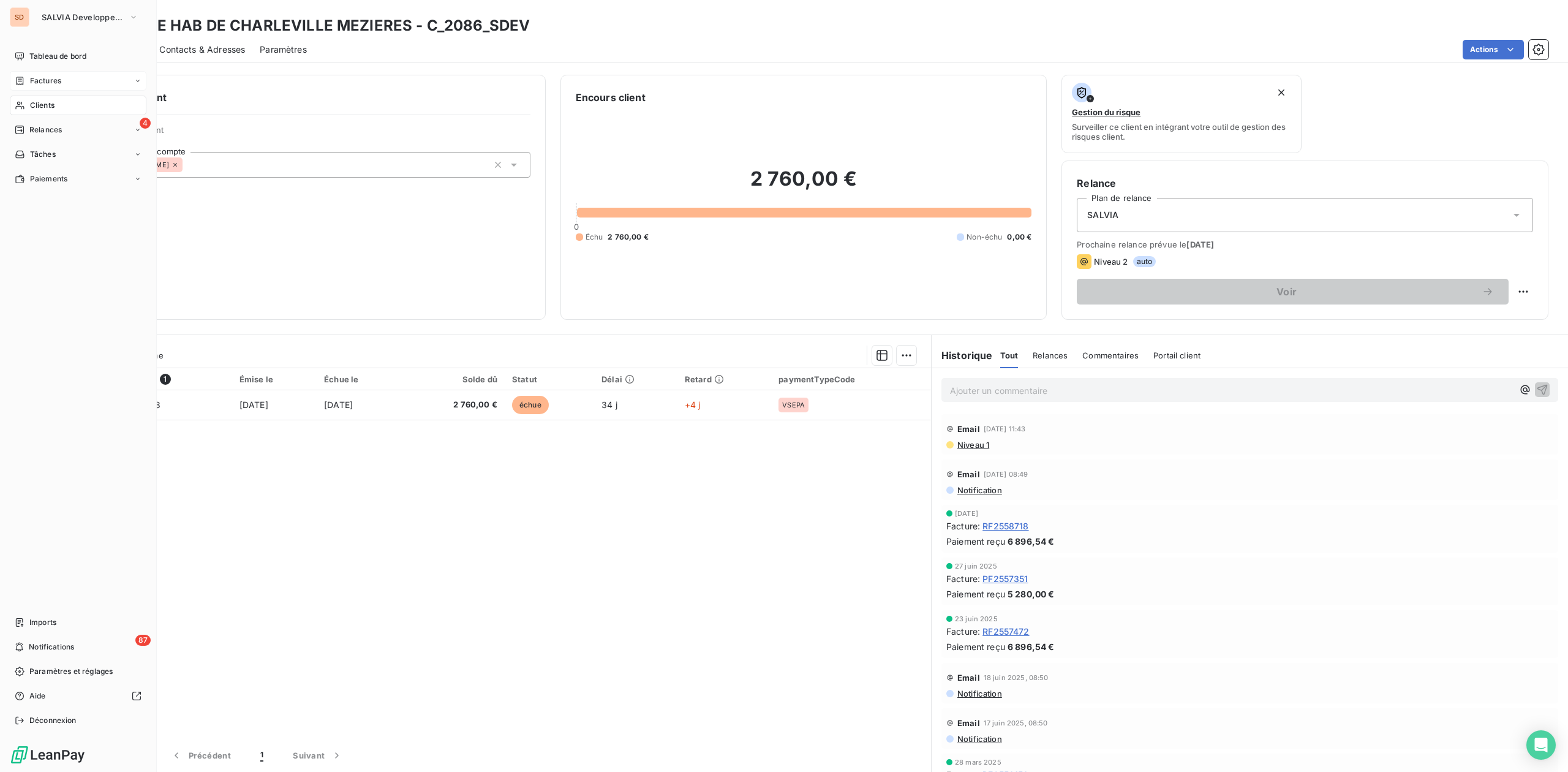
click at [30, 103] on span "Clients" at bounding box center [42, 105] width 25 height 11
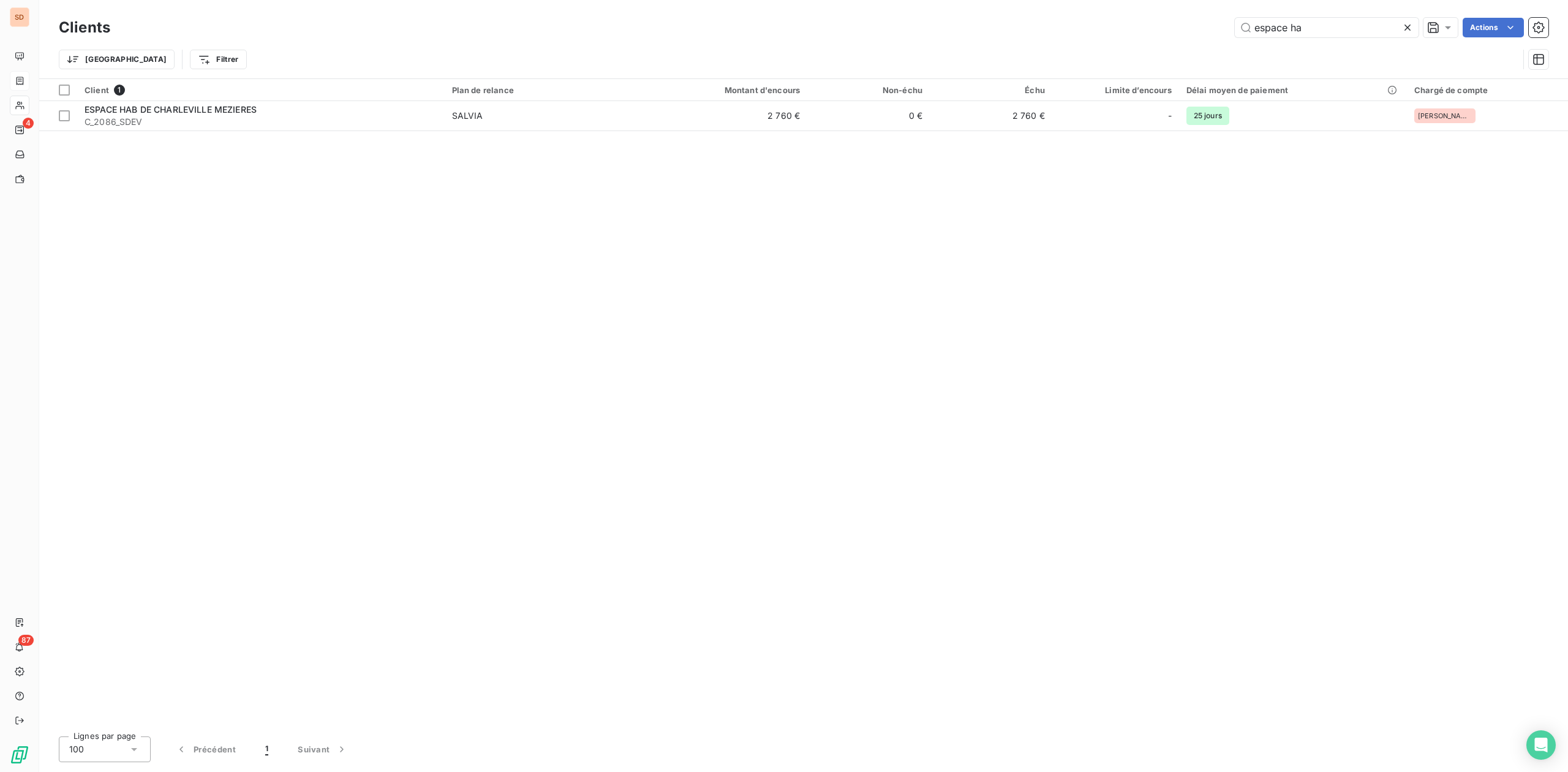
drag, startPoint x: 1331, startPoint y: 23, endPoint x: 959, endPoint y: 30, distance: 372.1
click at [1054, 28] on div "espace ha Actions" at bounding box center [837, 27] width 1423 height 20
type input "a"
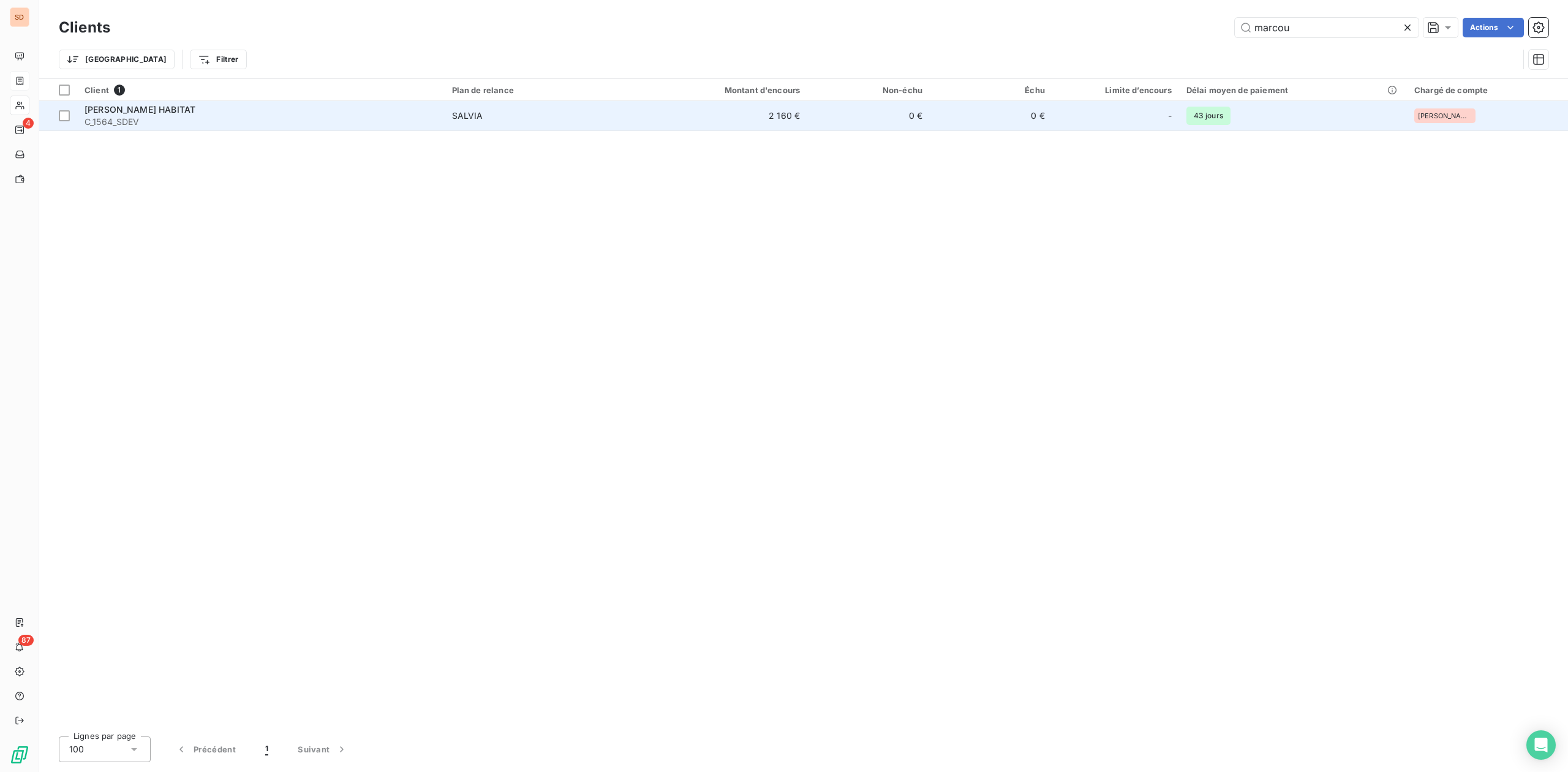
type input "marcou"
click at [217, 112] on div "[PERSON_NAME] HABITAT" at bounding box center [261, 110] width 353 height 12
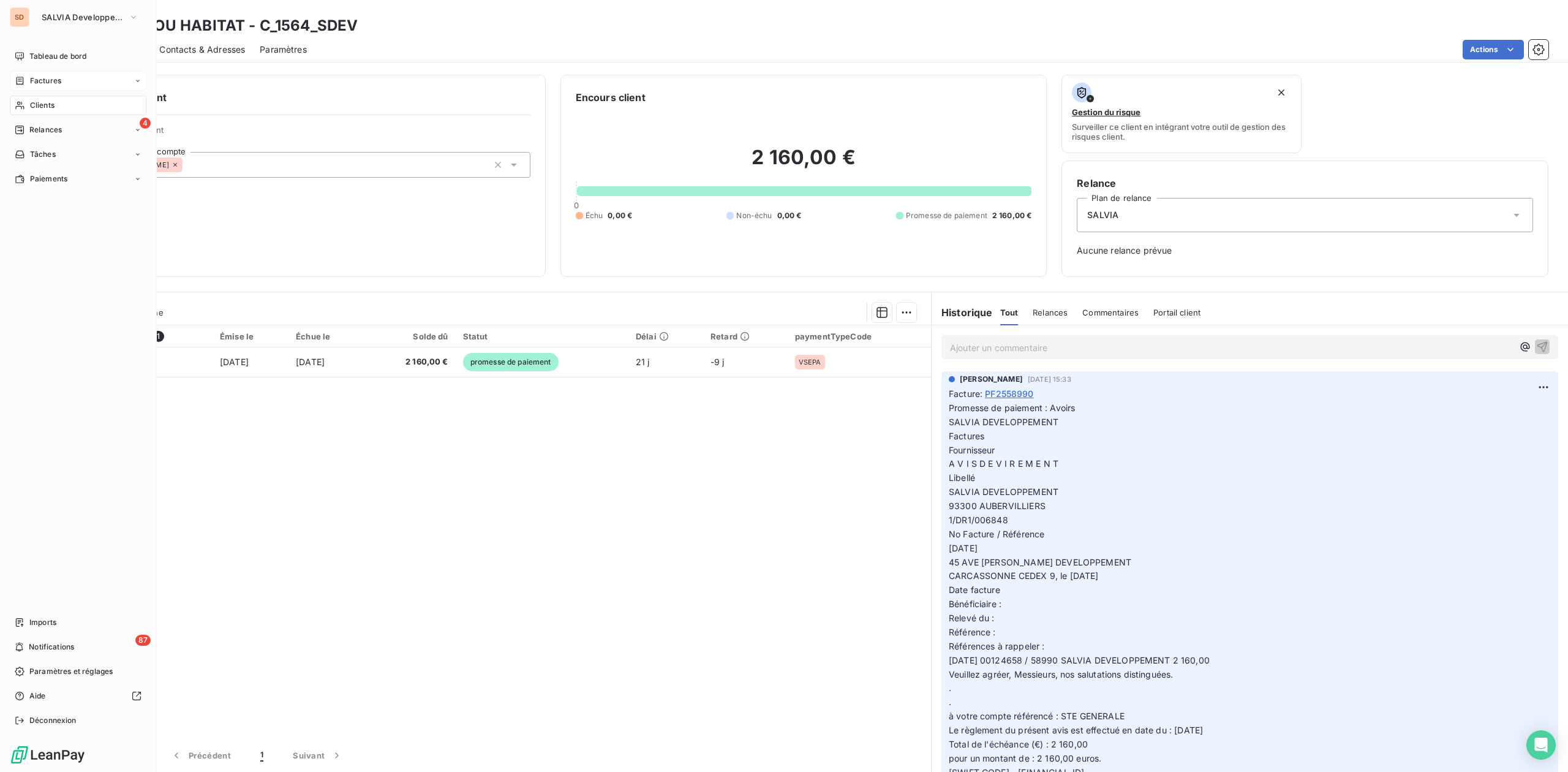
click at [38, 83] on span "Factures" at bounding box center [45, 80] width 31 height 11
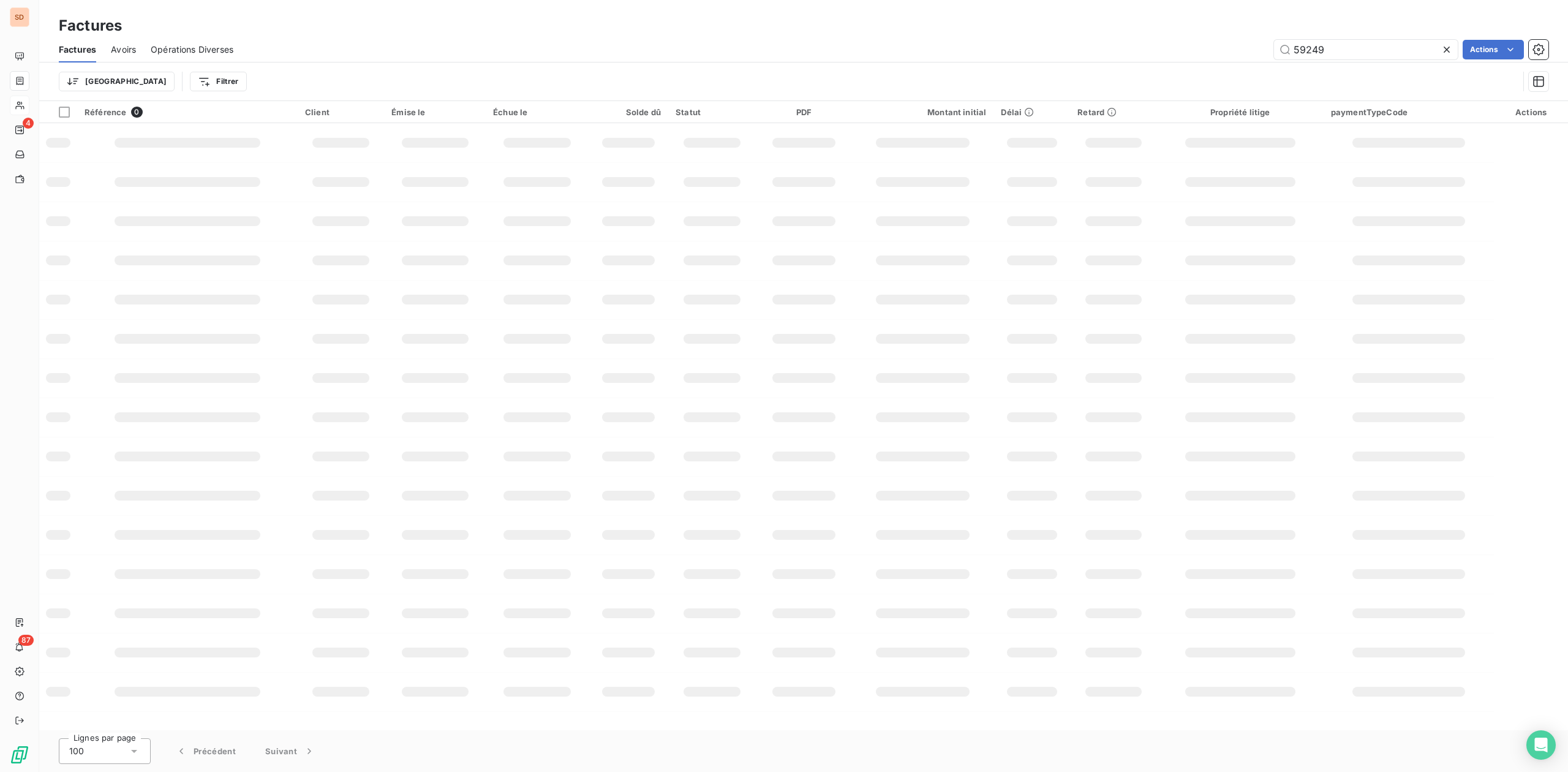
drag, startPoint x: 1387, startPoint y: 39, endPoint x: 1020, endPoint y: 44, distance: 367.0
click at [1038, 43] on div "59249 Actions" at bounding box center [897, 49] width 1300 height 20
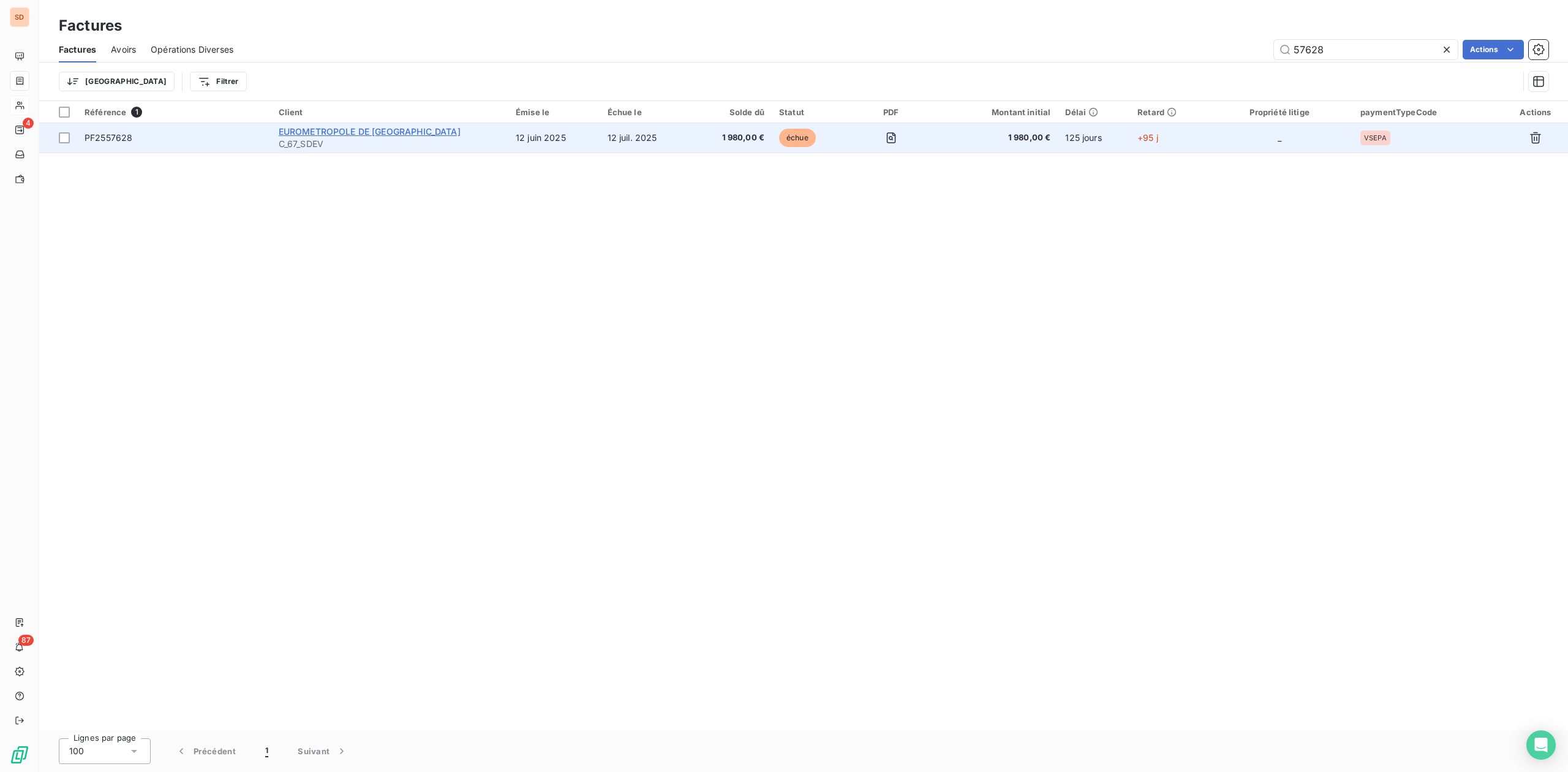
type input "57628"
click at [413, 133] on span "EUROMETROPOLE DE [GEOGRAPHIC_DATA]" at bounding box center [369, 132] width 182 height 10
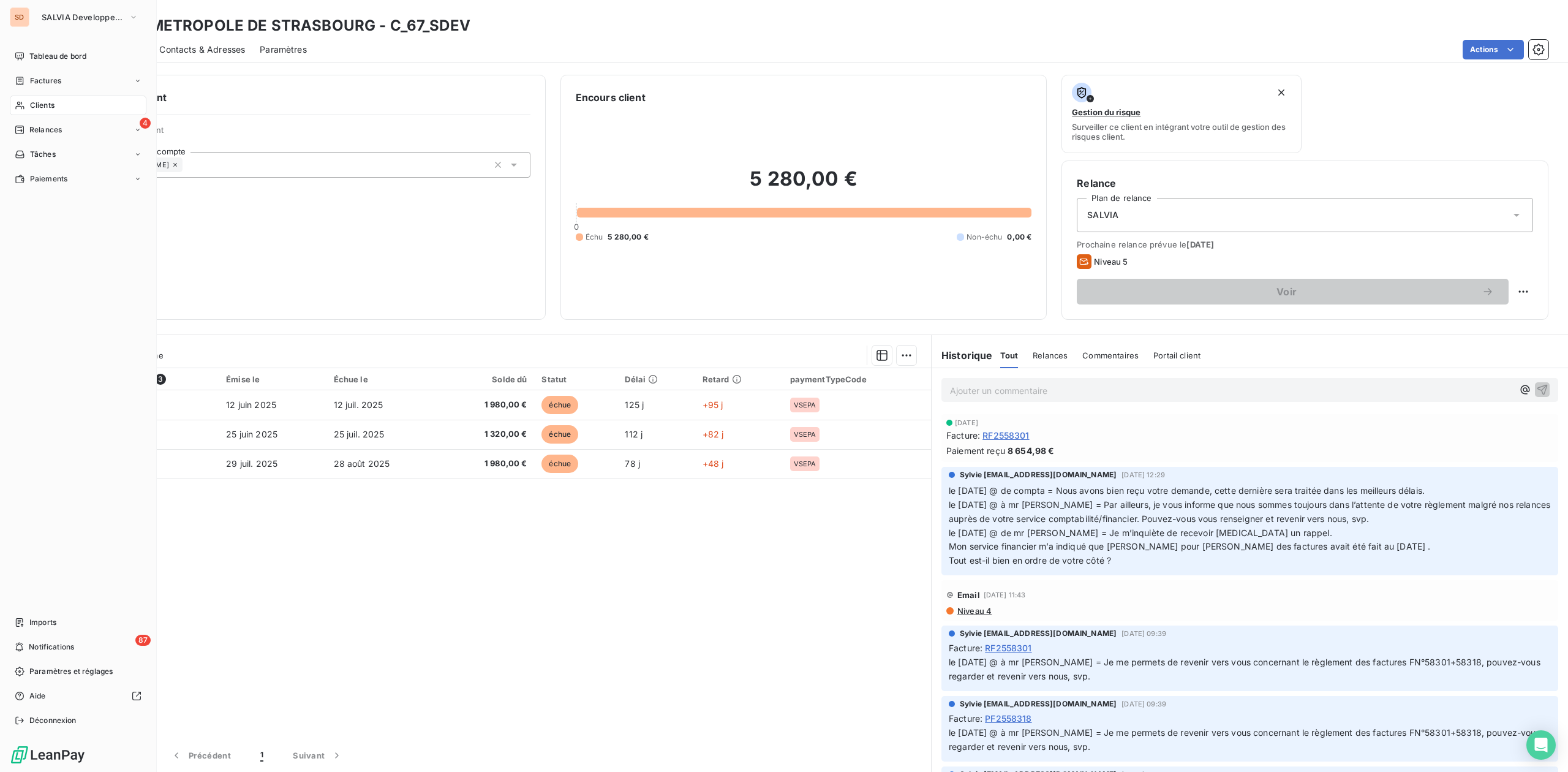
drag, startPoint x: 42, startPoint y: 81, endPoint x: 138, endPoint y: 69, distance: 96.7
click at [42, 81] on span "Factures" at bounding box center [45, 80] width 31 height 11
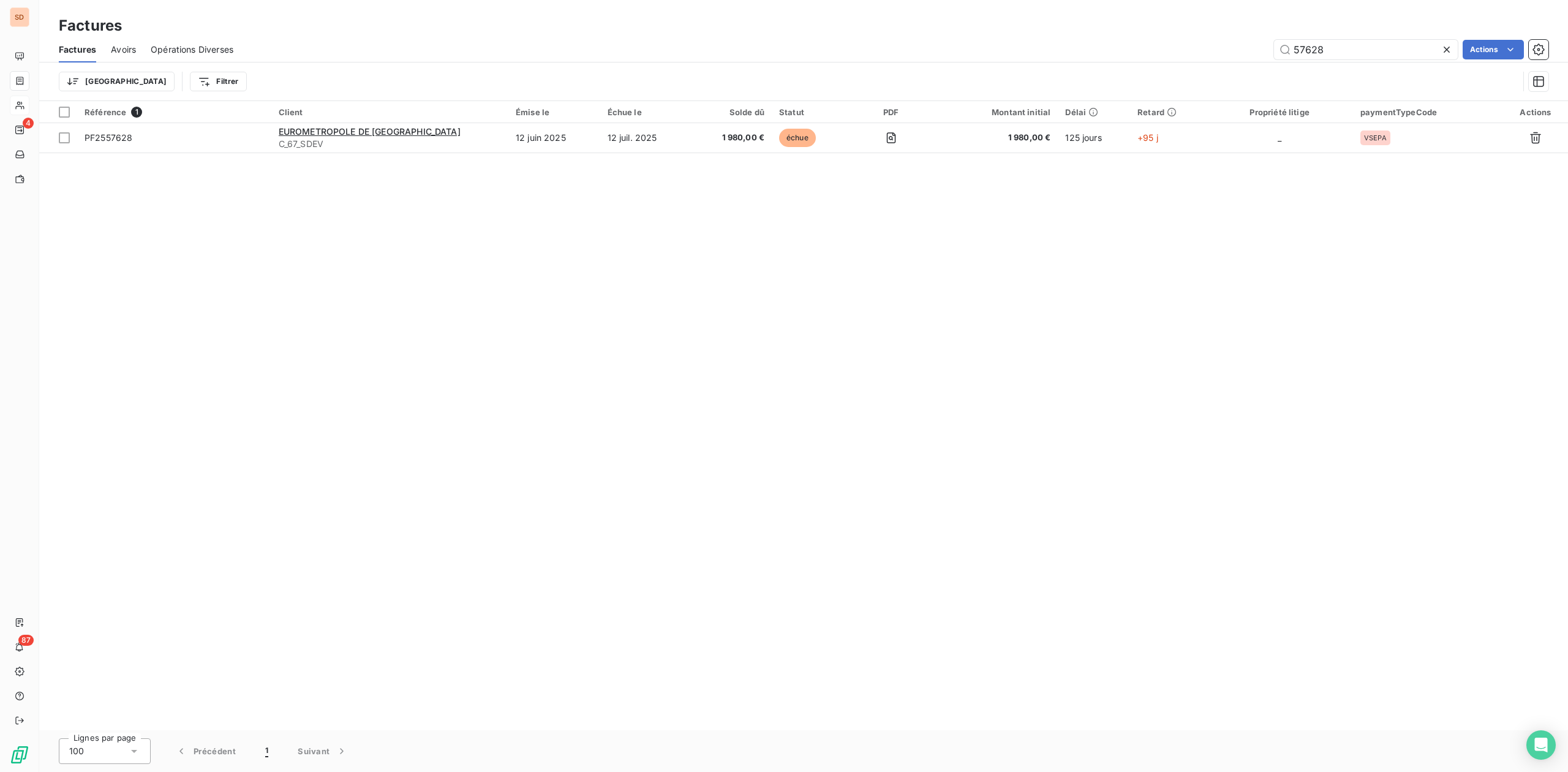
drag, startPoint x: 1342, startPoint y: 52, endPoint x: 1177, endPoint y: 52, distance: 165.0
click at [1184, 52] on div "57628 Actions" at bounding box center [897, 49] width 1300 height 20
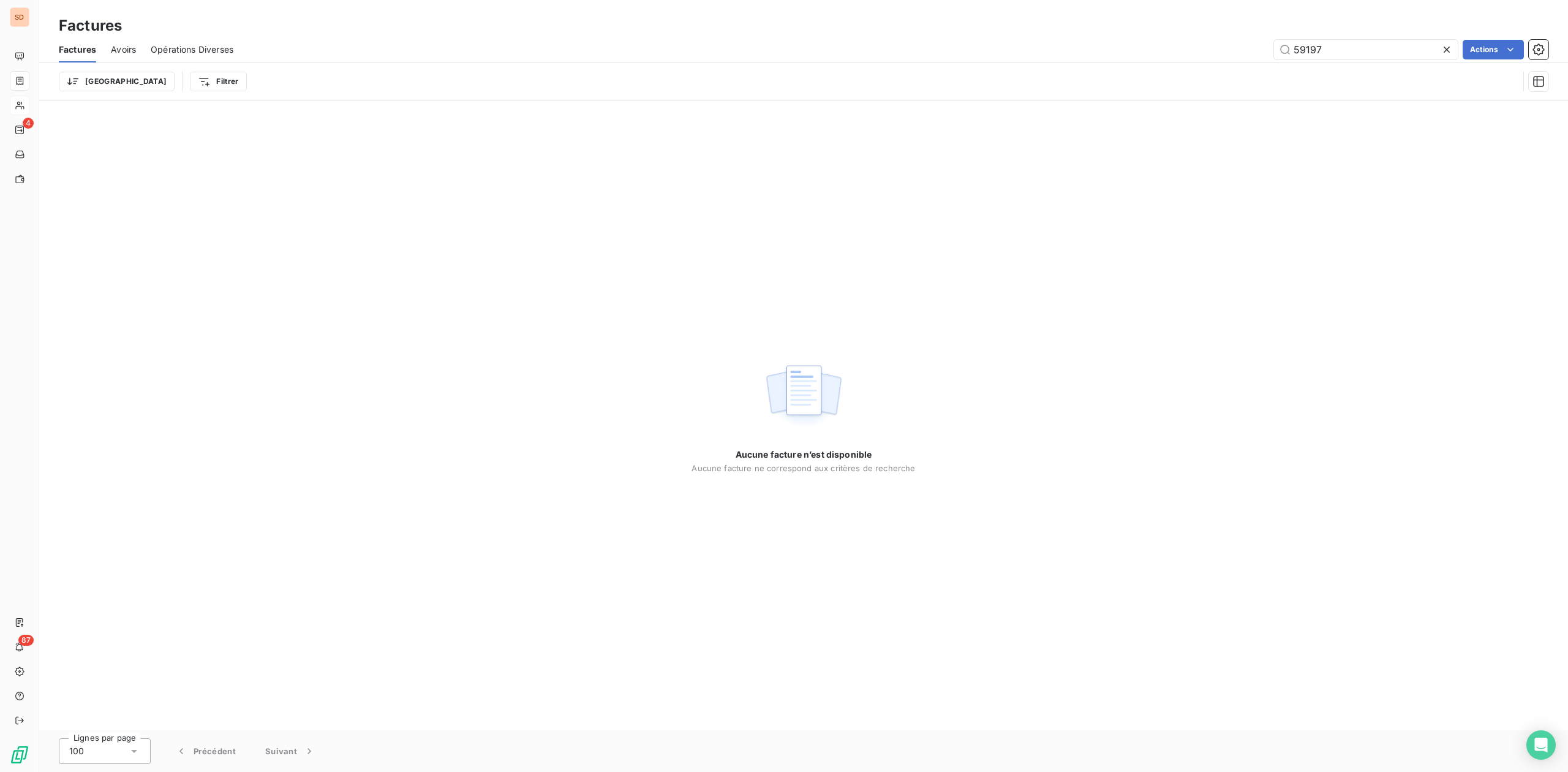
type input "59197"
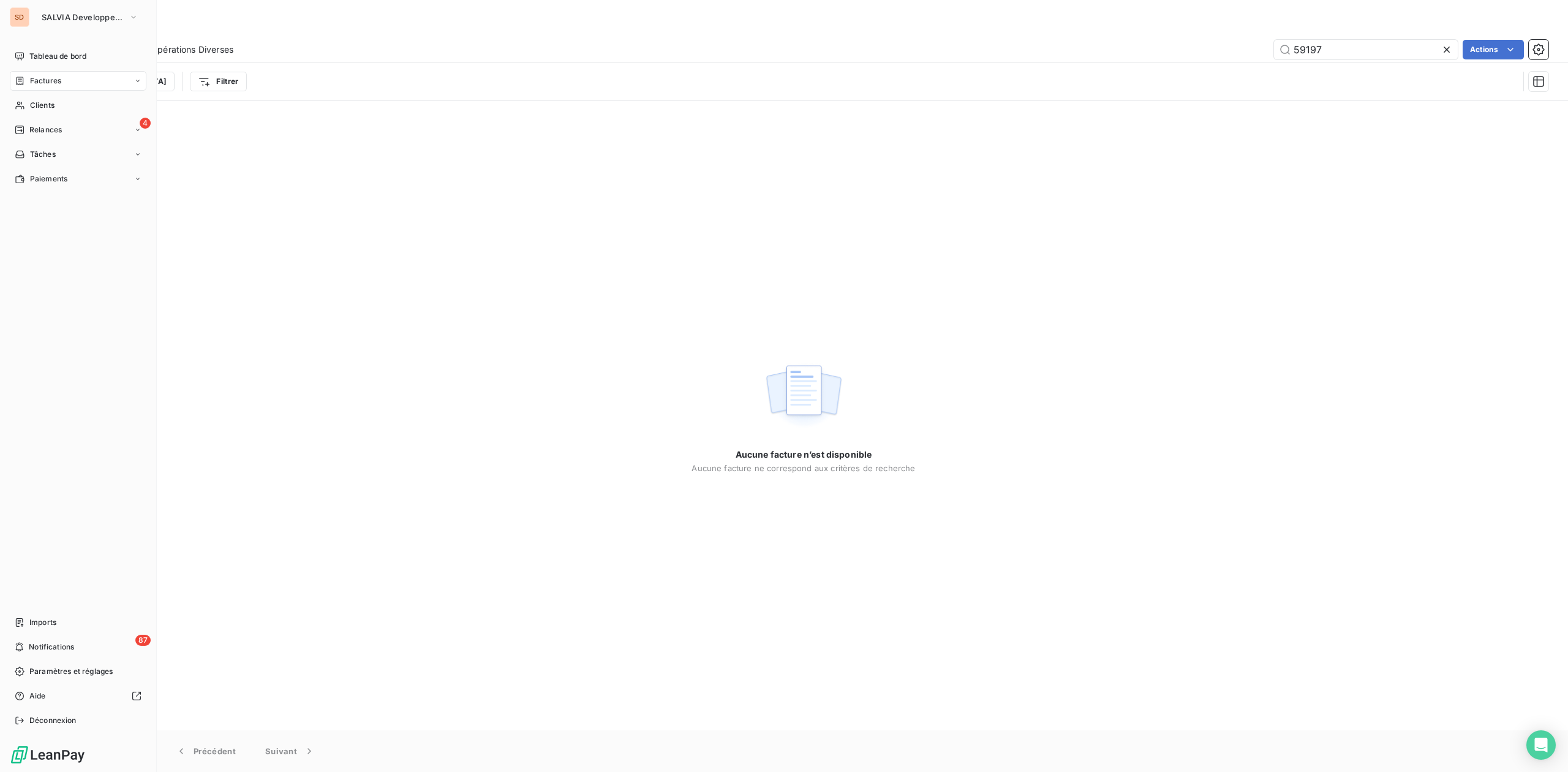
drag, startPoint x: 44, startPoint y: 102, endPoint x: 140, endPoint y: 82, distance: 98.1
click at [44, 102] on span "Clients" at bounding box center [42, 105] width 25 height 11
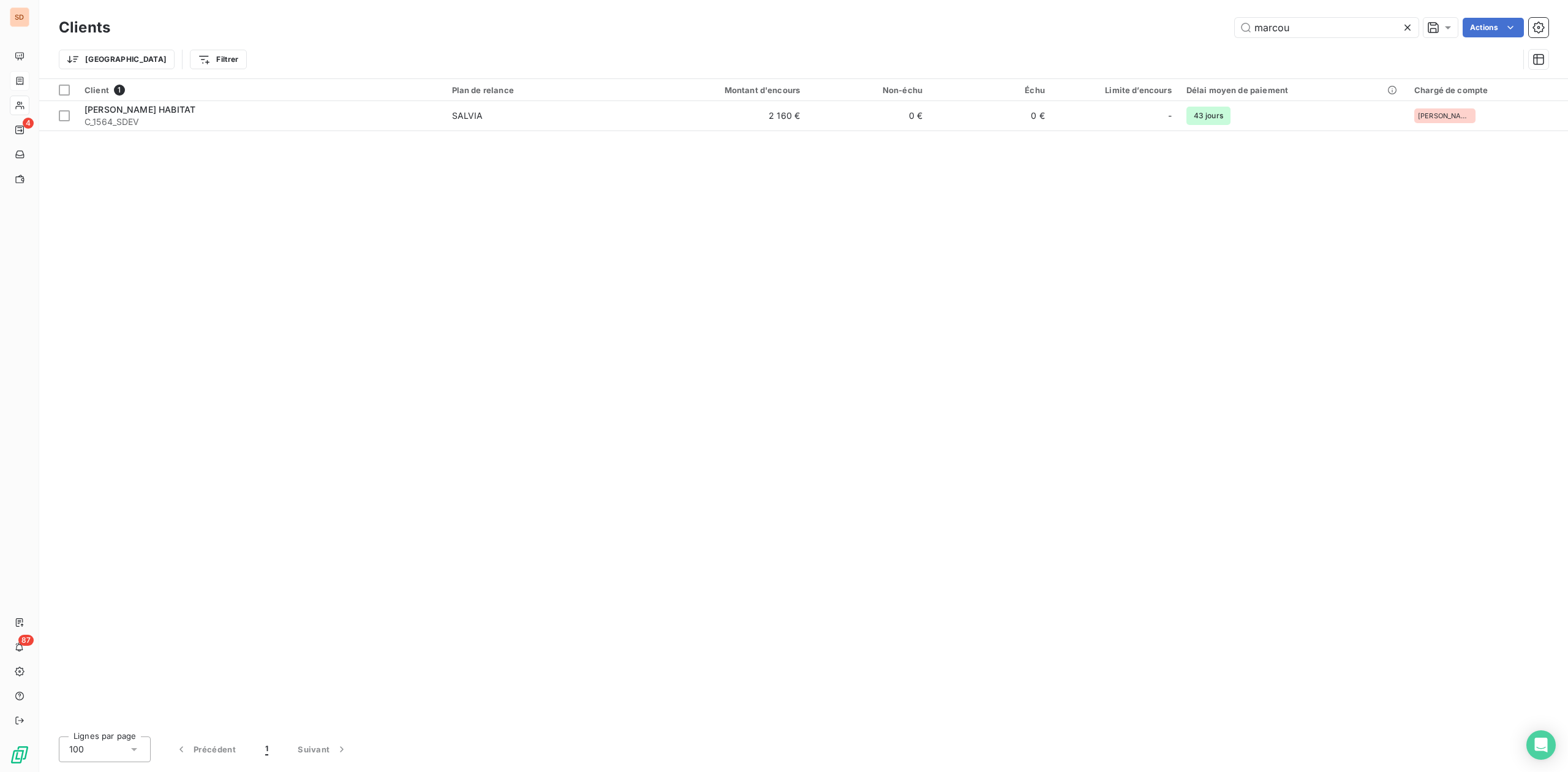
drag, startPoint x: 1324, startPoint y: 26, endPoint x: 1070, endPoint y: 27, distance: 254.0
click at [1116, 27] on div "marcou Actions" at bounding box center [837, 27] width 1423 height 20
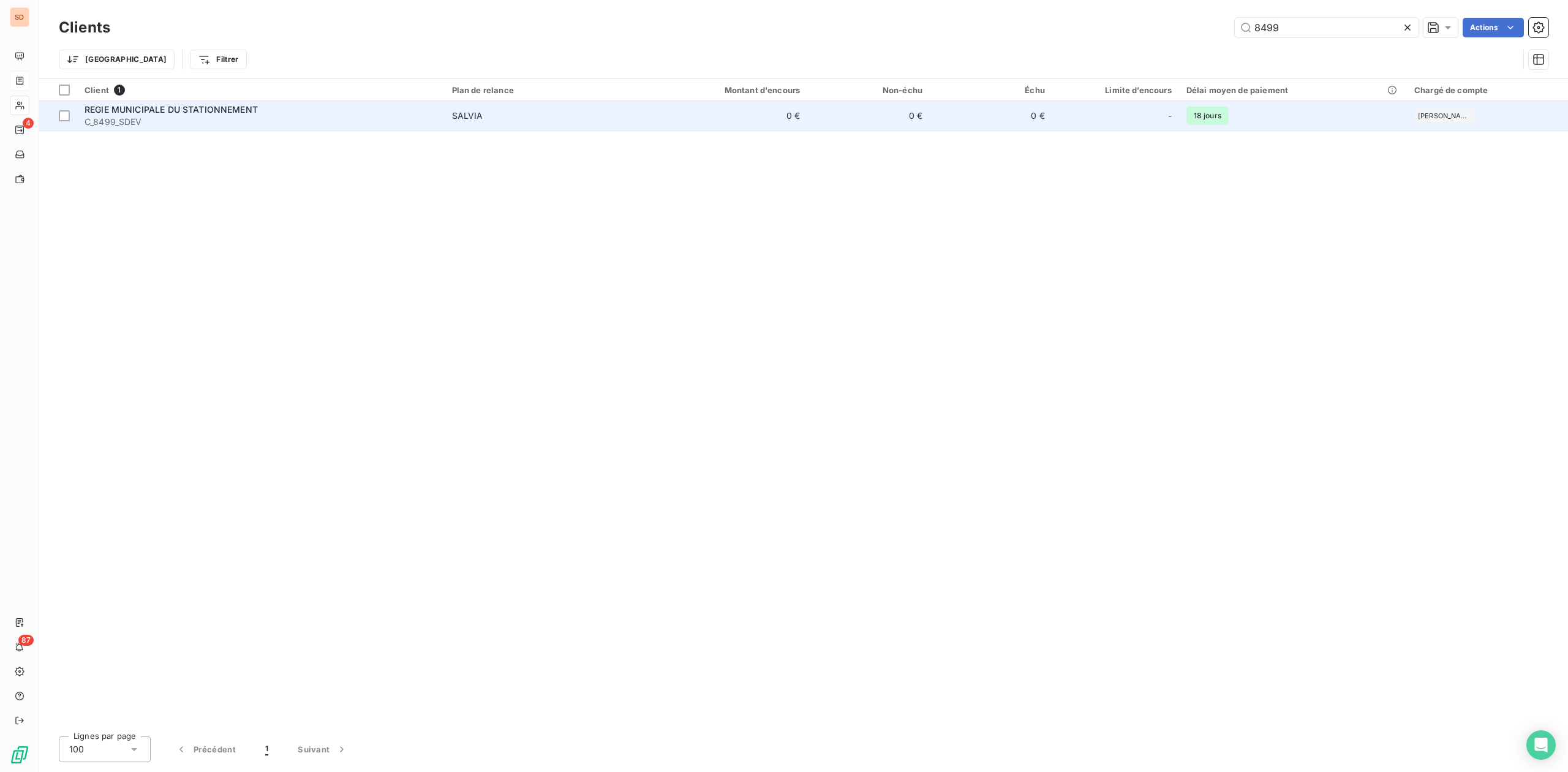
type input "8499"
click at [237, 113] on span "REGIE MUNICIPALE DU STATIONNEMENT" at bounding box center [171, 109] width 173 height 10
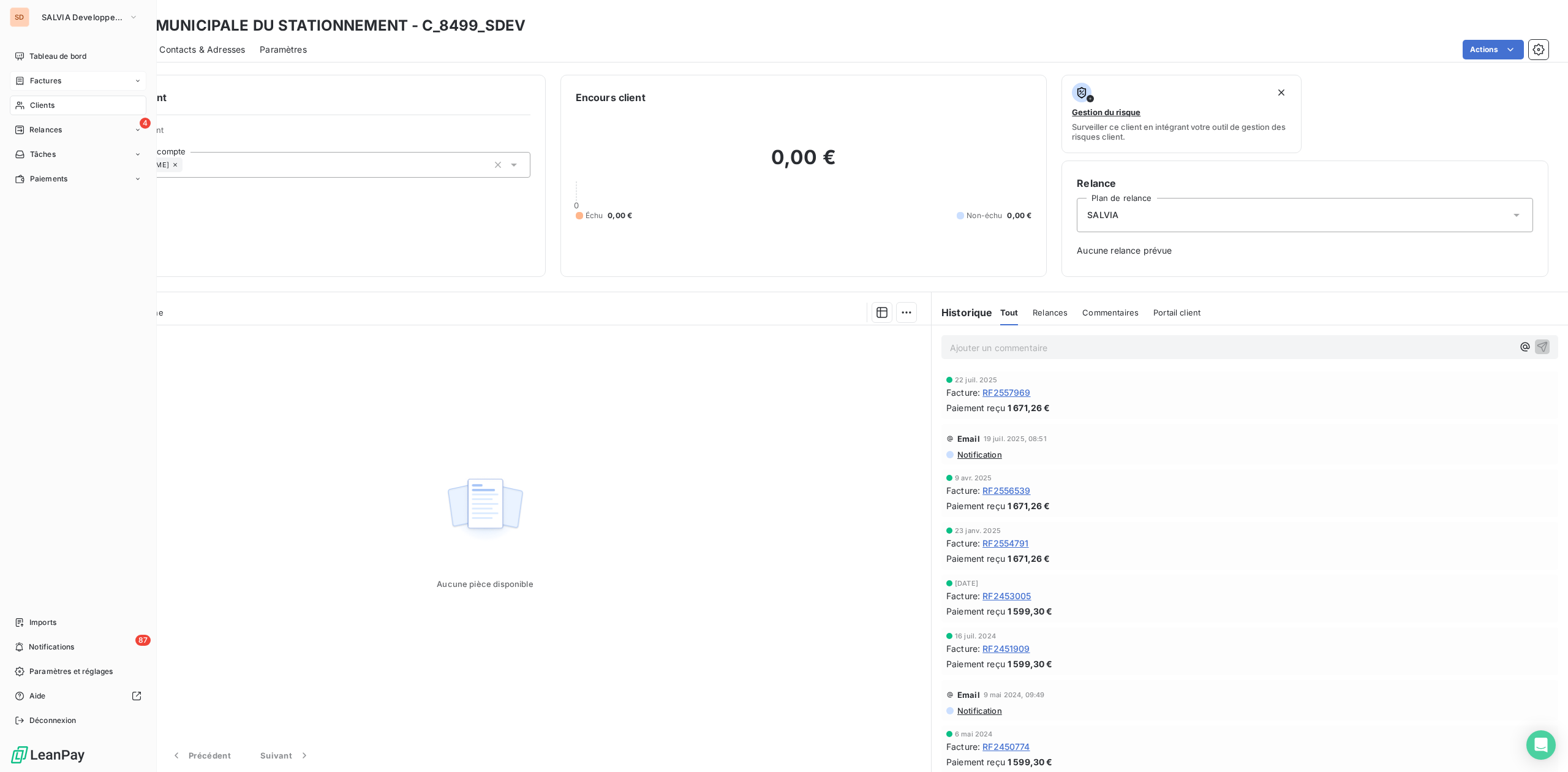
drag, startPoint x: 55, startPoint y: 80, endPoint x: 64, endPoint y: 80, distance: 9.0
click at [55, 80] on span "Factures" at bounding box center [45, 80] width 31 height 11
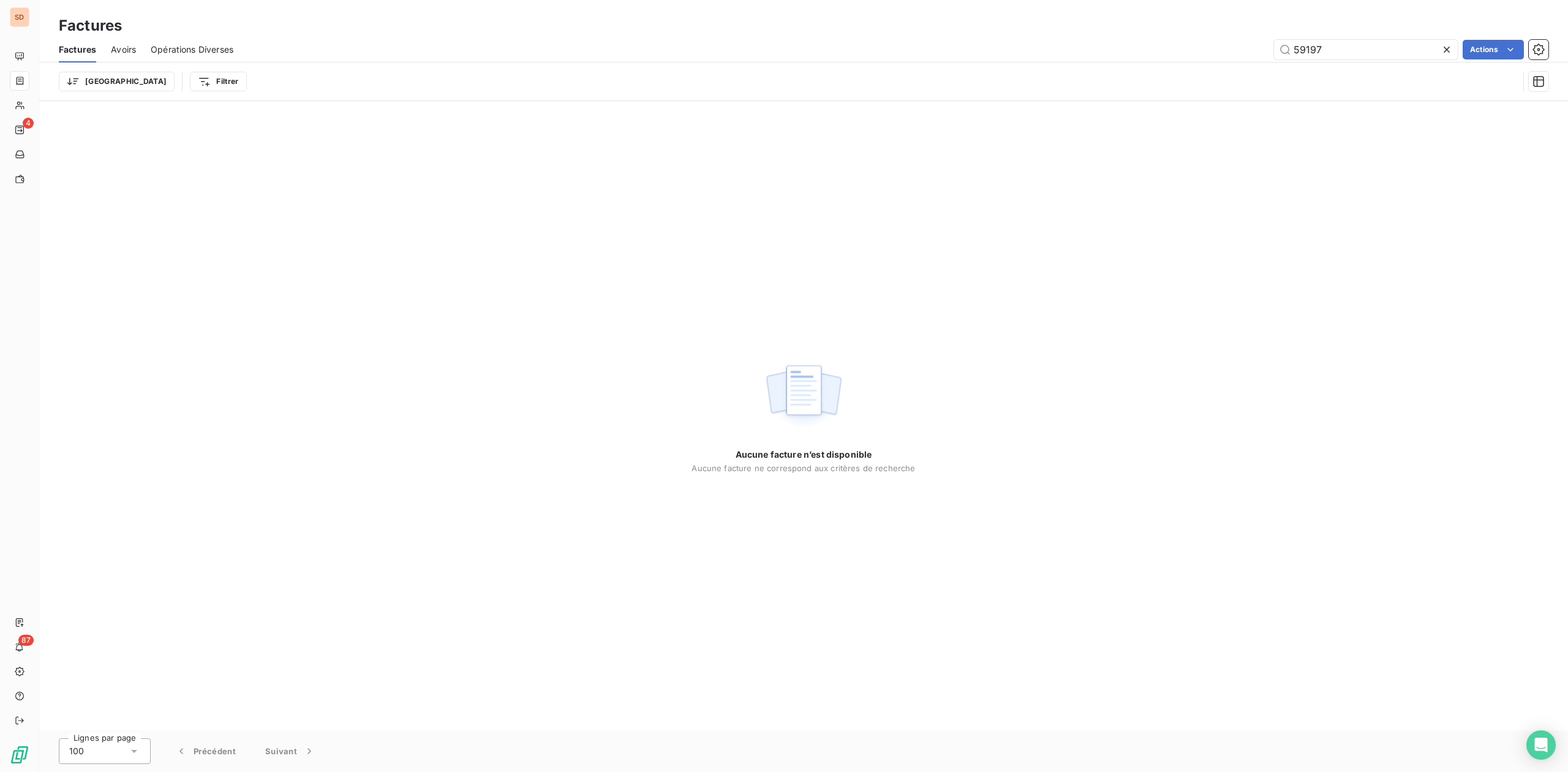
drag, startPoint x: 1352, startPoint y: 45, endPoint x: 1118, endPoint y: 53, distance: 234.1
click at [1146, 50] on div "59197 Actions" at bounding box center [897, 49] width 1300 height 20
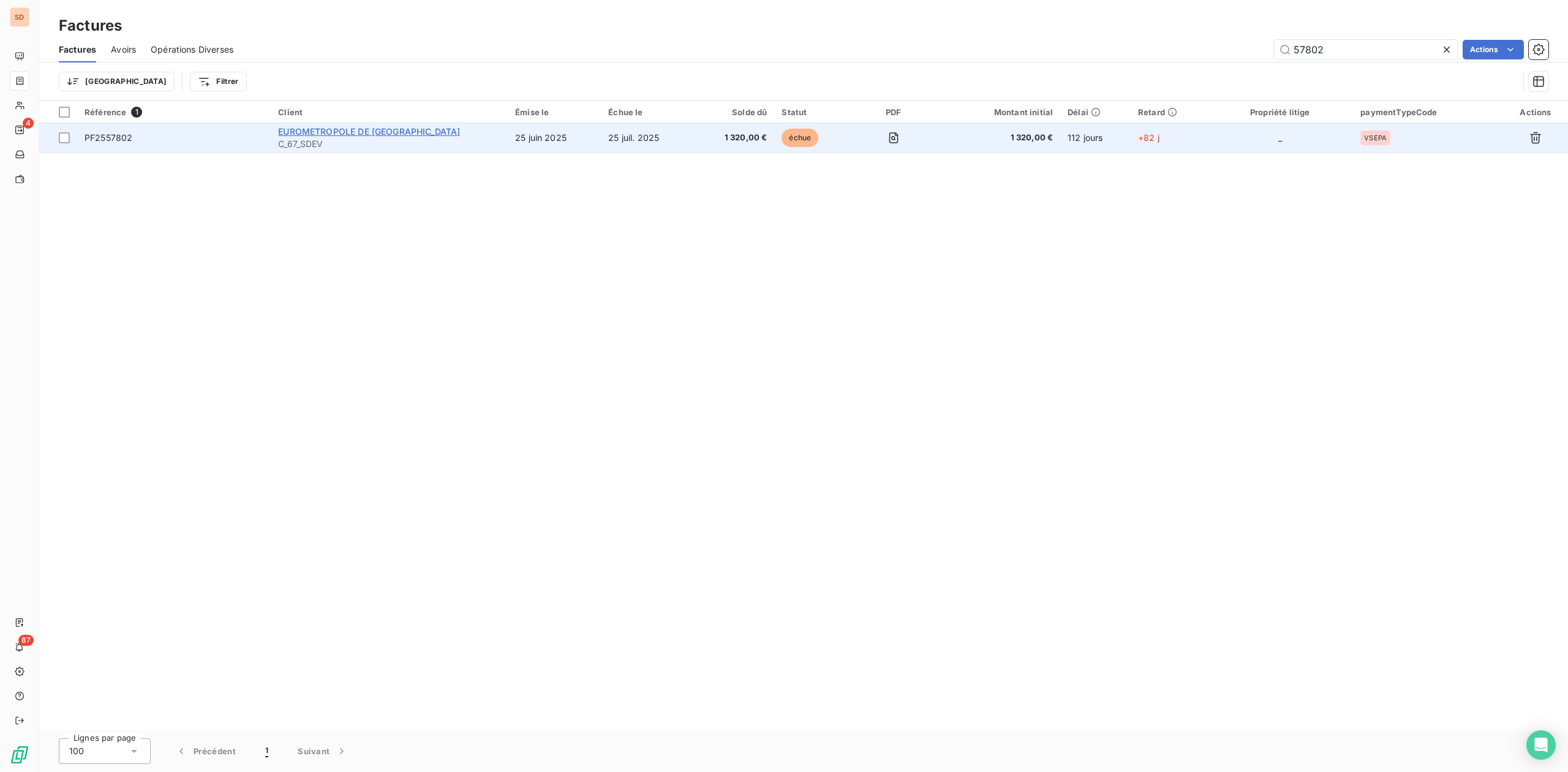
type input "57802"
click at [361, 131] on span "EUROMETROPOLE DE [GEOGRAPHIC_DATA]" at bounding box center [369, 132] width 182 height 10
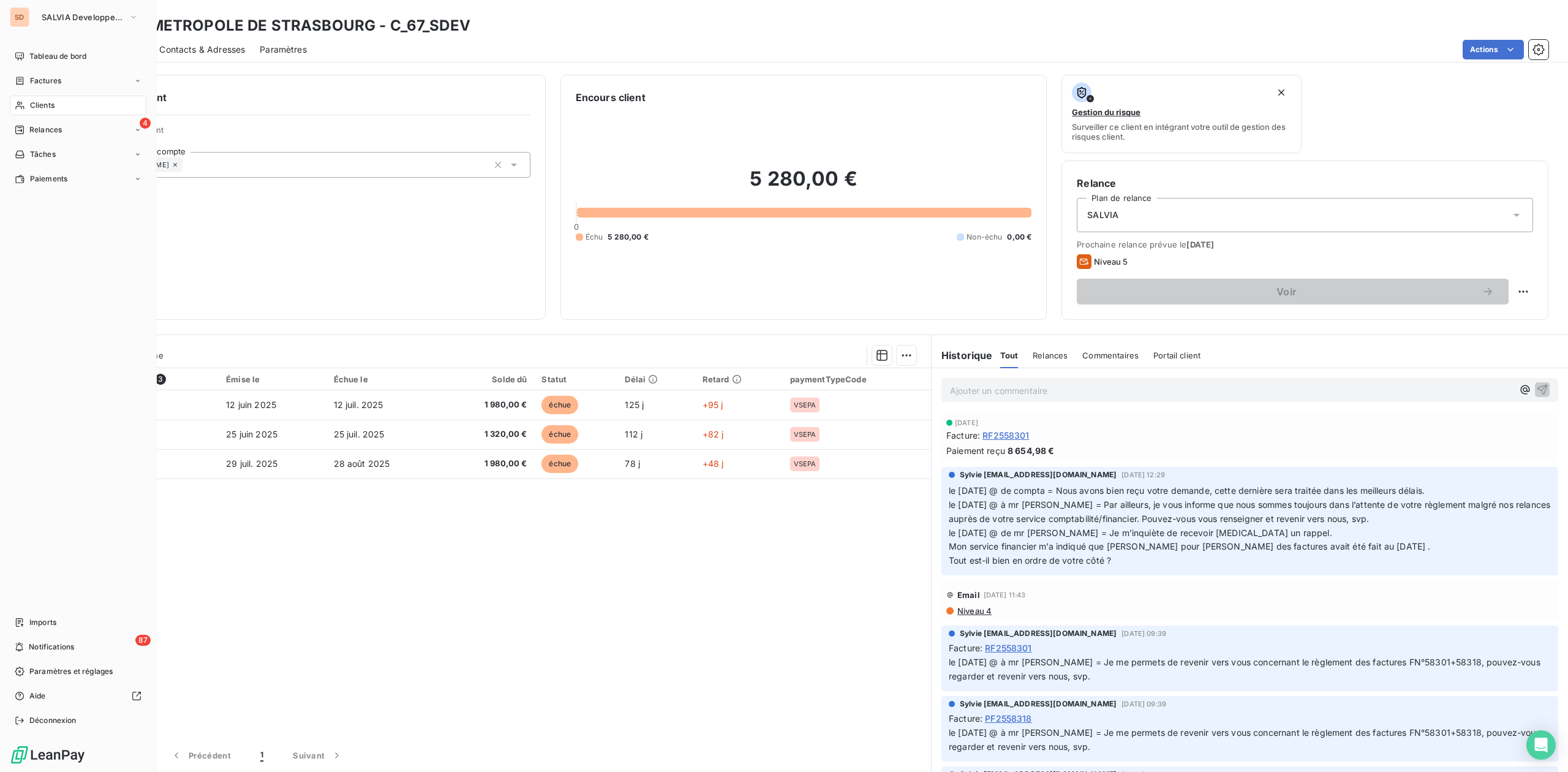
drag, startPoint x: 47, startPoint y: 99, endPoint x: 134, endPoint y: 91, distance: 87.4
click at [47, 99] on div "Clients" at bounding box center [77, 105] width 137 height 20
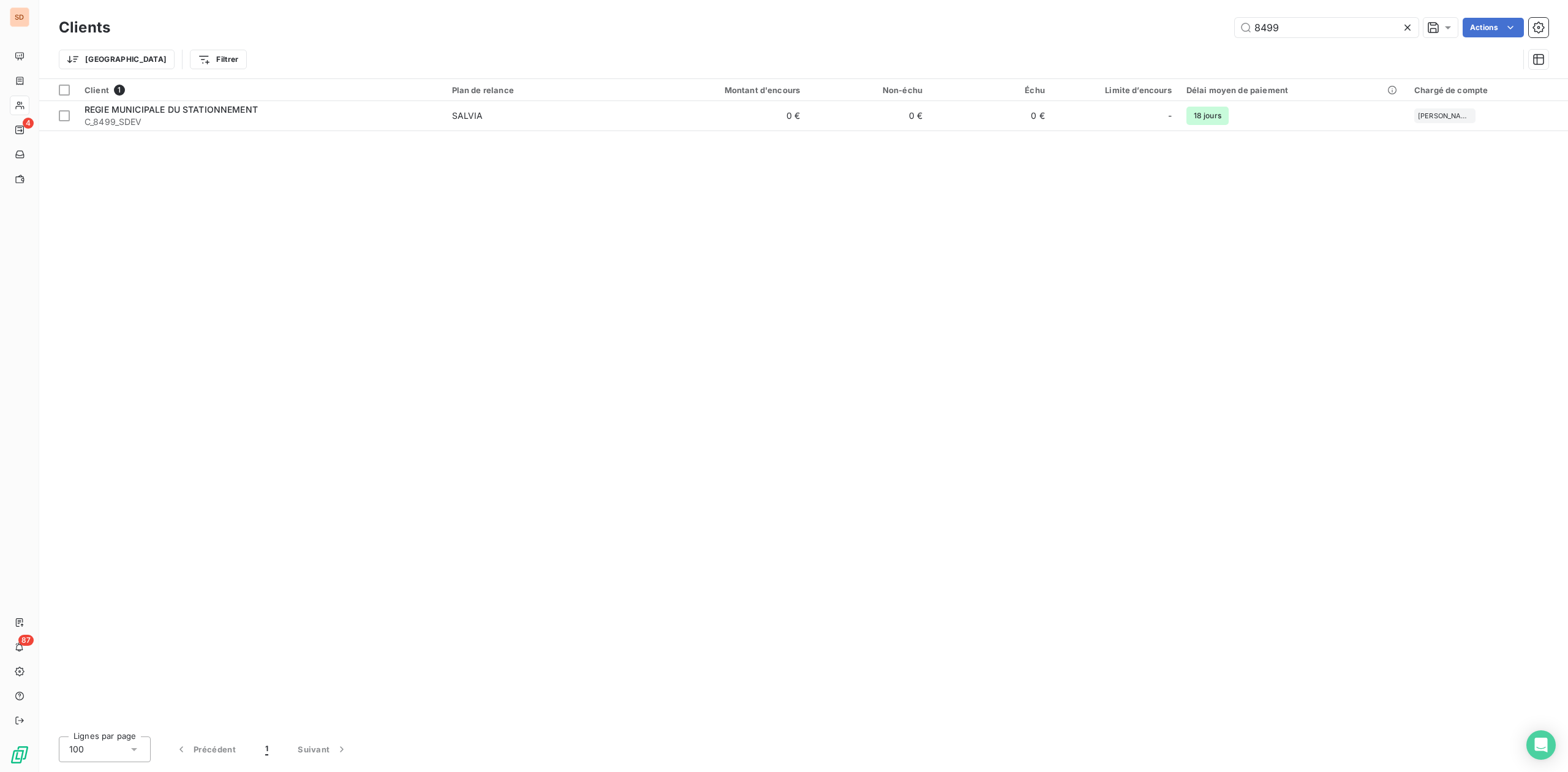
drag, startPoint x: 1297, startPoint y: 23, endPoint x: 1045, endPoint y: 23, distance: 252.0
click at [1045, 23] on div "8499 Actions" at bounding box center [837, 27] width 1423 height 20
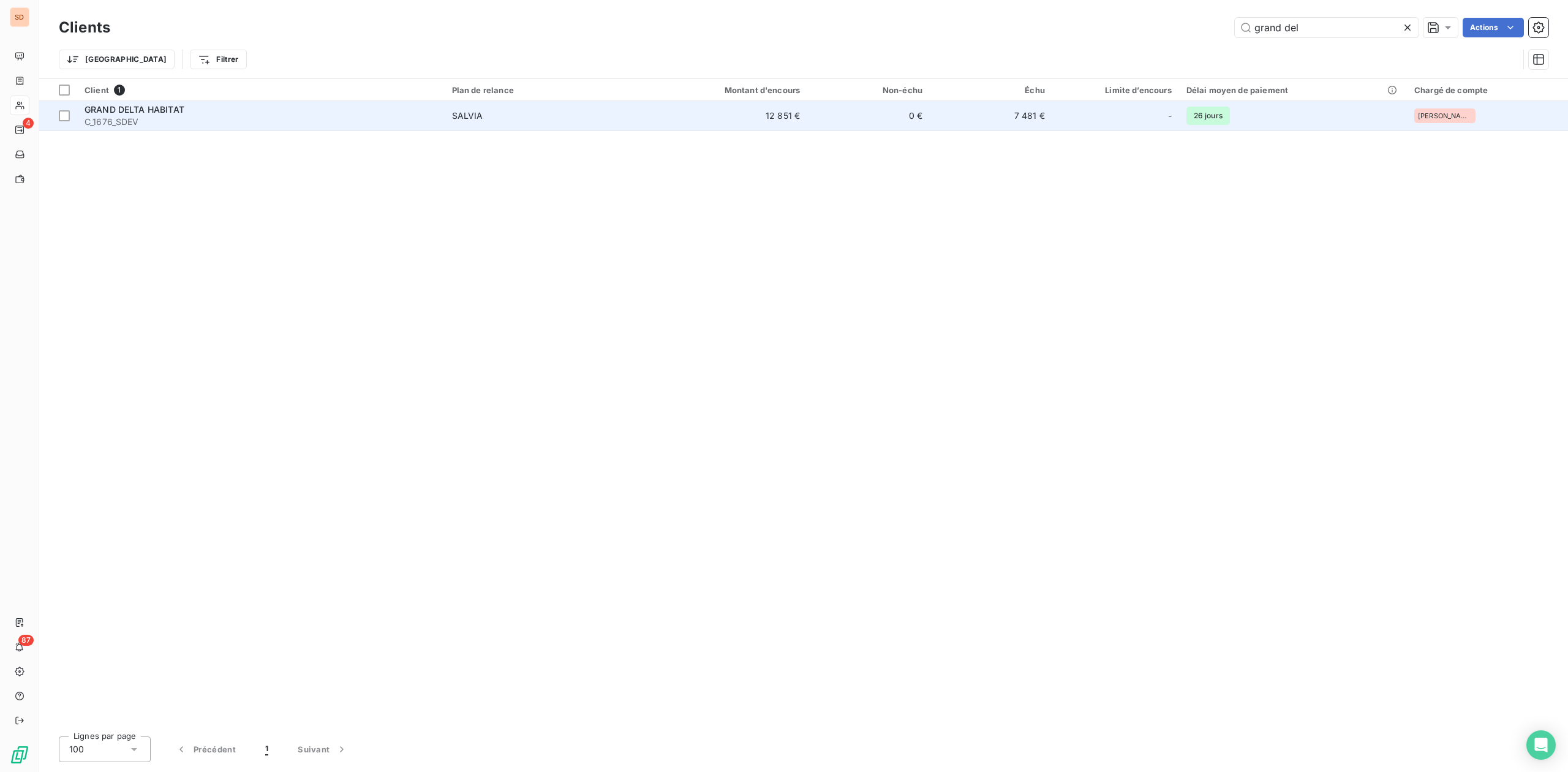
type input "grand del"
click at [236, 104] on div "GRAND DELTA HABITAT" at bounding box center [261, 110] width 353 height 12
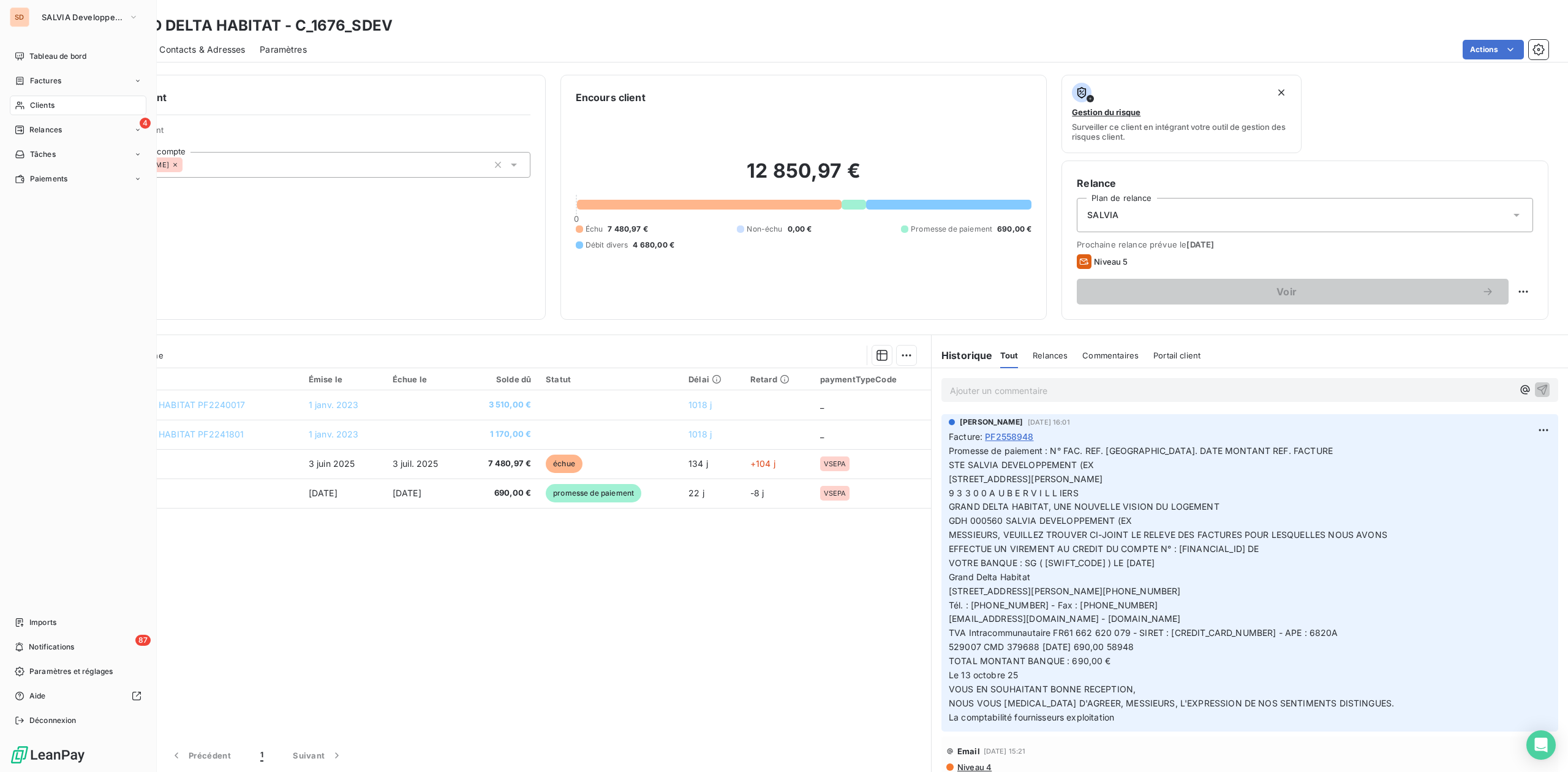
click at [51, 99] on div "Clients" at bounding box center [77, 105] width 137 height 20
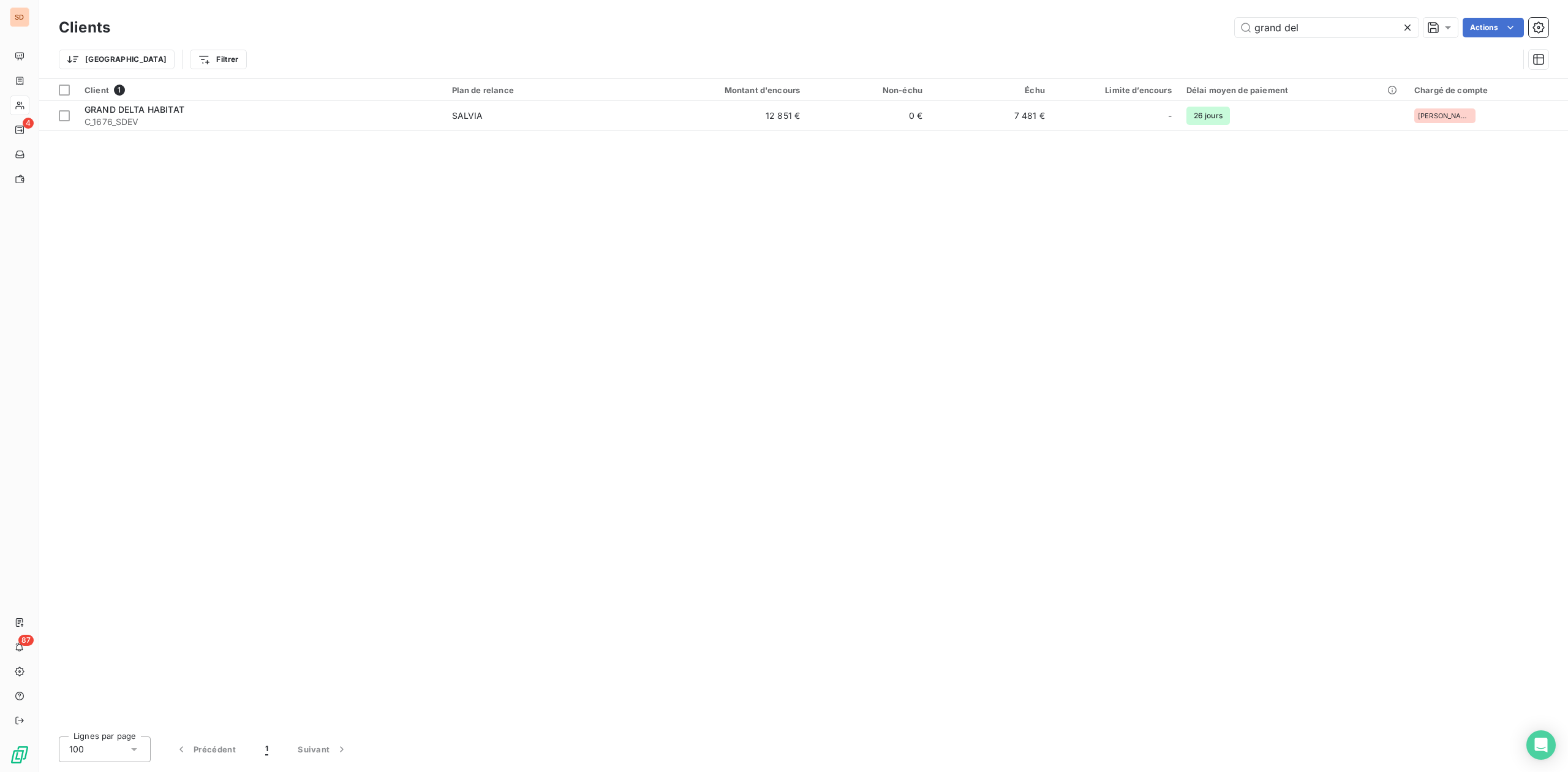
click at [1084, 23] on div "grand del Actions" at bounding box center [837, 27] width 1423 height 20
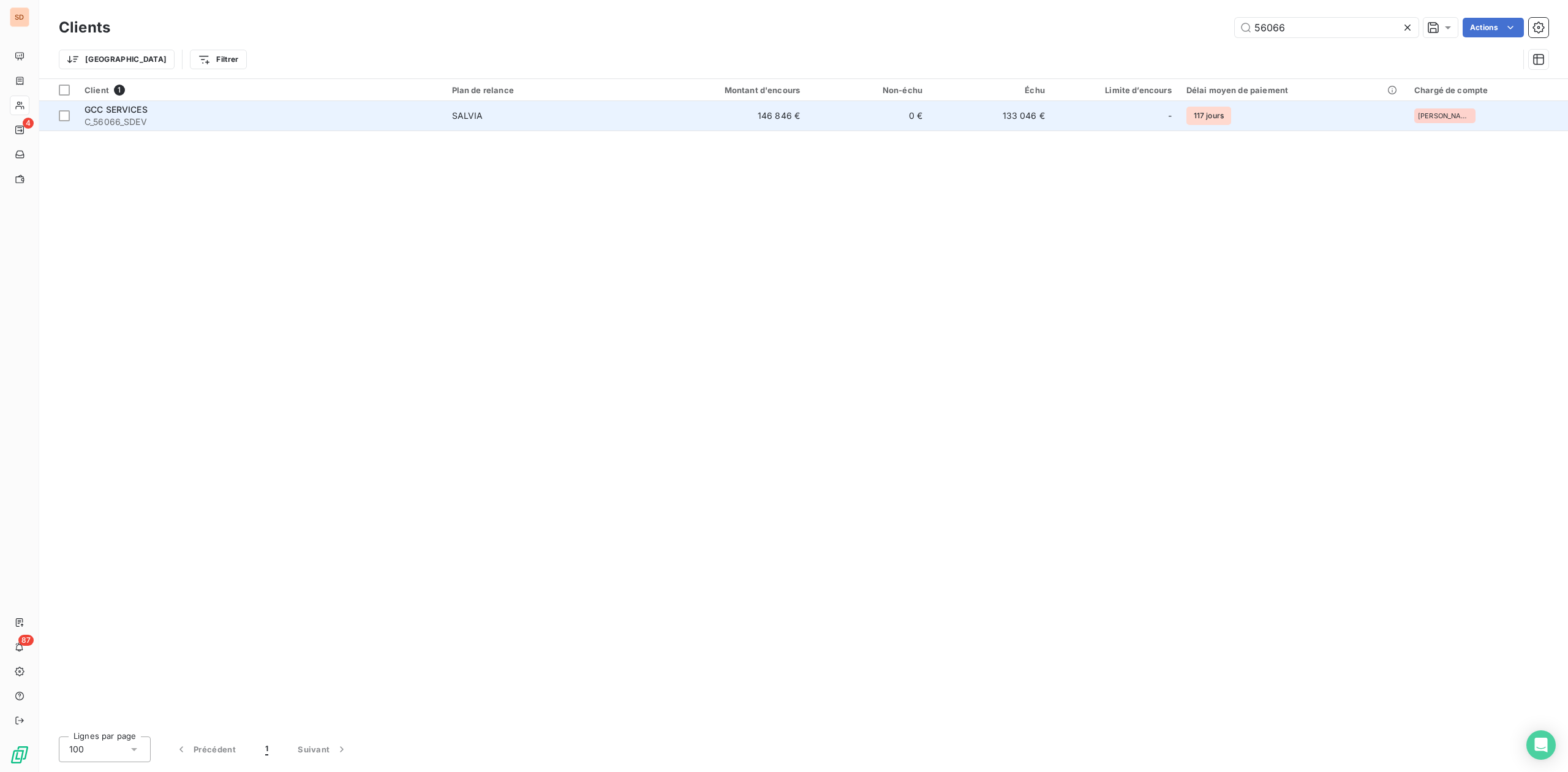
type input "56066"
click at [191, 125] on span "C_56066_SDEV" at bounding box center [261, 121] width 353 height 12
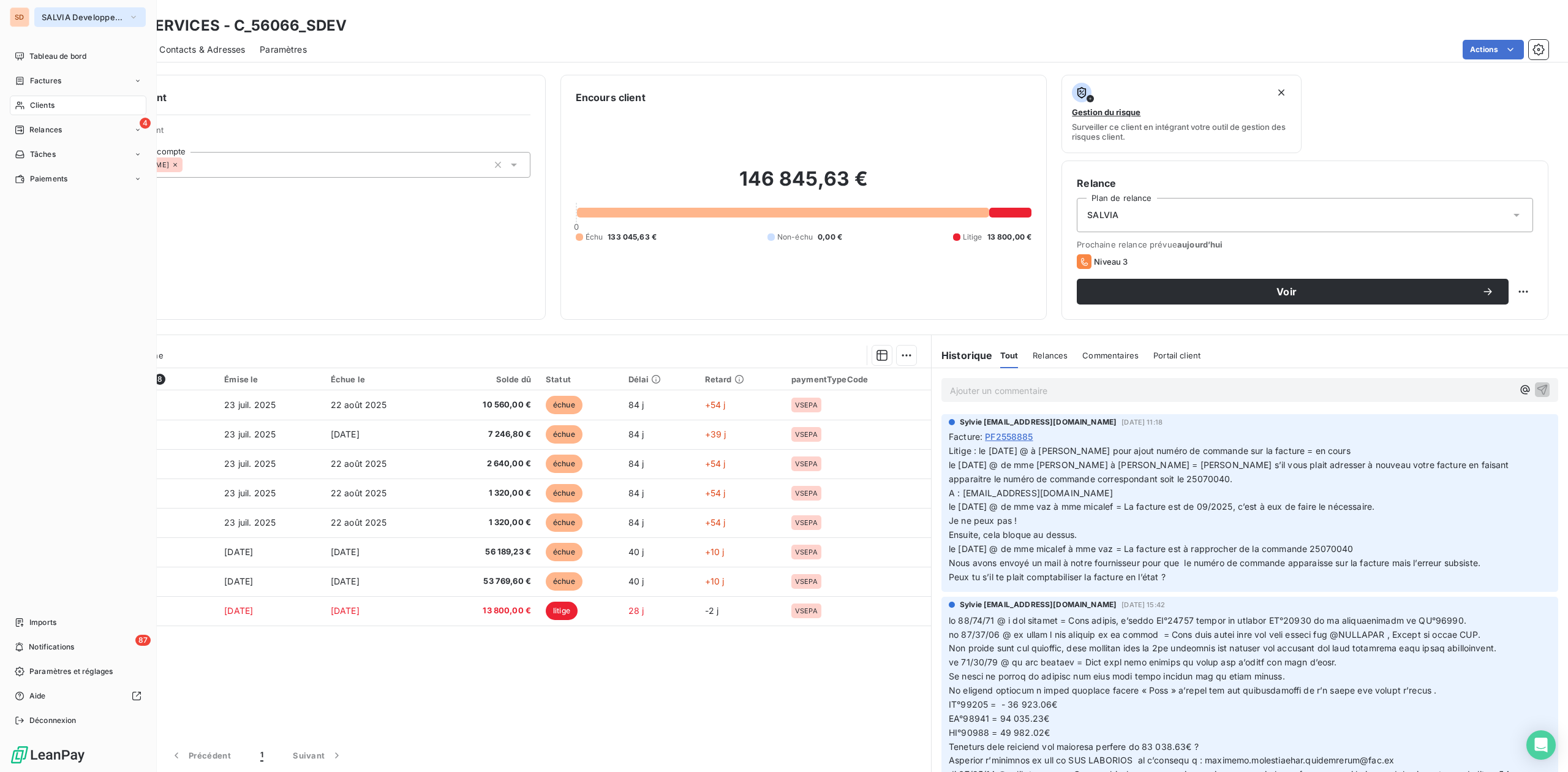
drag, startPoint x: 49, startPoint y: 7, endPoint x: 57, endPoint y: 9, distance: 8.2
click at [50, 7] on button "SALVIA Developpement" at bounding box center [90, 17] width 112 height 20
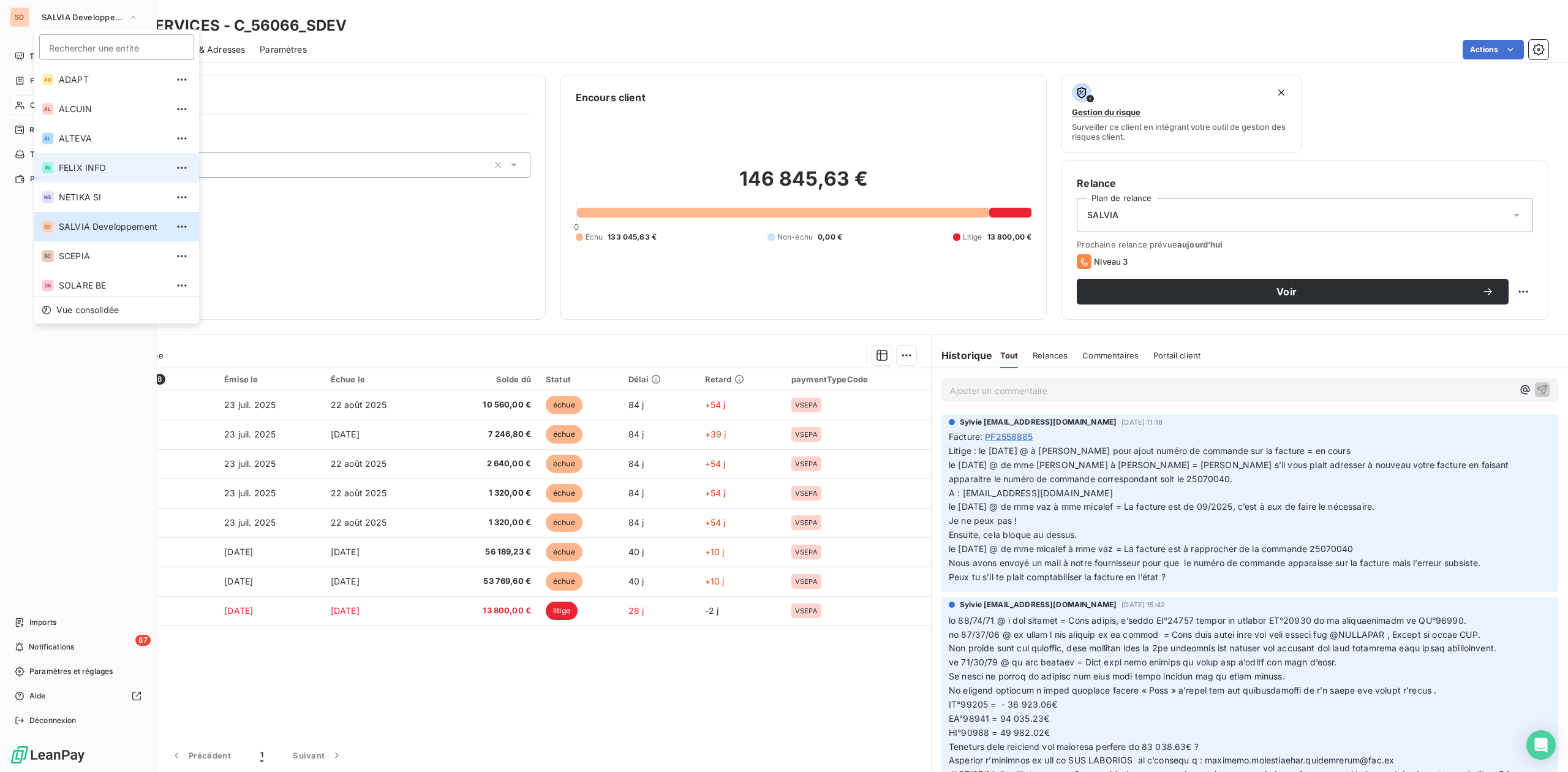
click at [78, 164] on span "FELIX INFO" at bounding box center [113, 167] width 108 height 12
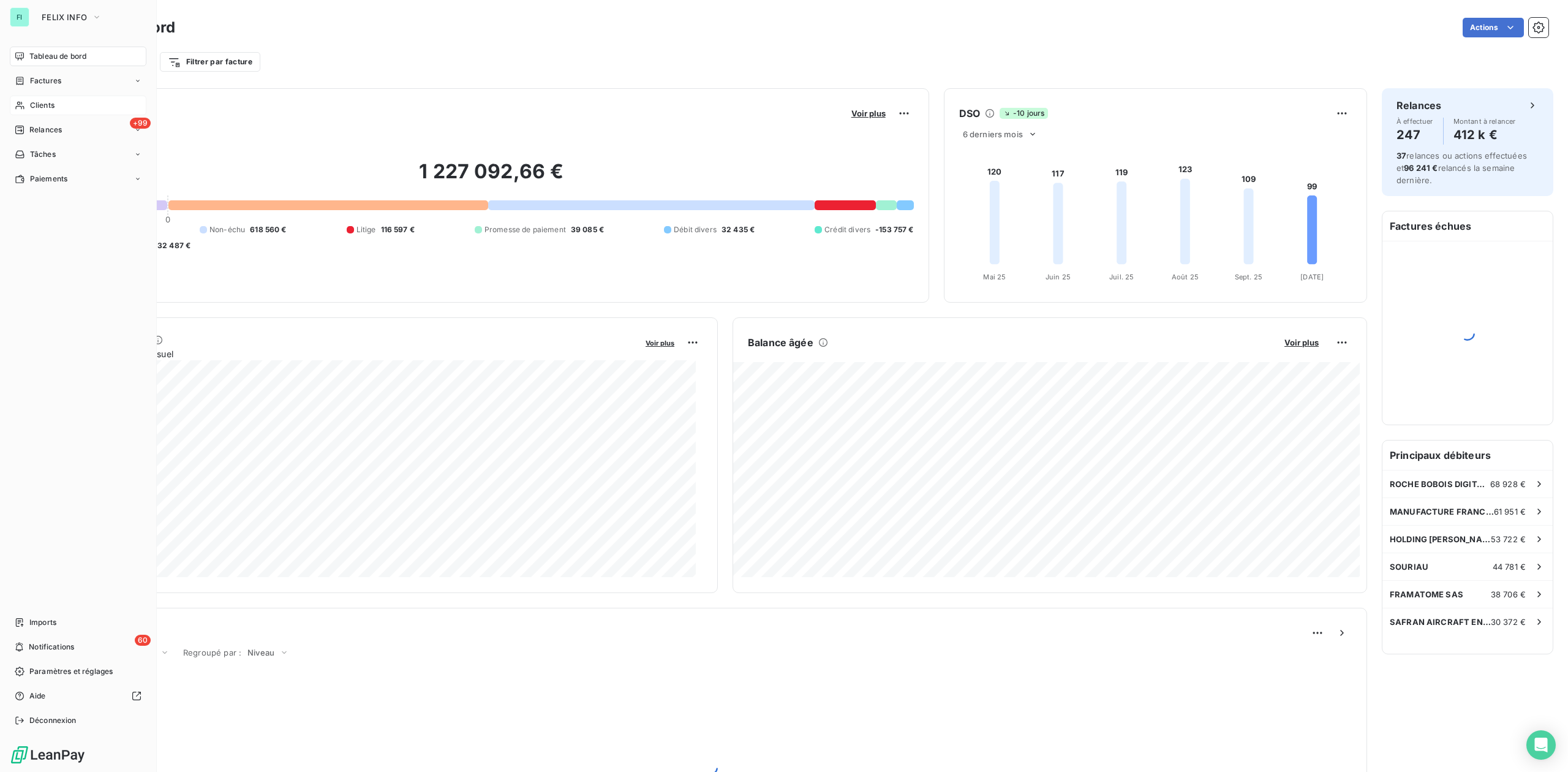
click at [50, 108] on span "Clients" at bounding box center [42, 105] width 25 height 11
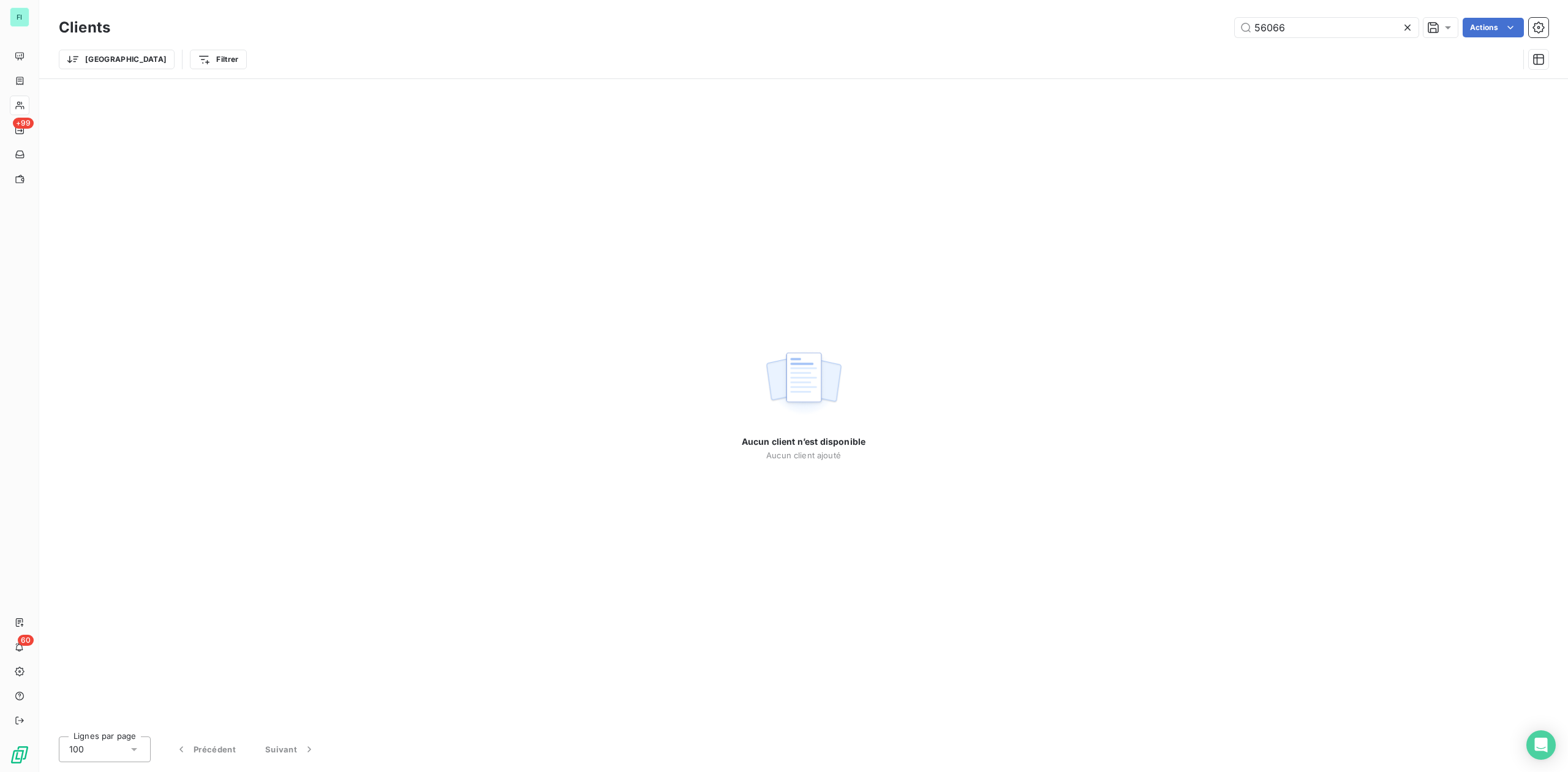
drag, startPoint x: 1312, startPoint y: 29, endPoint x: 1103, endPoint y: 28, distance: 209.0
click at [1111, 28] on div "56066 Actions" at bounding box center [837, 27] width 1423 height 20
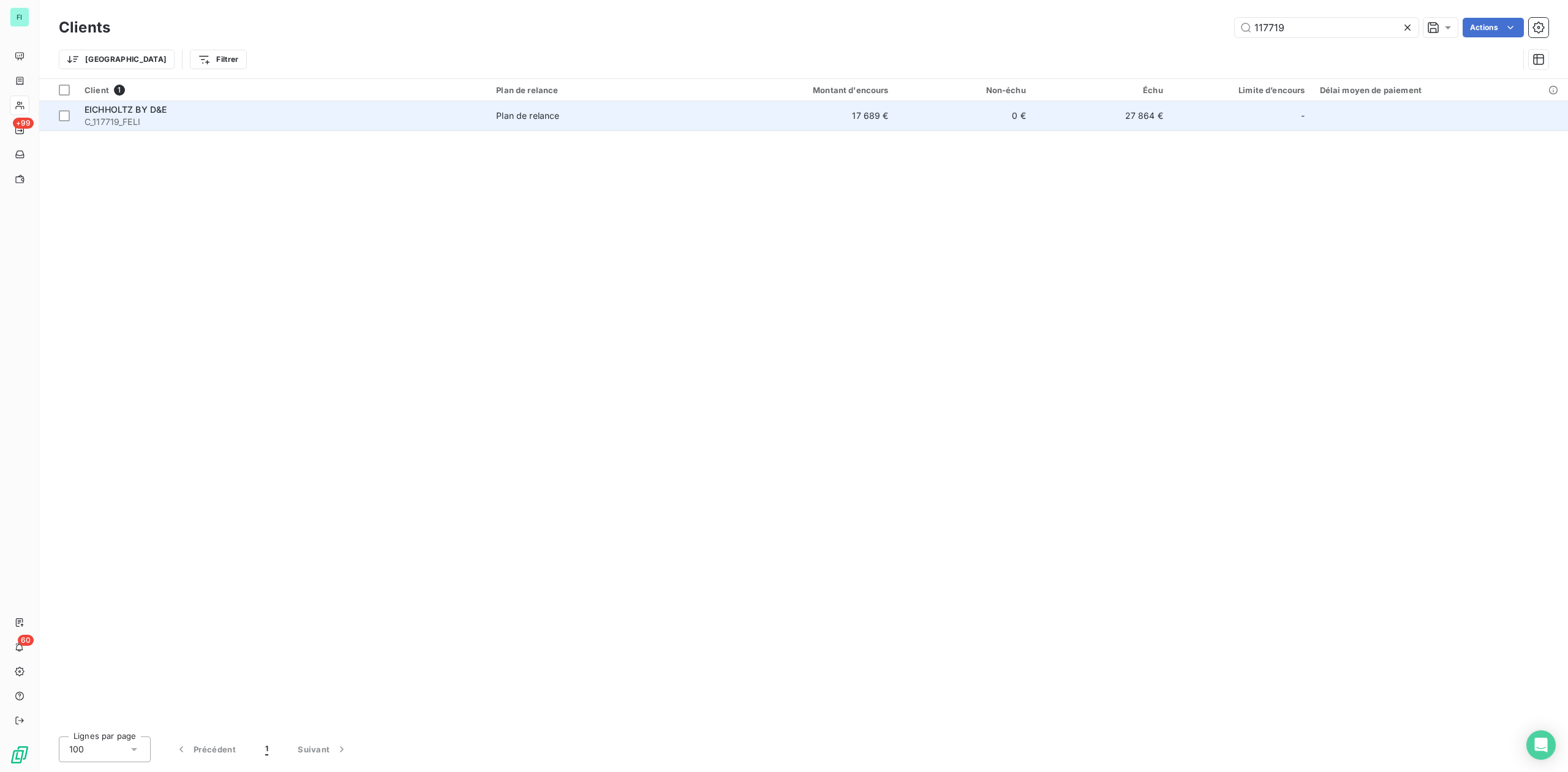
type input "117719"
click at [116, 116] on span "C_117719_FELI" at bounding box center [283, 121] width 397 height 12
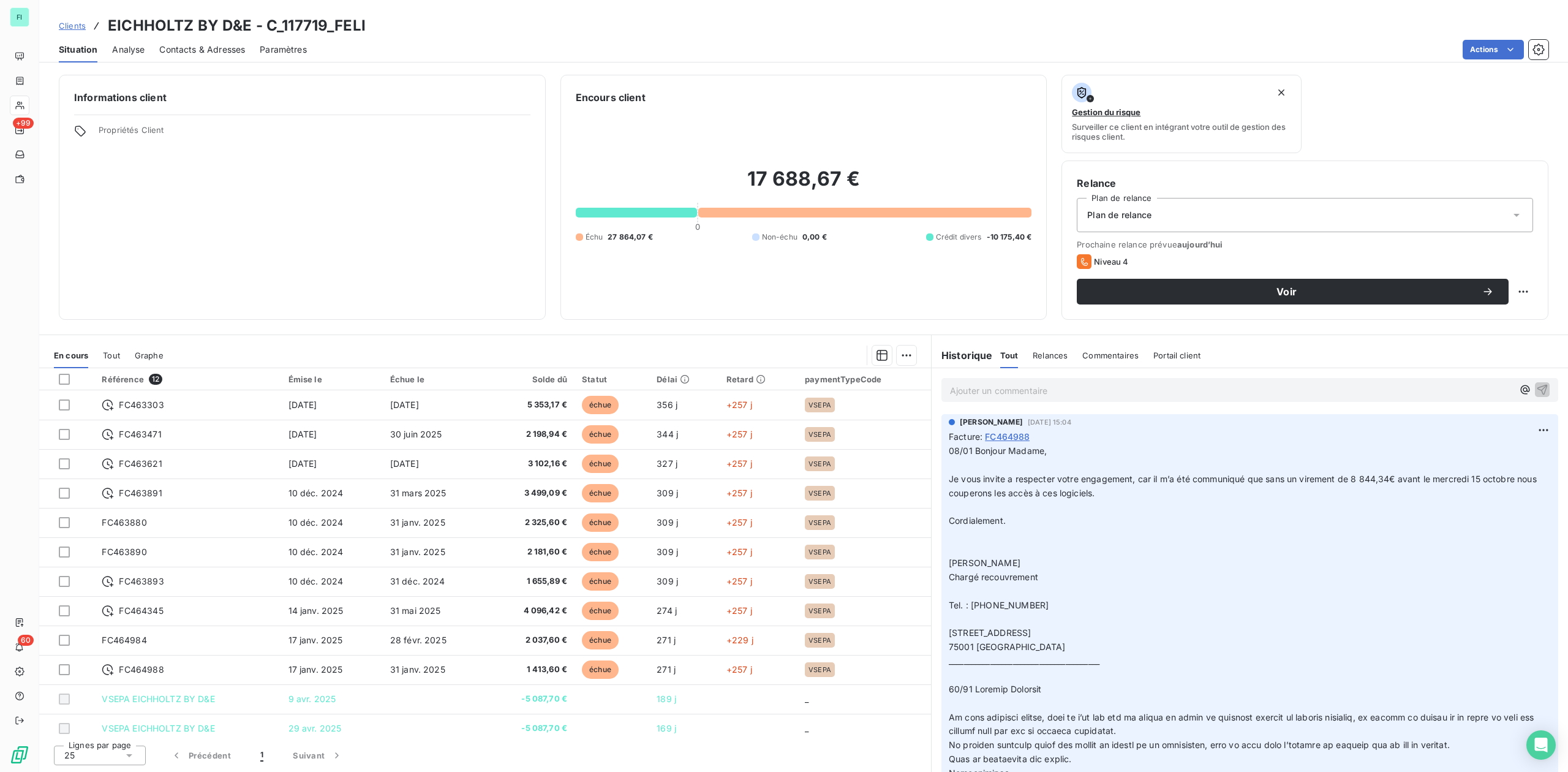
click at [1027, 386] on p "Ajouter un commentaire ﻿" at bounding box center [1231, 390] width 563 height 15
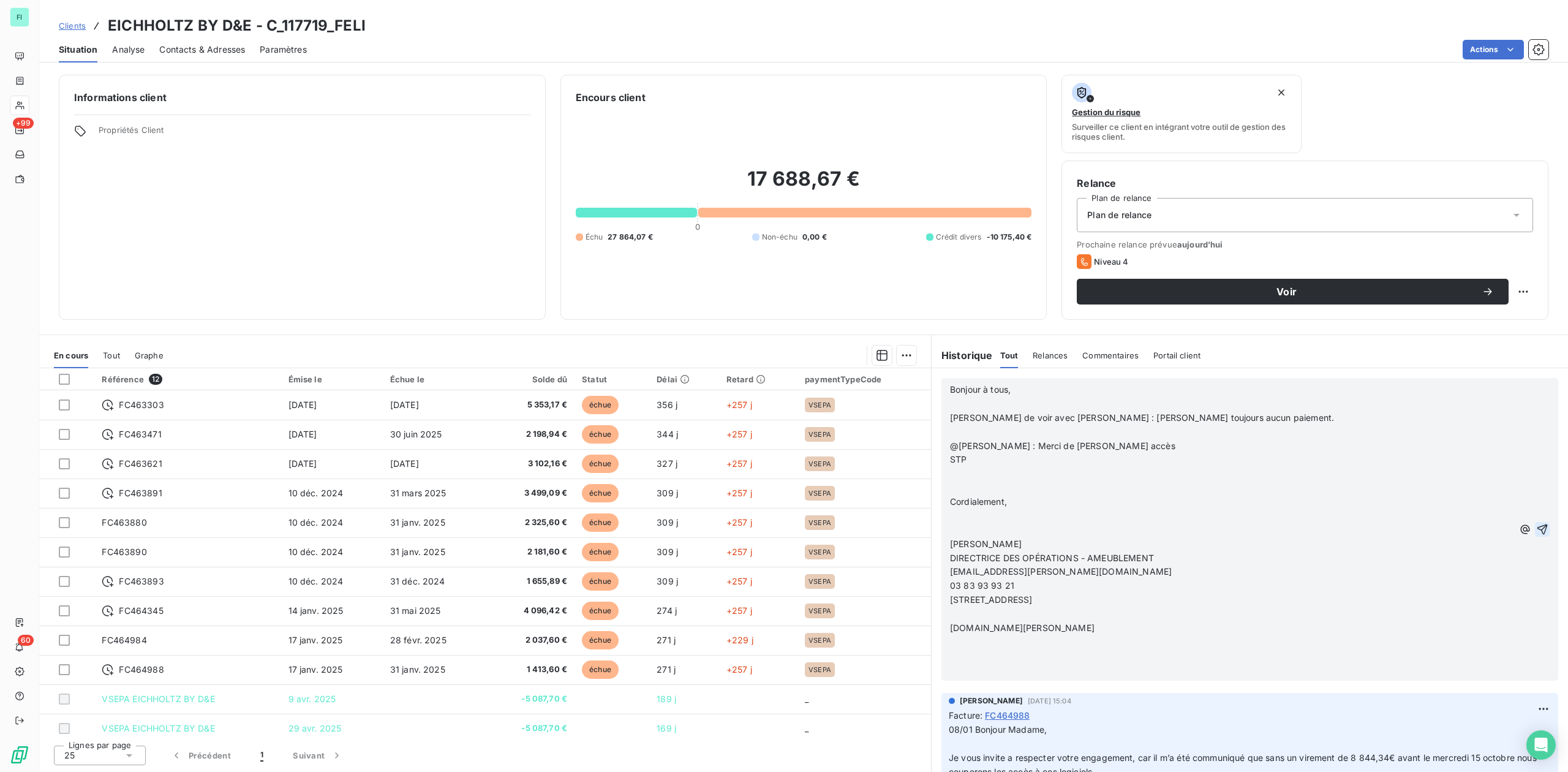
click at [1536, 528] on icon "button" at bounding box center [1542, 529] width 12 height 12
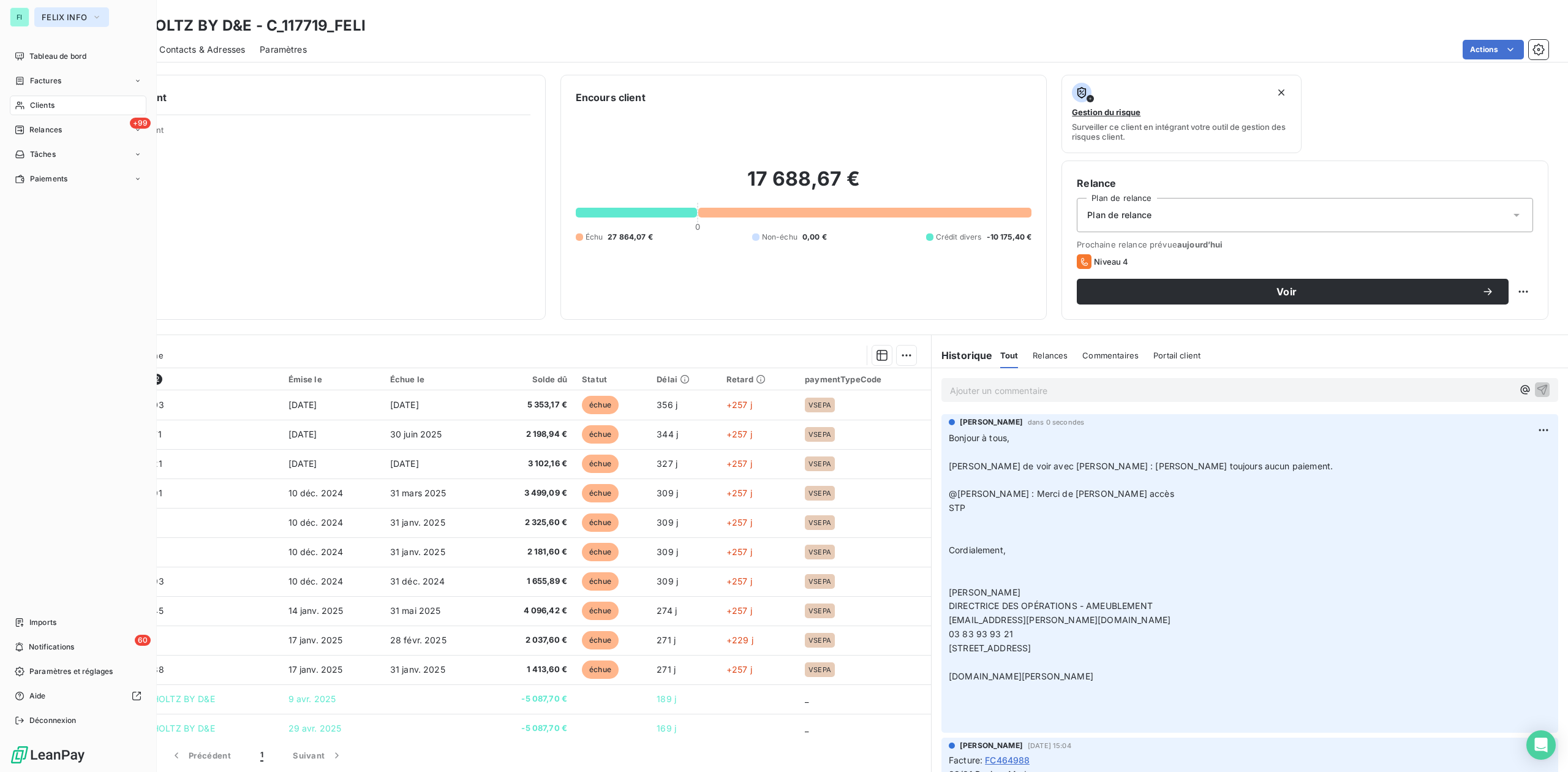
click at [54, 8] on button "FELIX INFO" at bounding box center [72, 17] width 75 height 20
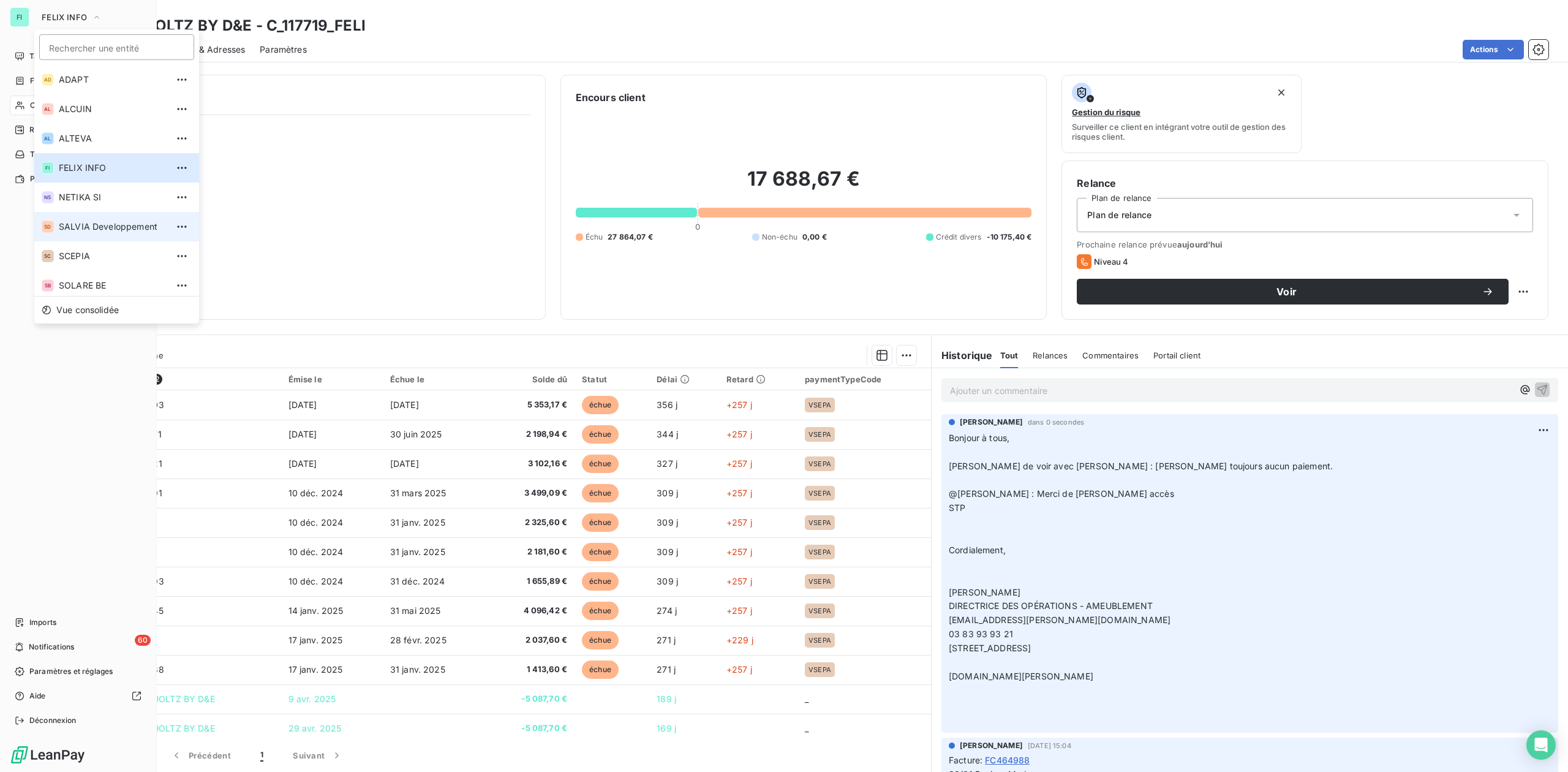
click at [92, 219] on li "SD SALVIA Developpement" at bounding box center [116, 227] width 164 height 29
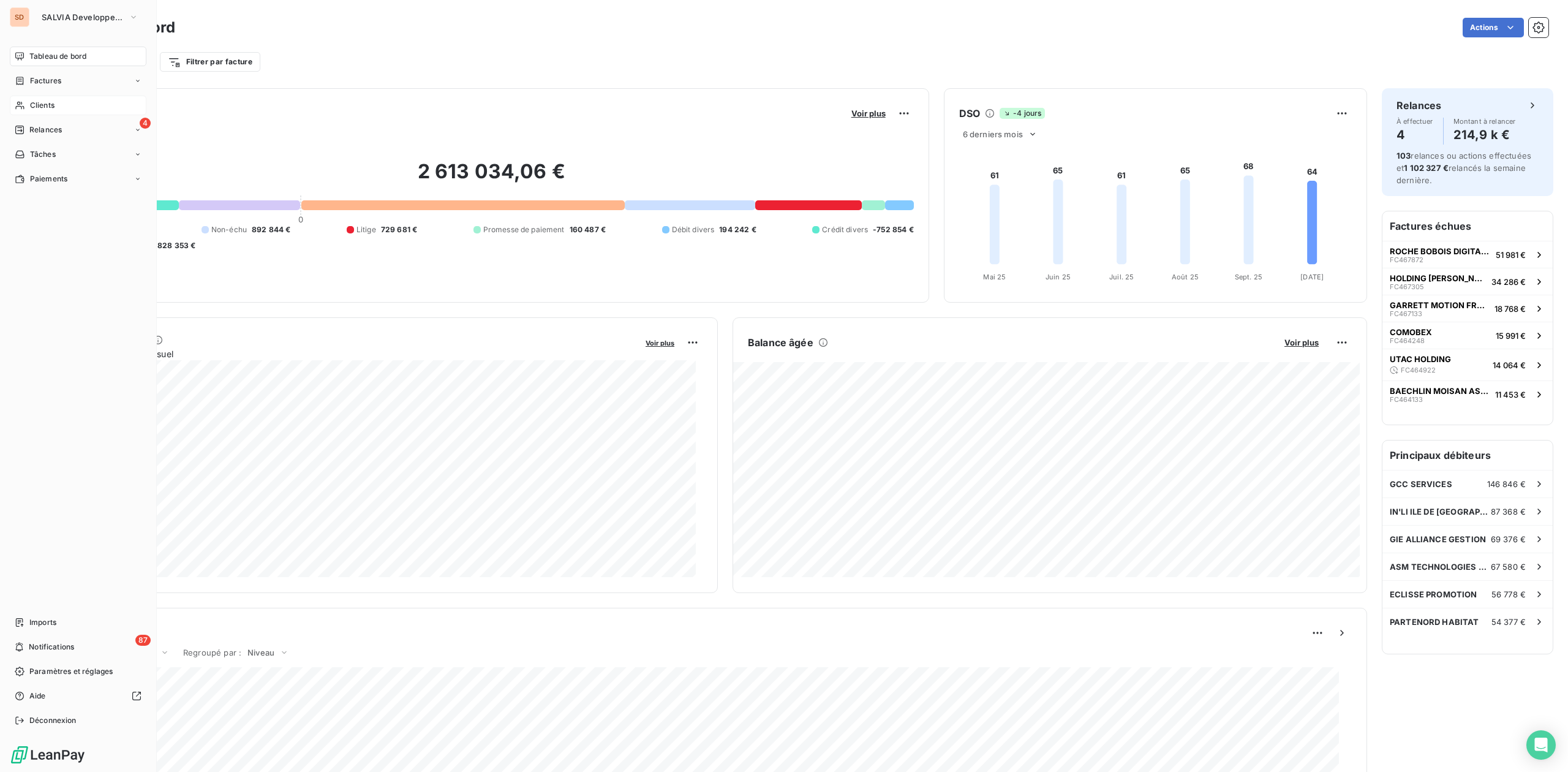
click at [49, 103] on span "Clients" at bounding box center [42, 105] width 25 height 11
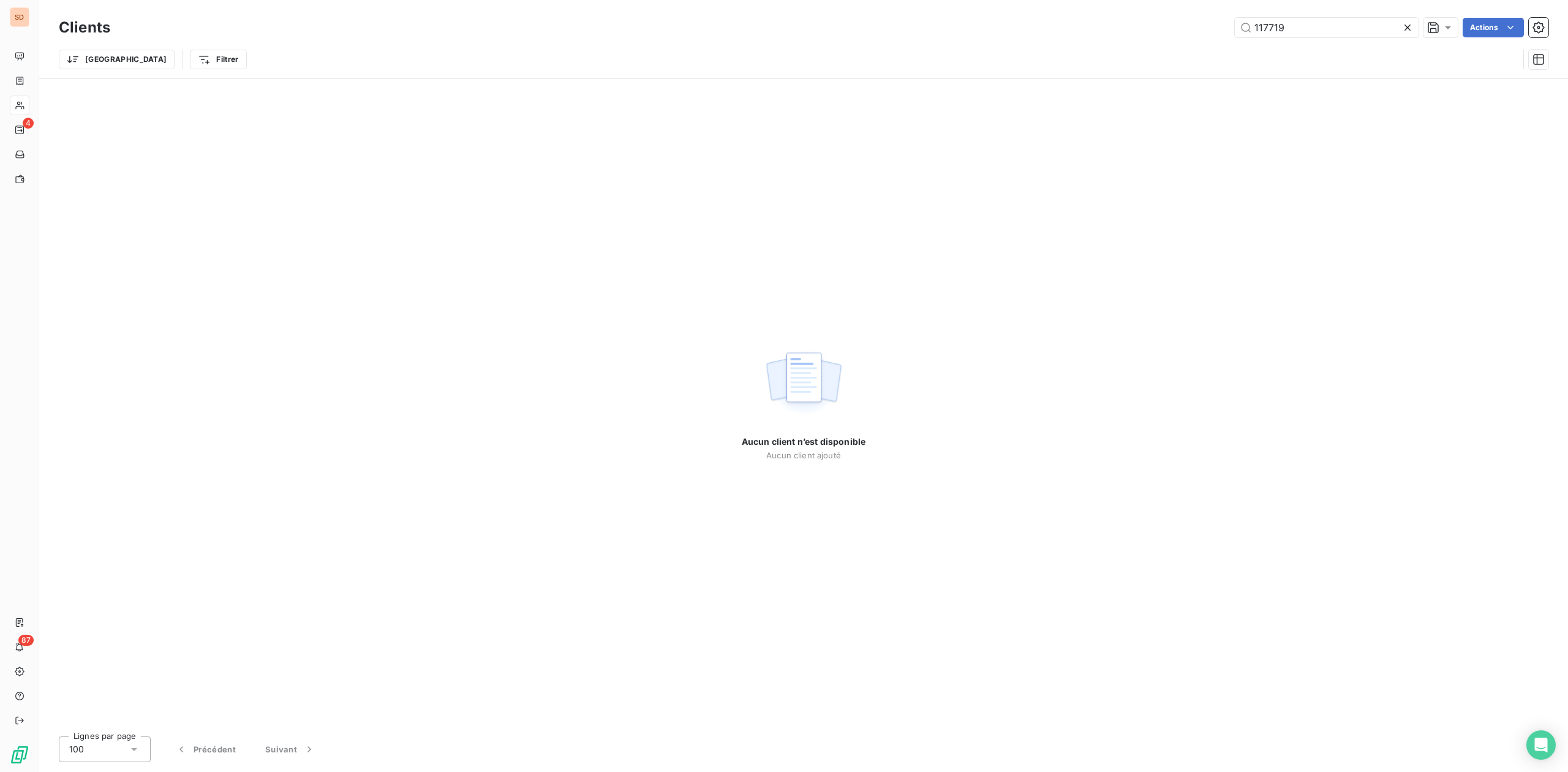
click at [1165, 34] on div "117719 Actions" at bounding box center [837, 27] width 1423 height 20
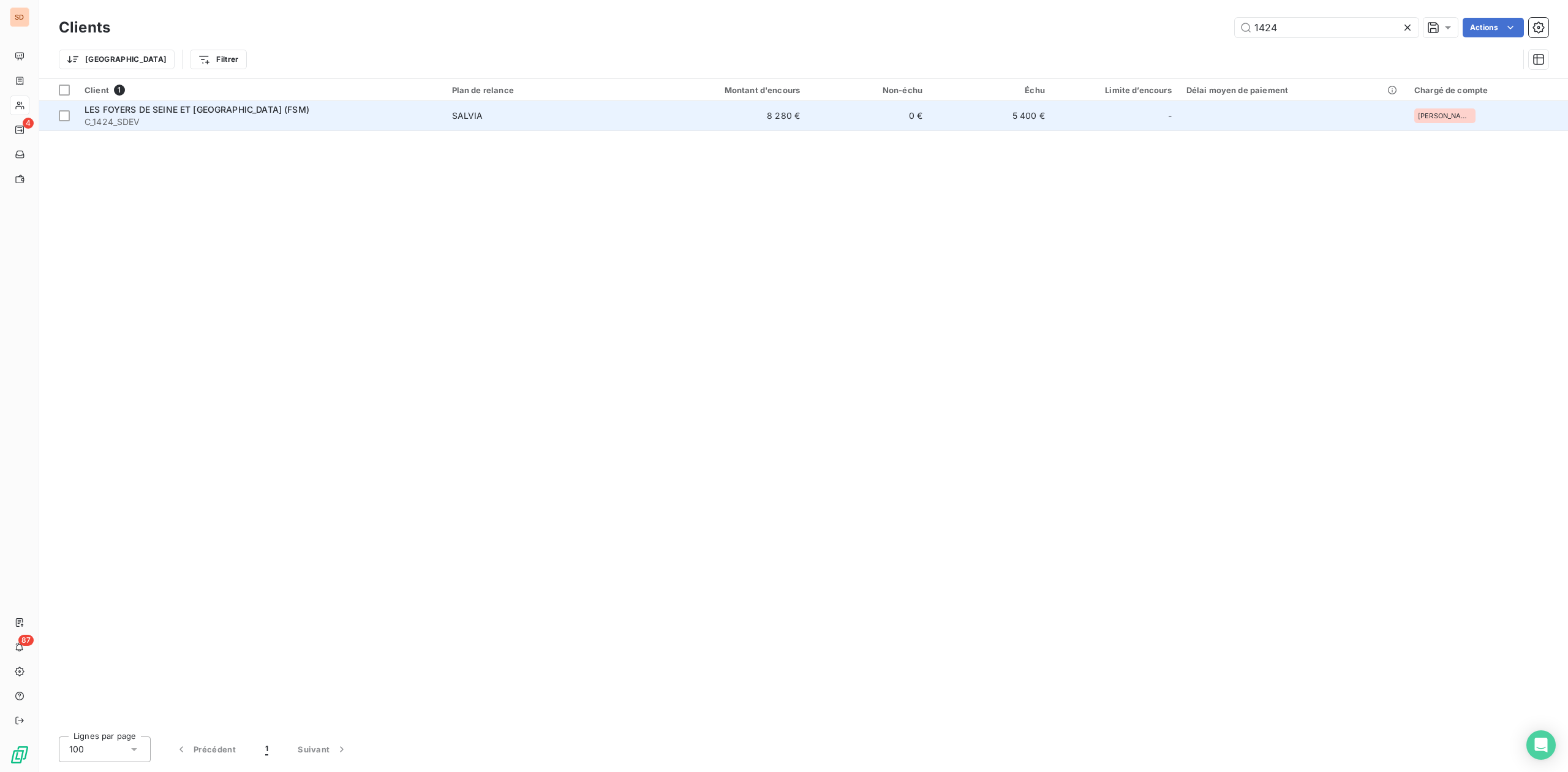
type input "1424"
click at [207, 118] on span "C_1424_SDEV" at bounding box center [261, 121] width 353 height 12
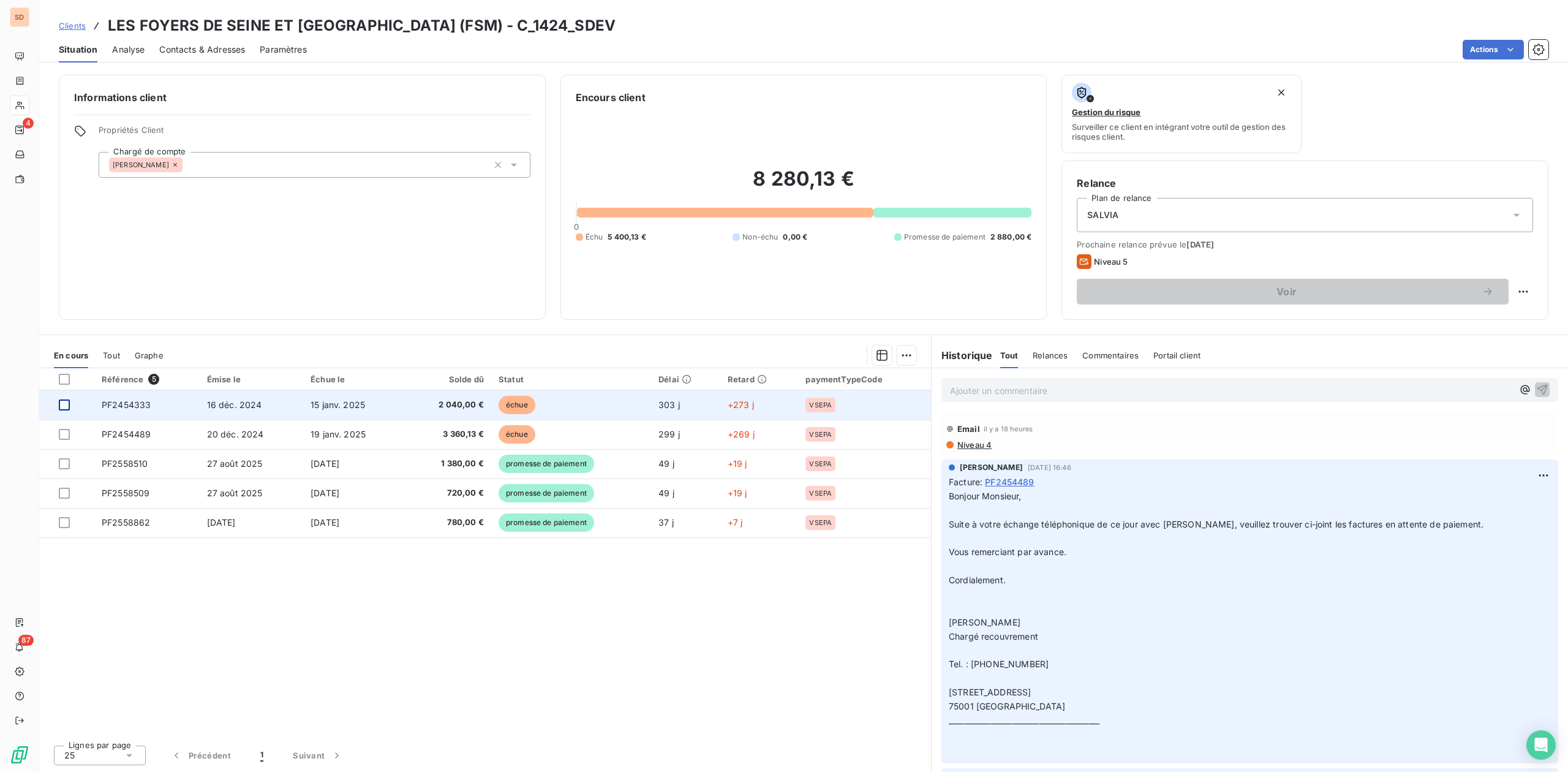
click at [66, 407] on div at bounding box center [64, 405] width 11 height 11
click at [69, 404] on div at bounding box center [64, 405] width 11 height 11
click at [119, 403] on span "PF2454333" at bounding box center [126, 405] width 49 height 10
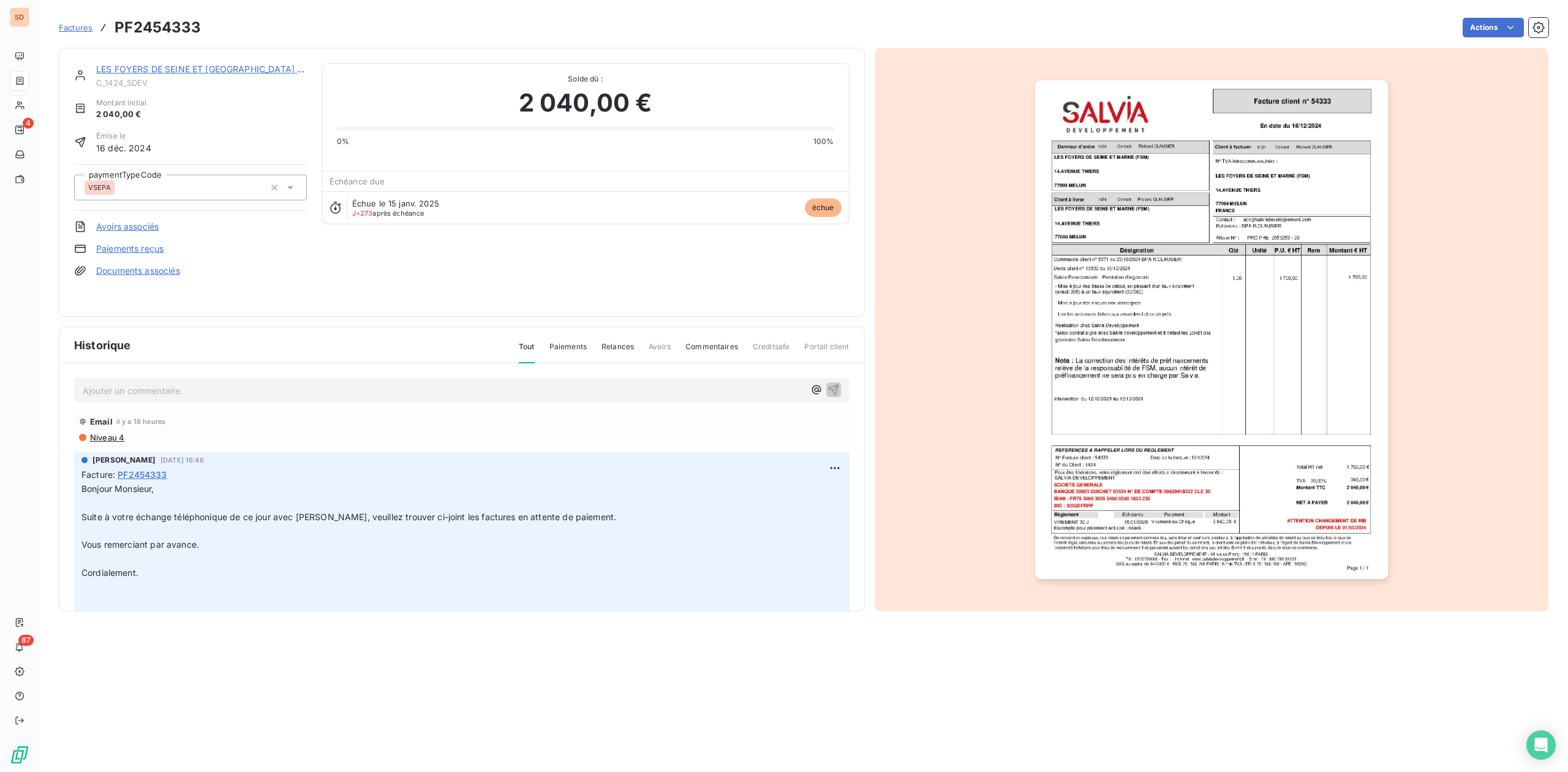
click at [134, 390] on p "Ajouter un commentaire ﻿" at bounding box center [443, 390] width 721 height 15
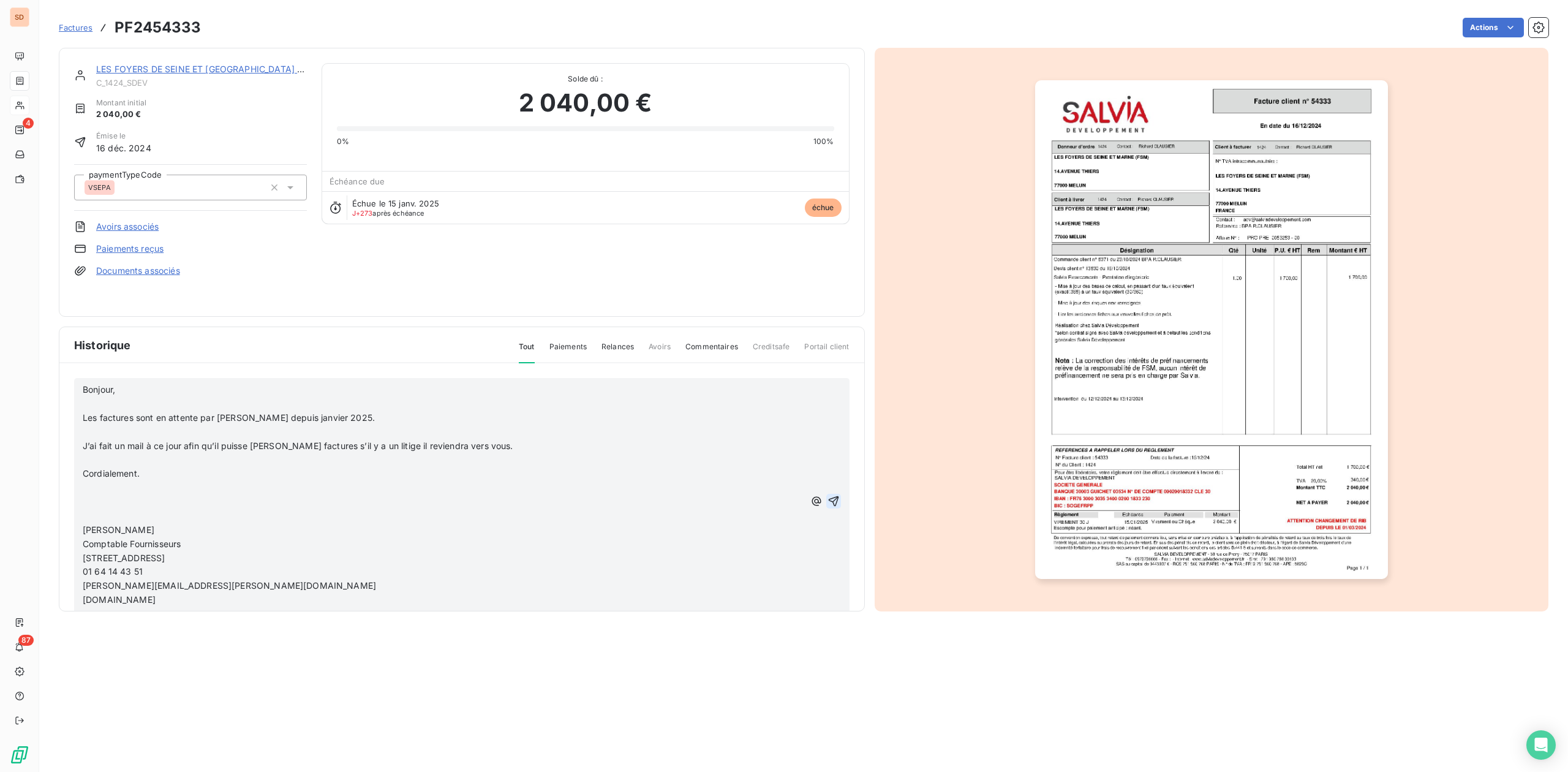
click at [827, 495] on icon "button" at bounding box center [833, 501] width 12 height 12
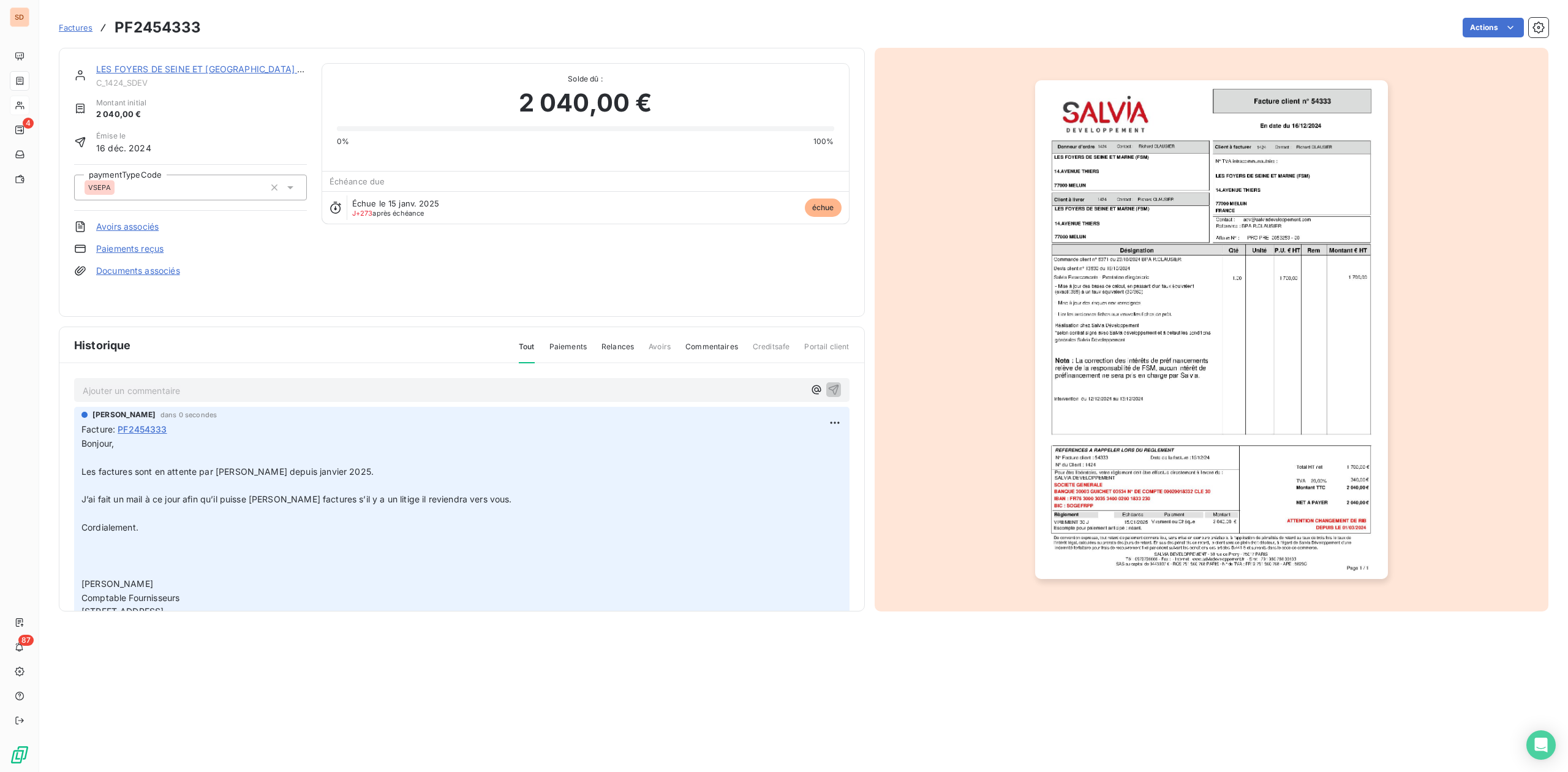
click at [162, 69] on link "LES FOYERS DE SEINE ET [GEOGRAPHIC_DATA] (FSM)" at bounding box center [209, 69] width 226 height 10
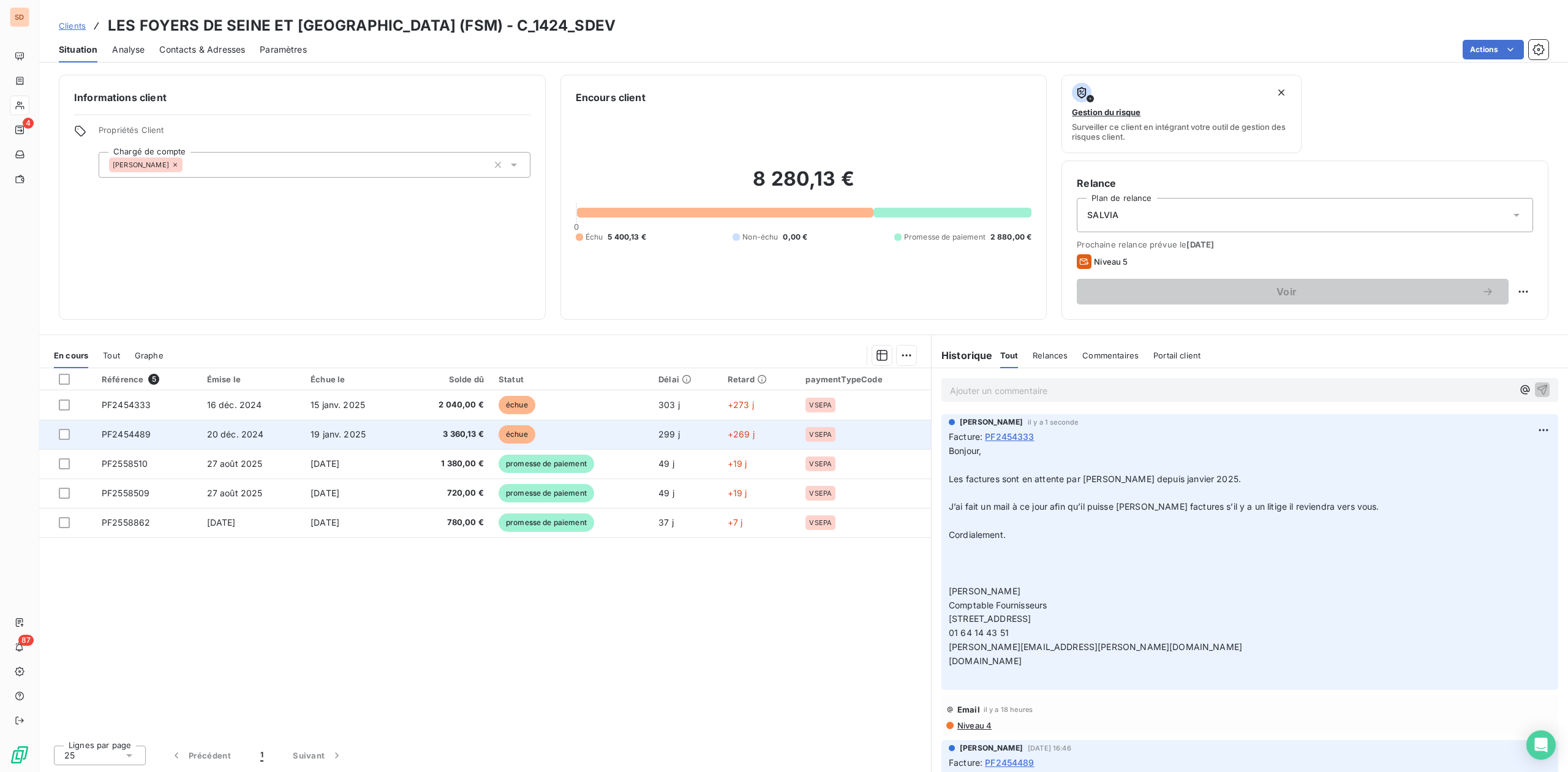
click at [152, 427] on td "PF2454489" at bounding box center [147, 434] width 105 height 29
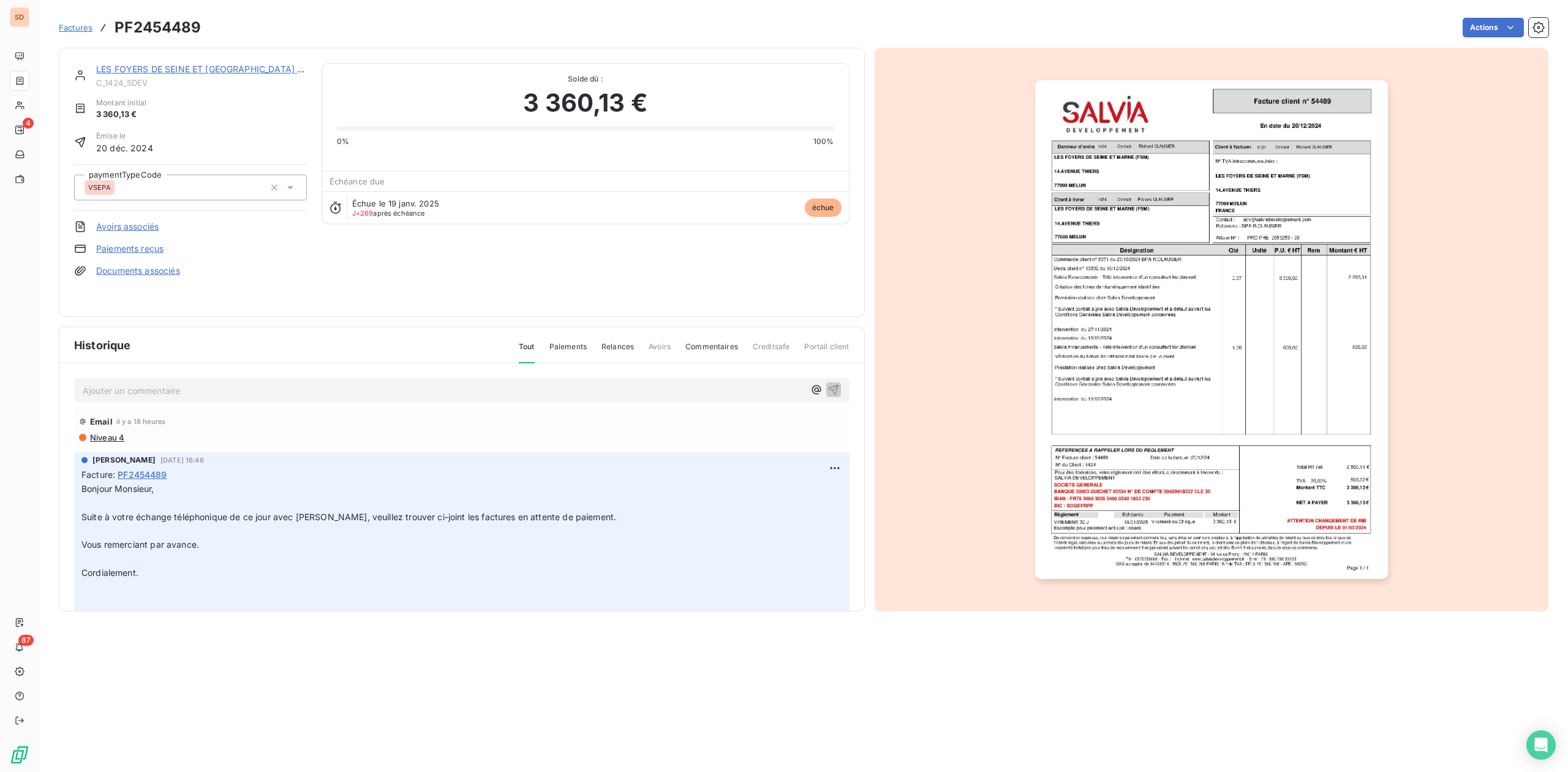
click at [136, 392] on p "Ajouter un commentaire ﻿" at bounding box center [443, 390] width 721 height 15
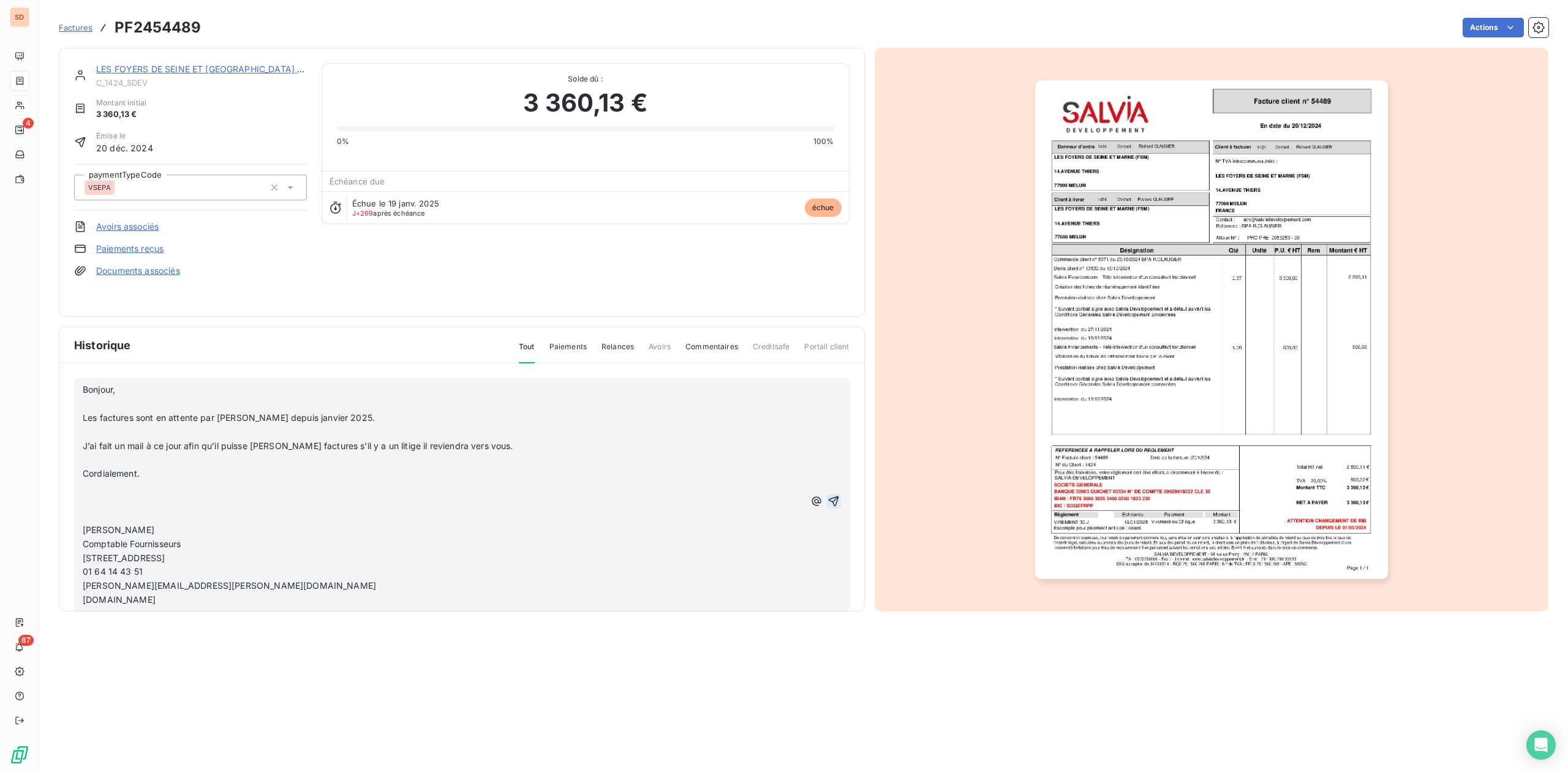
click at [828, 502] on icon "button" at bounding box center [833, 502] width 10 height 10
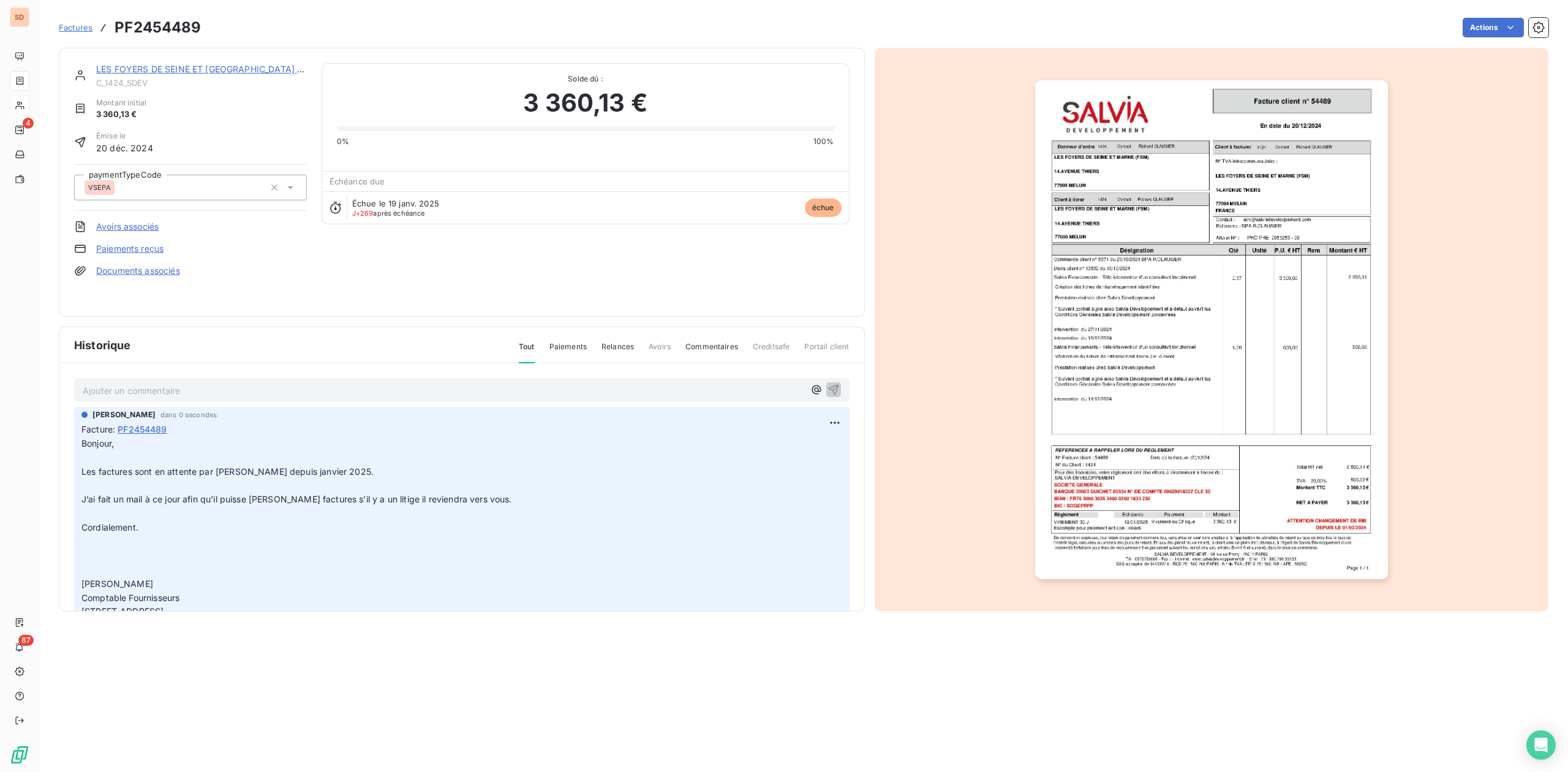
click at [163, 65] on link "LES FOYERS DE SEINE ET [GEOGRAPHIC_DATA] (FSM)" at bounding box center [209, 69] width 226 height 10
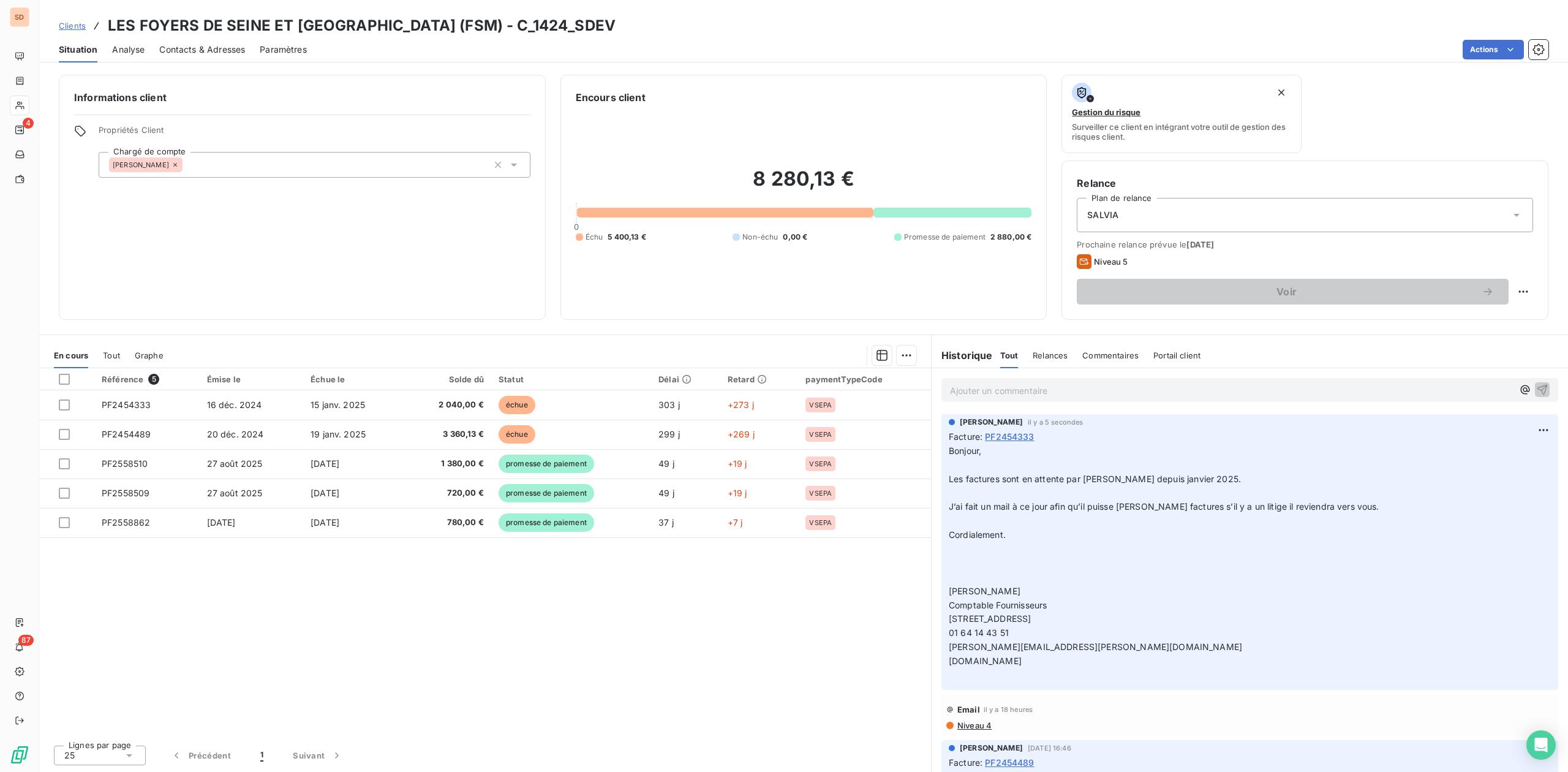
click at [211, 45] on span "Contacts & Adresses" at bounding box center [202, 50] width 85 height 12
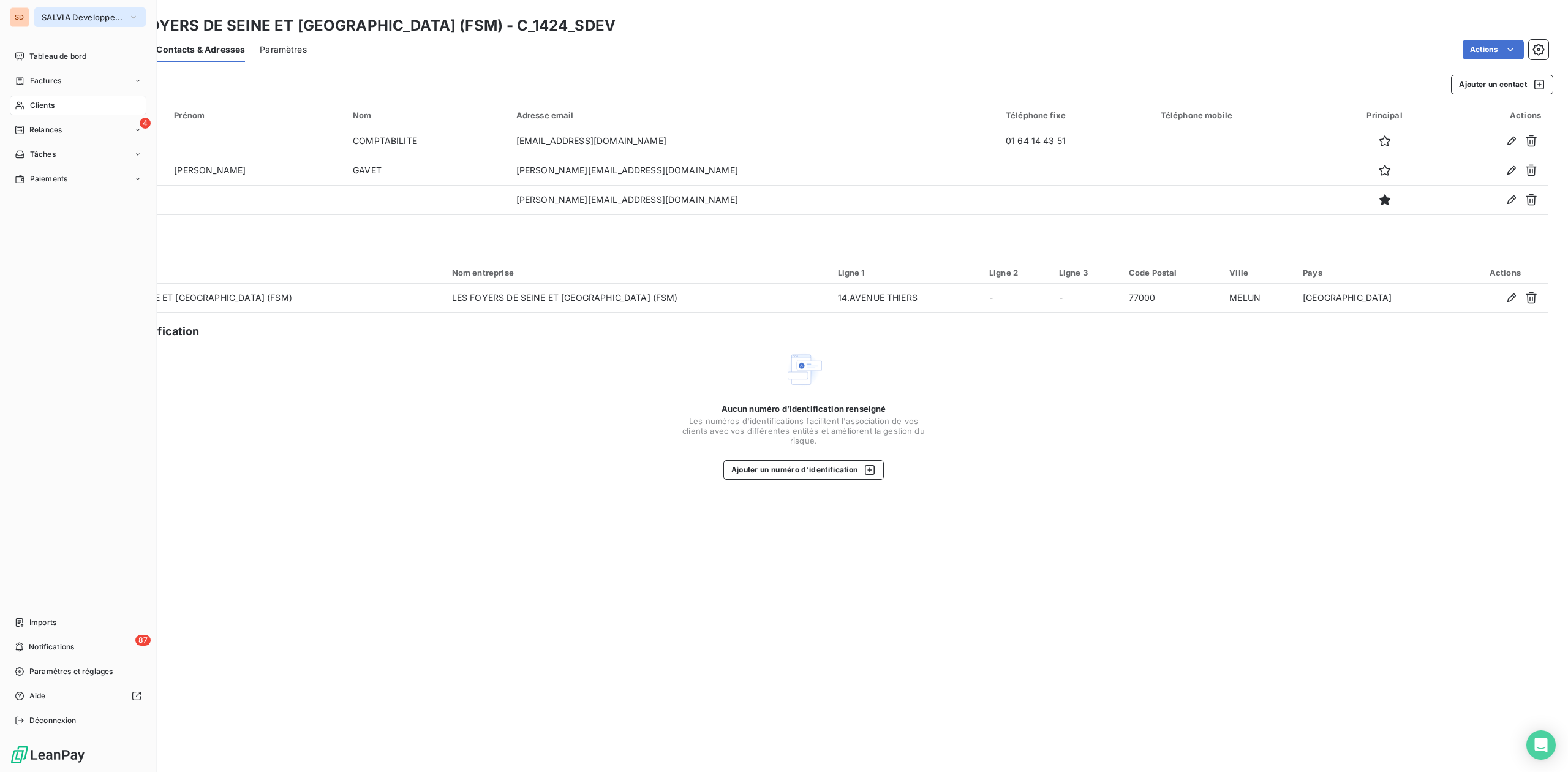
click at [44, 12] on span "SALVIA Developpement" at bounding box center [83, 17] width 82 height 10
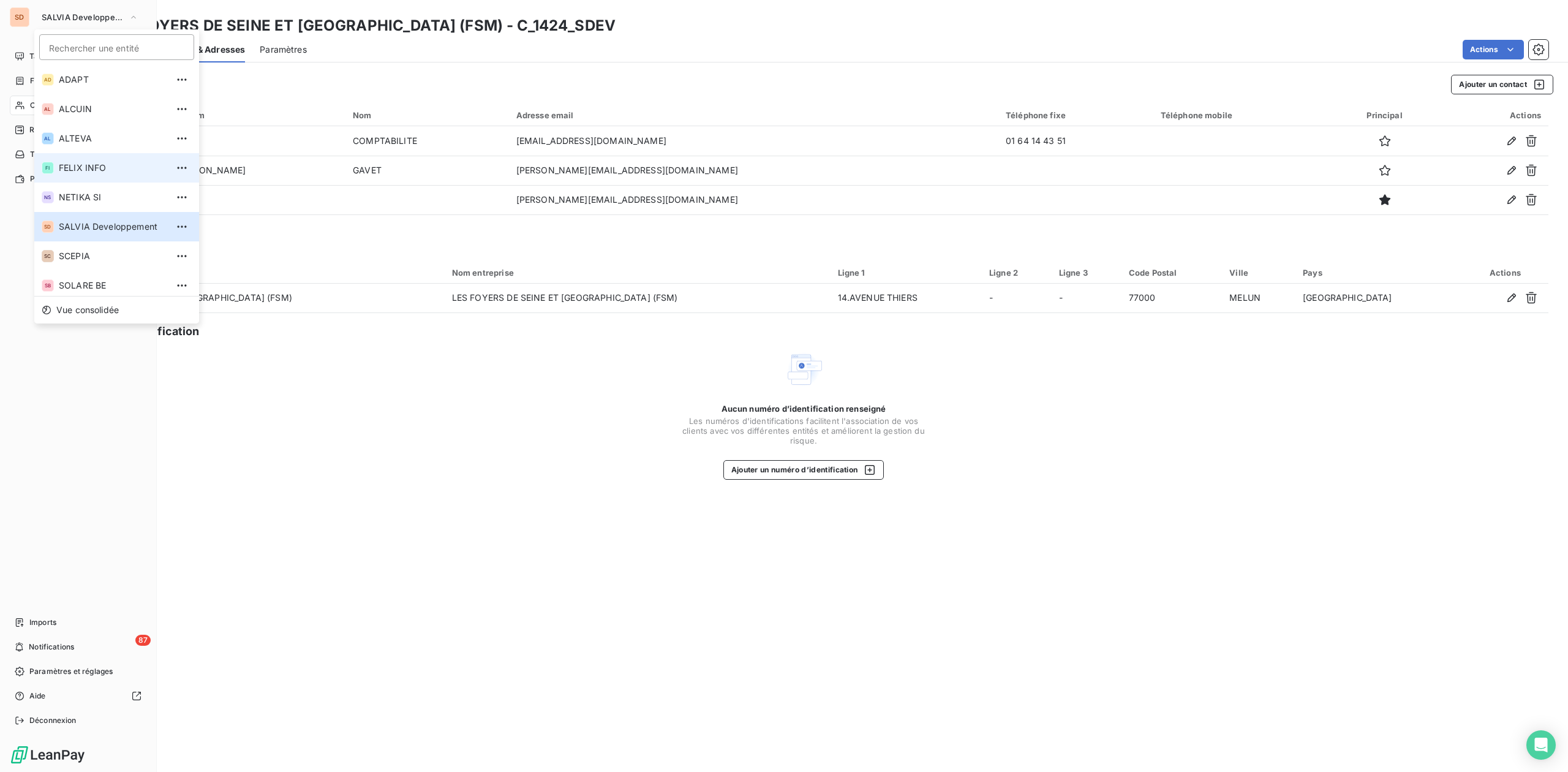
click at [88, 168] on span "FELIX INFO" at bounding box center [113, 167] width 108 height 12
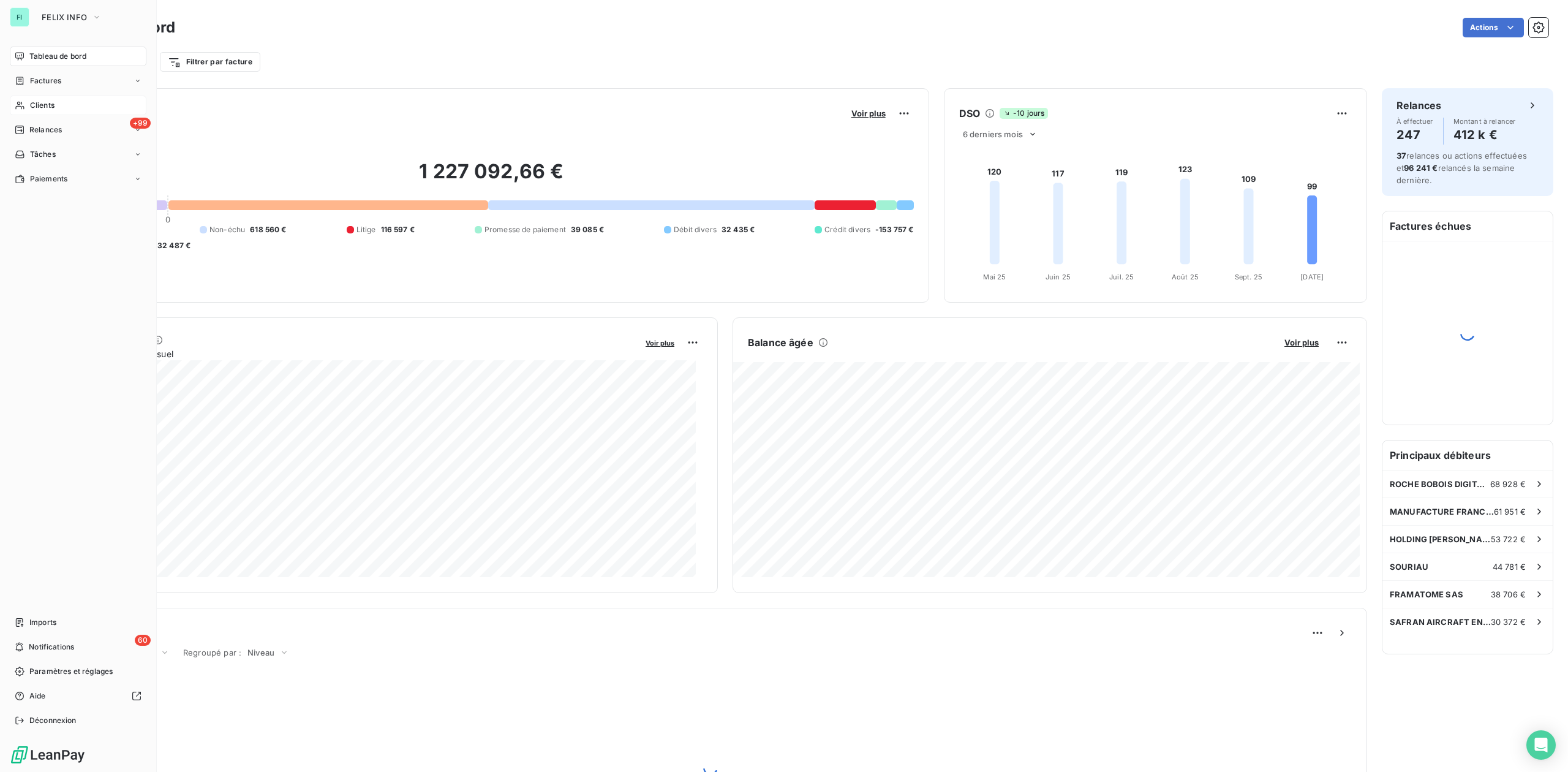
click at [45, 104] on span "Clients" at bounding box center [42, 105] width 25 height 11
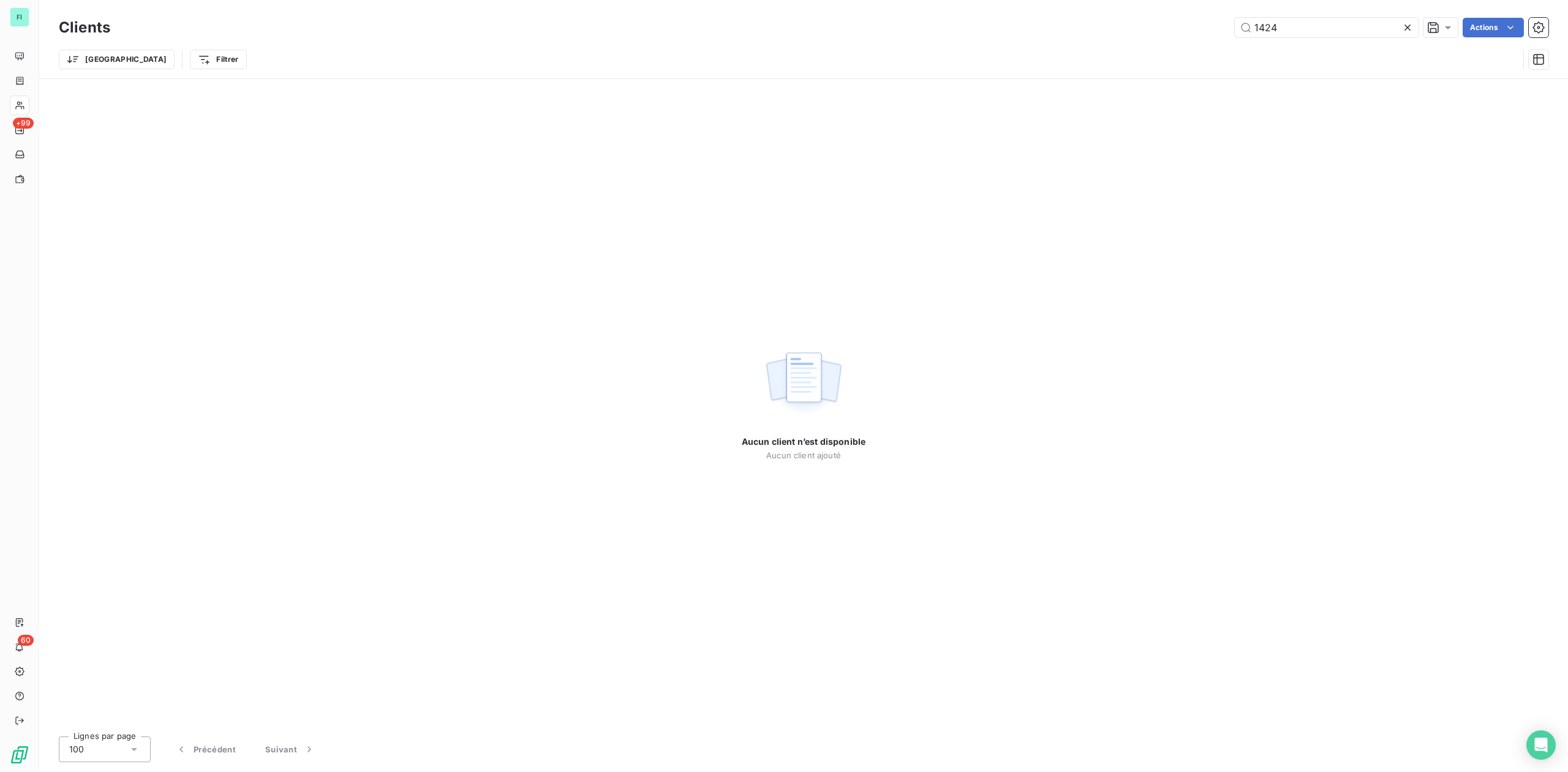
drag, startPoint x: 1319, startPoint y: 28, endPoint x: 1052, endPoint y: 28, distance: 267.0
click at [1057, 28] on div "1424 Actions" at bounding box center [837, 27] width 1423 height 20
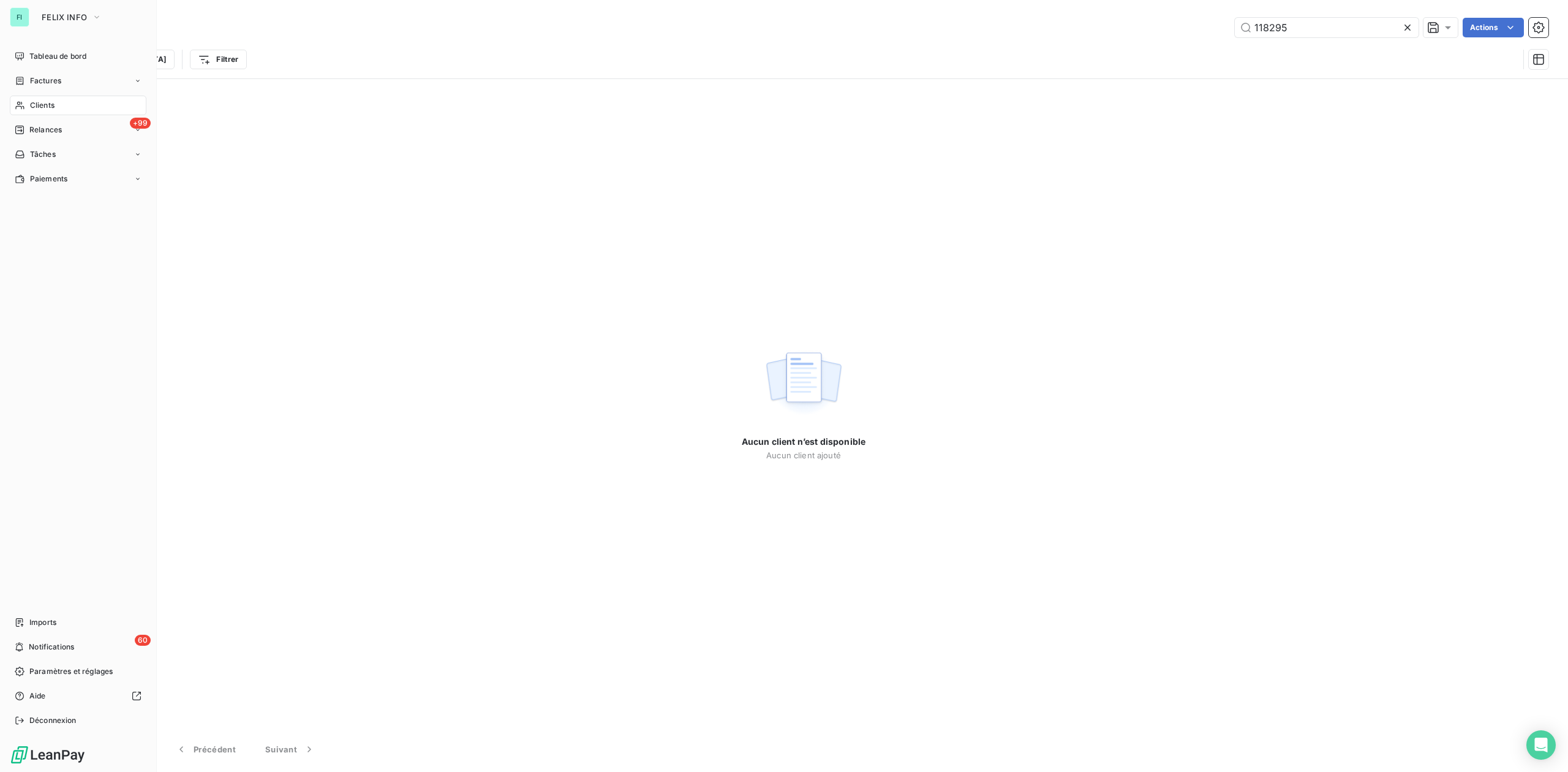
click at [37, 101] on span "Clients" at bounding box center [42, 105] width 25 height 11
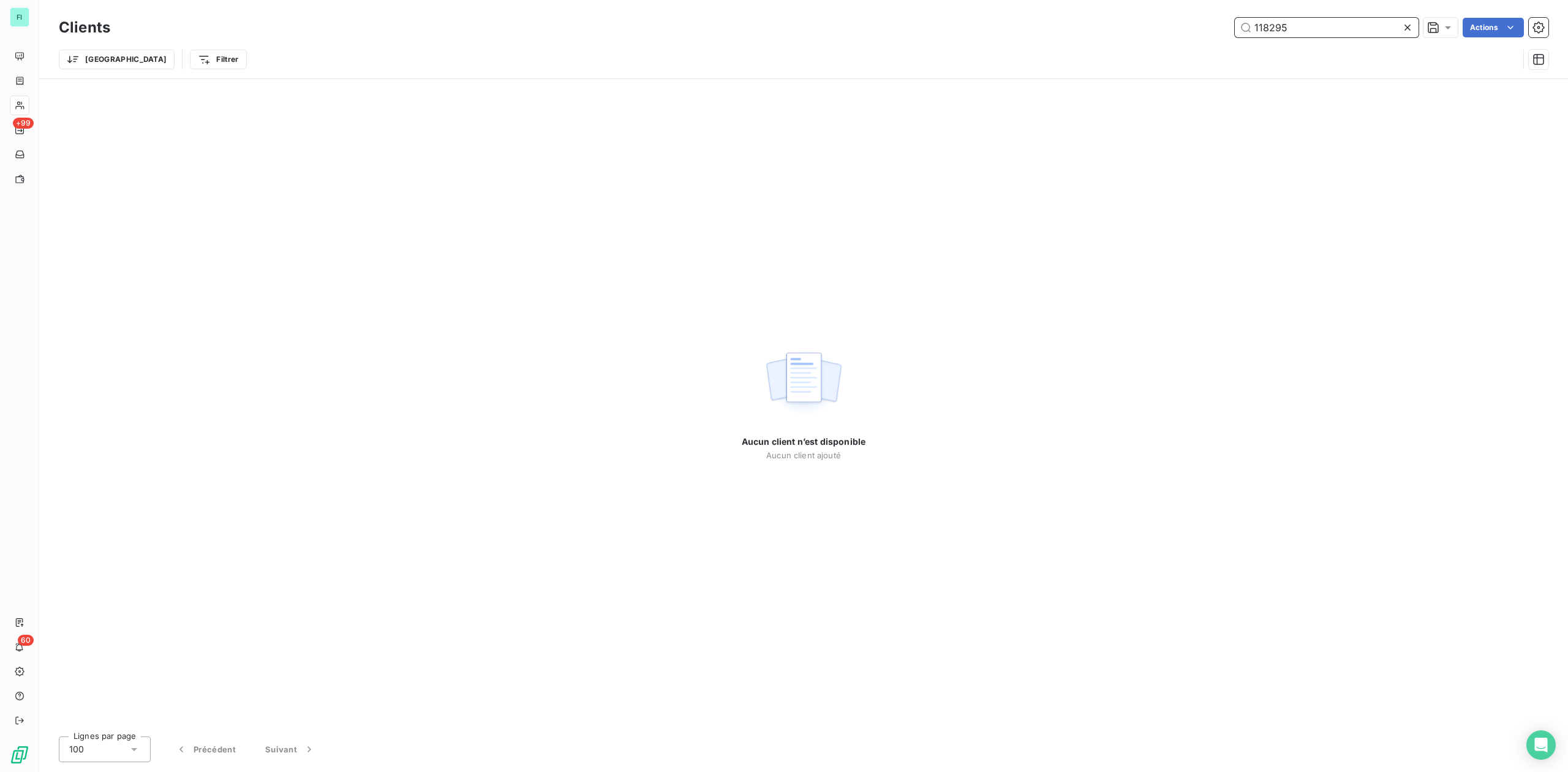
drag, startPoint x: 1315, startPoint y: 30, endPoint x: 1171, endPoint y: 35, distance: 144.1
click at [1179, 35] on div "118295 Actions" at bounding box center [837, 27] width 1423 height 20
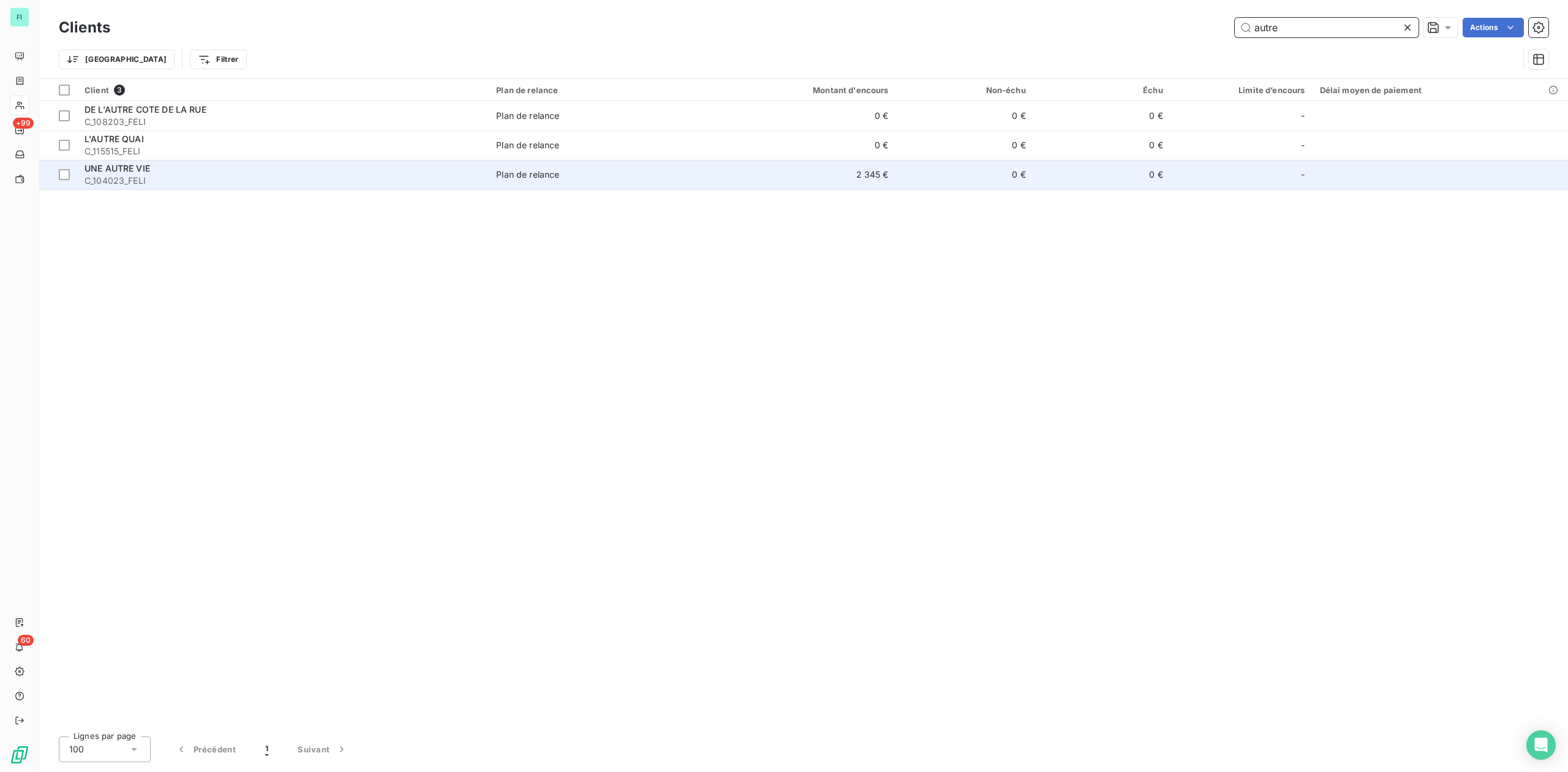
type input "autre"
click at [138, 170] on span "UNE AUTRE VIE" at bounding box center [118, 168] width 66 height 10
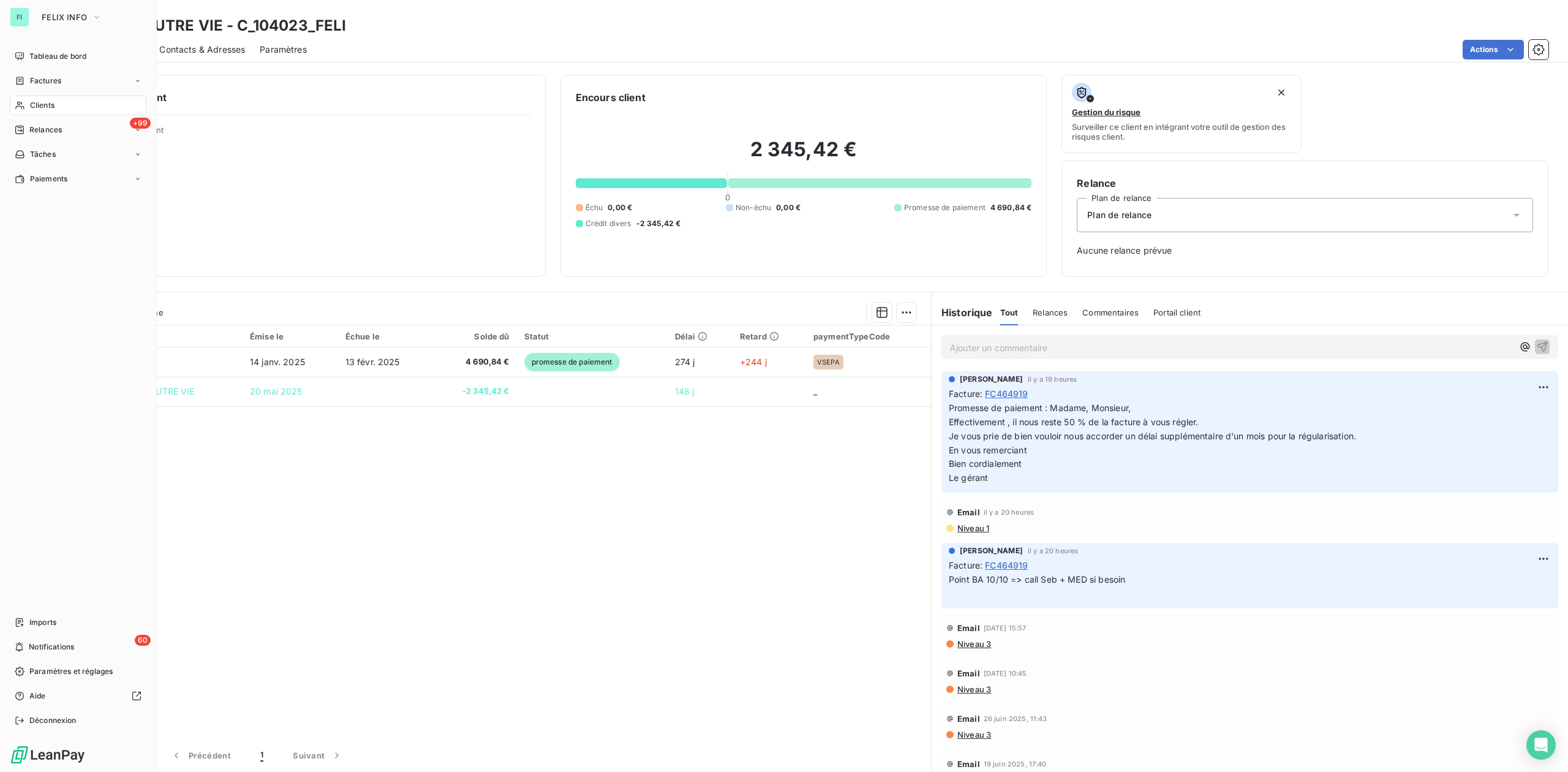
click at [34, 104] on span "Clients" at bounding box center [42, 105] width 25 height 11
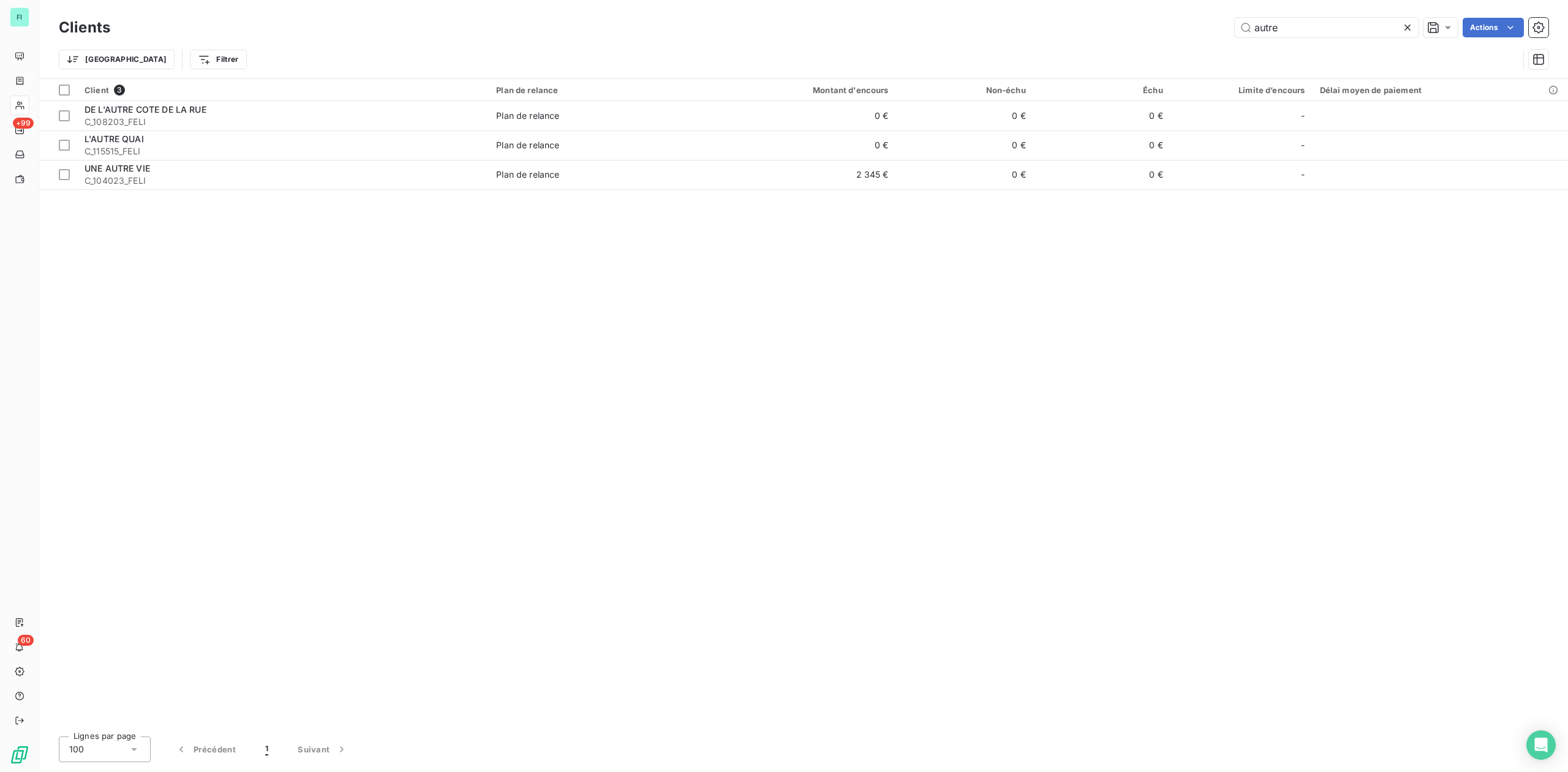
drag, startPoint x: 1294, startPoint y: 22, endPoint x: 1126, endPoint y: 35, distance: 168.5
click at [1133, 35] on div "autre Actions" at bounding box center [837, 27] width 1423 height 20
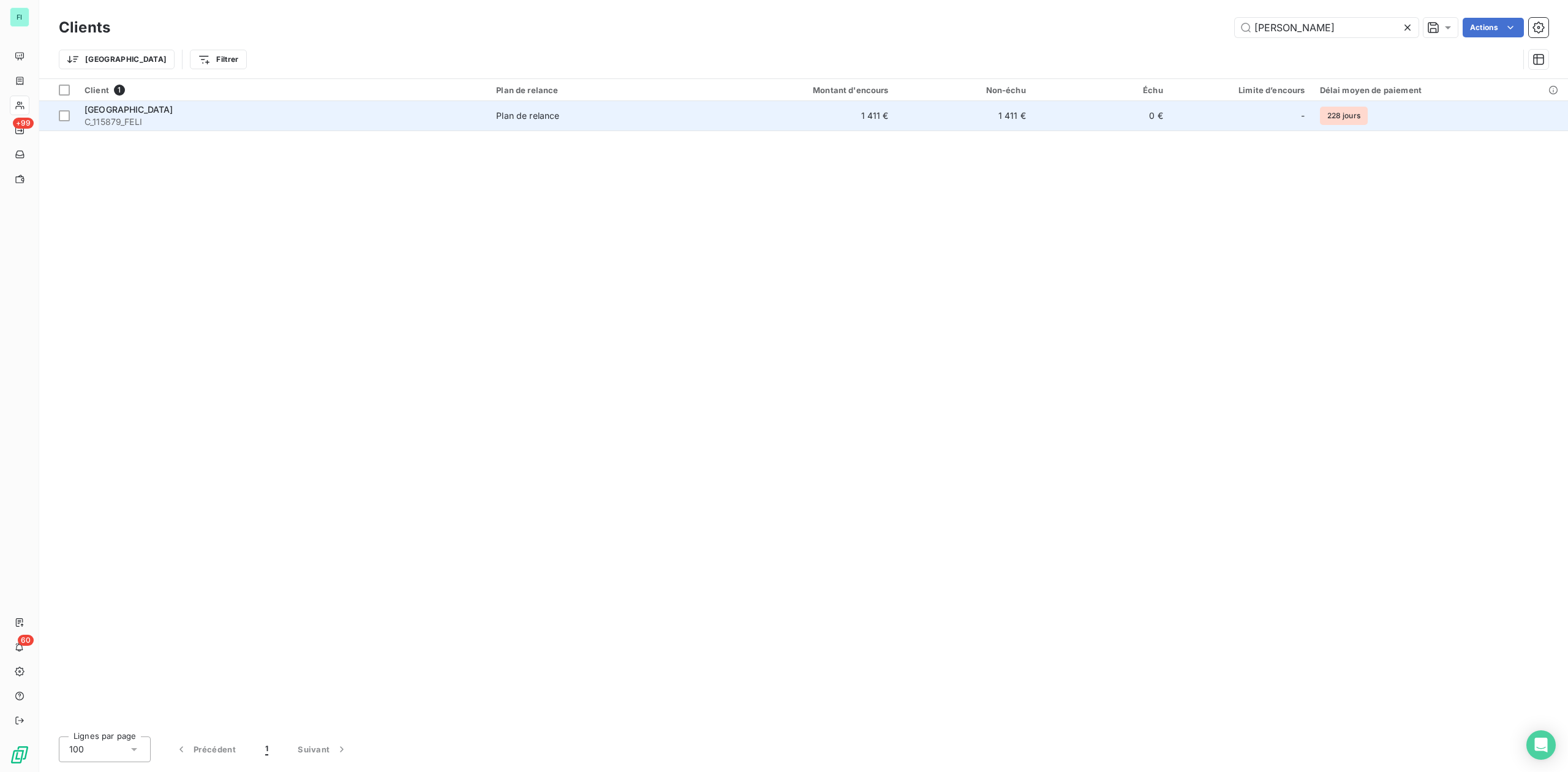
type input "[PERSON_NAME]"
click at [140, 124] on span "C_115879_FELI" at bounding box center [283, 121] width 397 height 12
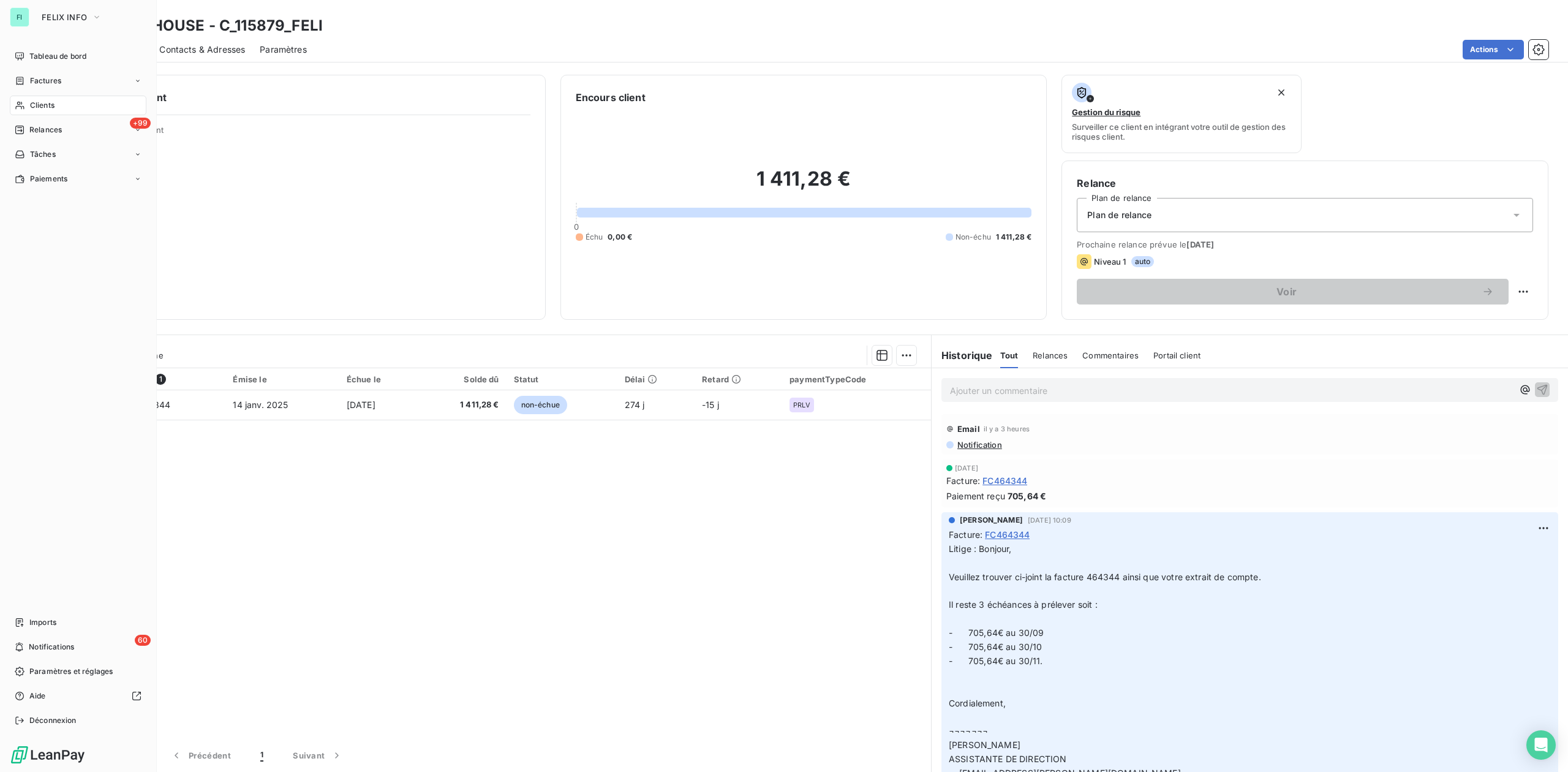
click at [42, 99] on div "Clients" at bounding box center [77, 105] width 137 height 20
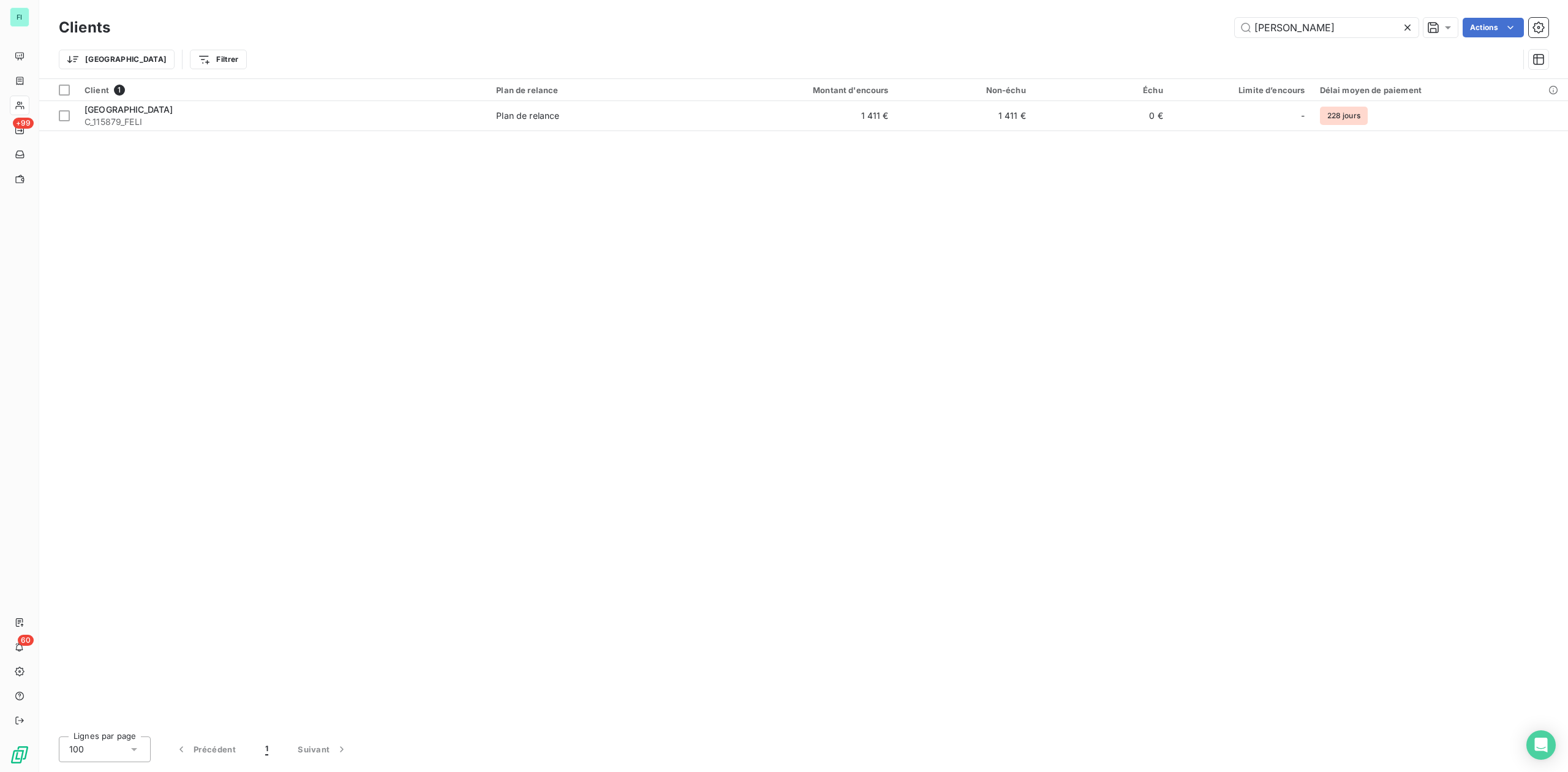
drag, startPoint x: 1320, startPoint y: 25, endPoint x: 978, endPoint y: 25, distance: 342.0
click at [1054, 25] on div "eden hou Actions" at bounding box center [837, 27] width 1423 height 20
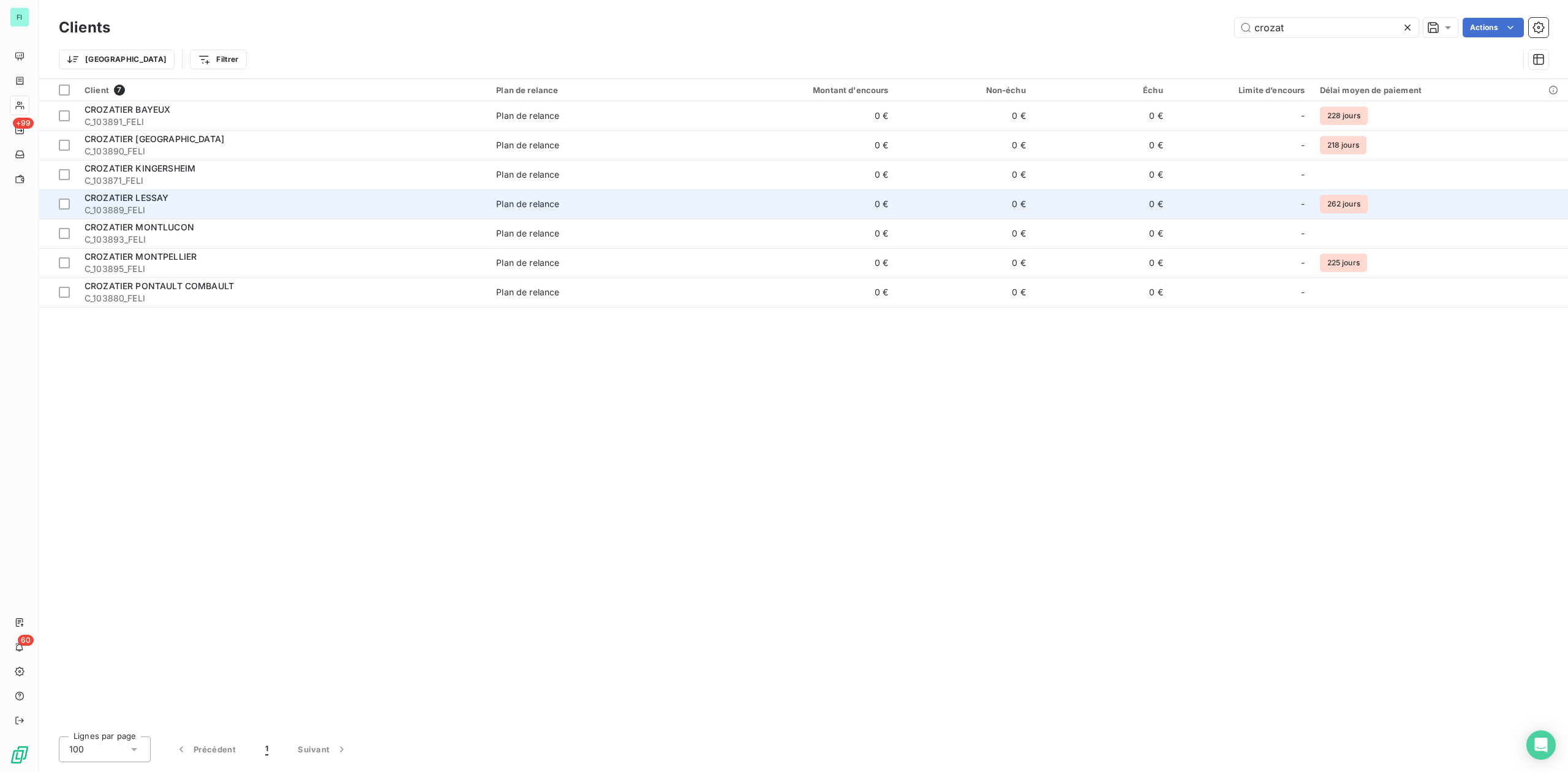
type input "crozat"
click at [174, 201] on div "CROZATIER LESSAY" at bounding box center [283, 197] width 397 height 12
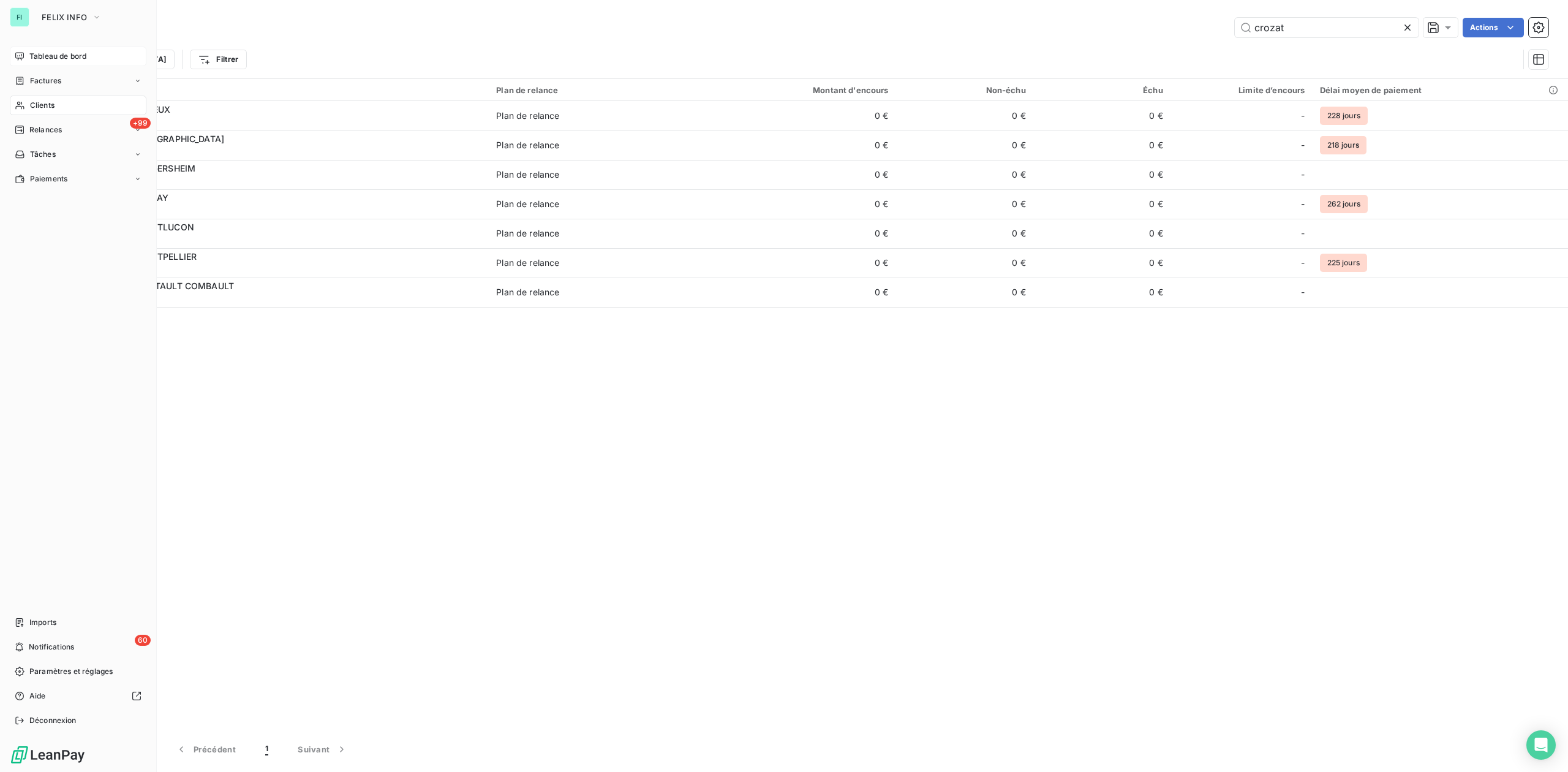
click at [26, 50] on div "Tableau de bord" at bounding box center [77, 56] width 137 height 20
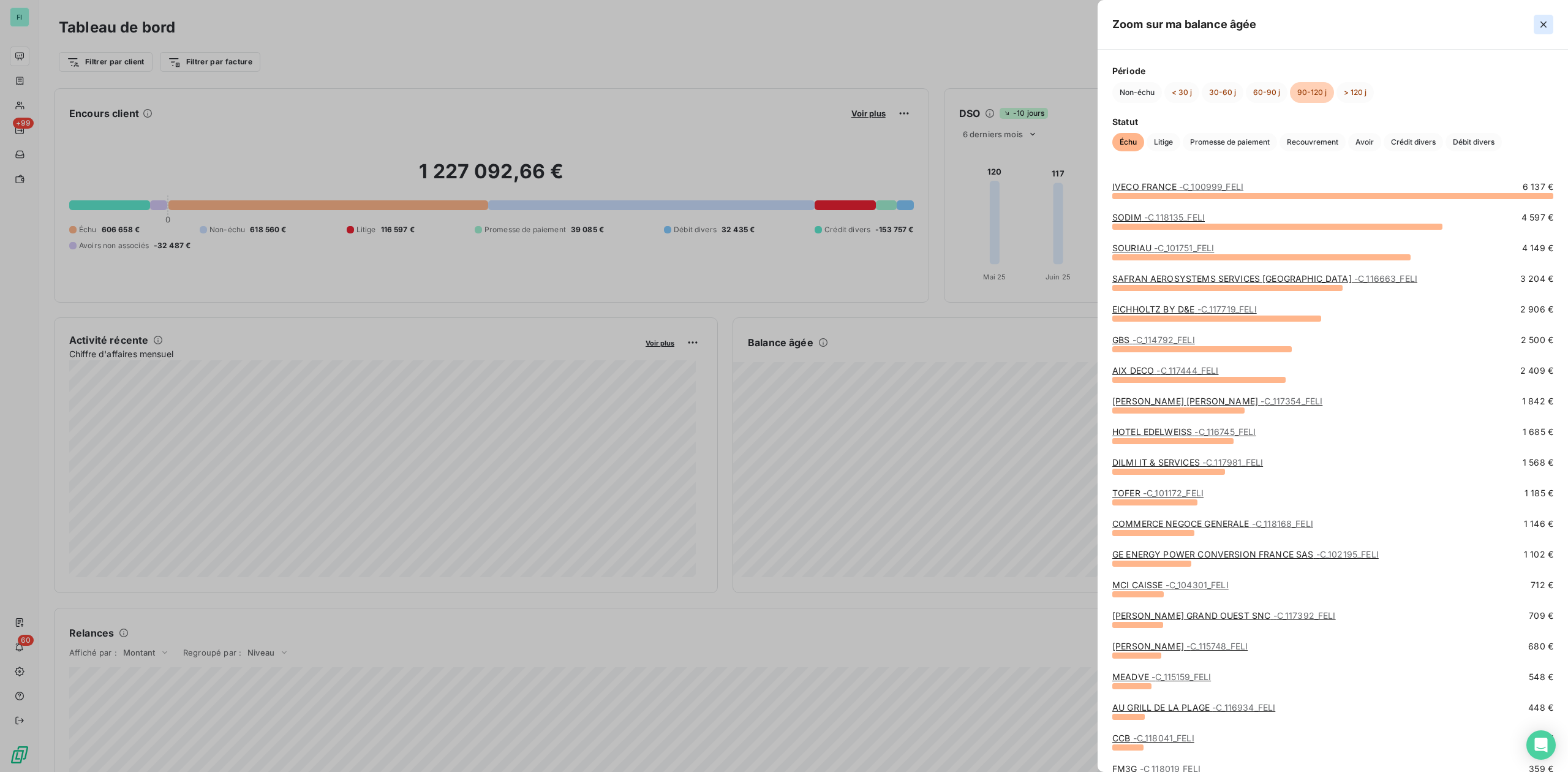
click at [1544, 23] on icon "button" at bounding box center [1543, 24] width 6 height 6
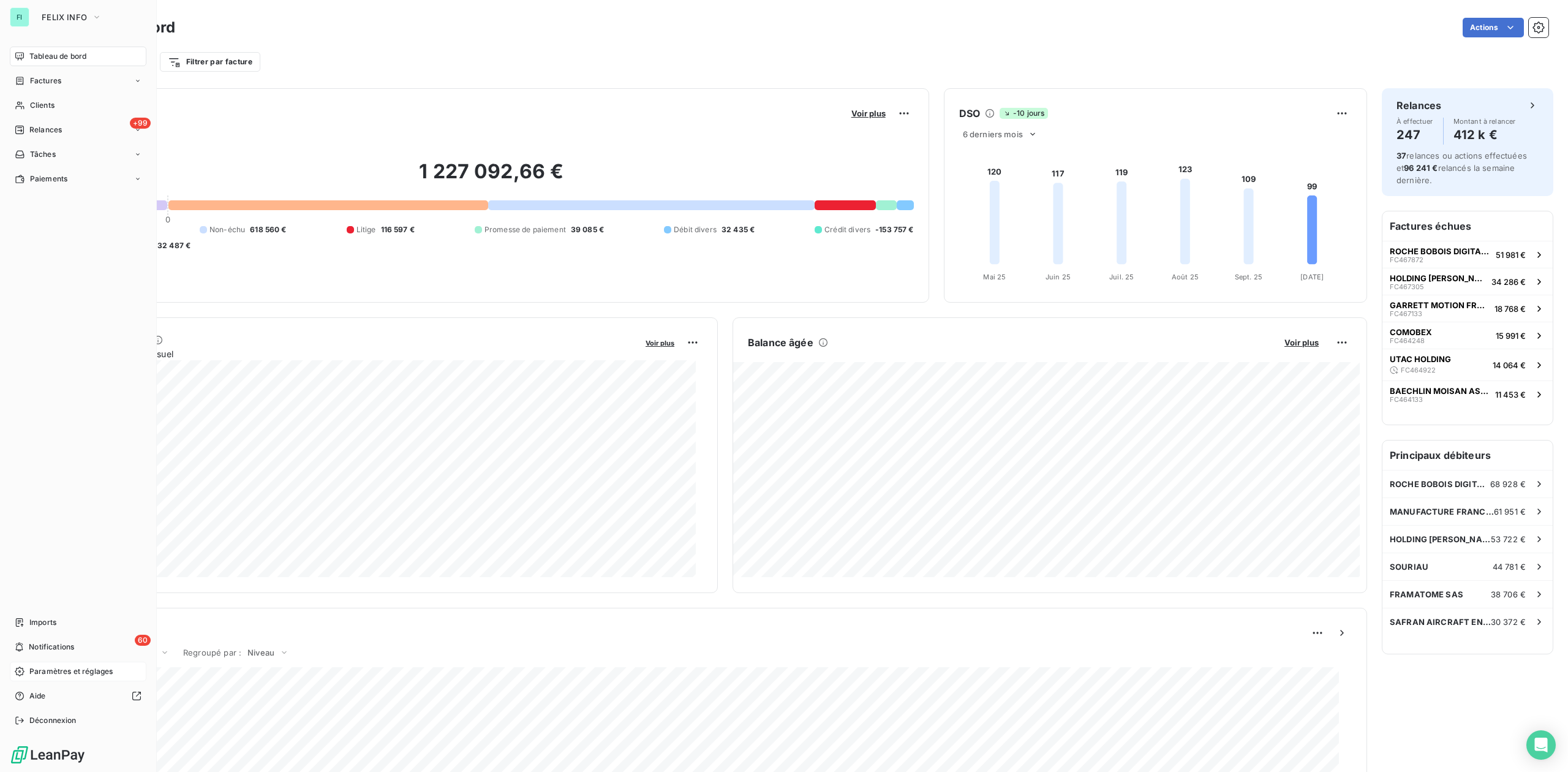
click at [50, 667] on span "Paramètres et réglages" at bounding box center [71, 671] width 83 height 11
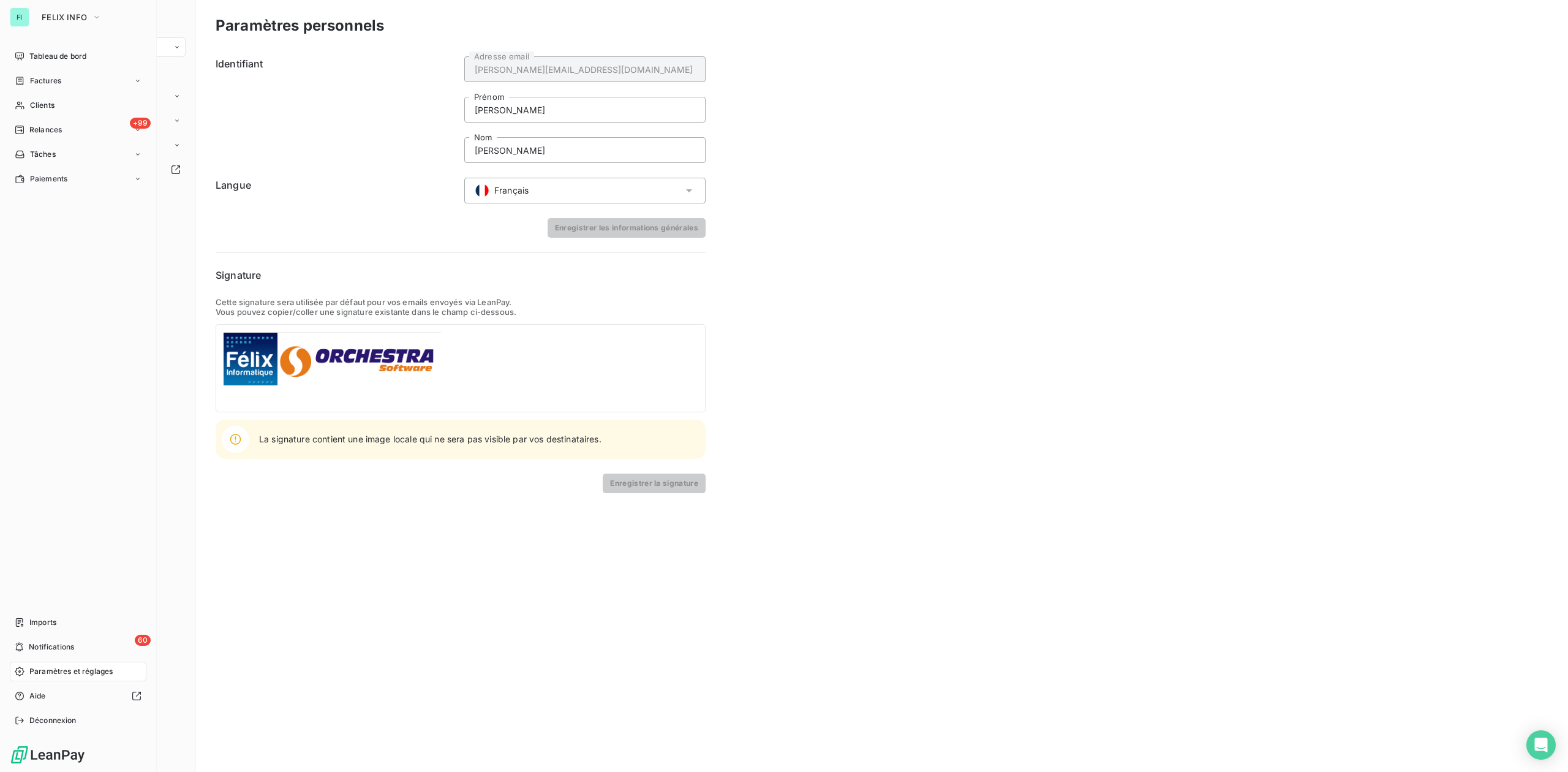
click at [54, 670] on span "Paramètres et réglages" at bounding box center [71, 671] width 83 height 11
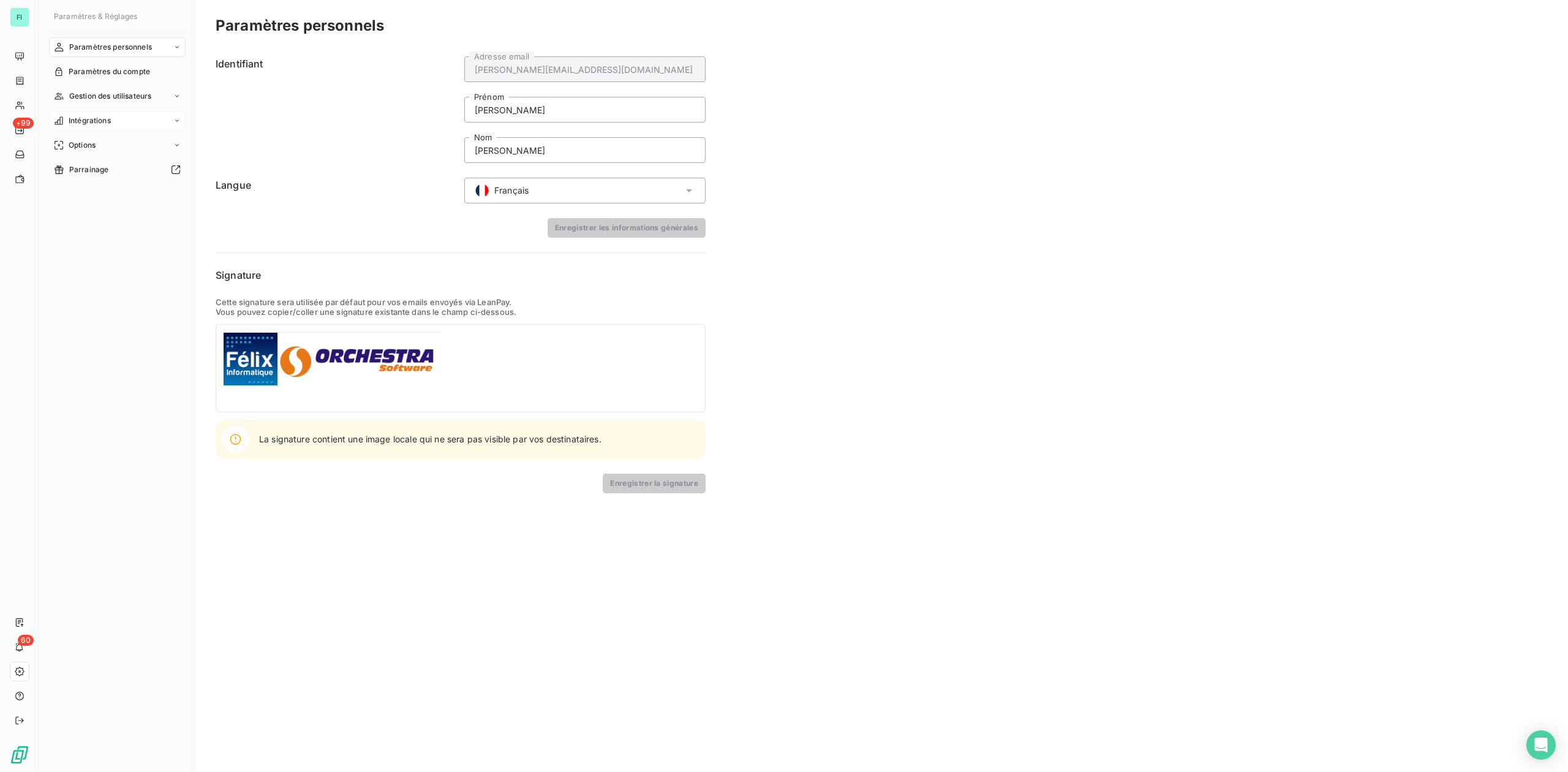
click at [93, 121] on span "Intégrations" at bounding box center [90, 121] width 42 height 11
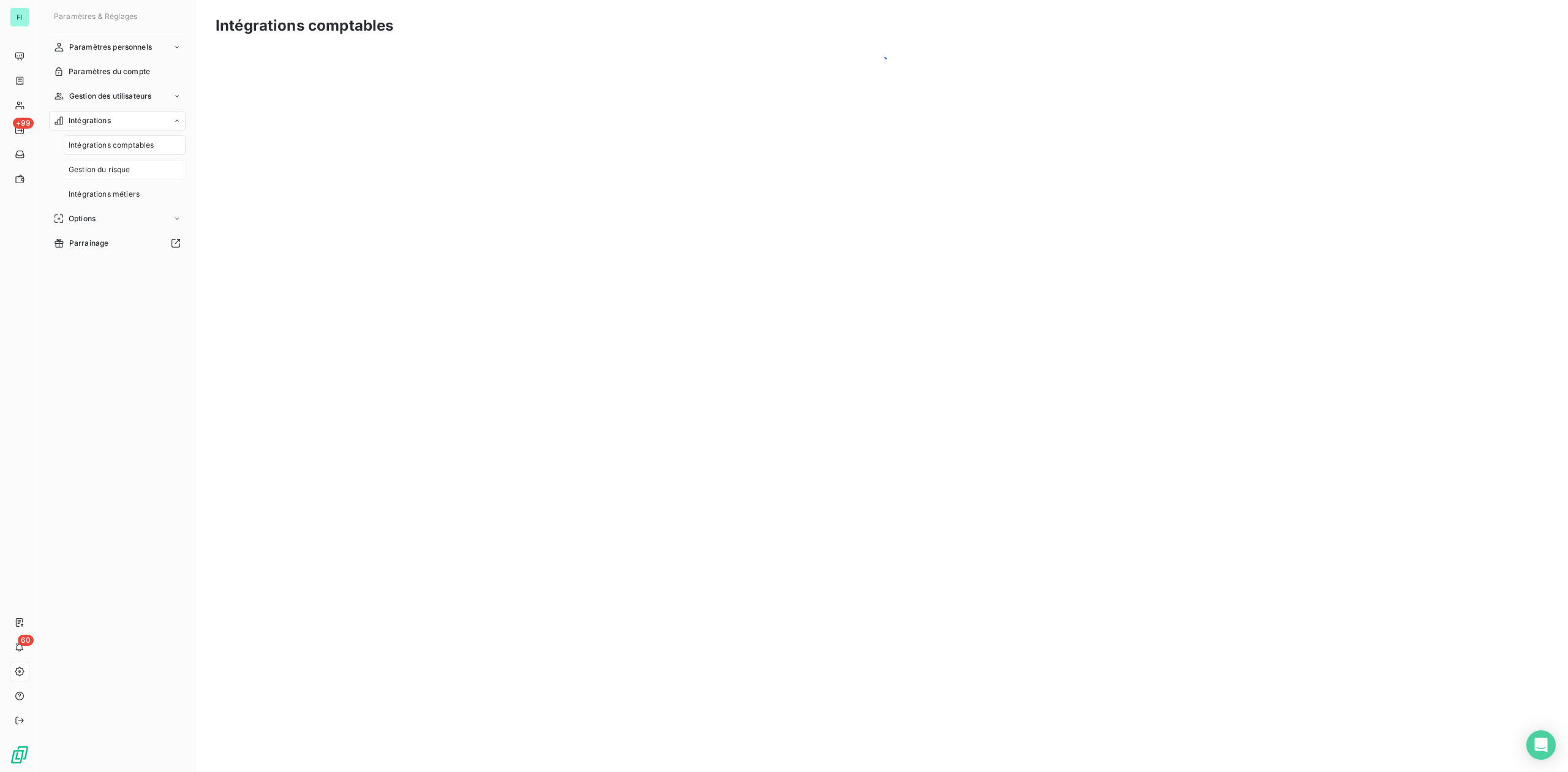
click at [104, 168] on span "Gestion du risque" at bounding box center [99, 170] width 62 height 11
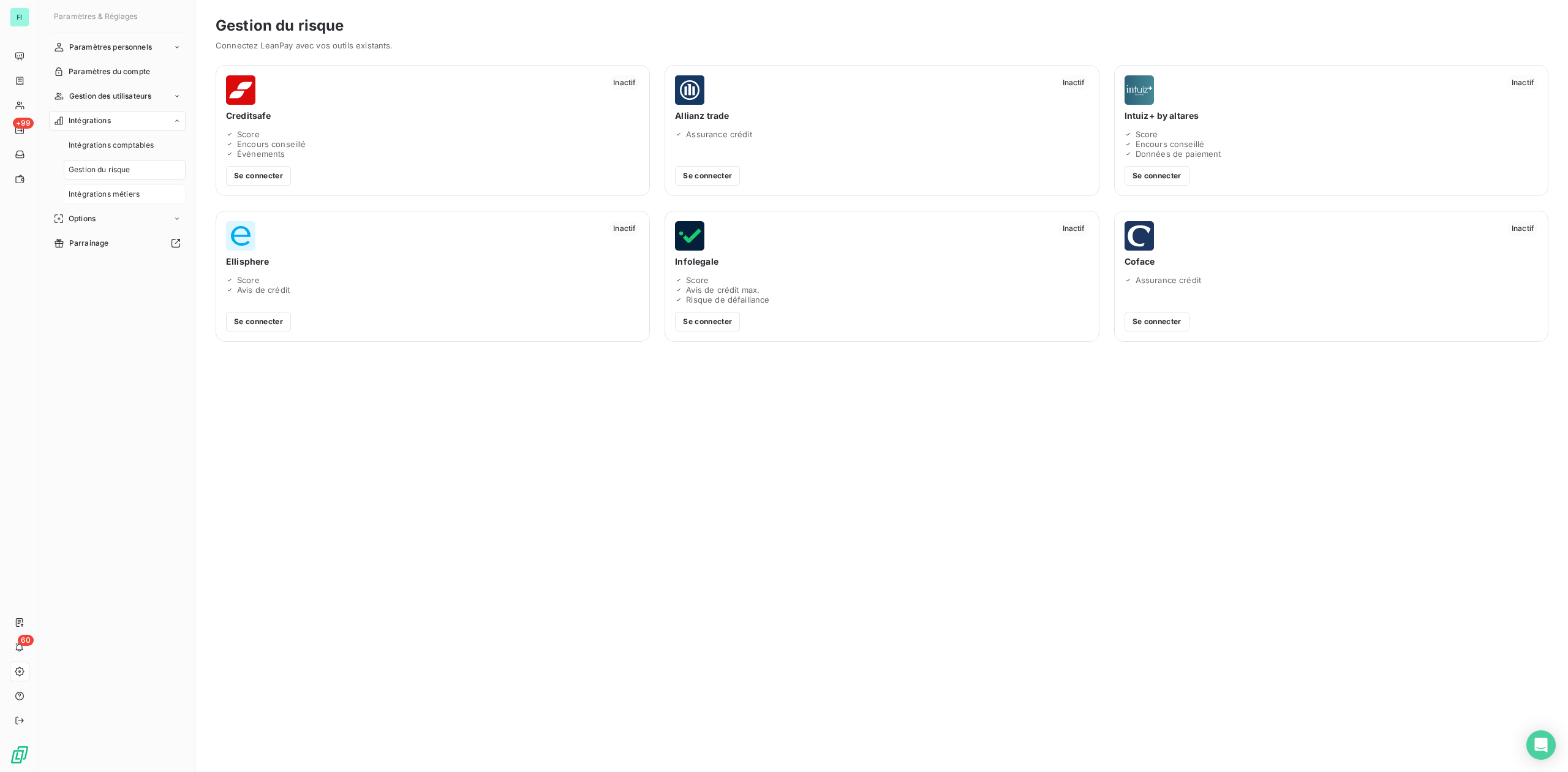
click at [121, 192] on span "Intégrations métiers" at bounding box center [104, 194] width 71 height 11
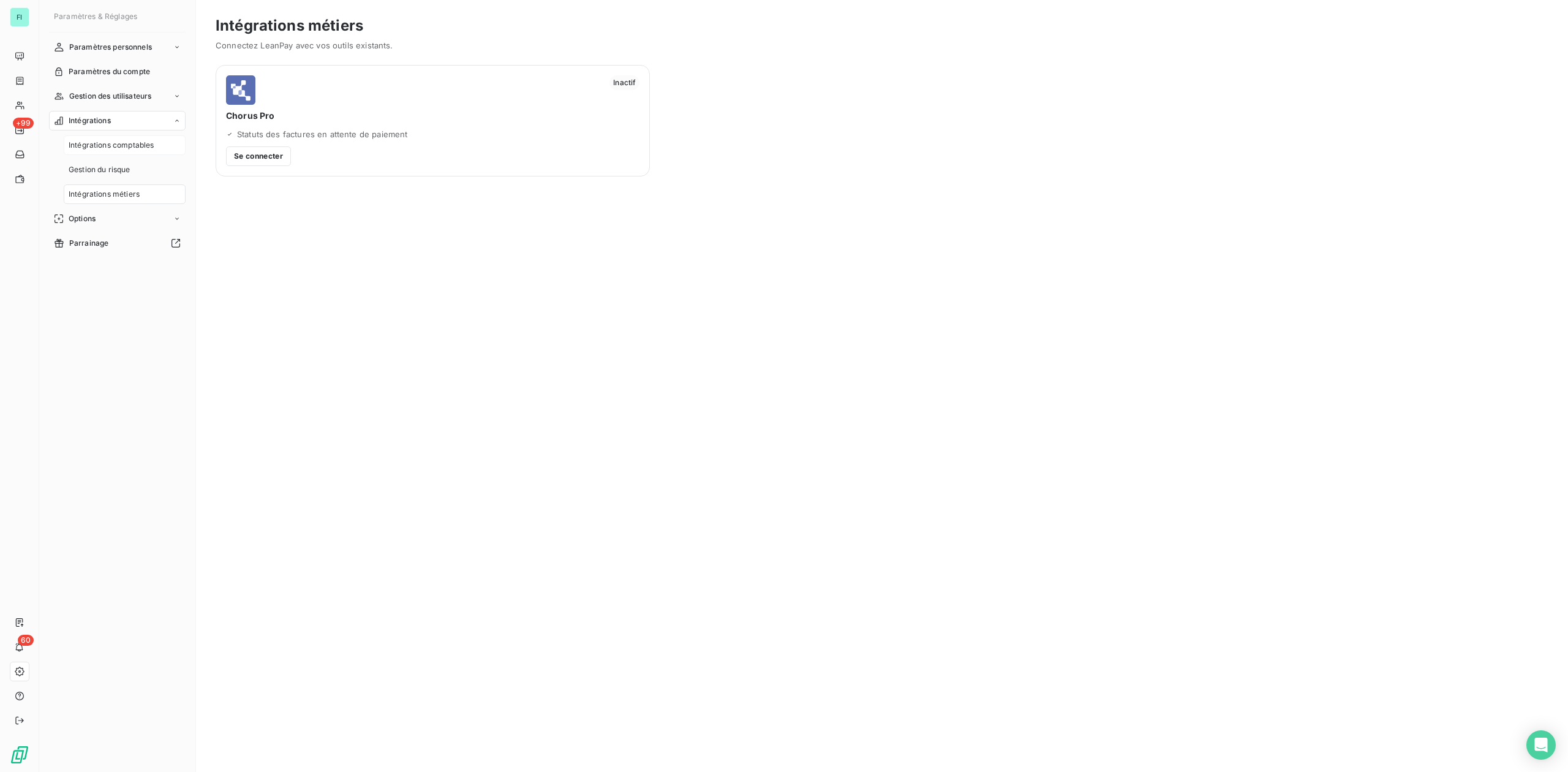
click at [114, 145] on span "Intégrations comptables" at bounding box center [111, 145] width 85 height 11
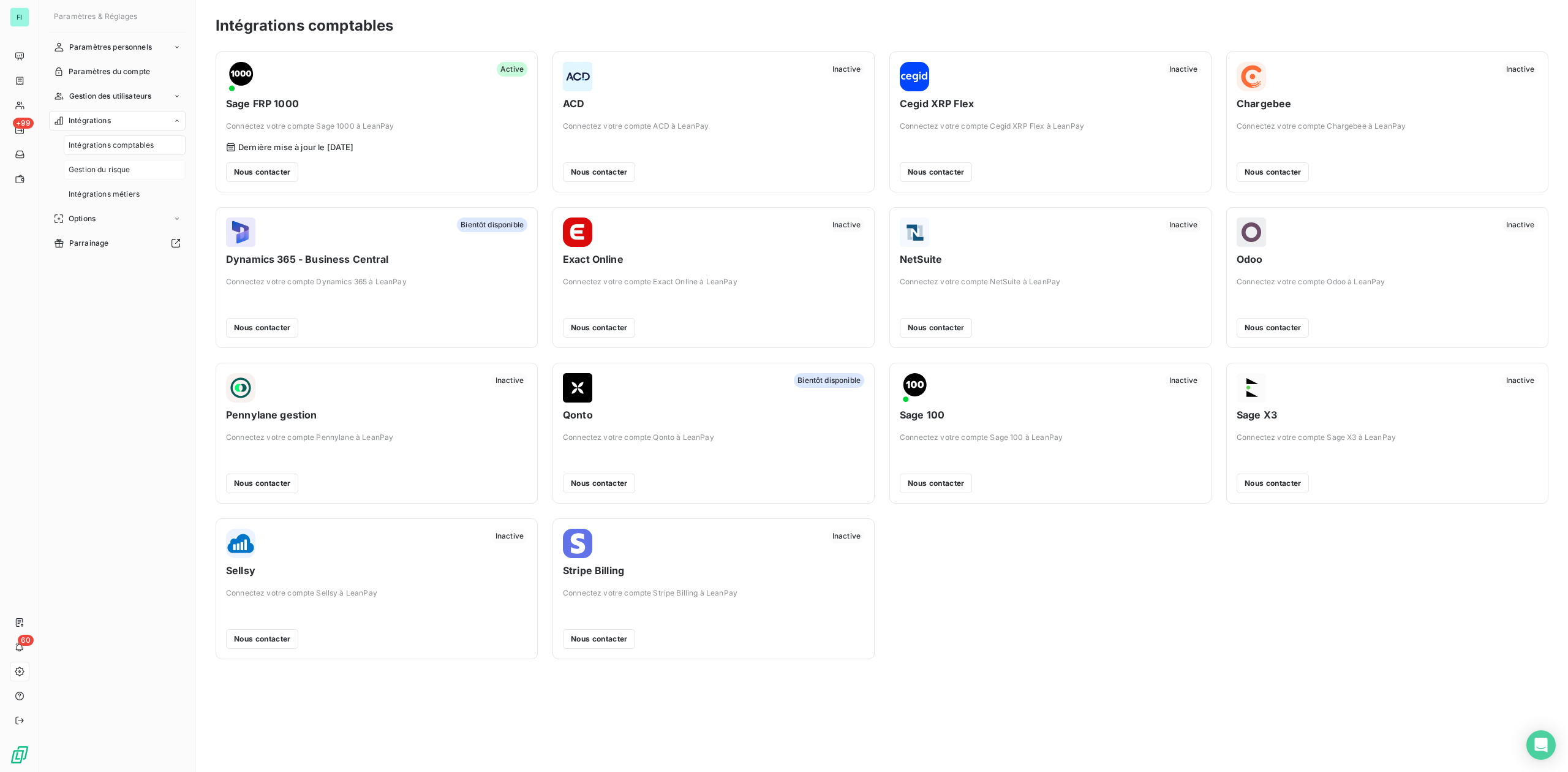
click at [92, 170] on span "Gestion du risque" at bounding box center [99, 170] width 62 height 11
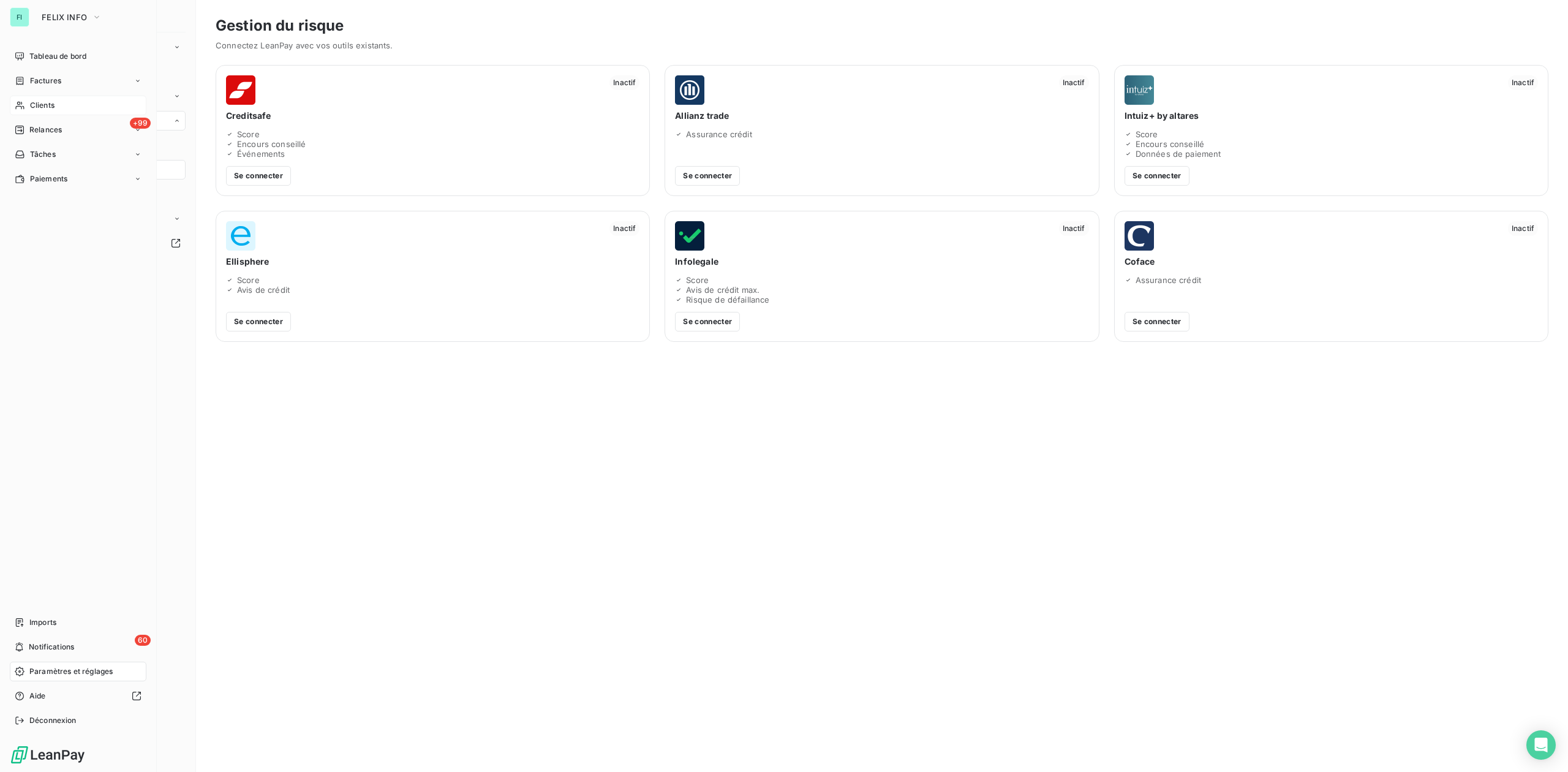
click at [38, 96] on div "Clients" at bounding box center [77, 105] width 137 height 20
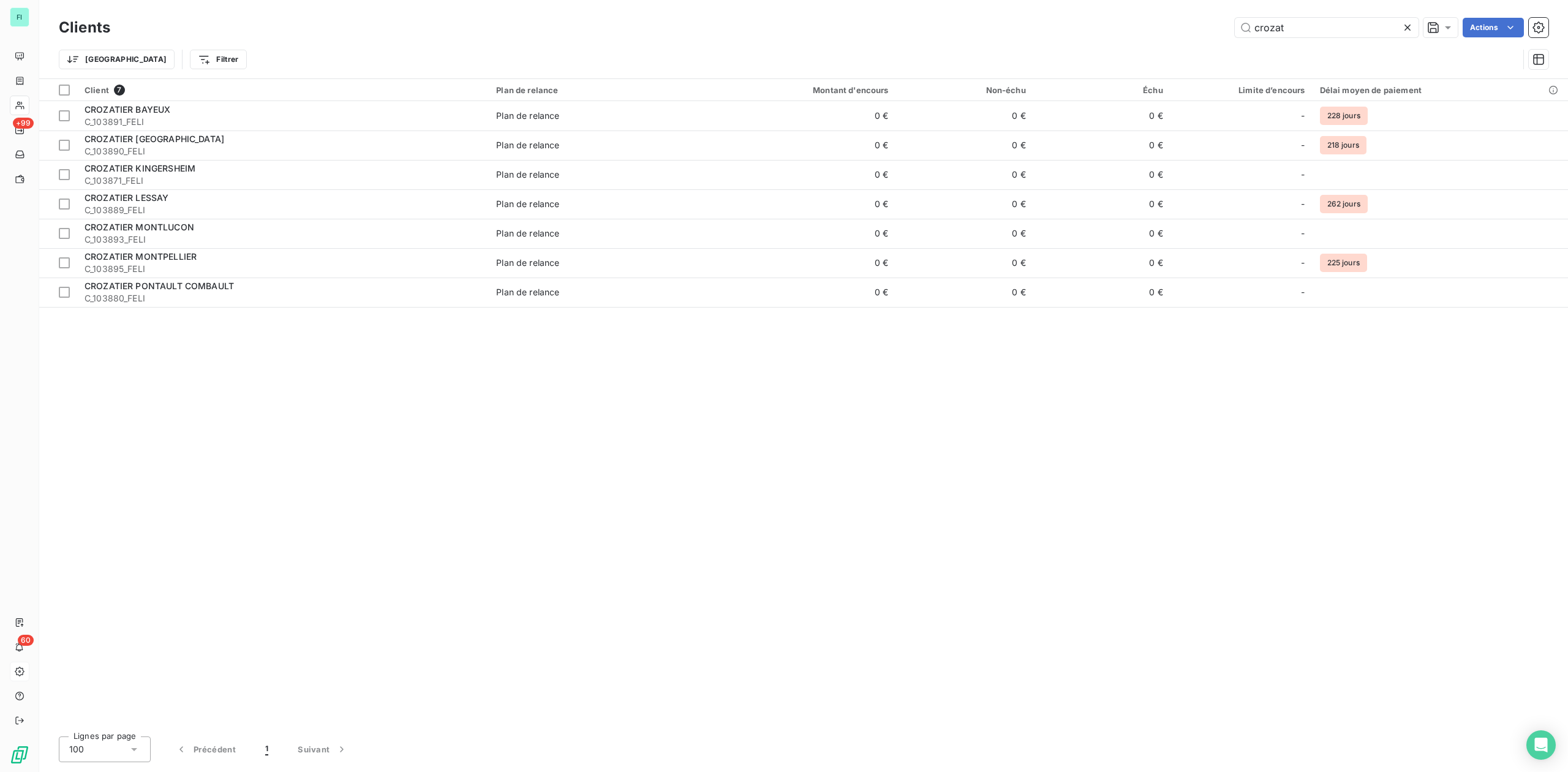
drag, startPoint x: 1317, startPoint y: 29, endPoint x: 954, endPoint y: 37, distance: 363.1
click at [967, 37] on div "crozat Actions" at bounding box center [837, 27] width 1423 height 20
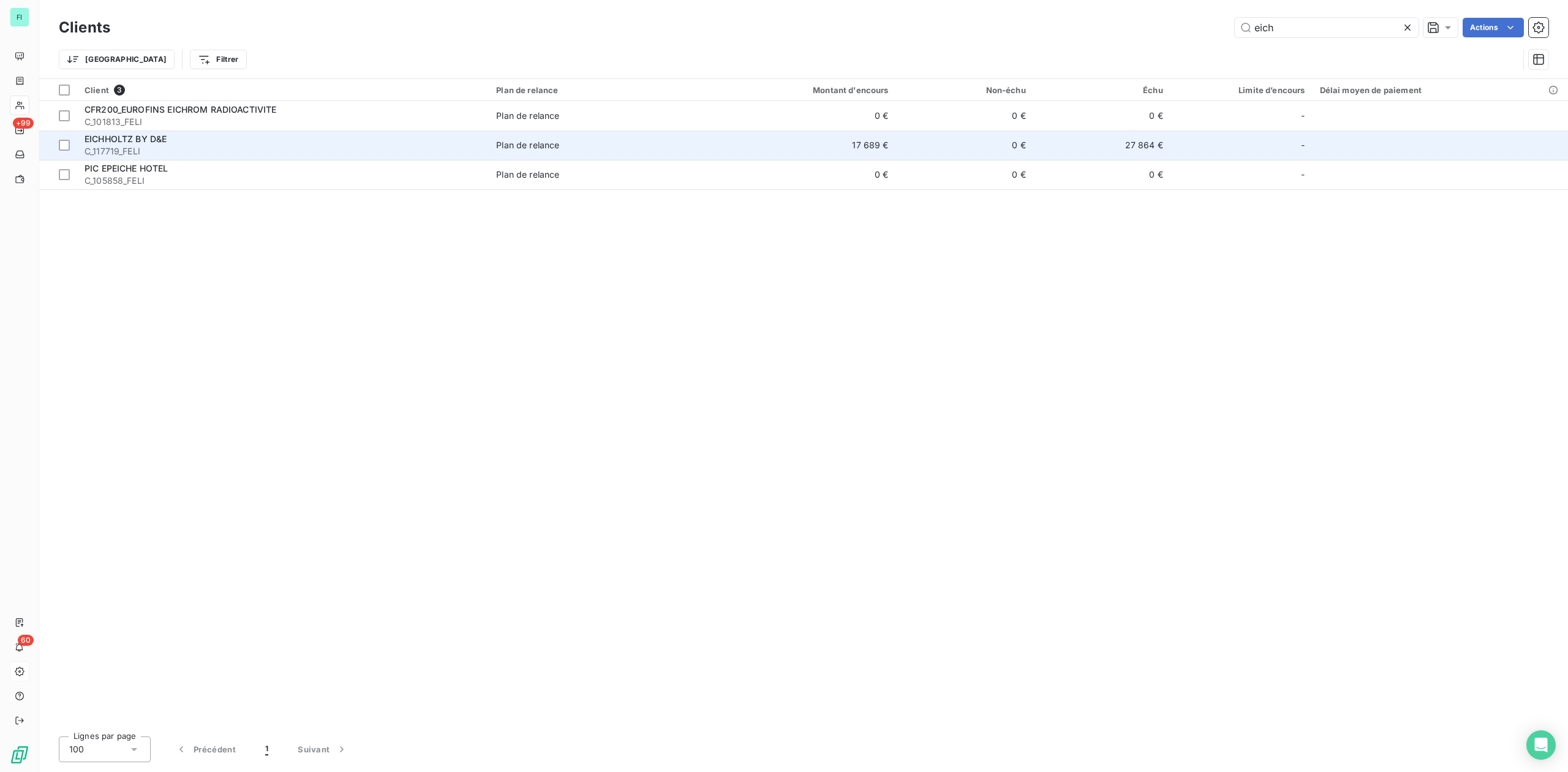
type input "eich"
click at [163, 142] on span "EICHHOLTZ BY D&E" at bounding box center [126, 139] width 82 height 10
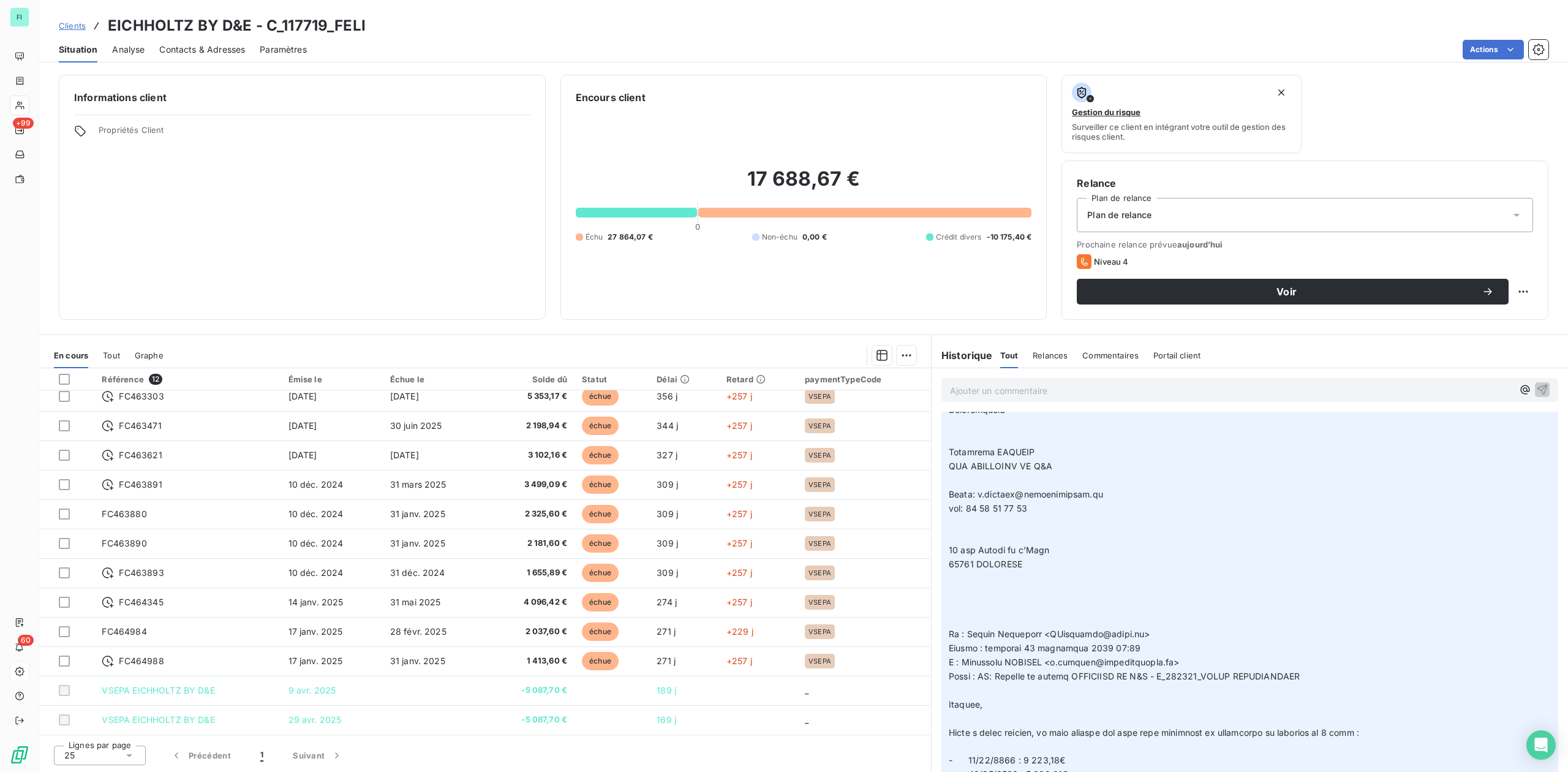
scroll to position [3187, 0]
